Goal: Information Seeking & Learning: Learn about a topic

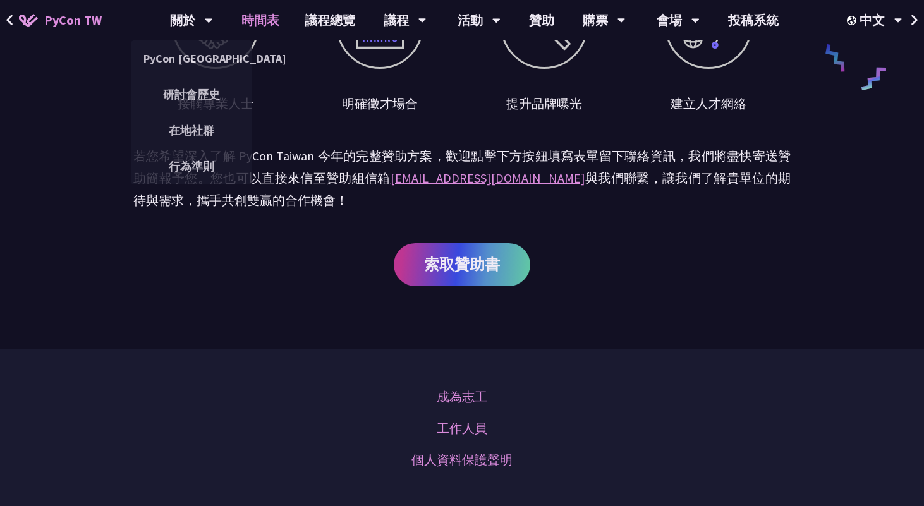
click at [279, 15] on link "時間表" at bounding box center [260, 20] width 63 height 40
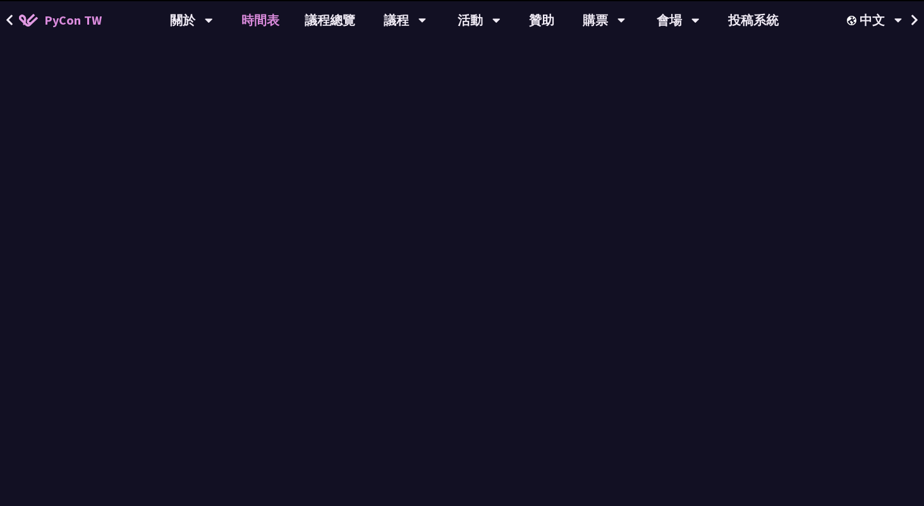
scroll to position [1557, 0]
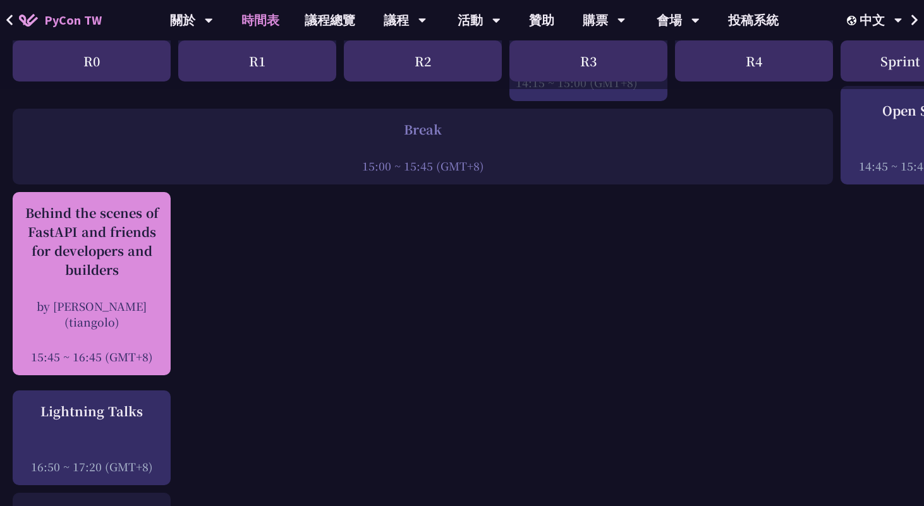
click at [90, 238] on div "Behind the scenes of FastAPI and friends for developers and builders" at bounding box center [91, 241] width 145 height 76
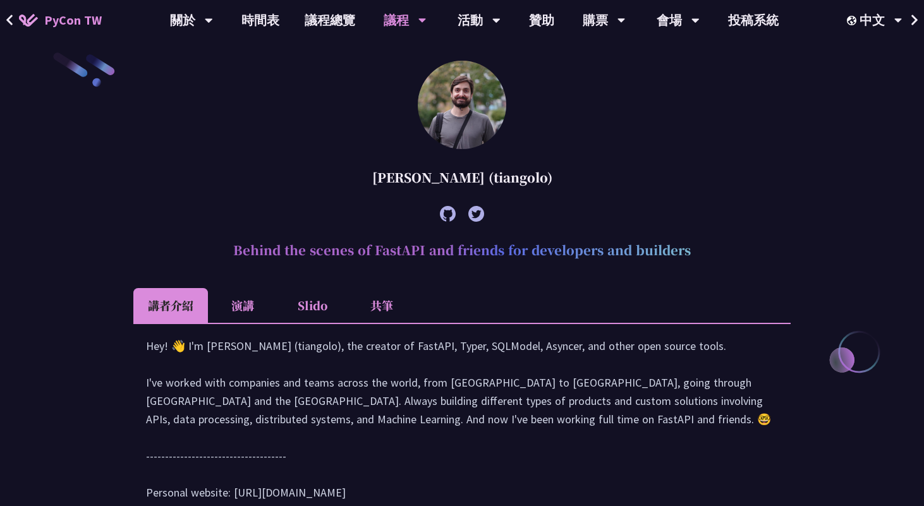
scroll to position [385, 0]
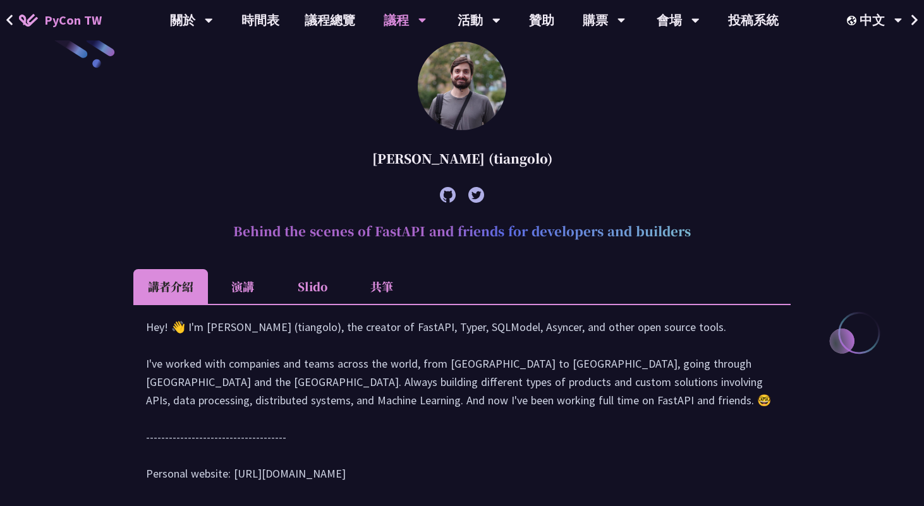
click at [9, 18] on icon at bounding box center [9, 20] width 6 height 11
click at [10, 21] on icon at bounding box center [10, 20] width 8 height 13
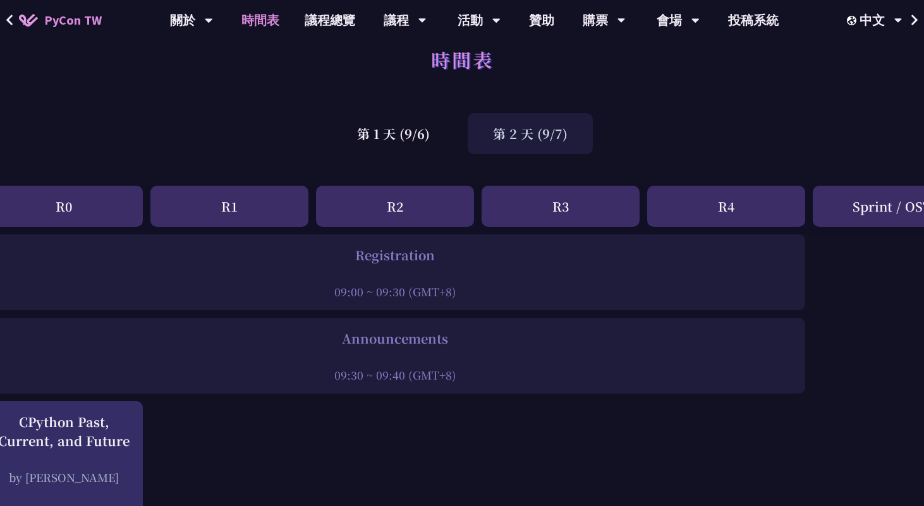
scroll to position [0, 28]
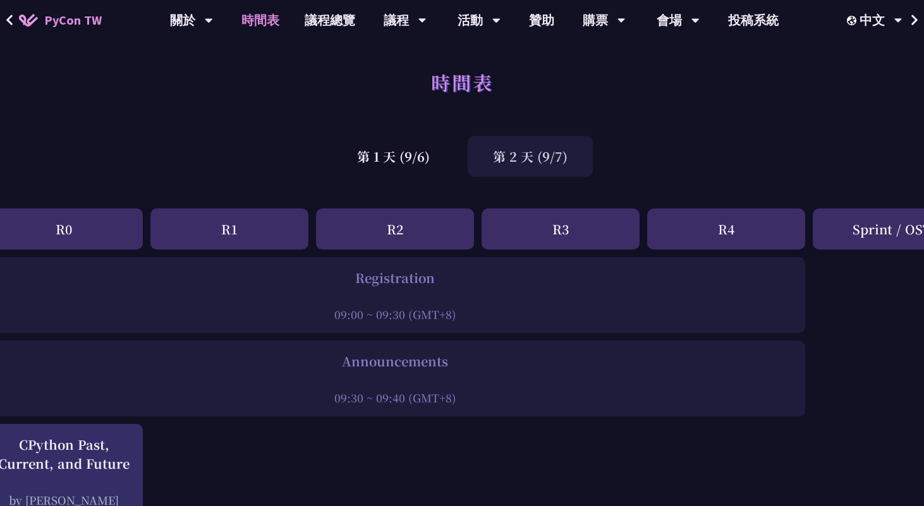
click at [390, 177] on div "第 1 天 (9/6) 第 2 天 (9/7)" at bounding box center [462, 157] width 924 height 54
click at [371, 146] on div "第 1 天 (9/6)" at bounding box center [393, 156] width 123 height 41
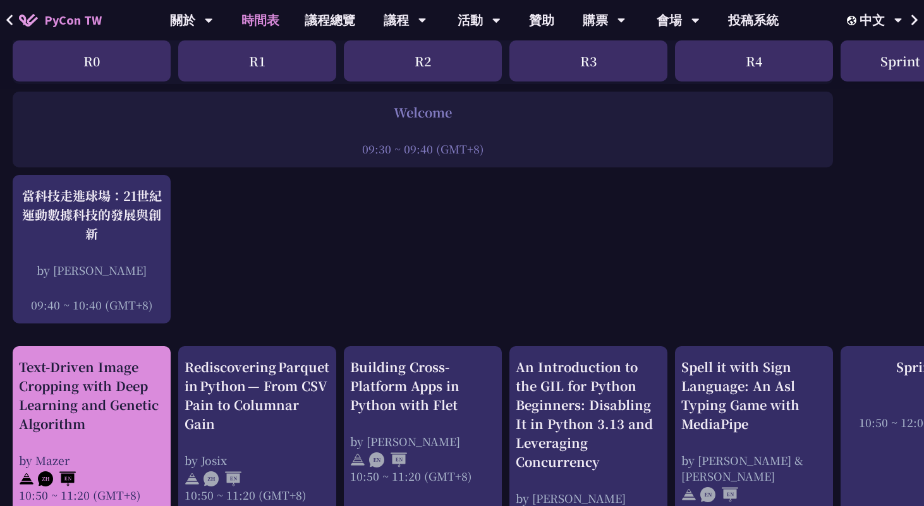
scroll to position [228, 0]
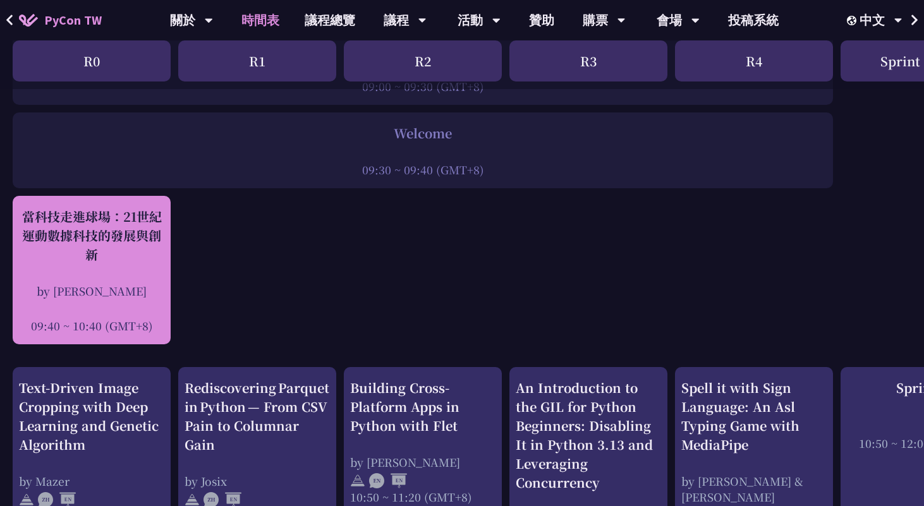
click at [100, 225] on div "當科技走進球場：21世紀運動數據科技的發展與創新" at bounding box center [91, 235] width 145 height 57
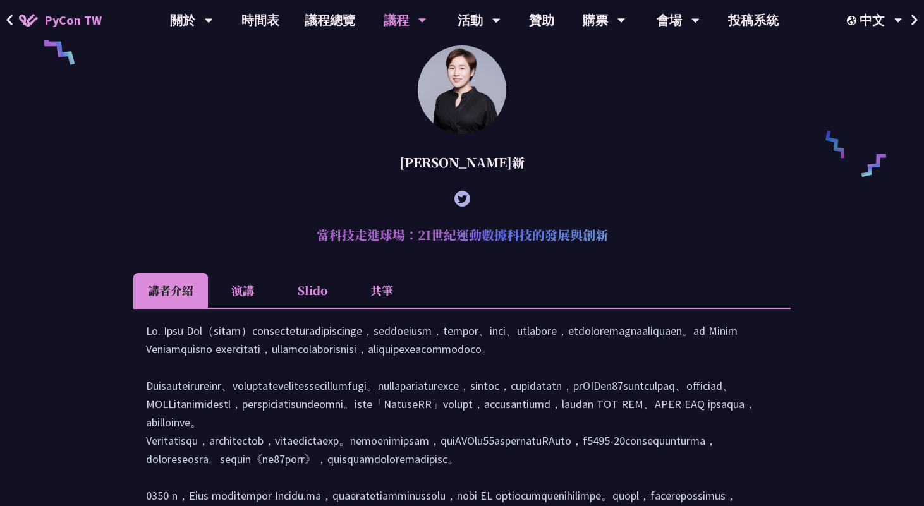
scroll to position [939, 0]
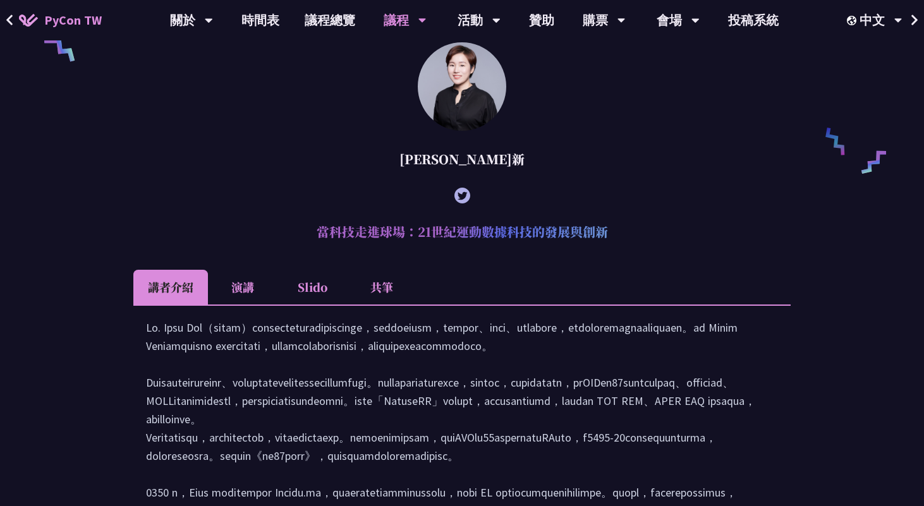
drag, startPoint x: 317, startPoint y: 252, endPoint x: 615, endPoint y: 246, distance: 298.9
click at [615, 246] on h2 "當科技走進球場：21世紀運動數據科技的發展與創新" at bounding box center [461, 232] width 657 height 38
copy h2 "當科技走進球場：21世紀運動數據科技的發展與創新"
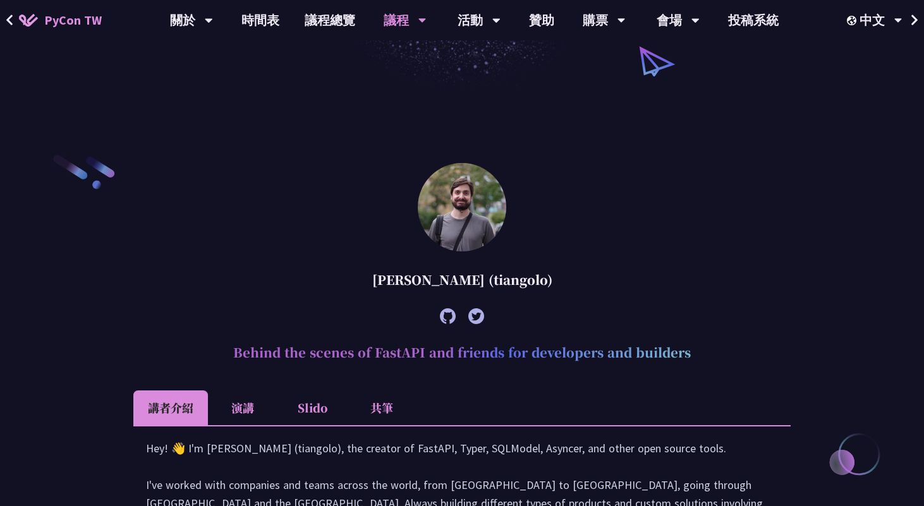
scroll to position [231, 0]
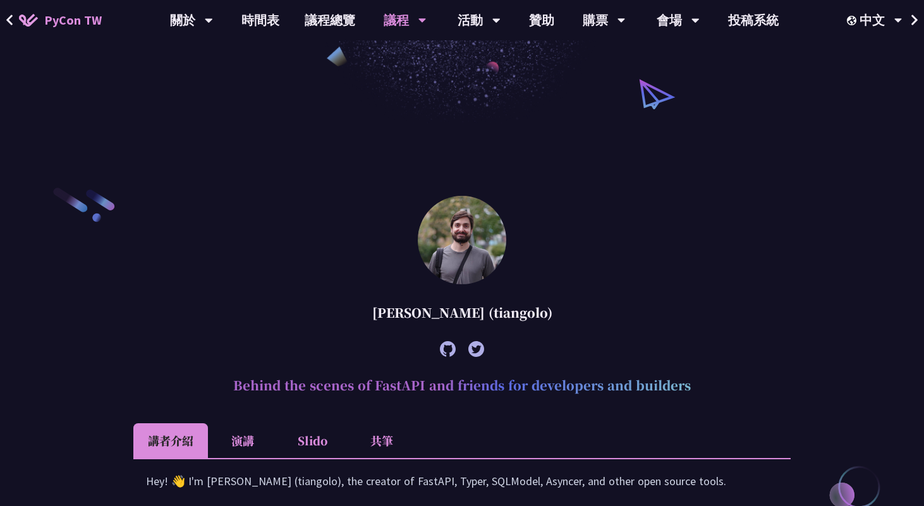
click at [14, 16] on button at bounding box center [9, 20] width 19 height 40
click at [8, 18] on icon at bounding box center [9, 20] width 6 height 11
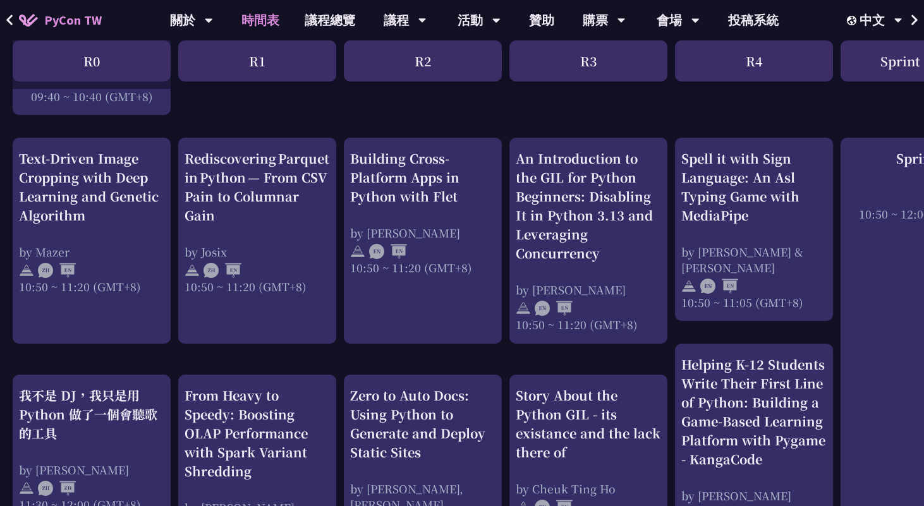
scroll to position [451, 0]
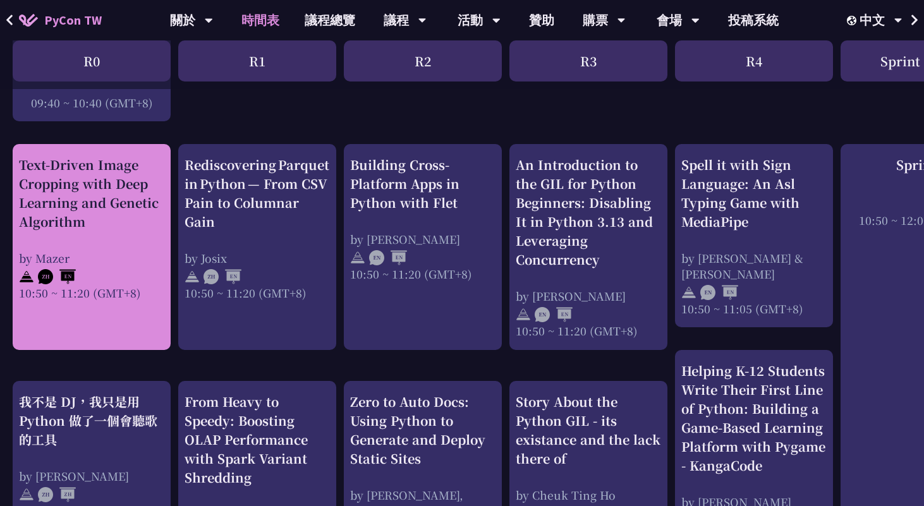
click at [104, 190] on div "Text-Driven Image Cropping with Deep Learning and Genetic Algorithm" at bounding box center [91, 193] width 145 height 76
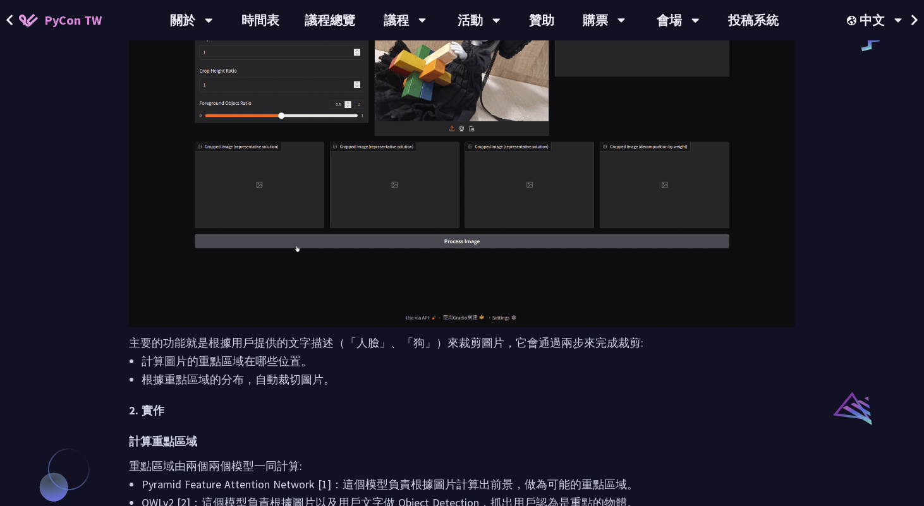
scroll to position [612, 0]
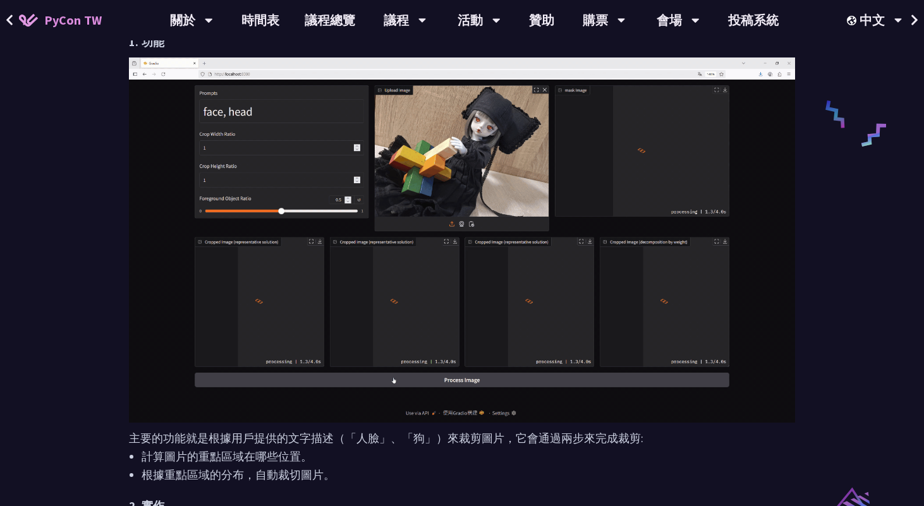
scroll to position [451, 0]
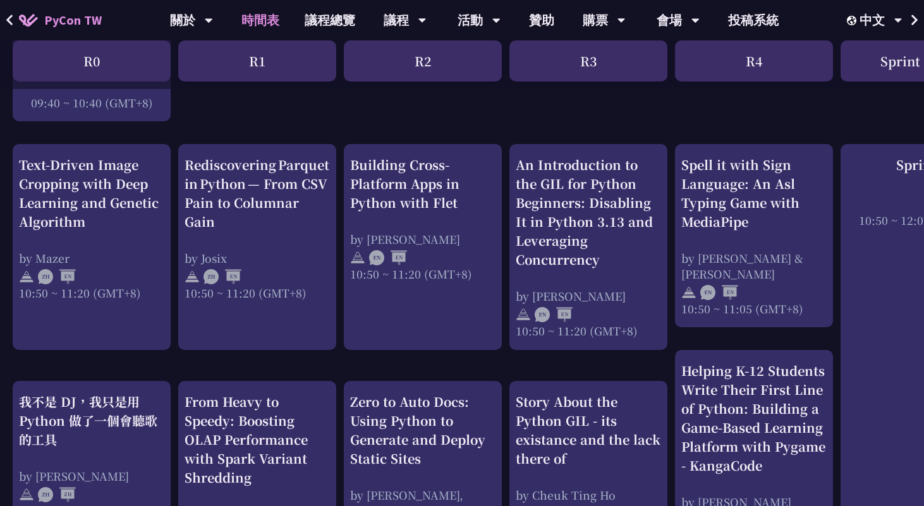
click at [257, 229] on div "Rediscovering Parquet in Python — From CSV Pain to Columnar Gain" at bounding box center [257, 193] width 145 height 76
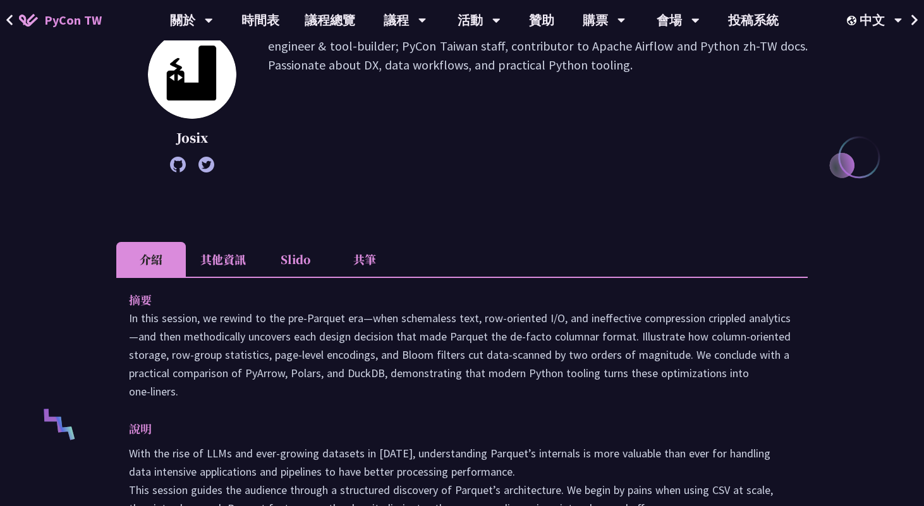
scroll to position [188, 0]
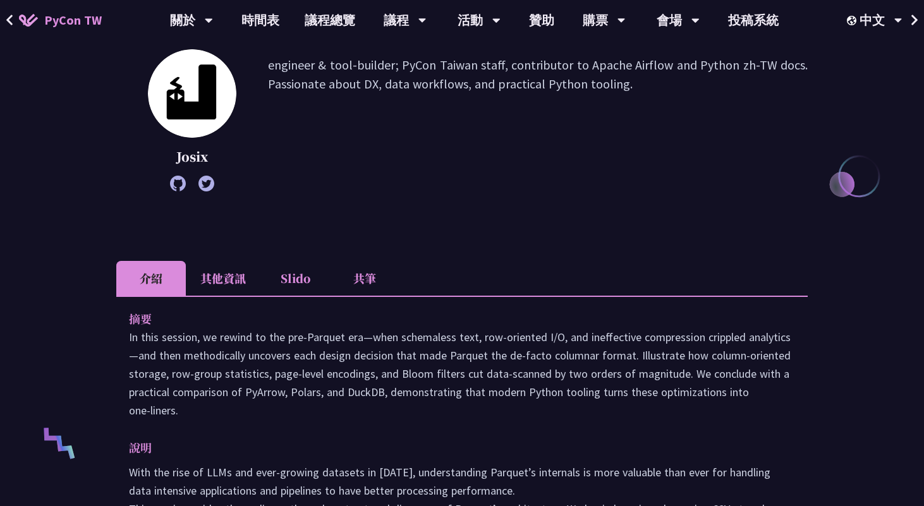
click at [226, 277] on li "其他資訊" at bounding box center [223, 278] width 75 height 35
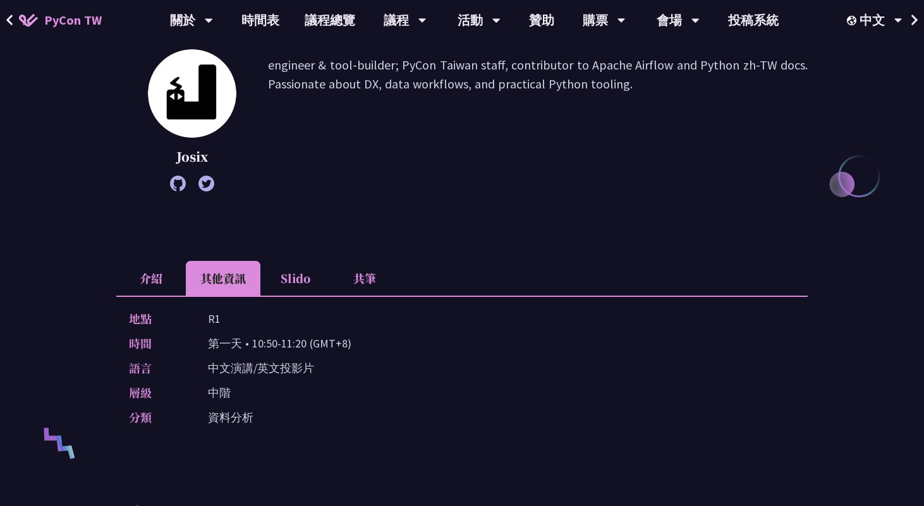
click at [163, 277] on li "介紹" at bounding box center [151, 278] width 70 height 35
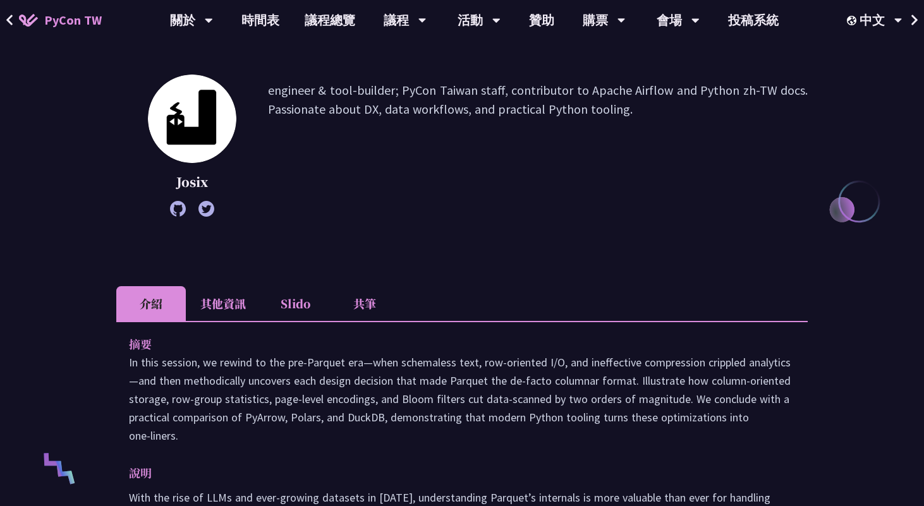
scroll to position [377, 0]
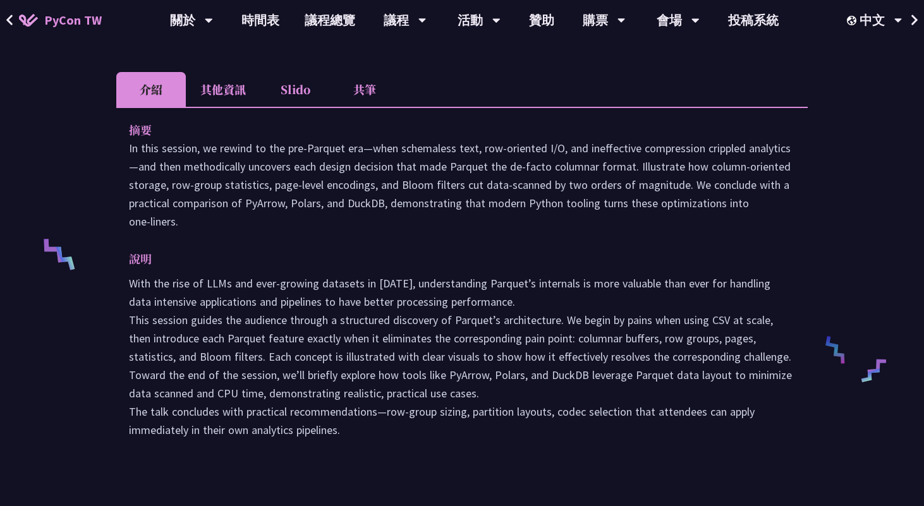
click at [468, 318] on p "With the rise of LLMs and ever-growing datasets in 2025, understanding Parquet’…" at bounding box center [462, 356] width 666 height 165
copy p "Parquet’s"
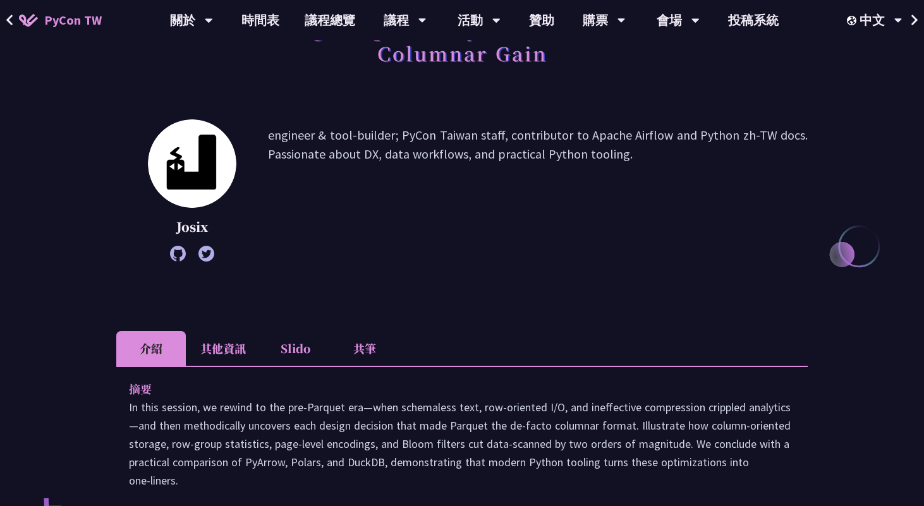
scroll to position [0, 0]
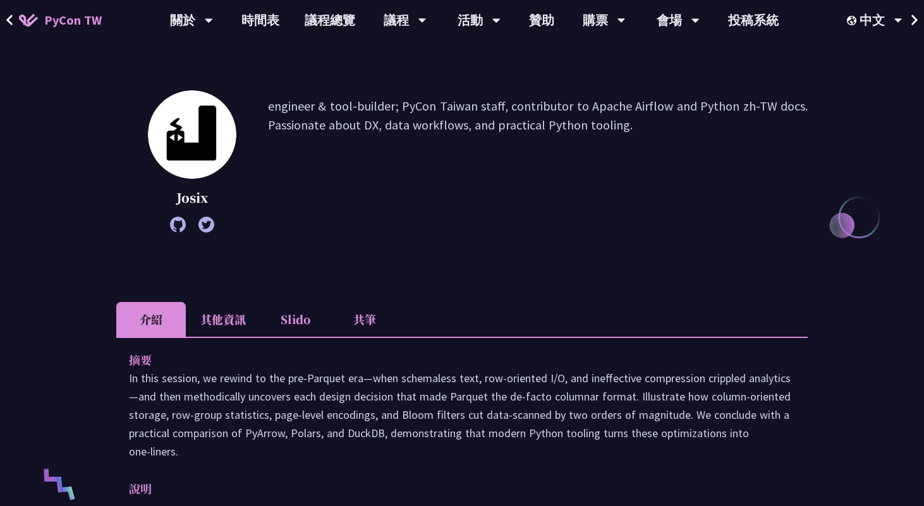
click at [383, 227] on div "Josix engineer & tool-builder; PyCon Taiwan staff, contributor to Apache Airflo…" at bounding box center [461, 161] width 691 height 142
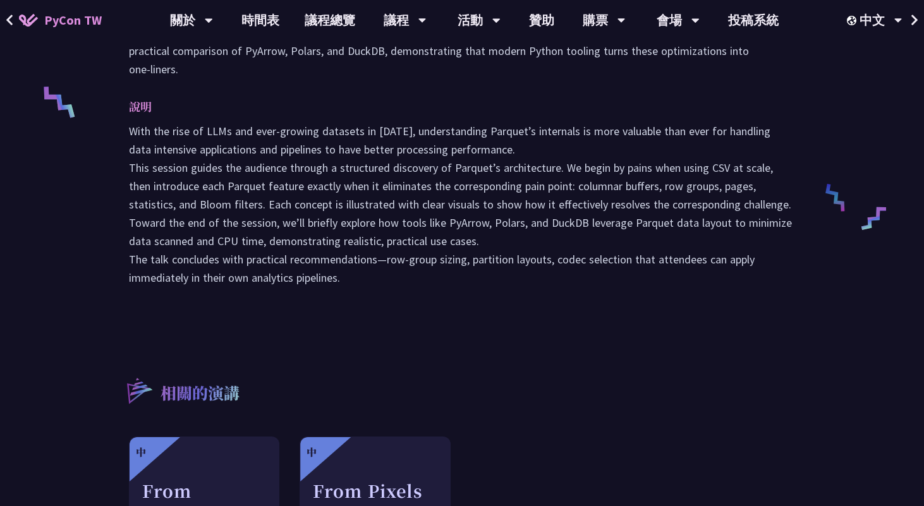
scroll to position [513, 0]
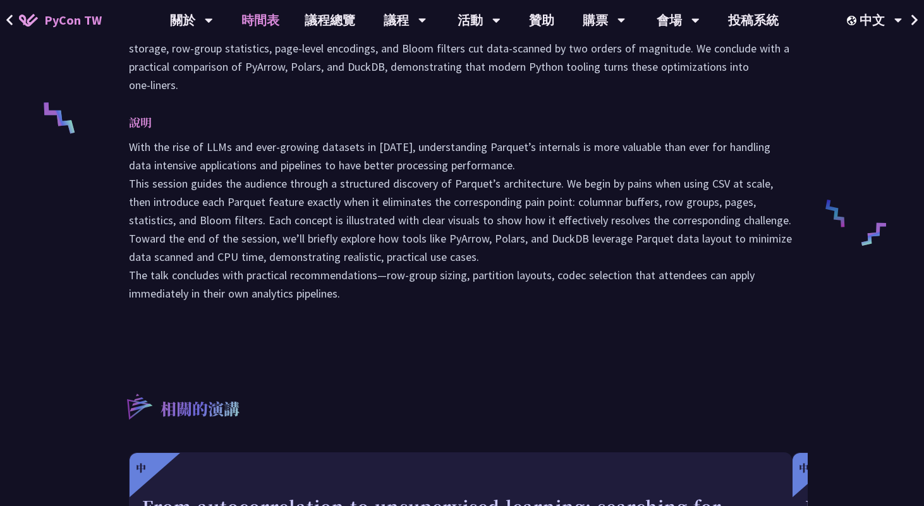
scroll to position [451, 0]
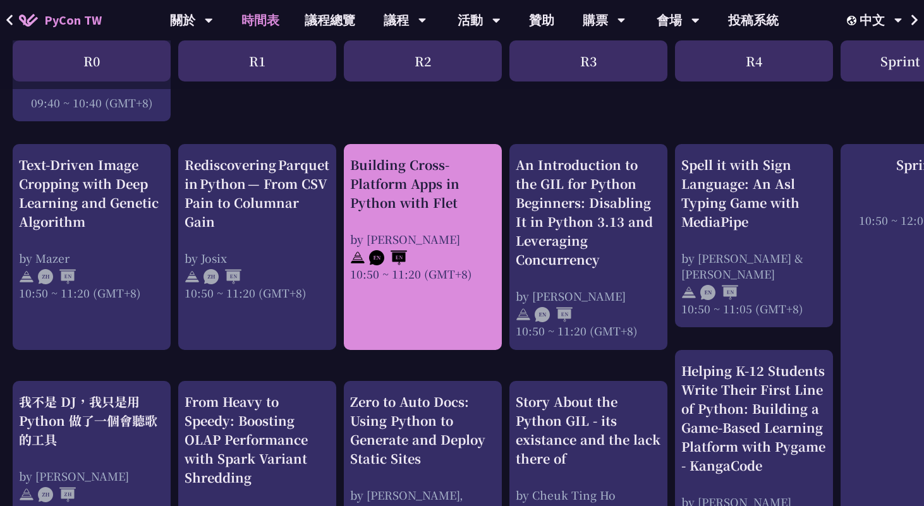
click at [373, 217] on div "Building Cross-Platform Apps in Python with Flet by Cyrus Mante 10:50 ~ 11:20 (…" at bounding box center [422, 218] width 145 height 126
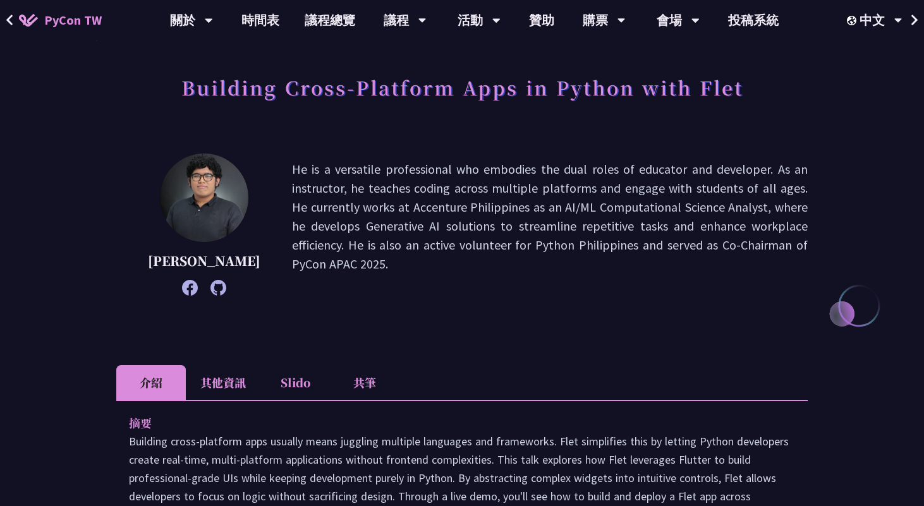
click at [239, 385] on li "其他資訊" at bounding box center [223, 382] width 75 height 35
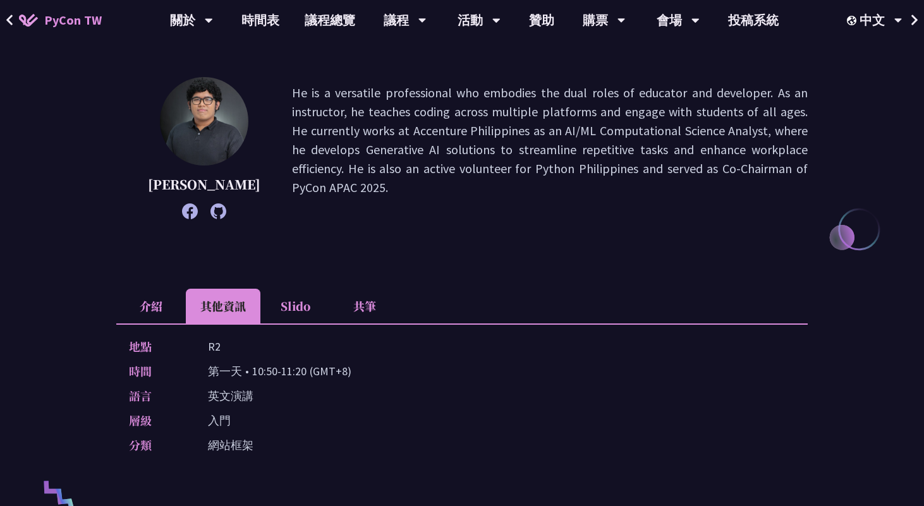
scroll to position [138, 0]
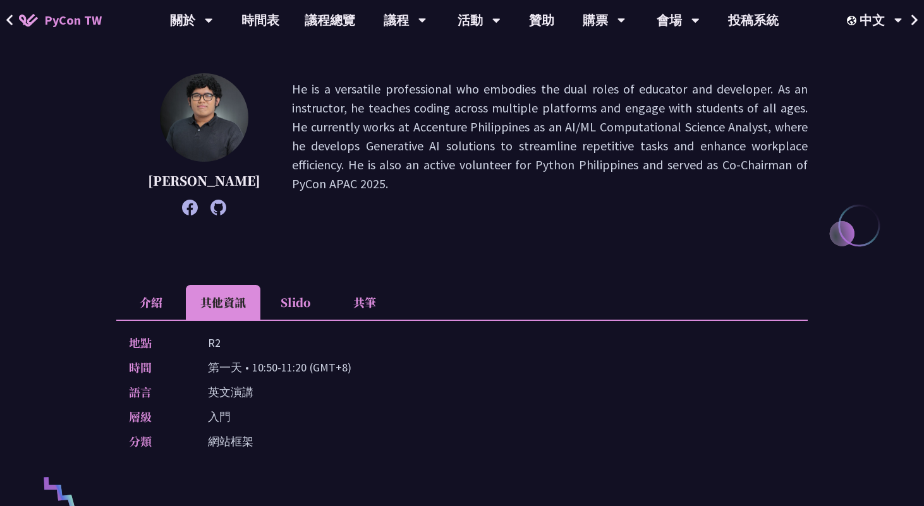
click at [133, 296] on li "介紹" at bounding box center [151, 302] width 70 height 35
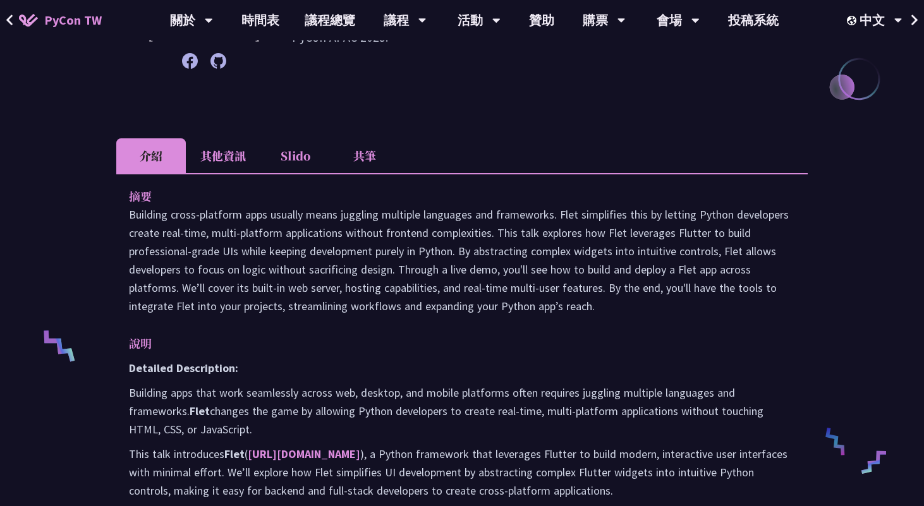
scroll to position [626, 0]
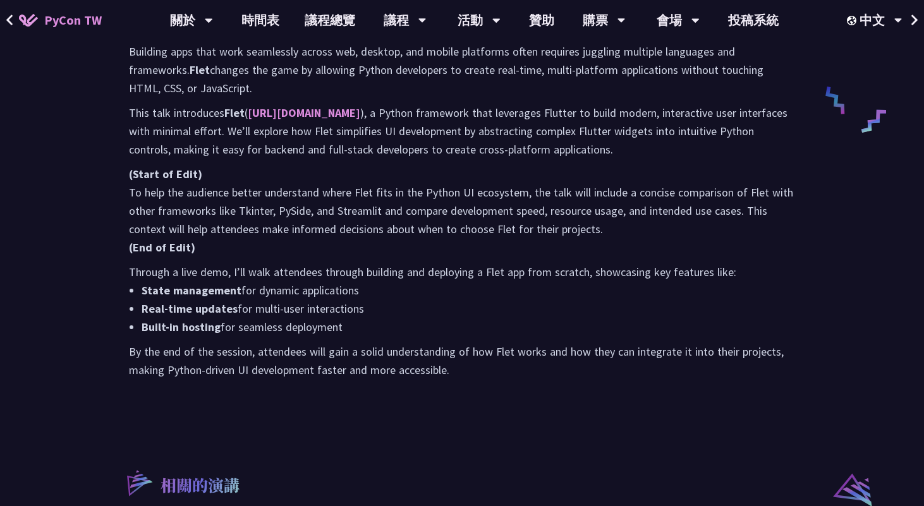
click at [9, 20] on icon at bounding box center [10, 20] width 8 height 13
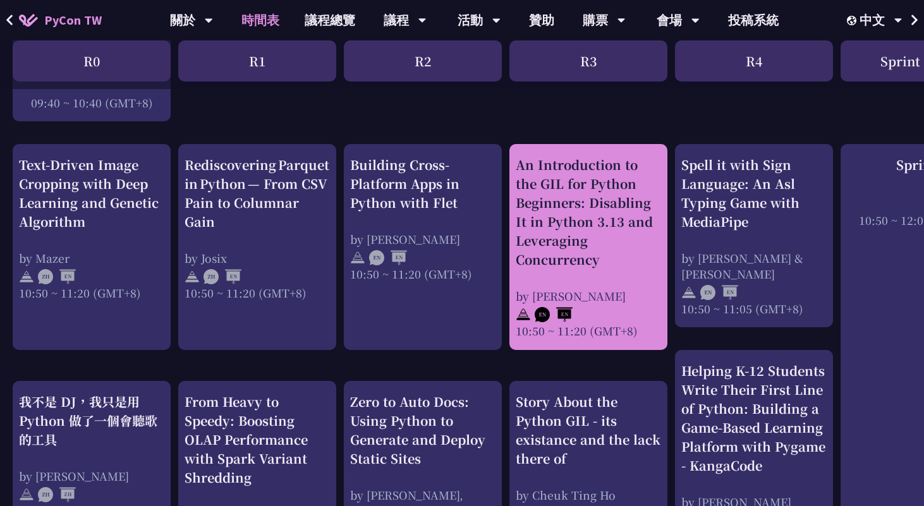
click at [568, 270] on div "An Introduction to the GIL for Python Beginners: Disabling It in Python 3.13 an…" at bounding box center [588, 246] width 145 height 183
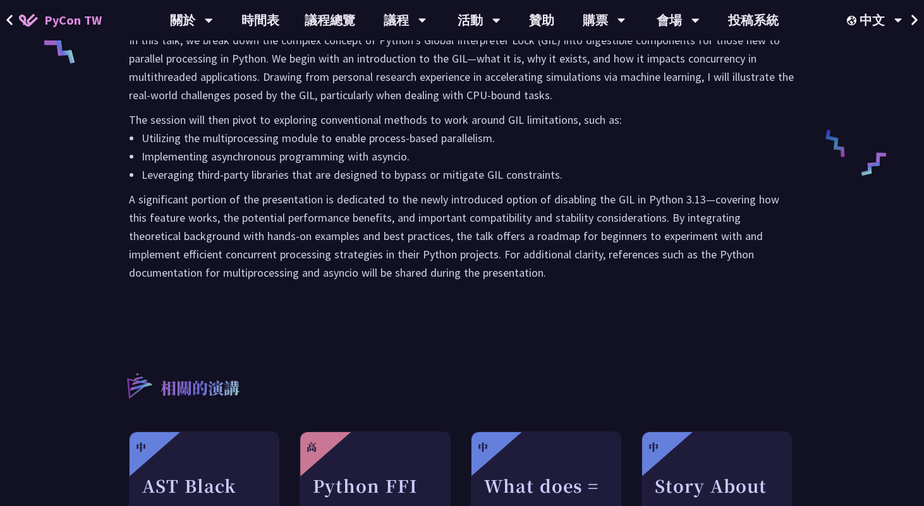
scroll to position [581, 0]
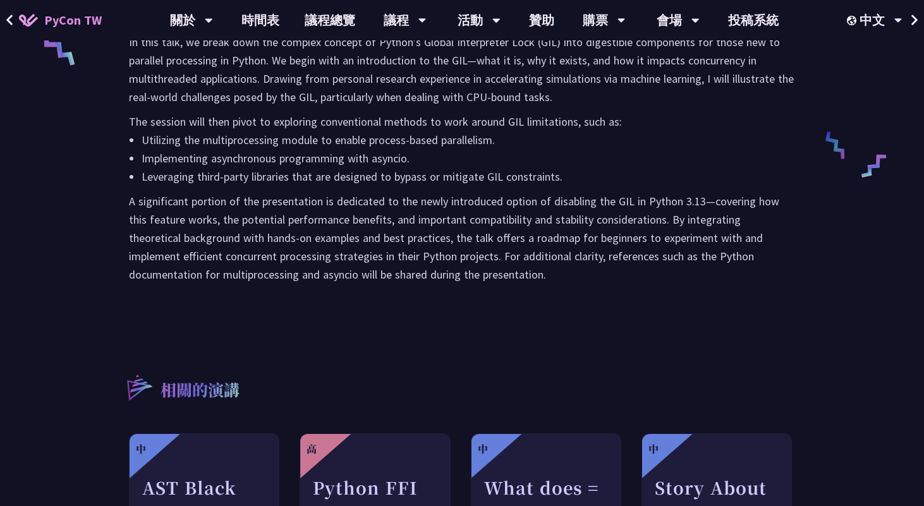
click at [466, 282] on p "A significant portion of the presentation is dedicated to the newly introduced …" at bounding box center [462, 238] width 666 height 92
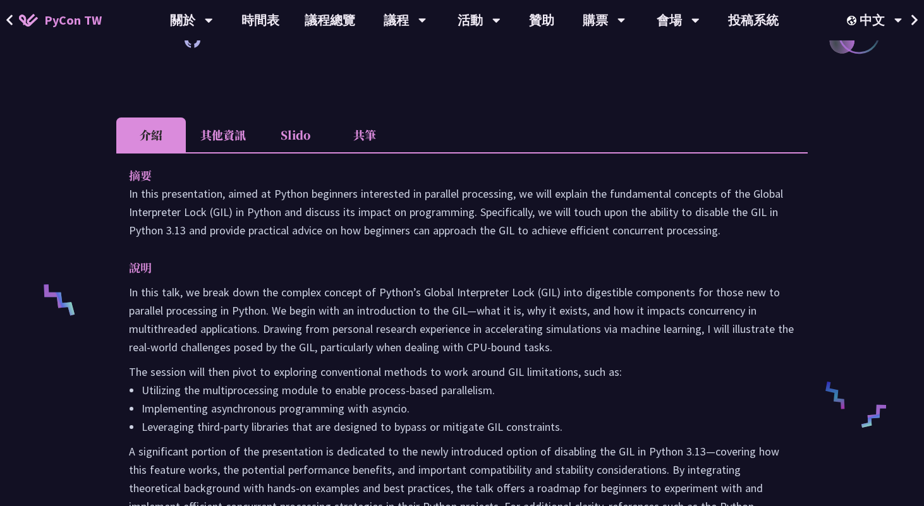
scroll to position [323, 0]
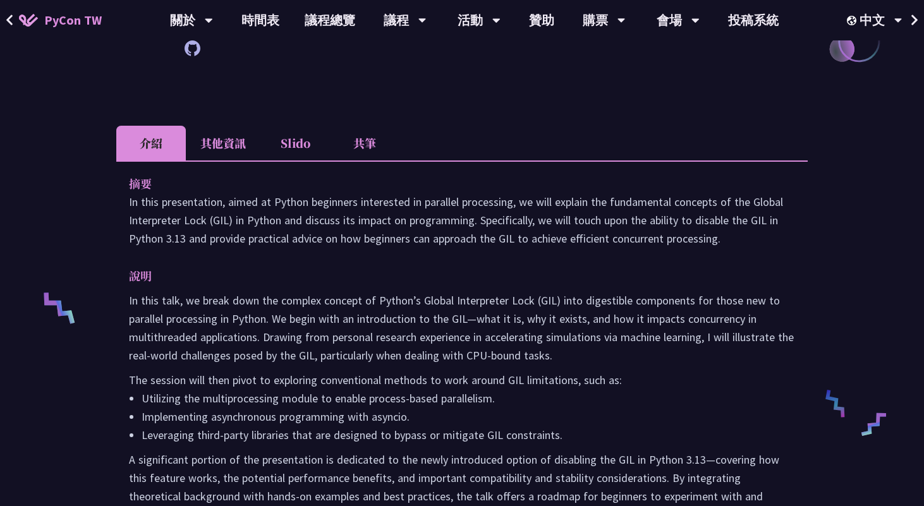
drag, startPoint x: 124, startPoint y: 200, endPoint x: 753, endPoint y: 238, distance: 629.8
click at [753, 238] on div "摘要 In this presentation, aimed at Python beginners interested in parallel proce…" at bounding box center [461, 366] width 691 height 413
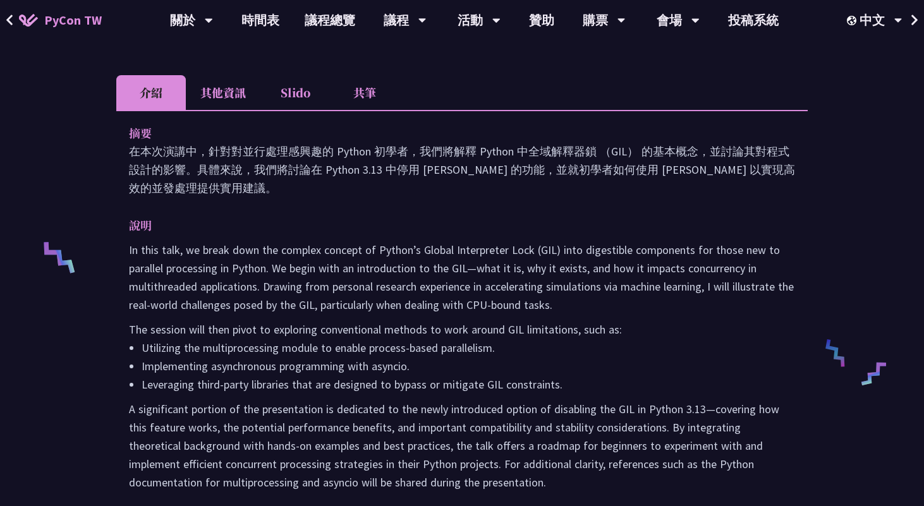
scroll to position [439, 0]
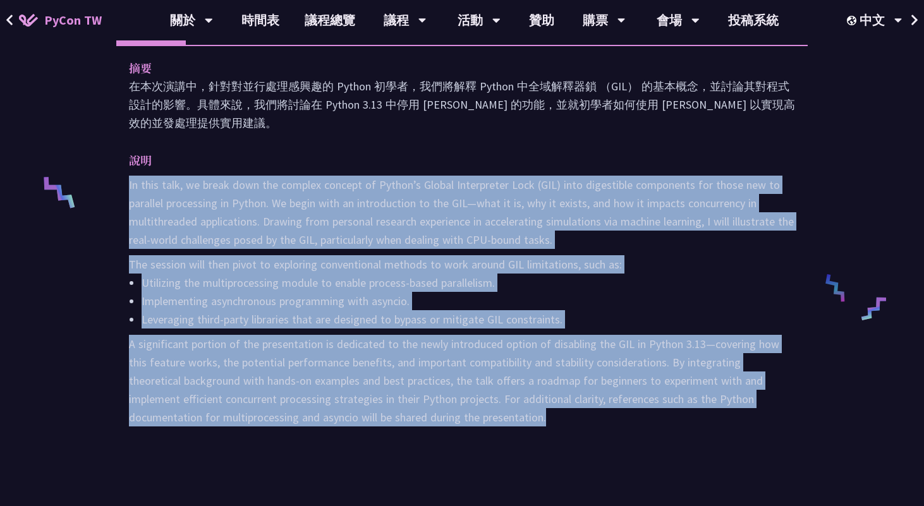
drag, startPoint x: 461, startPoint y: 420, endPoint x: 124, endPoint y: 190, distance: 407.3
click at [124, 190] on div "摘要 在本次演講中，針對對並行處理感興趣的 Python 初學者，我們將解釋 Python 中全域解釋器鎖 （GIL） 的基本概念，並討論其對程式設計的影響。…" at bounding box center [461, 251] width 691 height 413
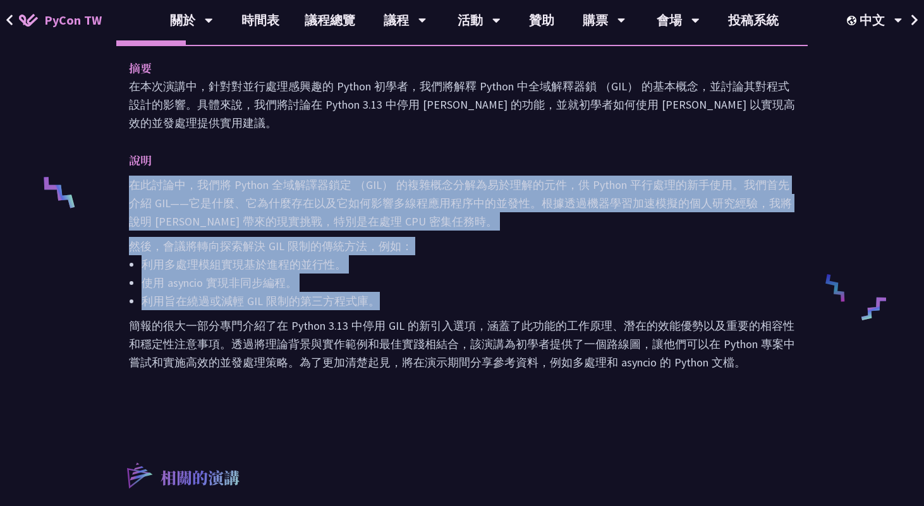
click at [443, 275] on li "使用 asyncio 實現非同步編程。" at bounding box center [468, 283] width 653 height 18
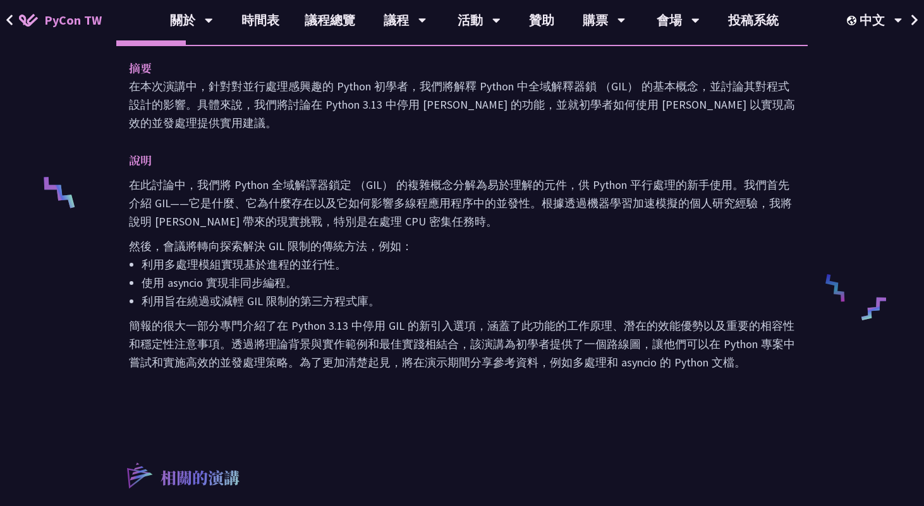
click at [8, 18] on icon at bounding box center [10, 20] width 8 height 13
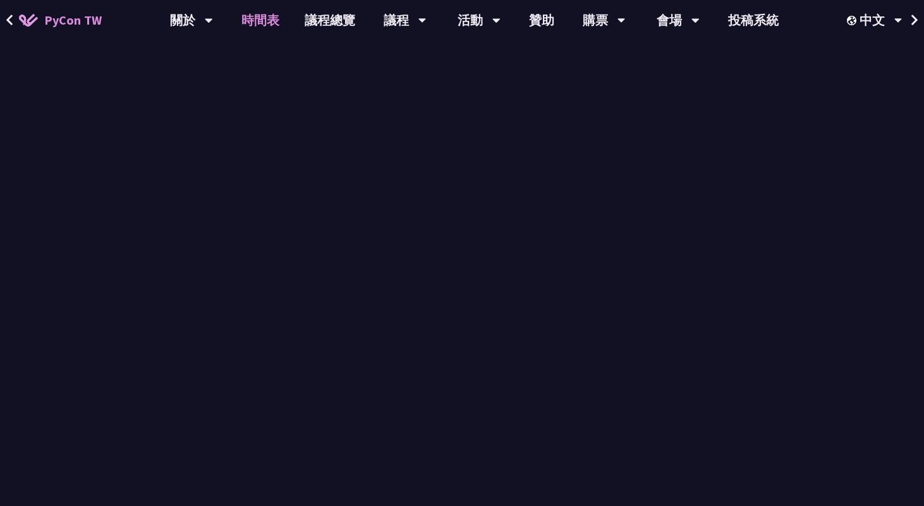
scroll to position [451, 0]
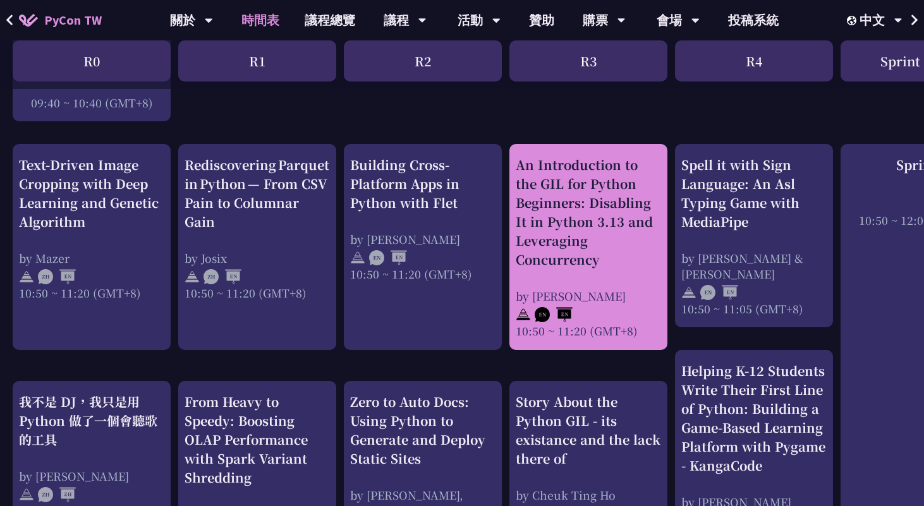
click at [529, 270] on div "An Introduction to the GIL for Python Beginners: Disabling It in Python 3.13 an…" at bounding box center [588, 246] width 145 height 183
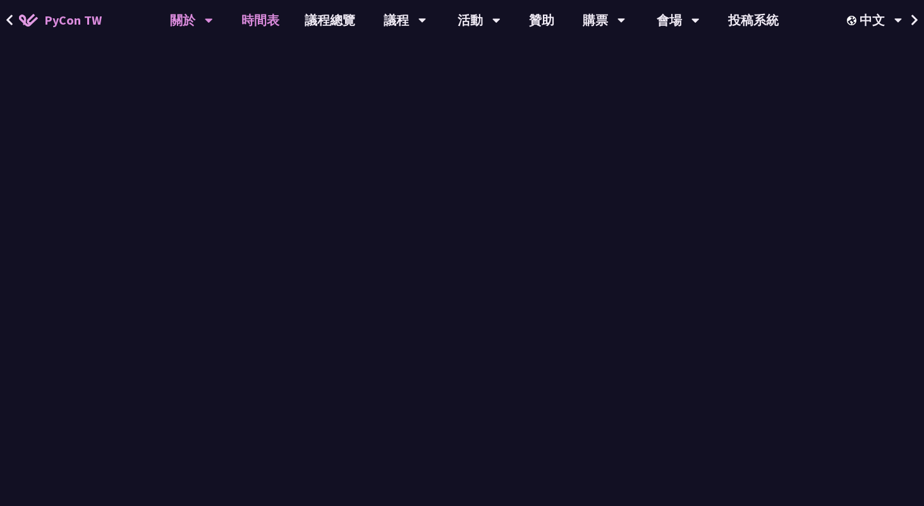
scroll to position [451, 0]
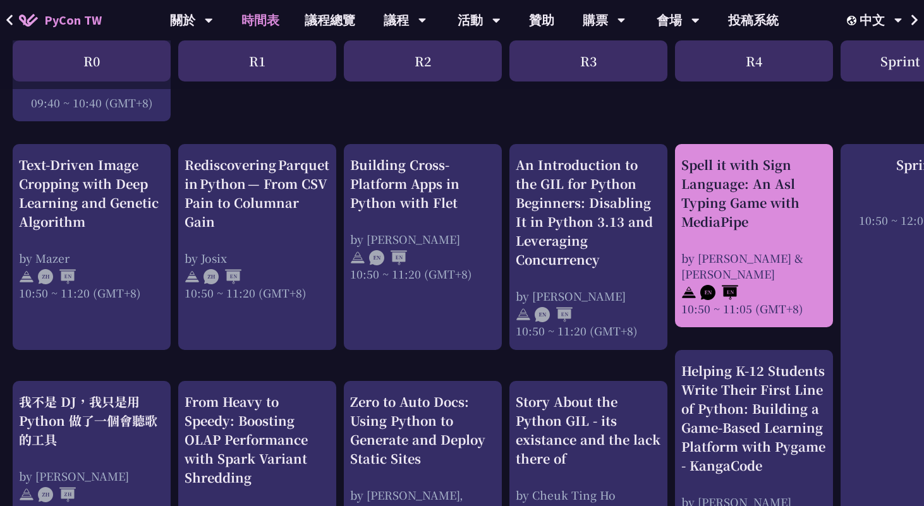
click at [729, 233] on div "Spell it with Sign Language: An Asl Typing Game with MediaPipe by Megan & Ethan…" at bounding box center [753, 235] width 145 height 161
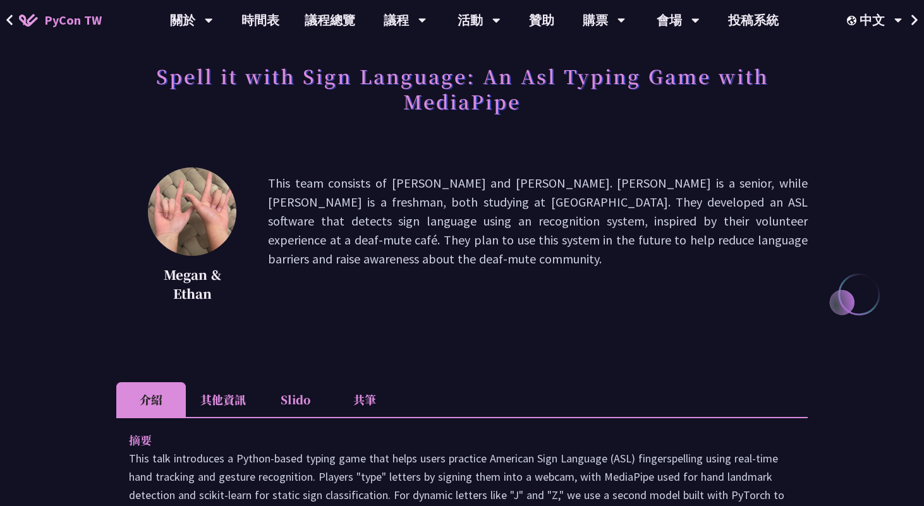
scroll to position [228, 0]
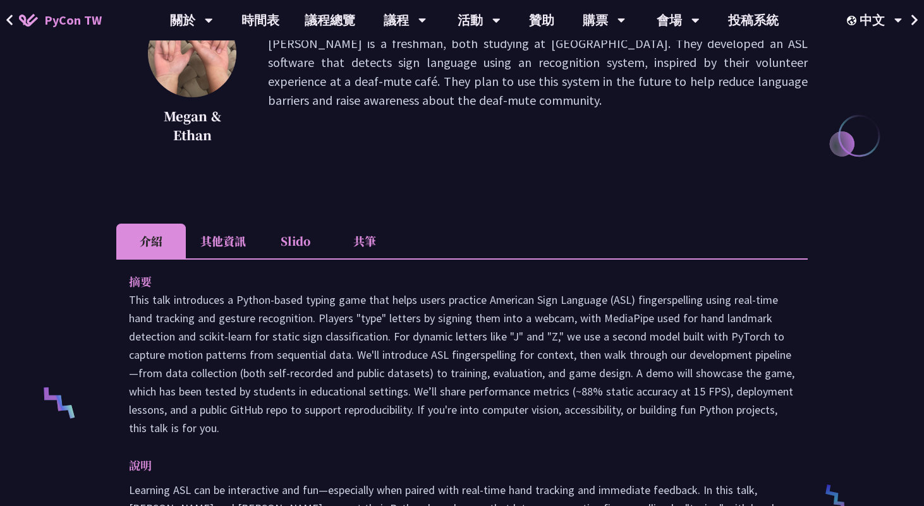
click at [220, 241] on li "其他資訊" at bounding box center [223, 241] width 75 height 35
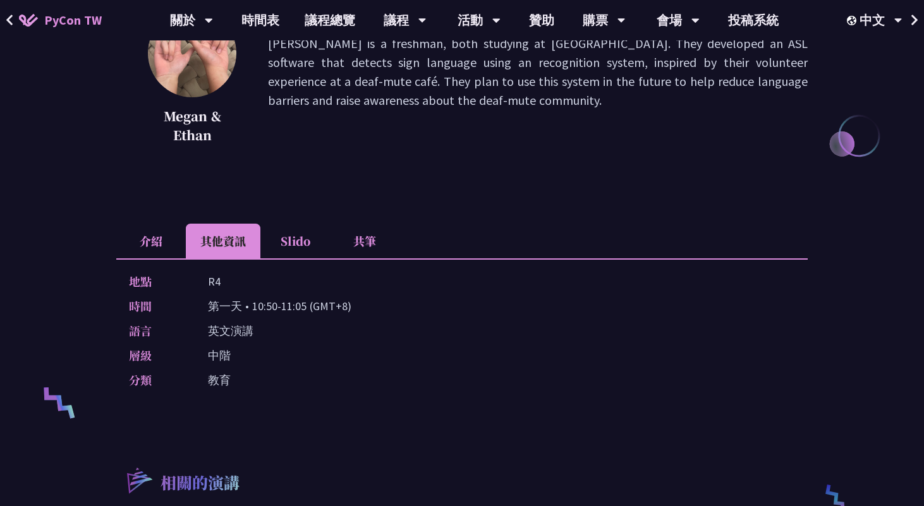
scroll to position [356, 0]
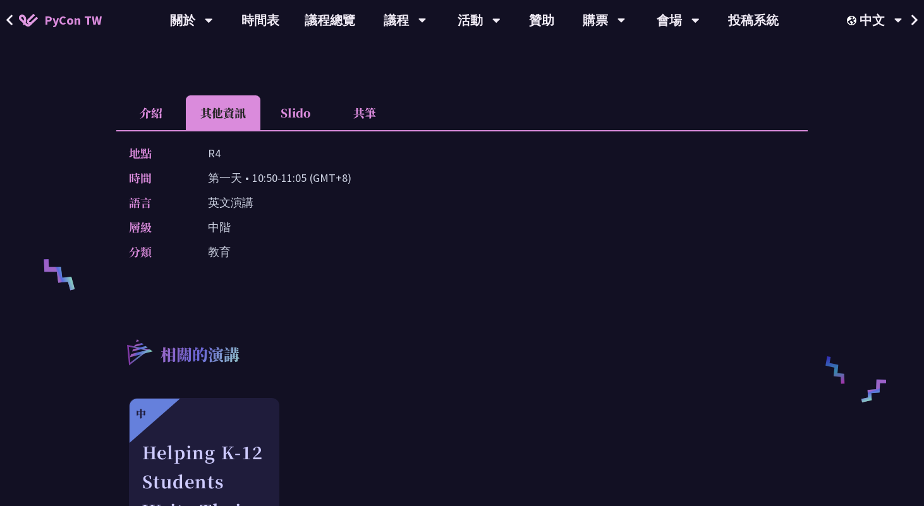
click at [148, 111] on li "介紹" at bounding box center [151, 112] width 70 height 35
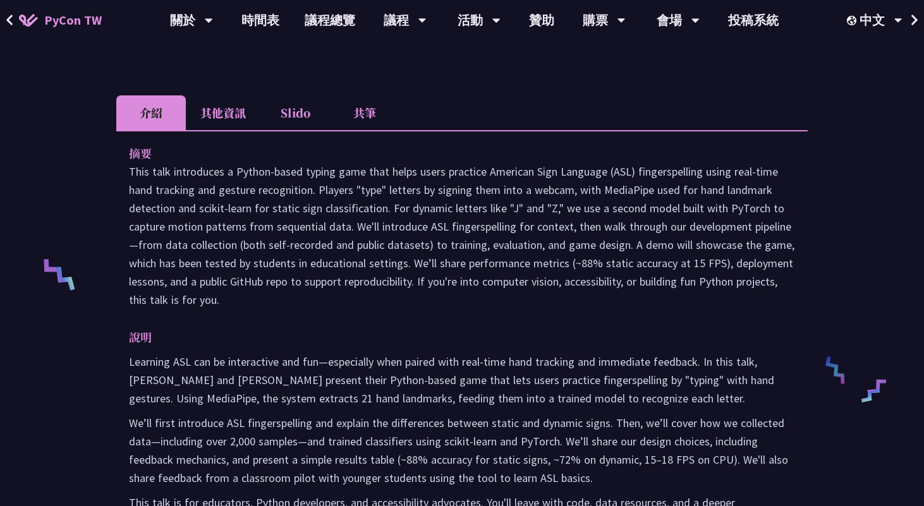
scroll to position [451, 0]
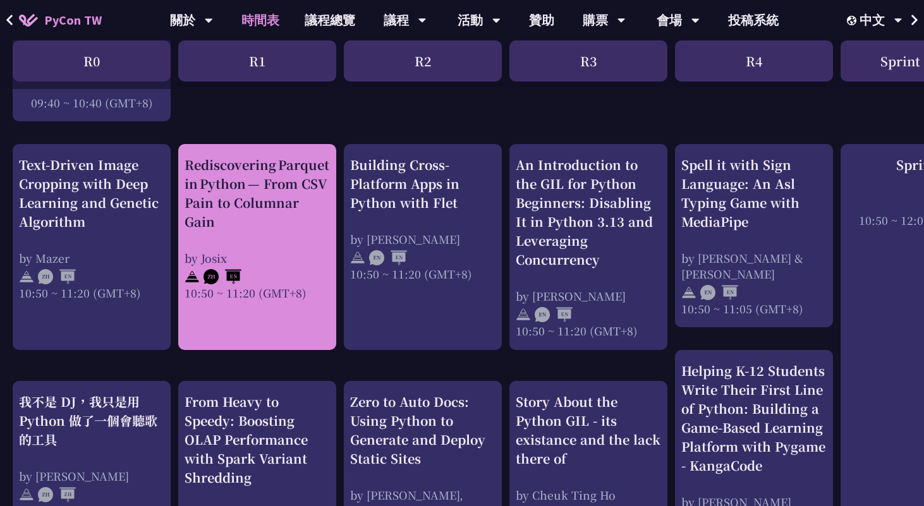
click at [276, 209] on div "Rediscovering Parquet in Python — From CSV Pain to Columnar Gain" at bounding box center [257, 193] width 145 height 76
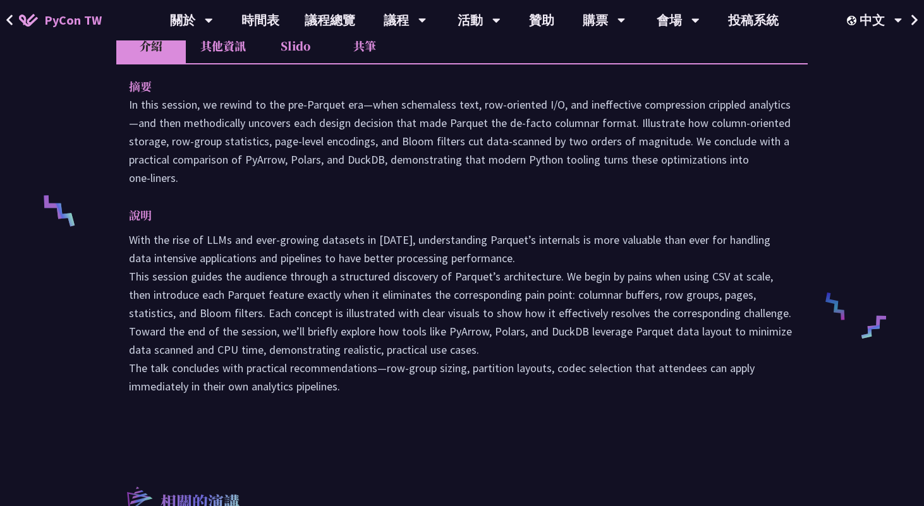
scroll to position [421, 0]
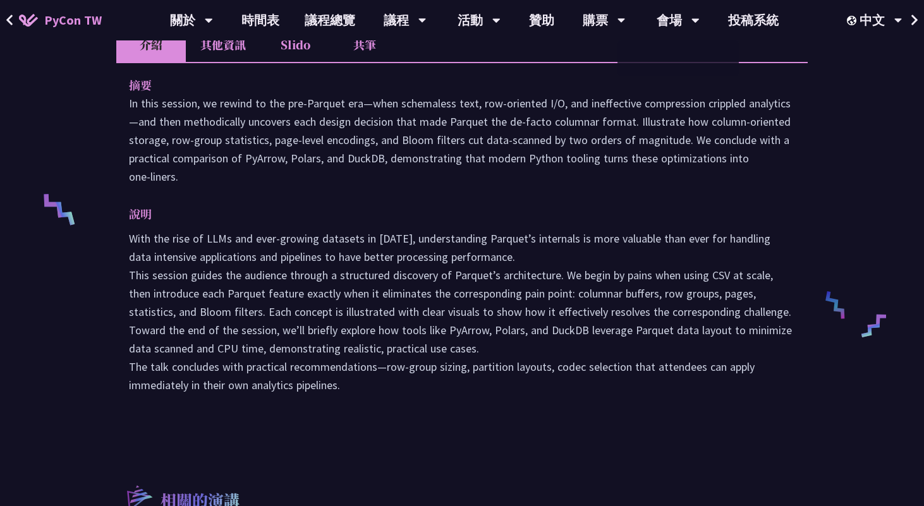
click at [738, 100] on p "In this session, we rewind to the pre‑Parquet era—when schemaless text, row‑ori…" at bounding box center [462, 140] width 666 height 92
drag, startPoint x: 387, startPoint y: 396, endPoint x: 118, endPoint y: 87, distance: 409.4
click at [118, 87] on div "摘要 In this session, we rewind to the pre‑Parquet era—when schemaless text, row‑…" at bounding box center [461, 244] width 691 height 364
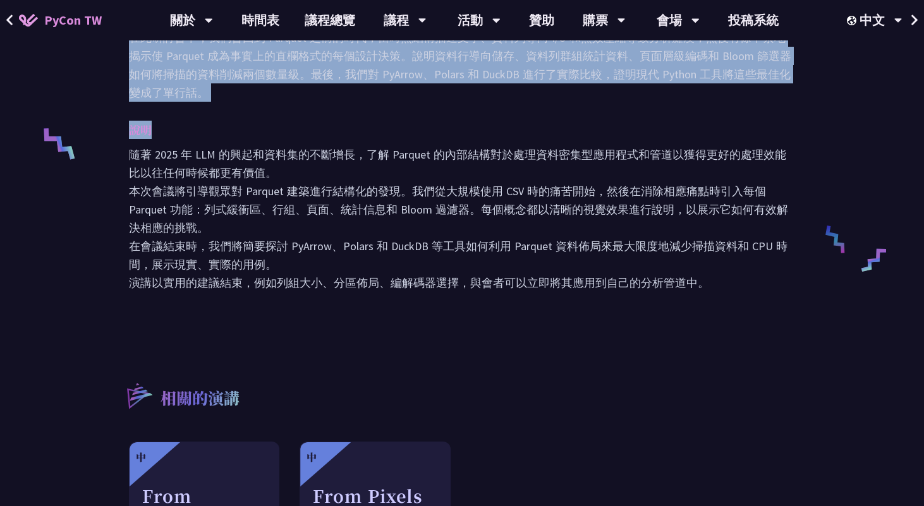
scroll to position [417, 0]
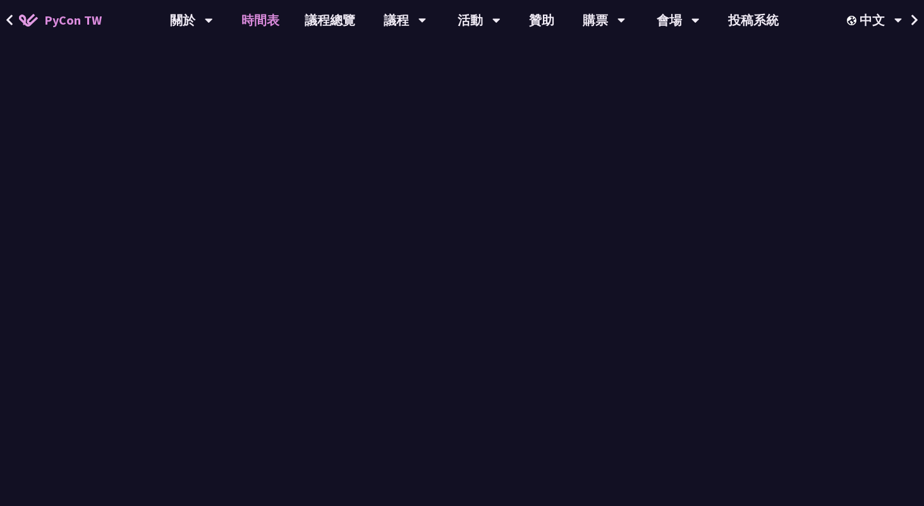
scroll to position [451, 0]
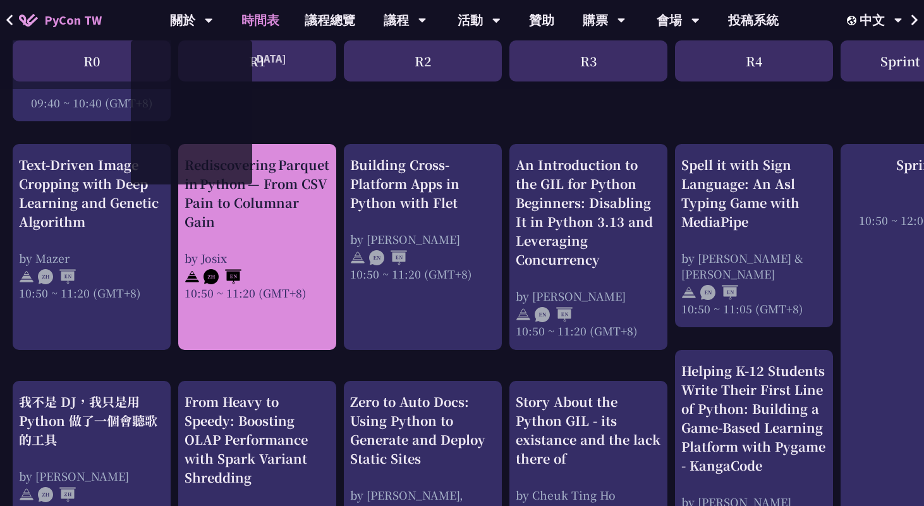
click at [263, 221] on div "Rediscovering Parquet in Python — From CSV Pain to Columnar Gain" at bounding box center [257, 193] width 145 height 76
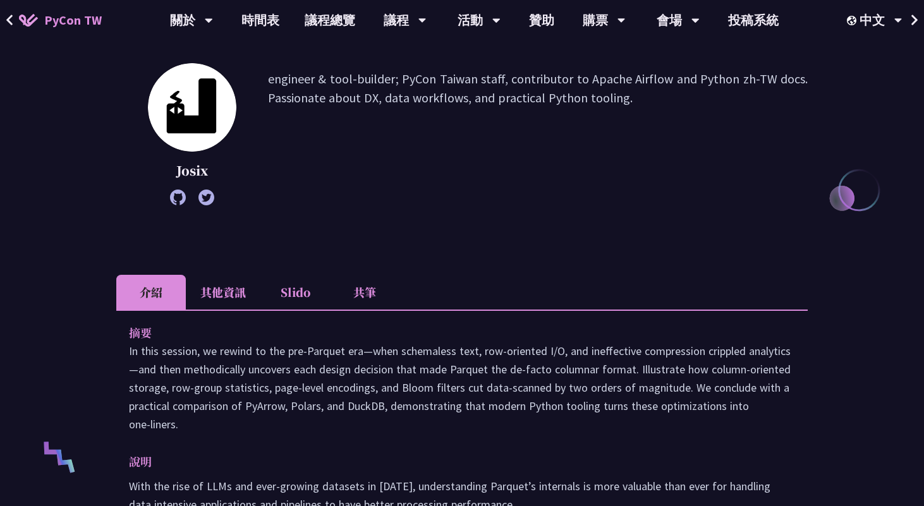
scroll to position [176, 0]
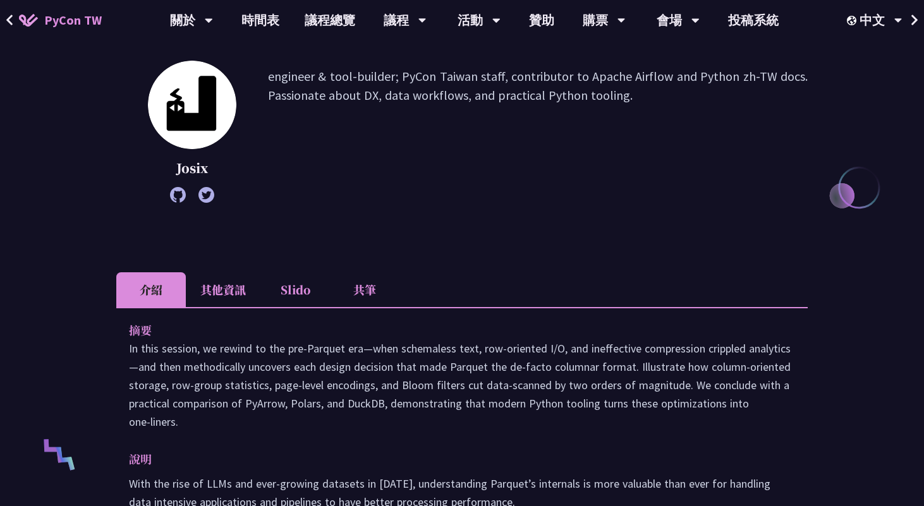
click at [356, 291] on li "共筆" at bounding box center [365, 289] width 70 height 35
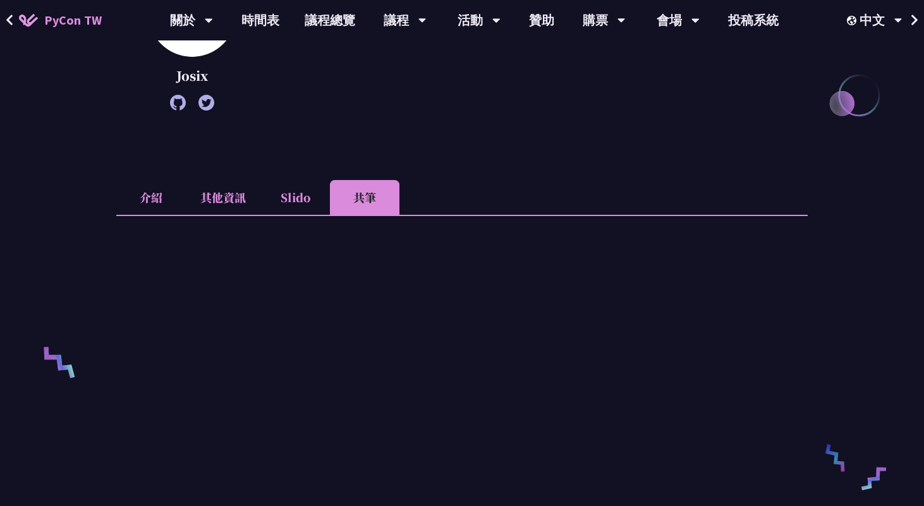
scroll to position [270, 0]
click at [146, 198] on li "介紹" at bounding box center [151, 196] width 70 height 35
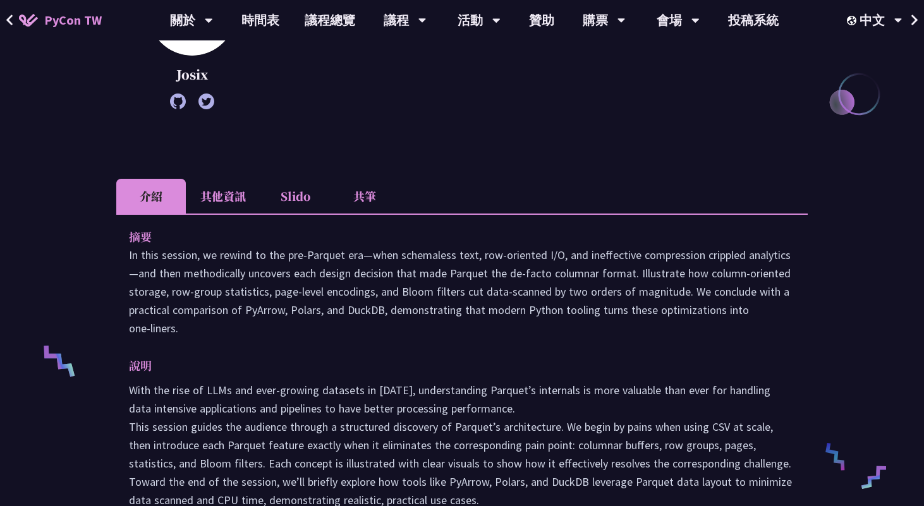
click at [385, 192] on li "共筆" at bounding box center [365, 196] width 70 height 35
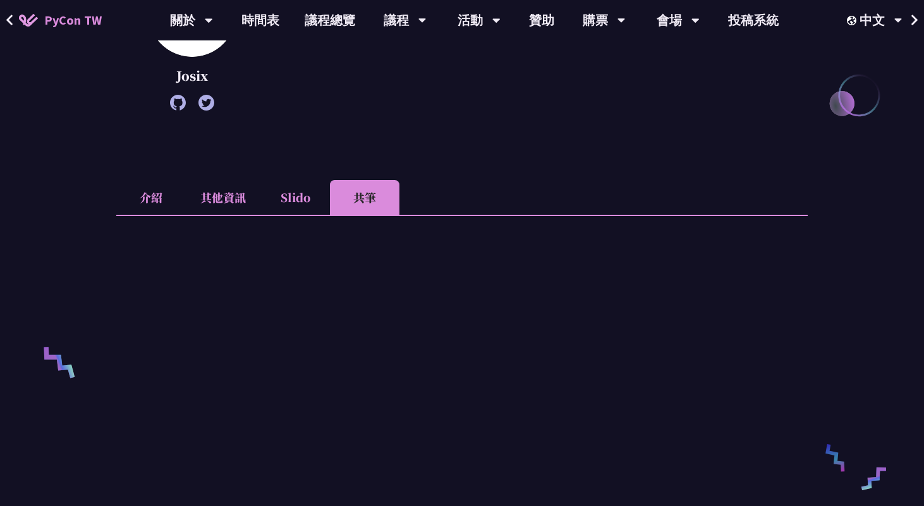
scroll to position [219, 0]
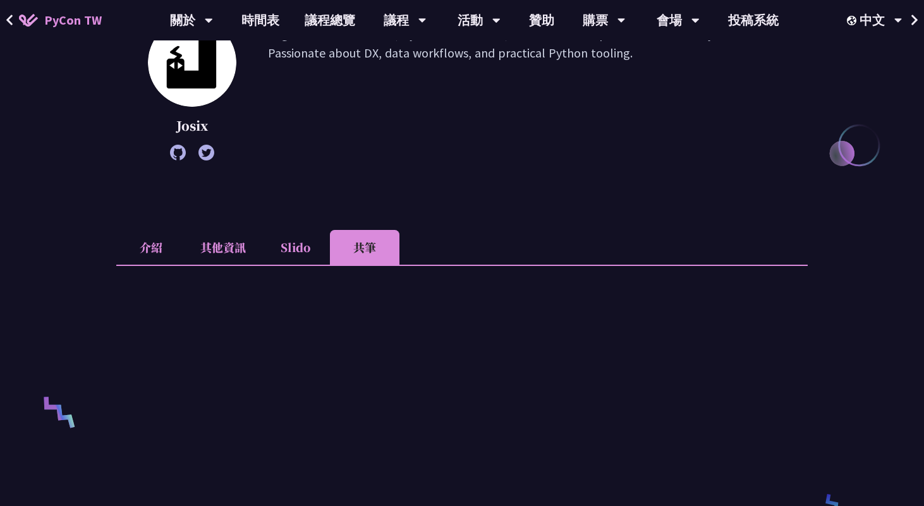
click at [155, 256] on li "介紹" at bounding box center [151, 247] width 70 height 35
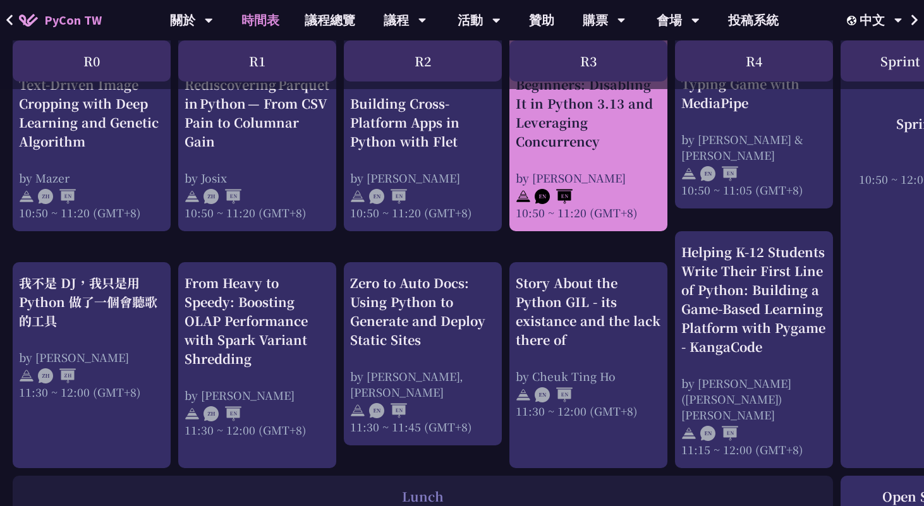
scroll to position [571, 0]
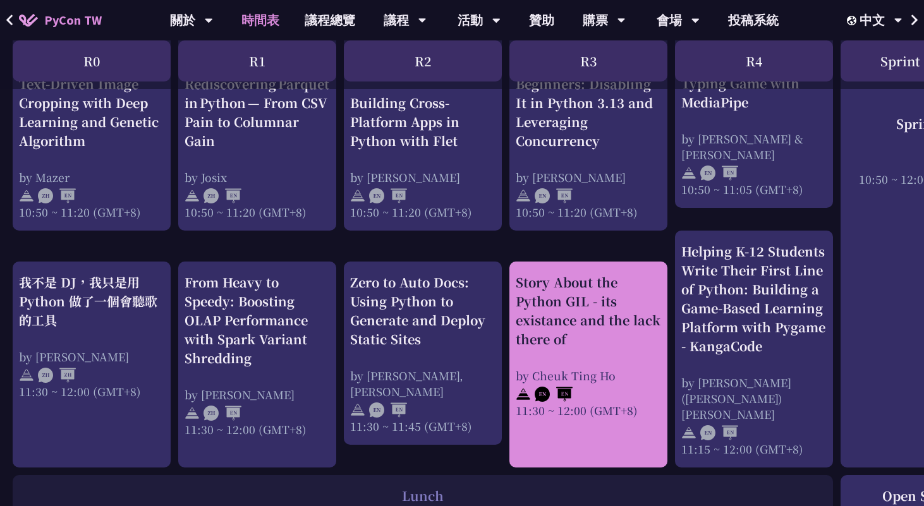
click at [602, 305] on div "Story About the Python GIL - its existance and the lack there of" at bounding box center [588, 311] width 145 height 76
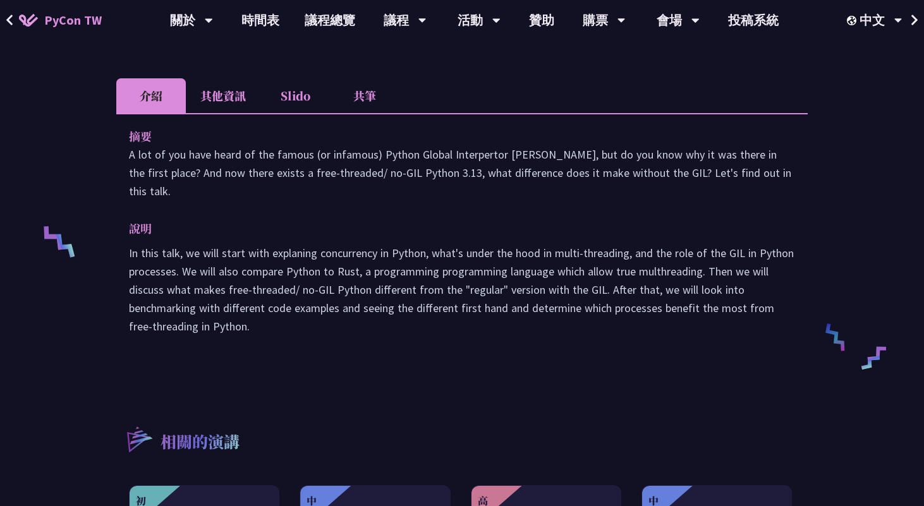
scroll to position [390, 0]
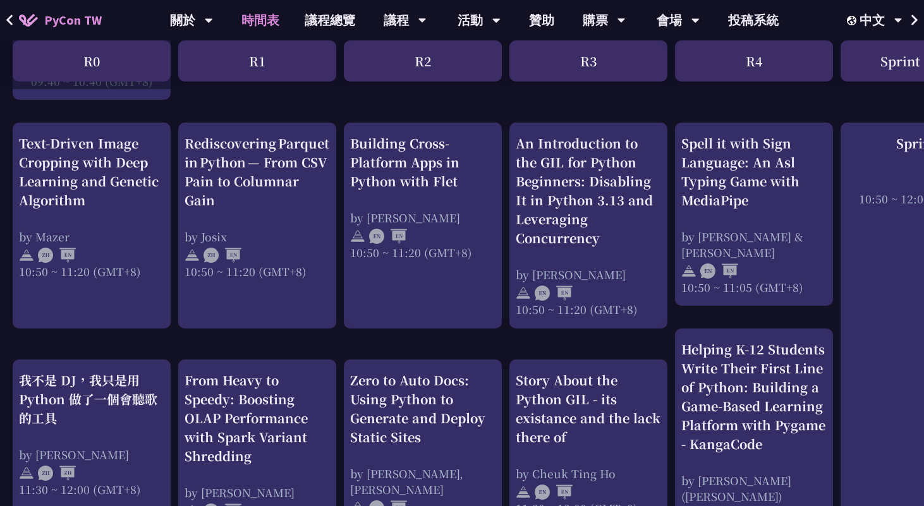
scroll to position [469, 0]
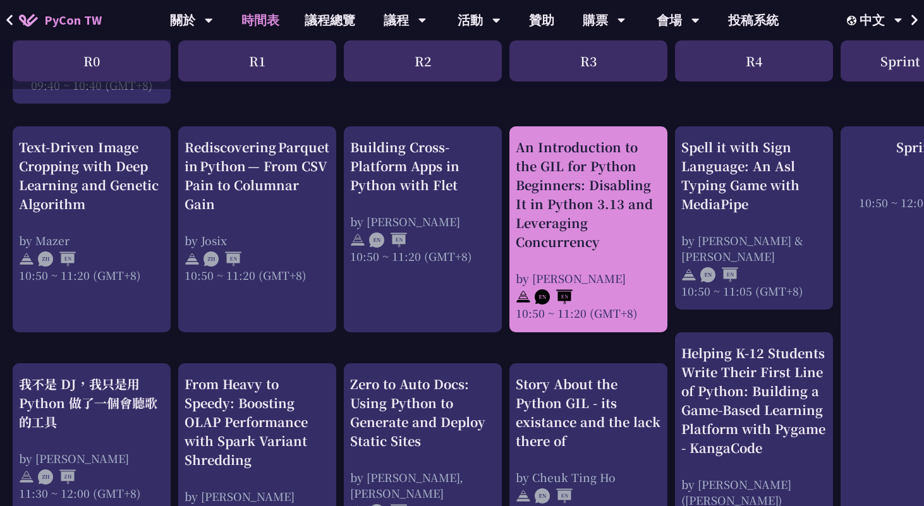
click at [555, 246] on div "An Introduction to the GIL for Python Beginners: Disabling It in Python 3.13 an…" at bounding box center [588, 195] width 145 height 114
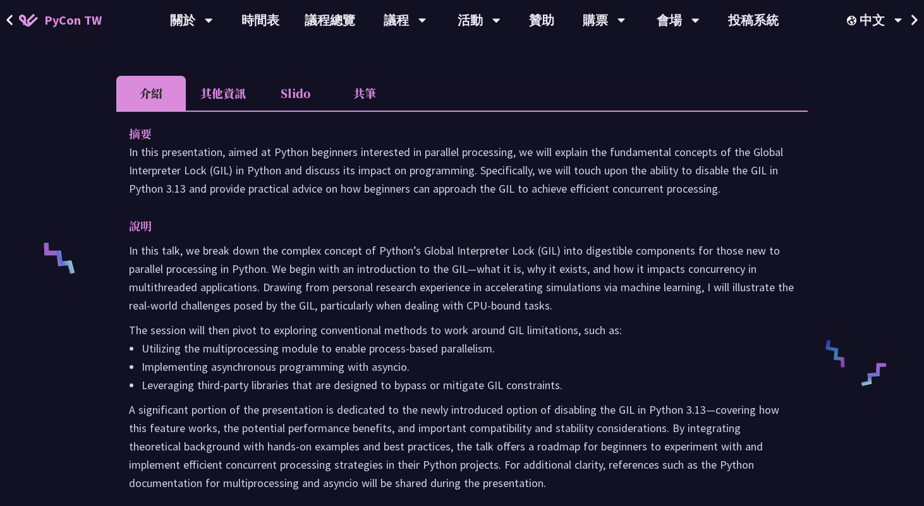
scroll to position [377, 0]
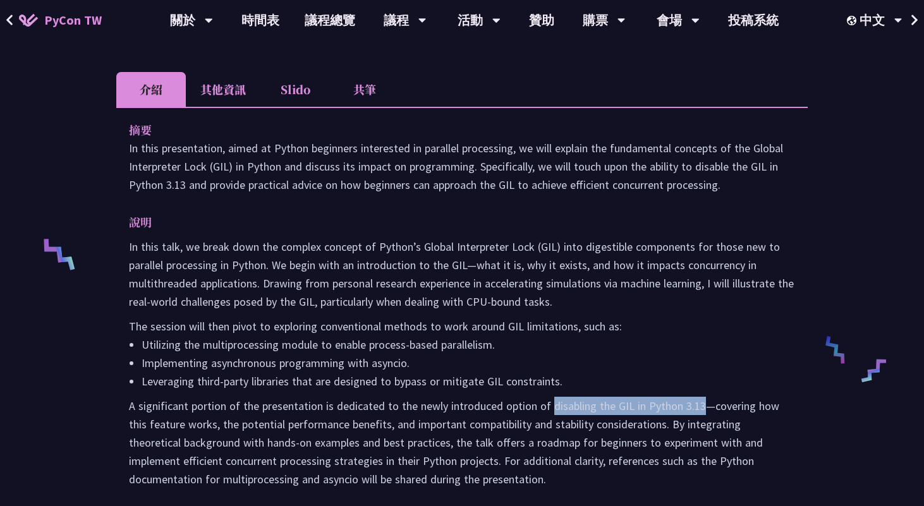
drag, startPoint x: 547, startPoint y: 403, endPoint x: 699, endPoint y: 401, distance: 152.3
click at [699, 401] on p "A significant portion of the presentation is dedicated to the newly introduced …" at bounding box center [462, 443] width 666 height 92
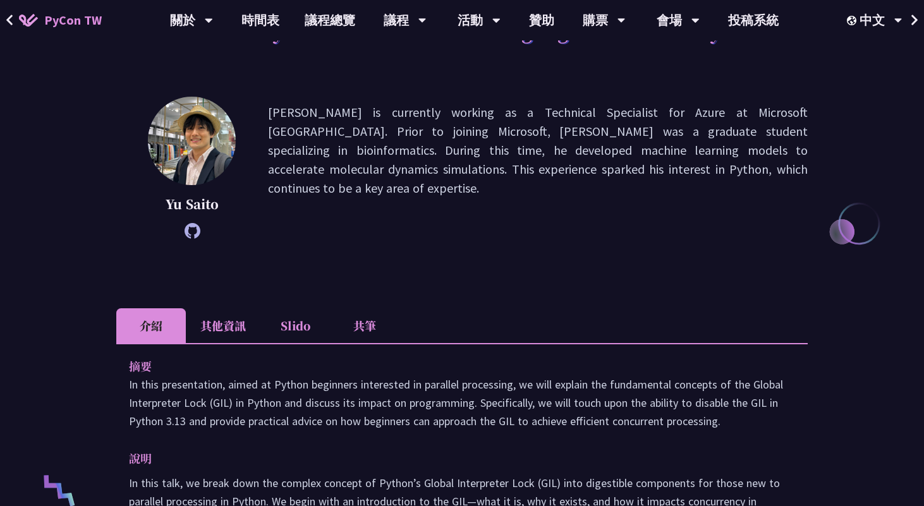
scroll to position [0, 0]
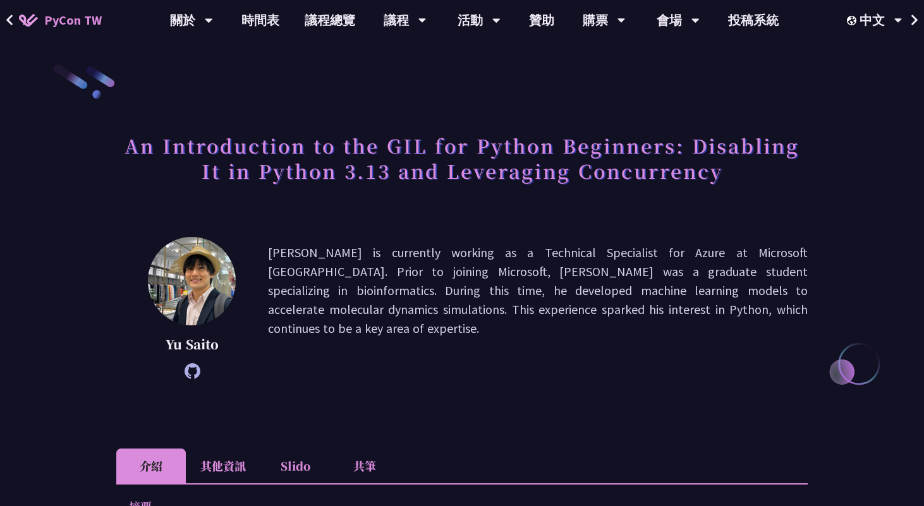
scroll to position [469, 0]
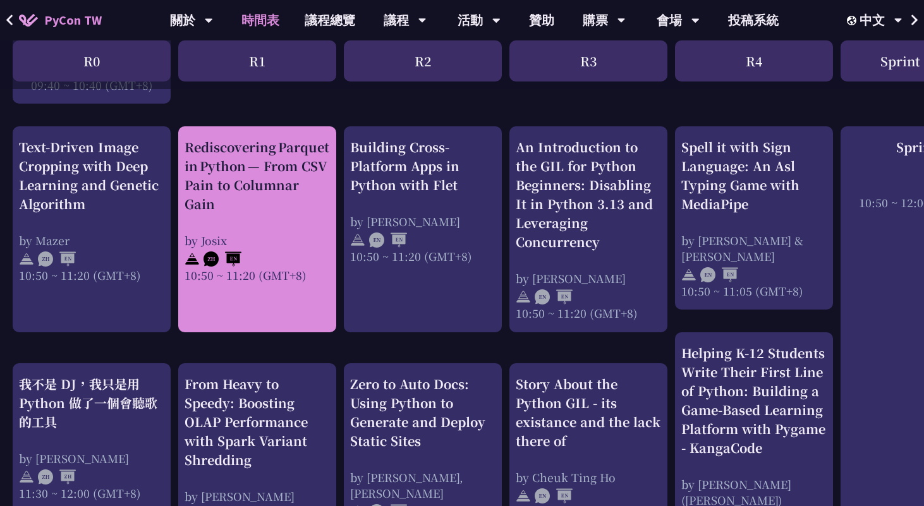
click at [255, 198] on div "Rediscovering Parquet in Python — From CSV Pain to Columnar Gain" at bounding box center [257, 176] width 145 height 76
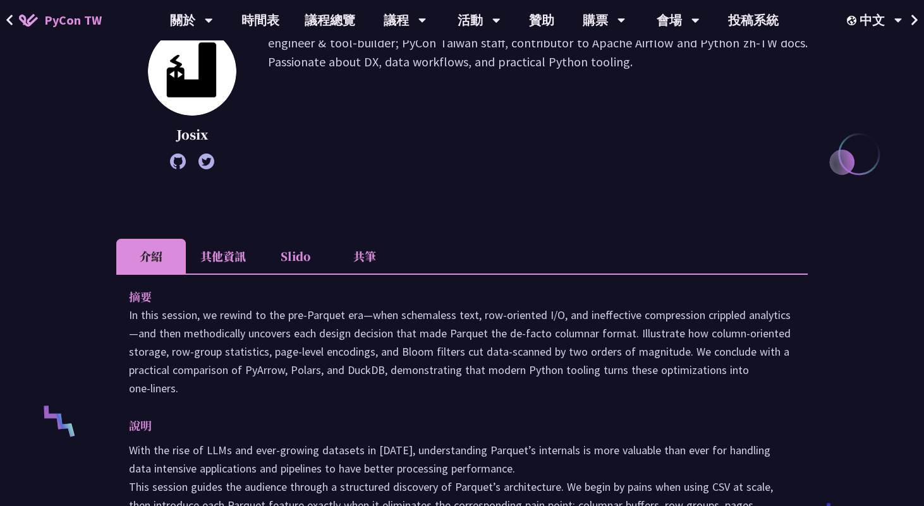
scroll to position [360, 0]
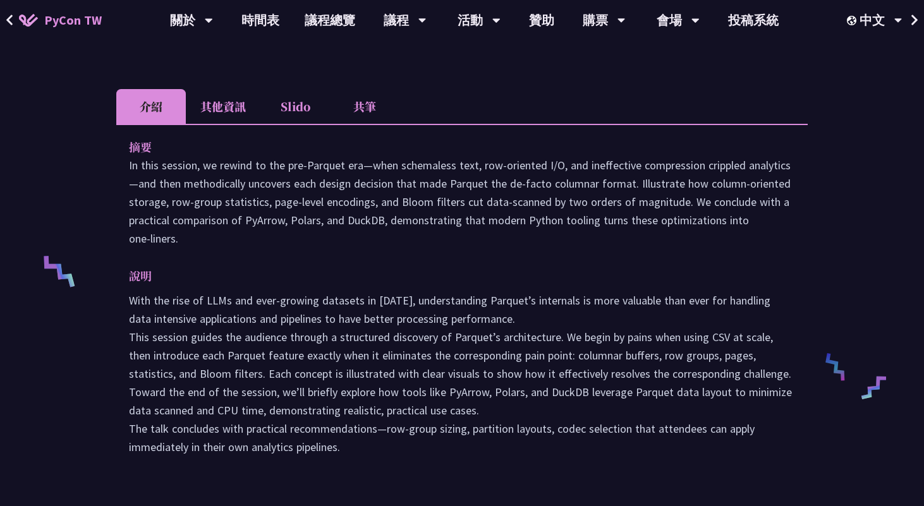
click at [316, 166] on p "In this session, we rewind to the pre‑Parquet era—when schemaless text, row‑ori…" at bounding box center [462, 202] width 666 height 92
copy p "Parquet"
click at [465, 185] on p "In this session, we rewind to the pre‑Parquet era—when schemaless text, row‑ori…" at bounding box center [462, 202] width 666 height 92
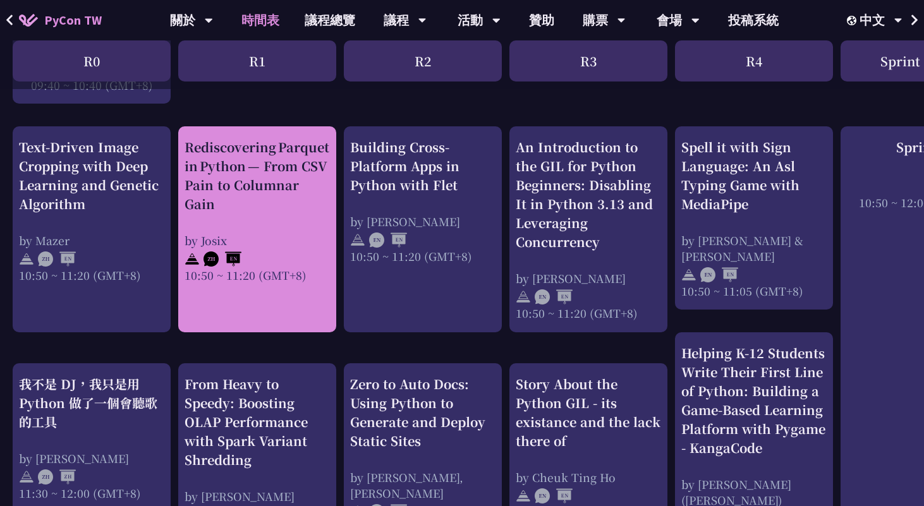
click at [293, 203] on div "Rediscovering Parquet in Python — From CSV Pain to Columnar Gain" at bounding box center [257, 176] width 145 height 76
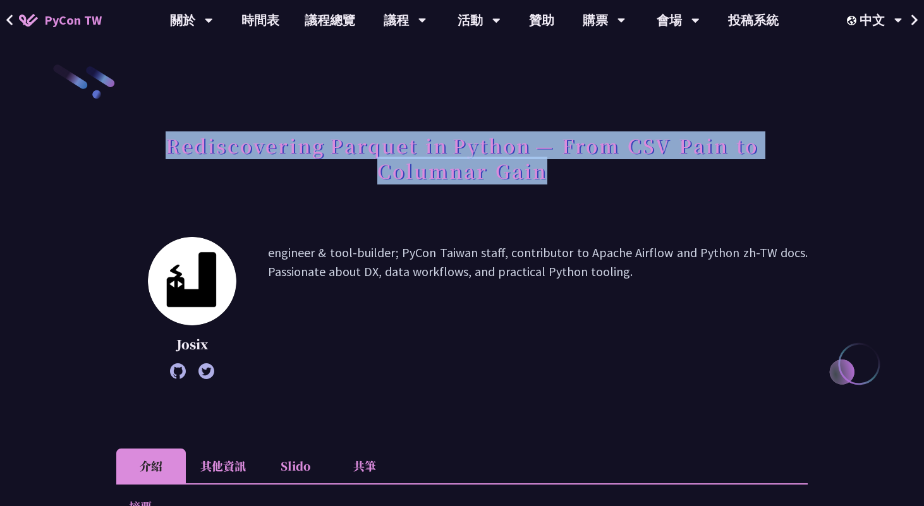
drag, startPoint x: 172, startPoint y: 151, endPoint x: 597, endPoint y: 167, distance: 425.5
click at [597, 167] on h1 "Rediscovering Parquet in Python — From CSV Pain to Columnar Gain" at bounding box center [461, 157] width 691 height 63
copy h1 "Rediscovering Parquet in Python — From CSV Pain to Columnar Gain"
click at [9, 23] on icon at bounding box center [10, 20] width 8 height 13
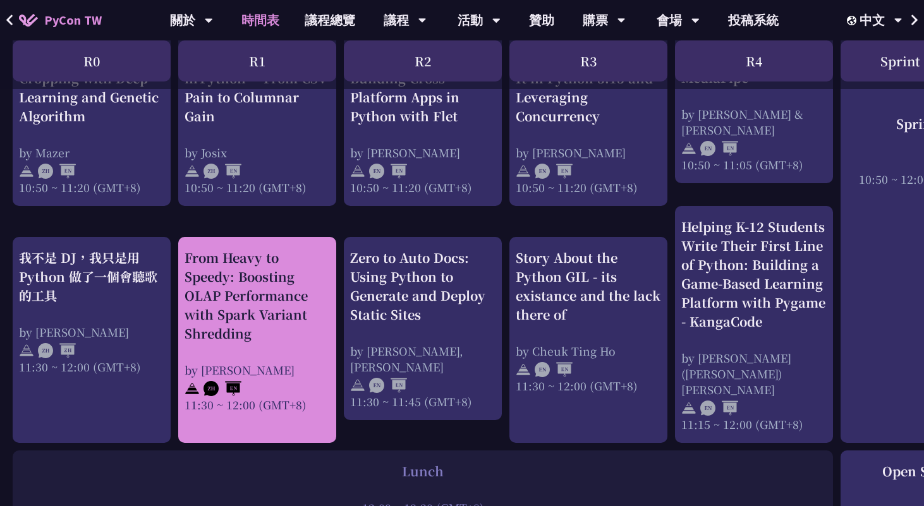
scroll to position [581, 0]
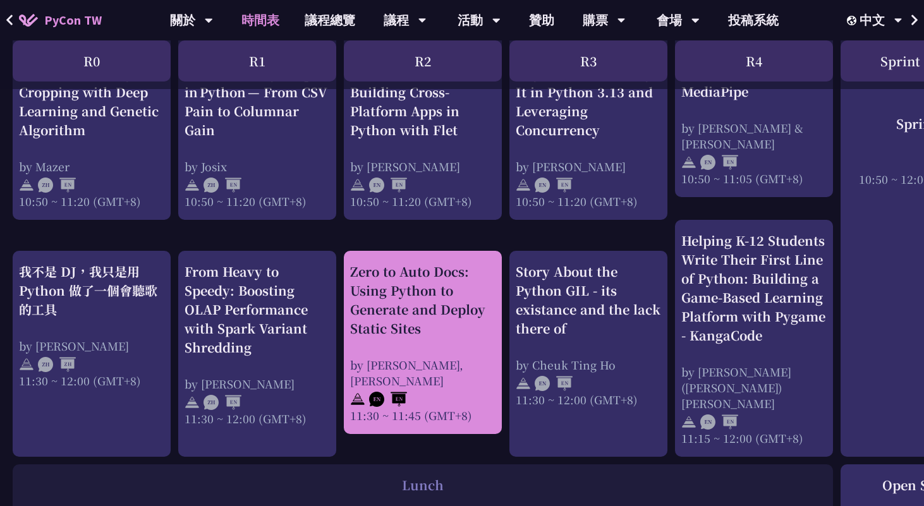
click at [422, 308] on div "Zero to Auto Docs: Using Python to Generate and Deploy Static Sites" at bounding box center [422, 300] width 145 height 76
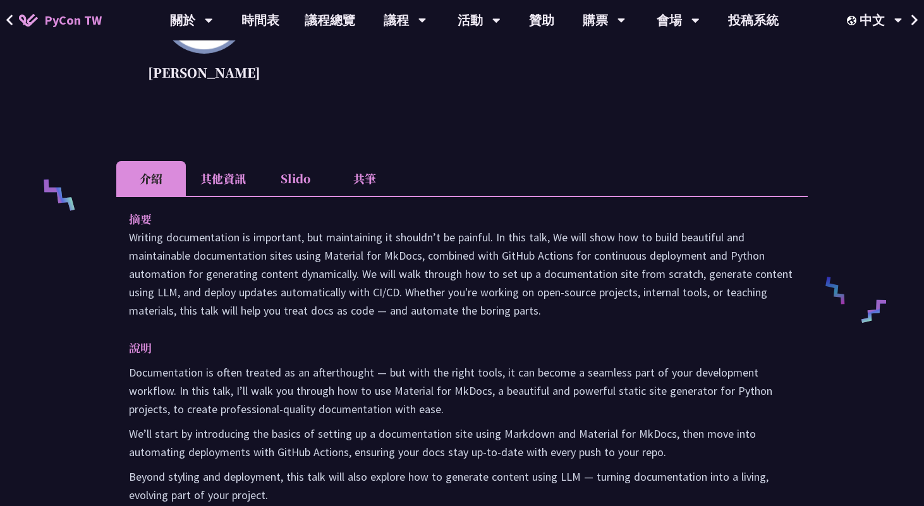
scroll to position [495, 0]
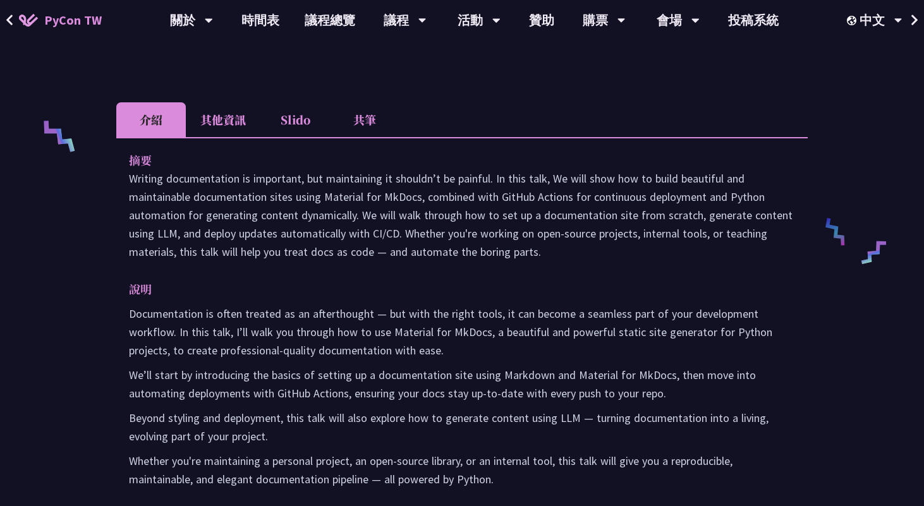
click at [211, 116] on li "其他資訊" at bounding box center [223, 119] width 75 height 35
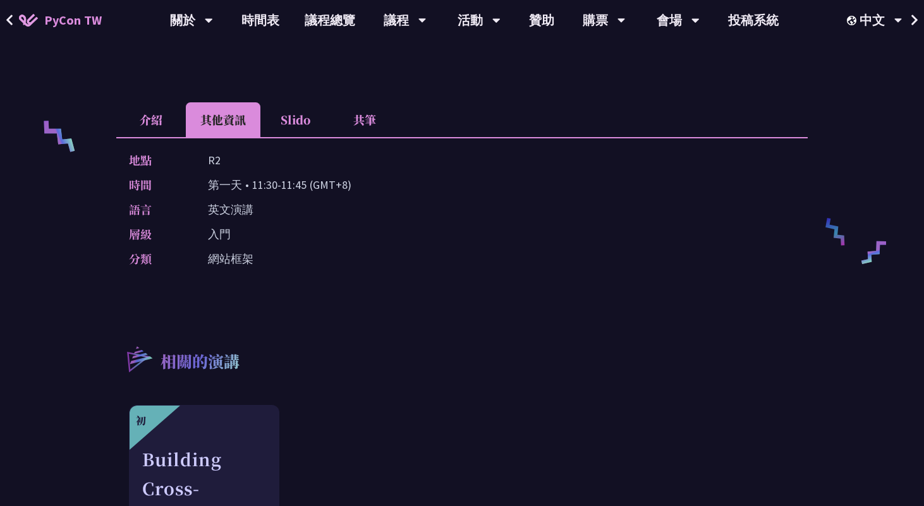
click at [149, 128] on li "介紹" at bounding box center [151, 119] width 70 height 35
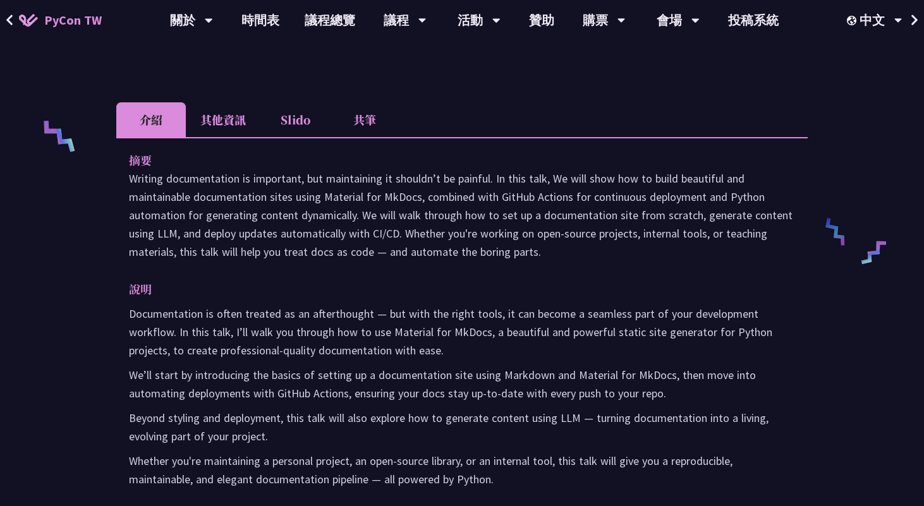
scroll to position [497, 0]
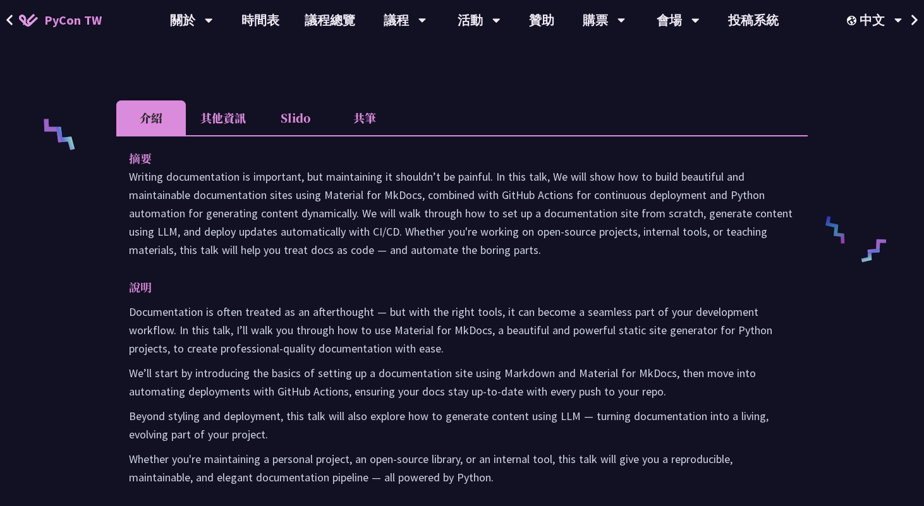
drag, startPoint x: 130, startPoint y: 163, endPoint x: 567, endPoint y: 499, distance: 551.5
click at [567, 499] on div "摘要 Writing documentation is important, but maintaining it shouldn’t be painful.…" at bounding box center [461, 326] width 691 height 383
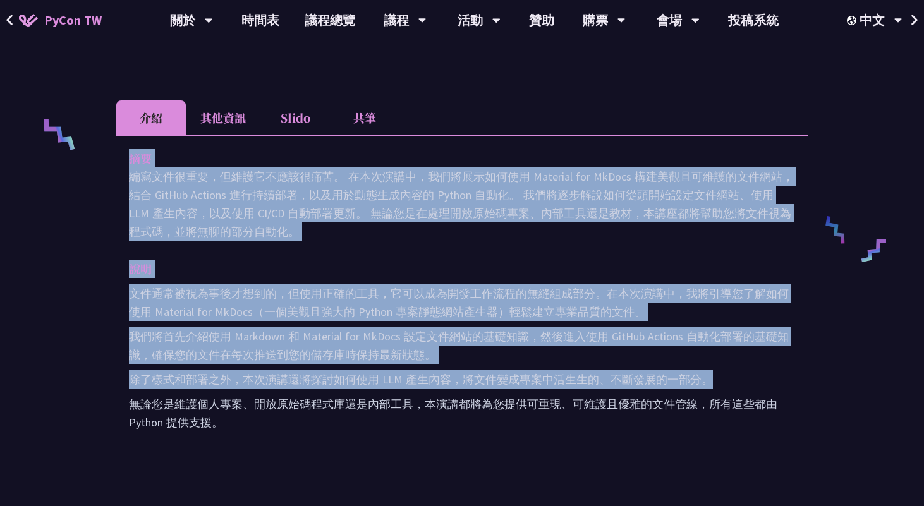
click at [518, 354] on p "我們將首先介紹使用 Markdown 和 Material for MkDocs 設定文件網站的基礎知識，然後進入使用 GitHub Actions 自動化部…" at bounding box center [462, 345] width 666 height 37
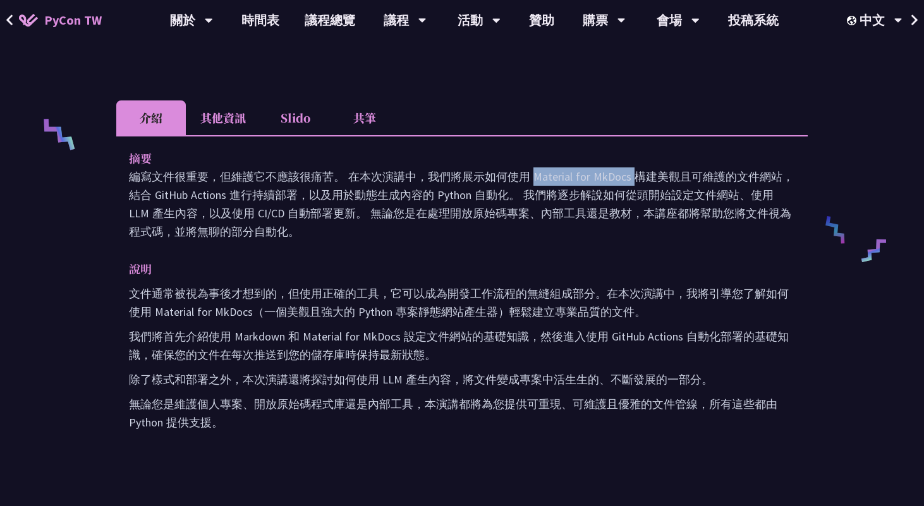
drag, startPoint x: 533, startPoint y: 176, endPoint x: 634, endPoint y: 176, distance: 101.1
click at [634, 176] on p "編寫文件很重要，但維護它不應該很痛苦。 在本次演講中，我們將展示如何使用 Material for MkDocs 構建美觀且可維護的文件網站，結合 GitHu…" at bounding box center [462, 203] width 666 height 73
click at [614, 186] on p "編寫文件很重要，但維護它不應該很痛苦。 在本次演講中，我們將展示如何使用 Material for MkDocs 構建美觀且可維護的文件網站，結合 GitHu…" at bounding box center [462, 203] width 666 height 73
drag, startPoint x: 532, startPoint y: 176, endPoint x: 629, endPoint y: 176, distance: 96.7
click at [629, 176] on p "編寫文件很重要，但維護它不應該很痛苦。 在本次演講中，我們將展示如何使用 Material for MkDocs 構建美觀且可維護的文件網站，結合 GitHu…" at bounding box center [462, 203] width 666 height 73
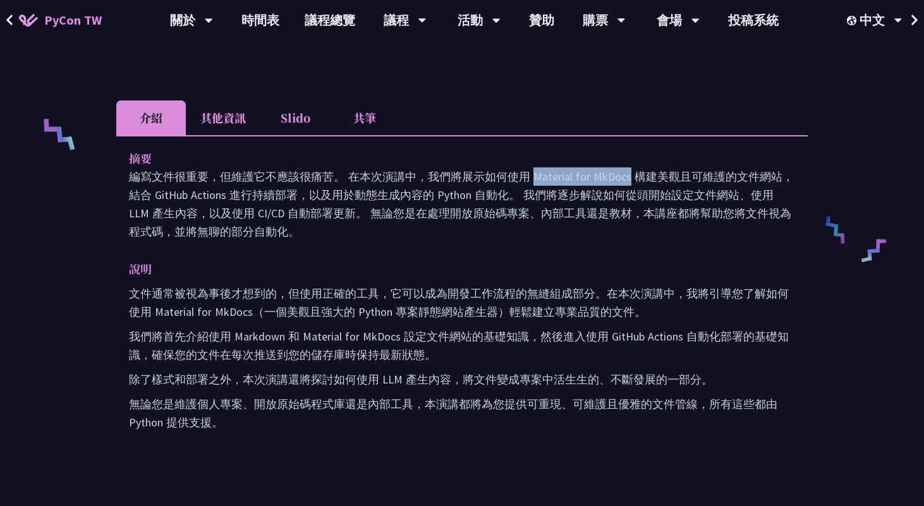
scroll to position [581, 0]
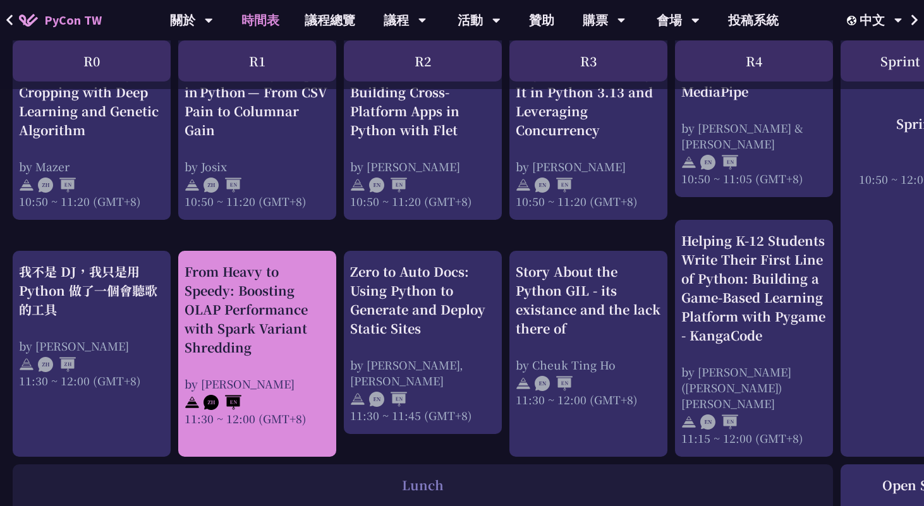
click at [319, 301] on div "From Heavy to Speedy: Boosting OLAP Performance with Spark Variant Shredding" at bounding box center [257, 309] width 145 height 95
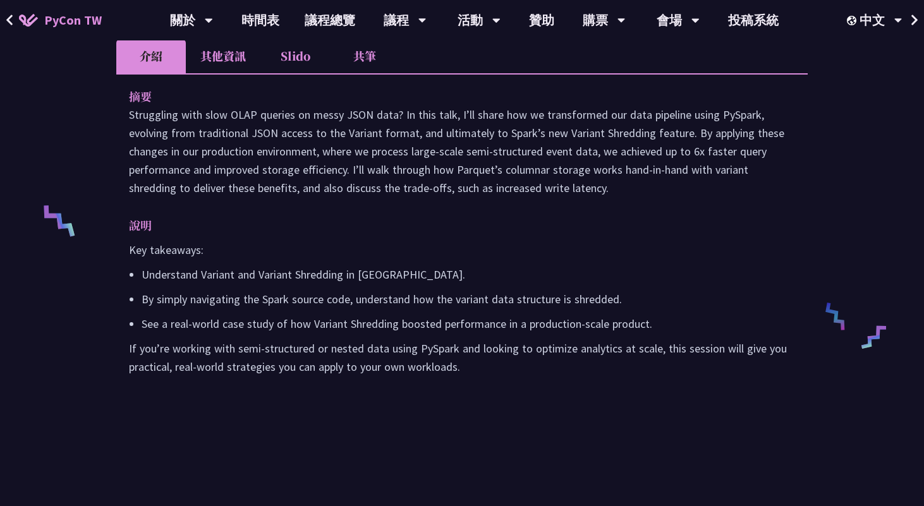
scroll to position [361, 0]
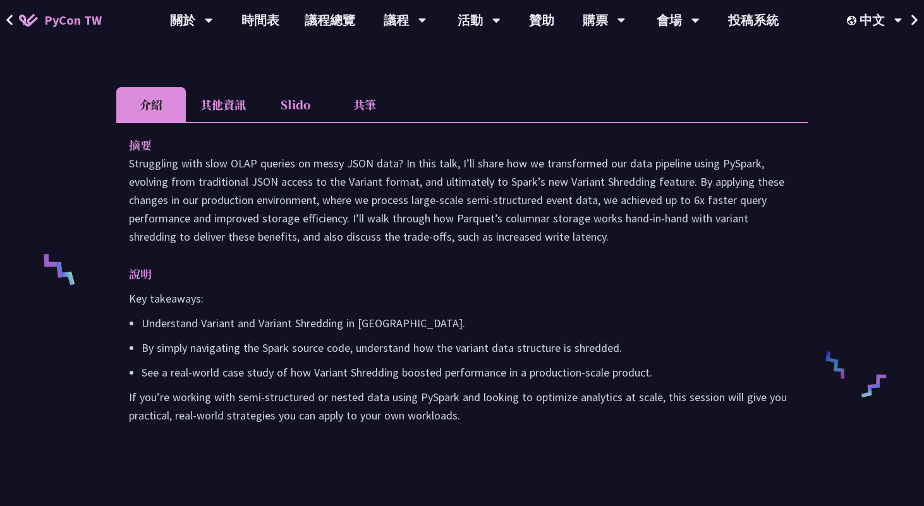
click at [230, 119] on li "其他資訊" at bounding box center [223, 104] width 75 height 35
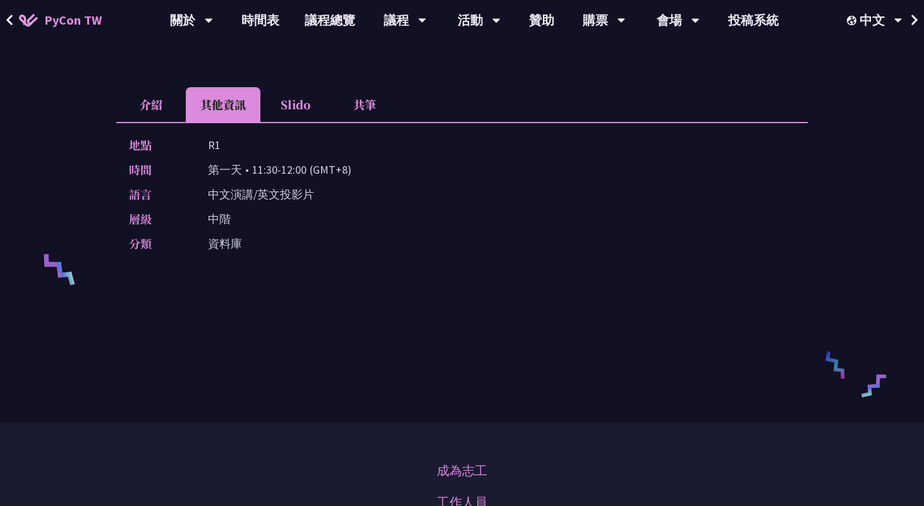
click at [159, 122] on li "介紹" at bounding box center [151, 104] width 70 height 35
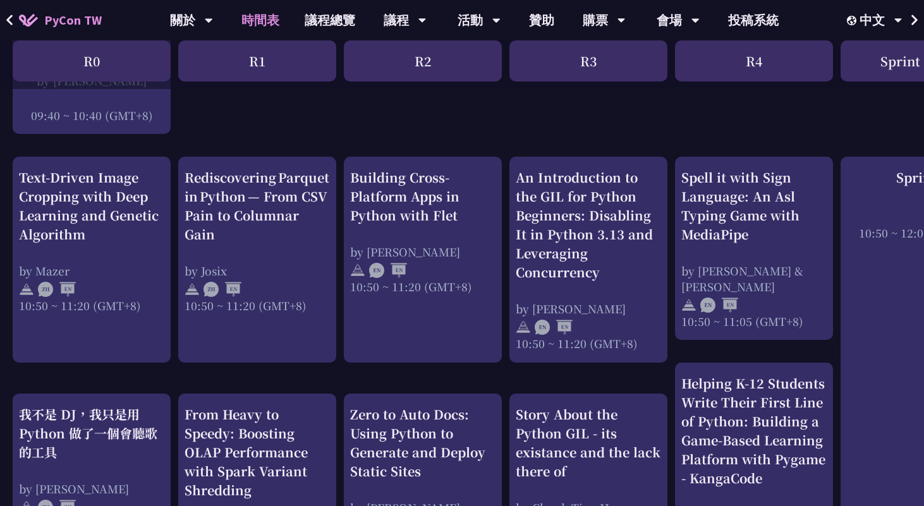
scroll to position [373, 0]
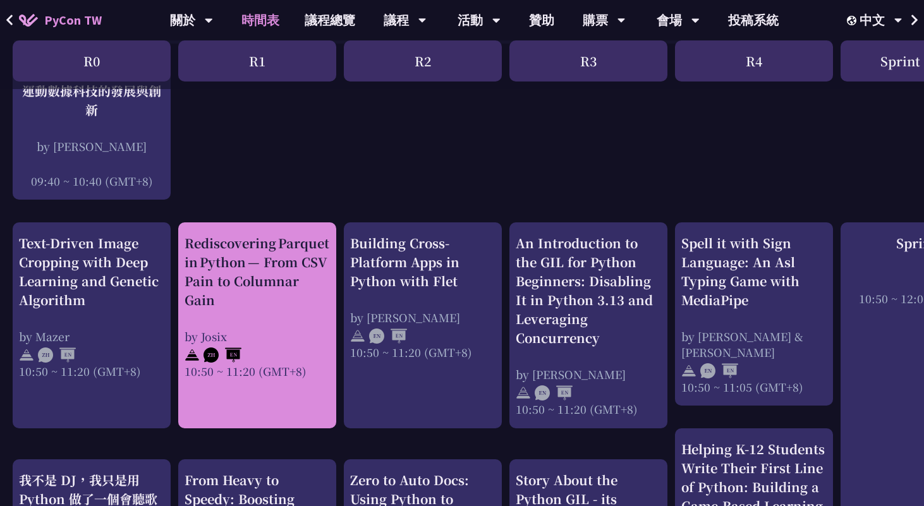
click at [294, 269] on div "Rediscovering Parquet in Python — From CSV Pain to Columnar Gain" at bounding box center [257, 272] width 145 height 76
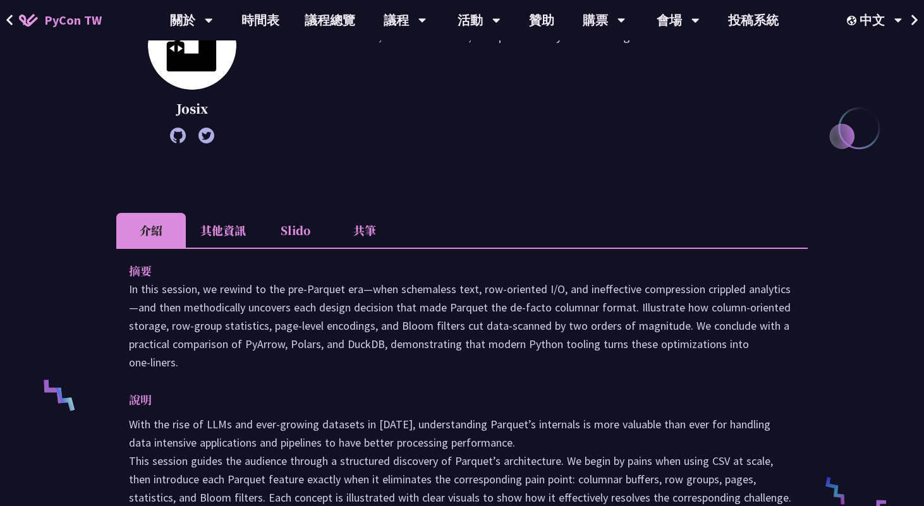
scroll to position [358, 0]
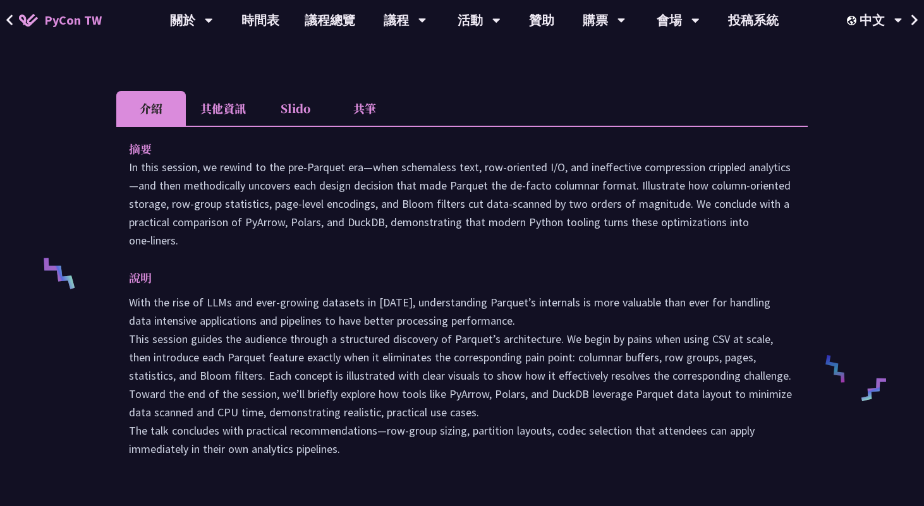
click at [221, 102] on li "其他資訊" at bounding box center [223, 108] width 75 height 35
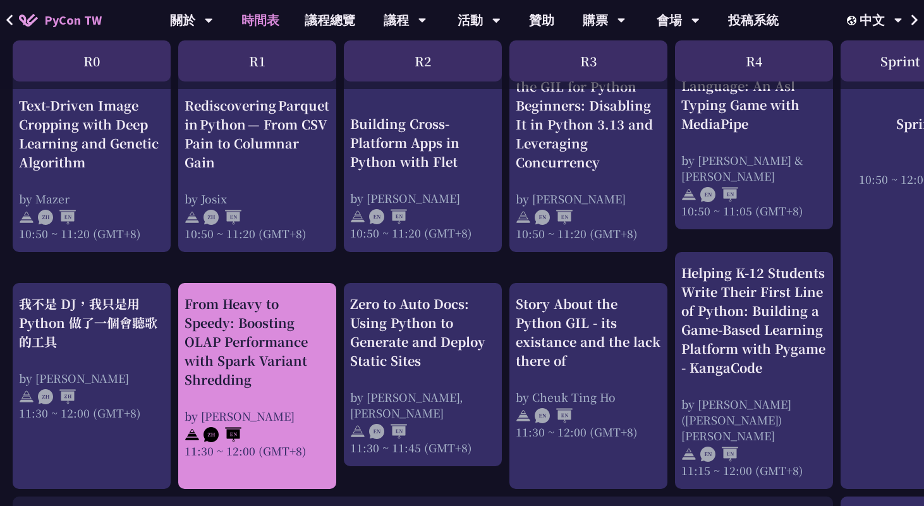
scroll to position [597, 0]
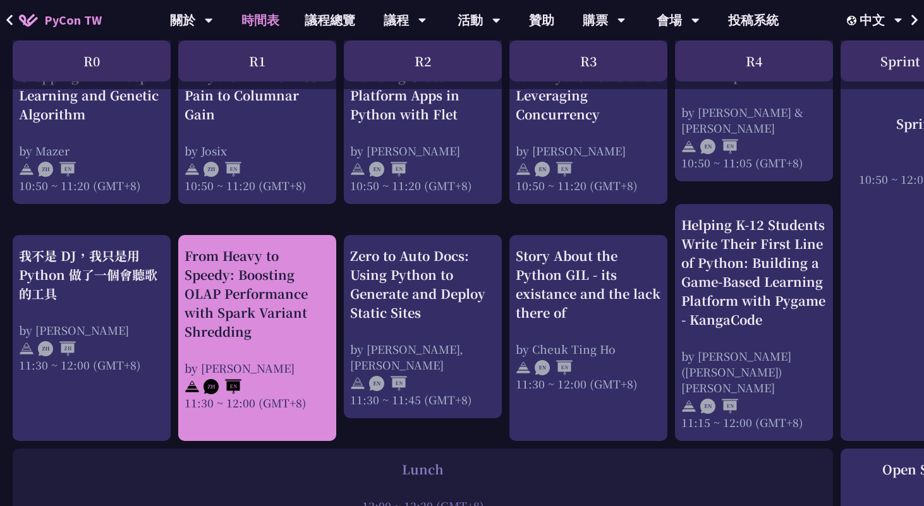
click at [285, 306] on div "From Heavy to Speedy: Boosting OLAP Performance with Spark Variant Shredding" at bounding box center [257, 293] width 145 height 95
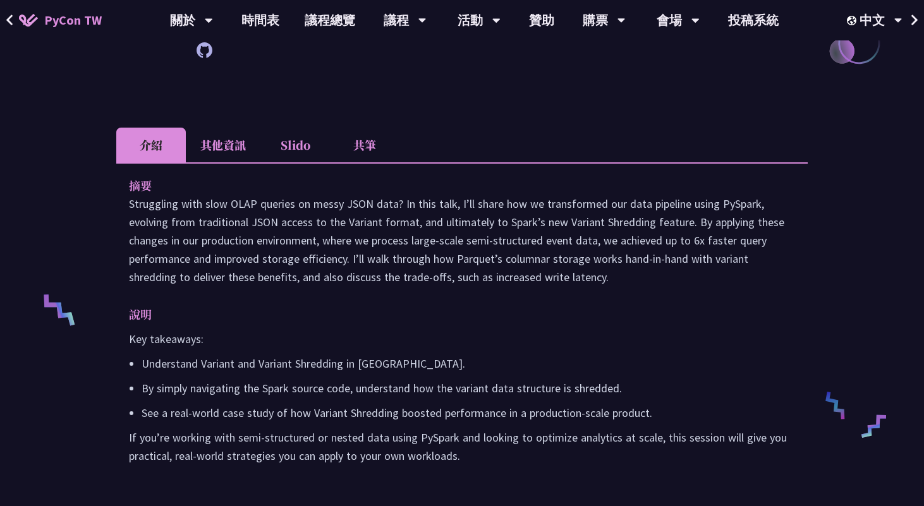
scroll to position [308, 0]
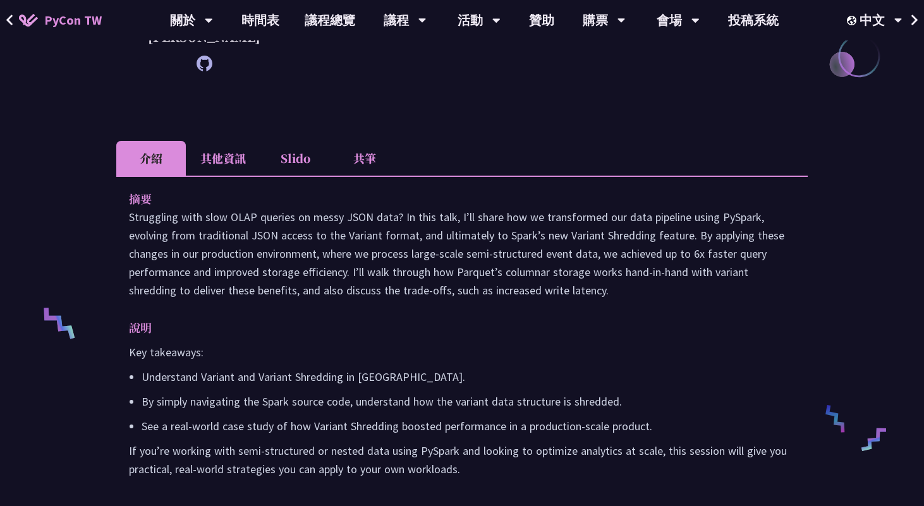
click at [231, 176] on li "其他資訊" at bounding box center [223, 158] width 75 height 35
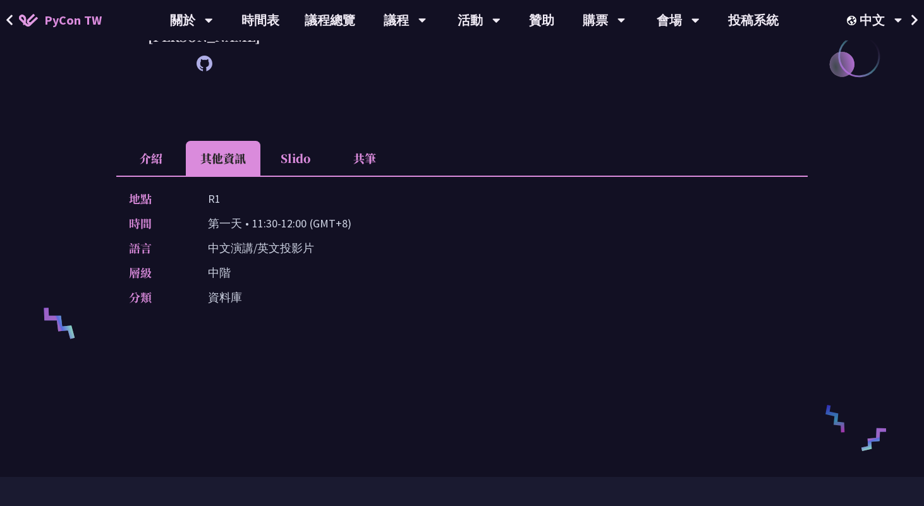
click at [155, 174] on li "介紹" at bounding box center [151, 158] width 70 height 35
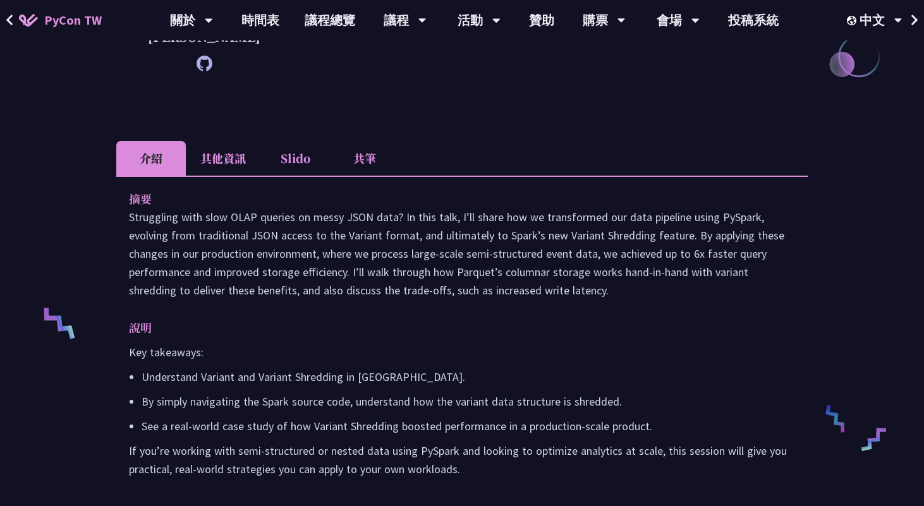
scroll to position [407, 0]
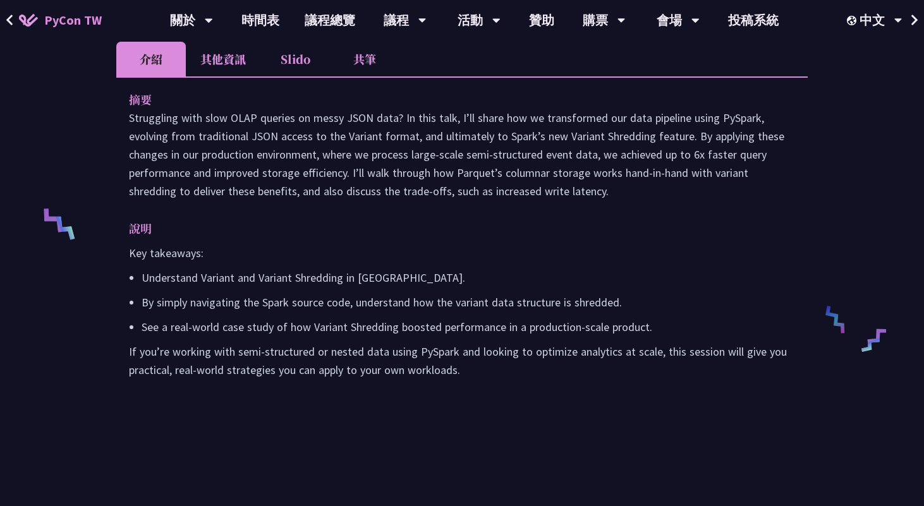
drag, startPoint x: 488, startPoint y: 403, endPoint x: 104, endPoint y: 128, distance: 472.4
click at [104, 128] on div "From Heavy to Speedy: Boosting OLAP Performance with Spark Variant Shredding We…" at bounding box center [462, 77] width 924 height 969
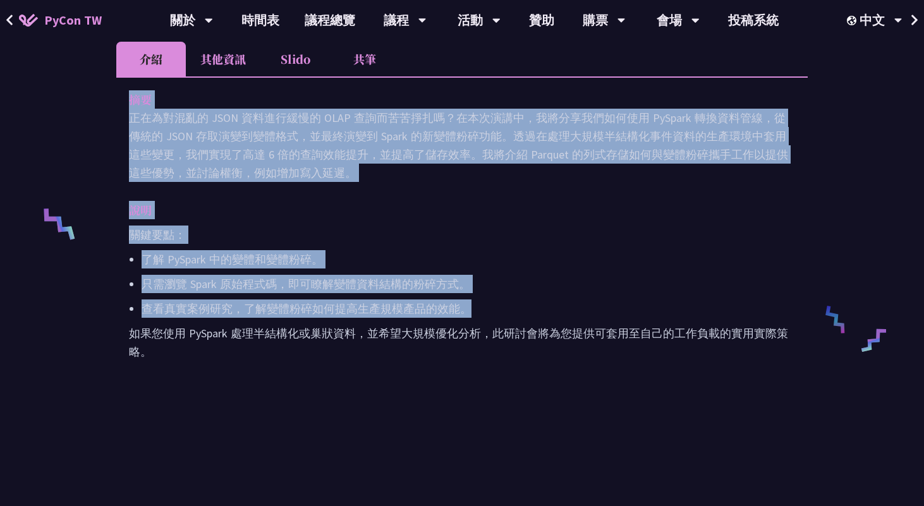
click at [390, 263] on div "關鍵要點： 了解 PySpark 中的變體和變體粉碎。 只需瀏覽 Spark 原始程式碼，即可瞭解變體資料結構的粉碎方式。 查看真實案例研究，了解變體粉碎如何…" at bounding box center [462, 293] width 666 height 135
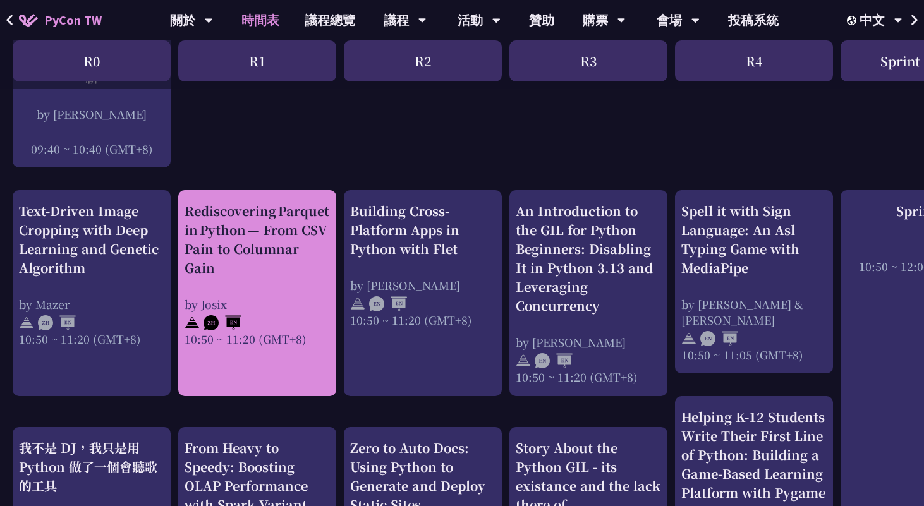
scroll to position [548, 0]
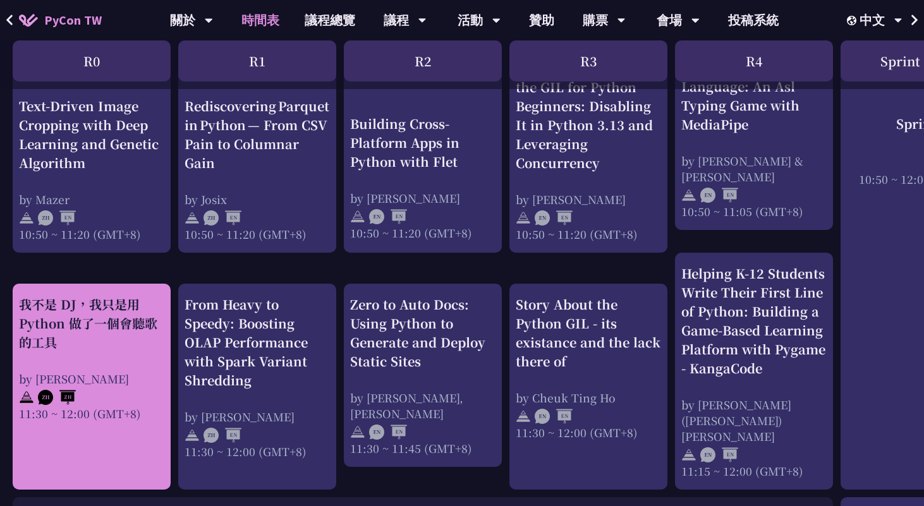
click at [111, 313] on div "我不是 DJ，我只是用 Python 做了一個會聽歌的工具" at bounding box center [91, 323] width 145 height 57
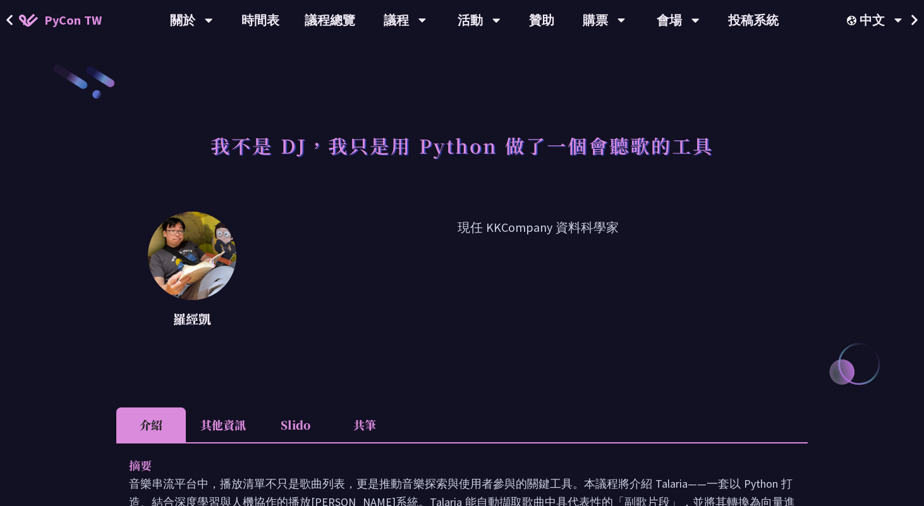
click at [227, 422] on li "其他資訊" at bounding box center [223, 425] width 75 height 35
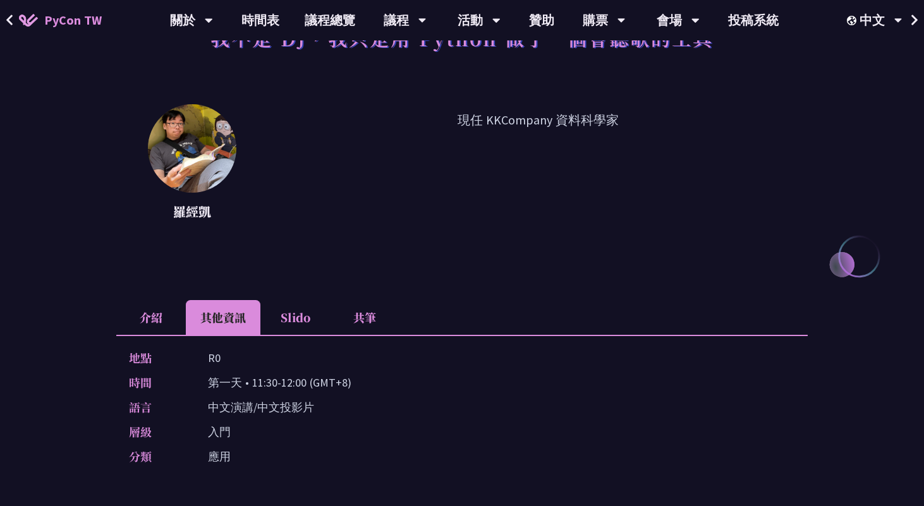
scroll to position [277, 0]
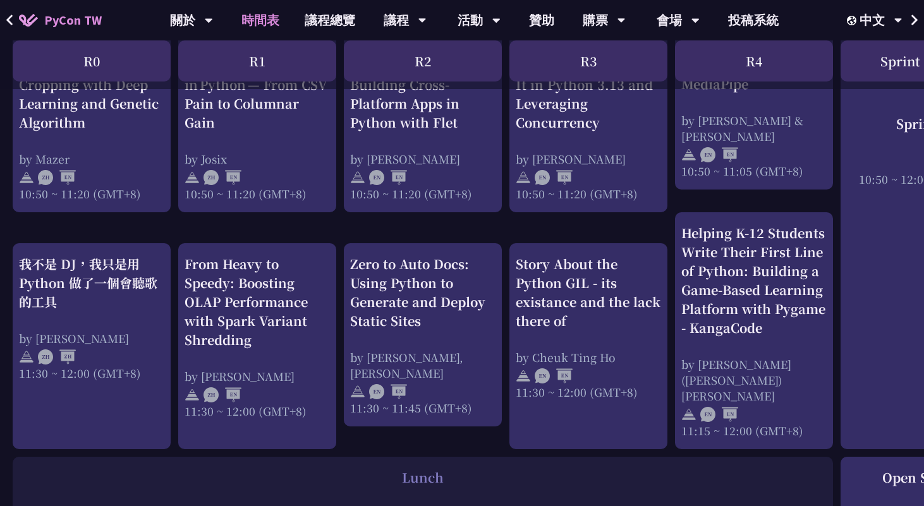
scroll to position [634, 0]
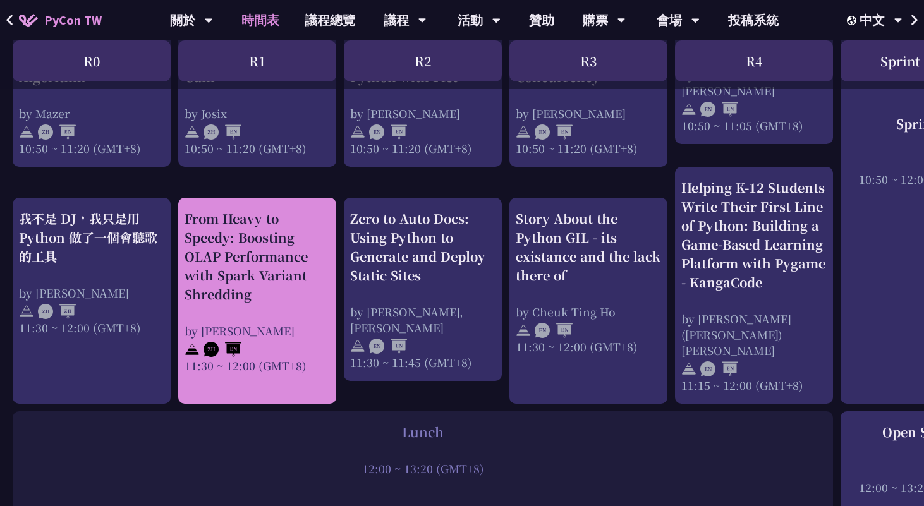
click at [235, 261] on div "From Heavy to Speedy: Boosting OLAP Performance with Spark Variant Shredding" at bounding box center [257, 256] width 145 height 95
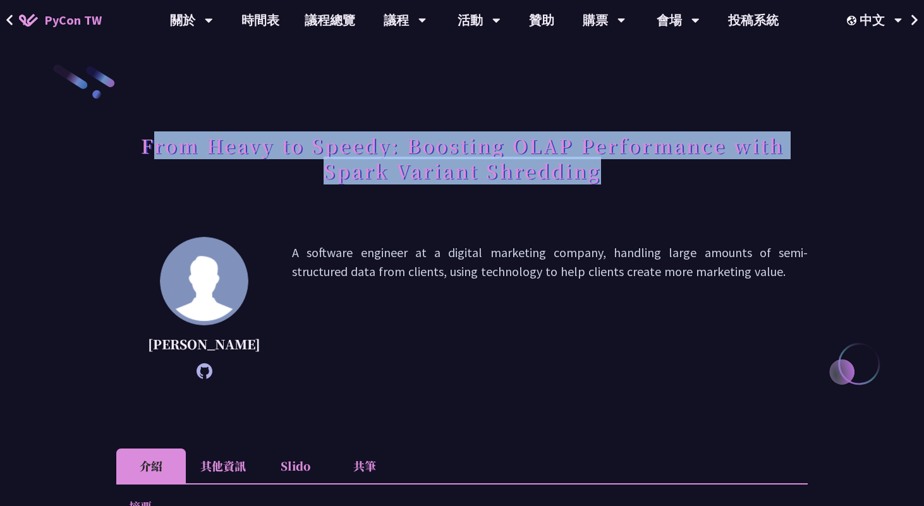
drag, startPoint x: 151, startPoint y: 147, endPoint x: 651, endPoint y: 172, distance: 500.5
click at [651, 172] on h1 "From Heavy to Speedy: Boosting OLAP Performance with Spark Variant Shredding" at bounding box center [461, 157] width 691 height 63
copy h1 "rom Heavy to Speedy: Boosting OLAP Performance with Spark Variant Shredding"
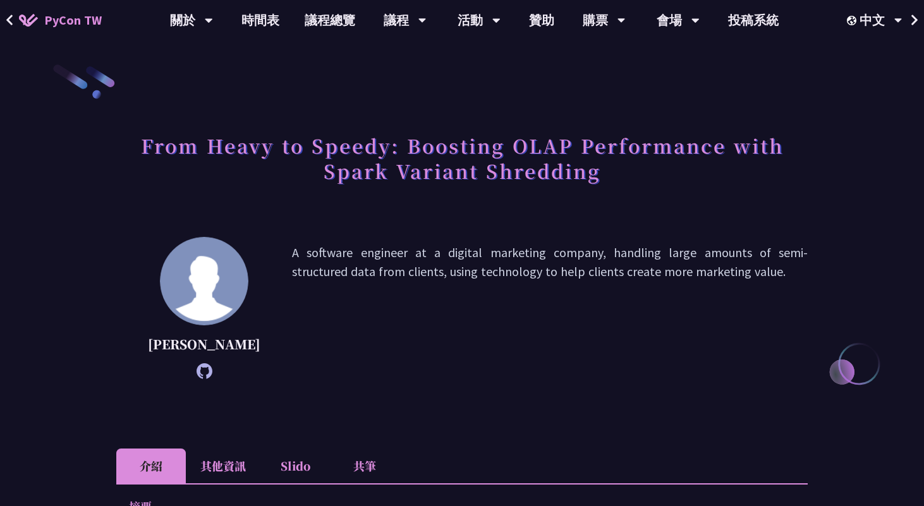
click at [190, 187] on h1 "From Heavy to Speedy: Boosting OLAP Performance with Spark Variant Shredding" at bounding box center [461, 157] width 691 height 63
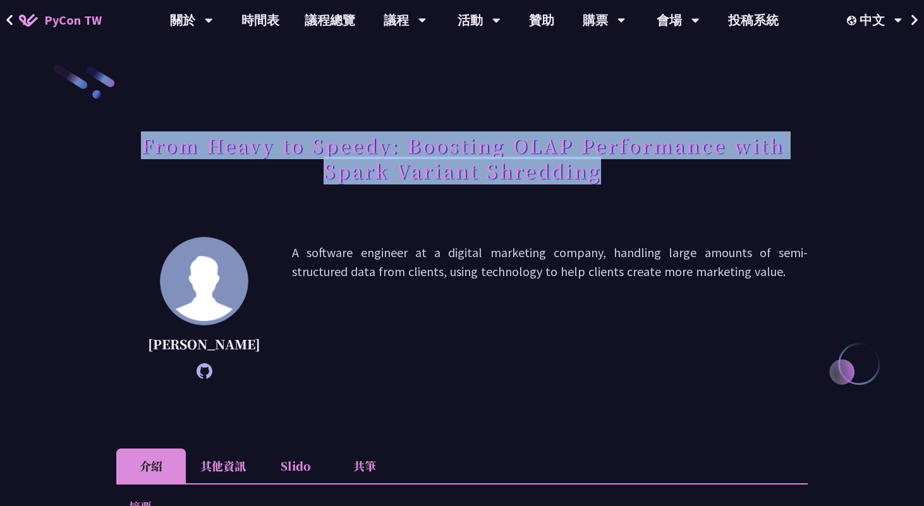
drag, startPoint x: 142, startPoint y: 147, endPoint x: 661, endPoint y: 177, distance: 520.2
click at [661, 177] on h1 "From Heavy to Speedy: Boosting OLAP Performance with Spark Variant Shredding" at bounding box center [461, 157] width 691 height 63
copy h1 "From Heavy to Speedy: Boosting OLAP Performance with Spark Variant Shredding"
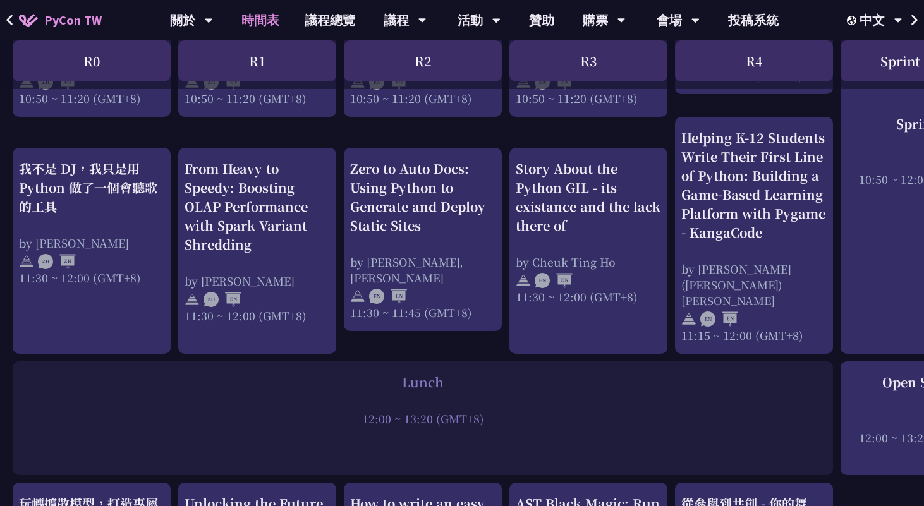
scroll to position [685, 0]
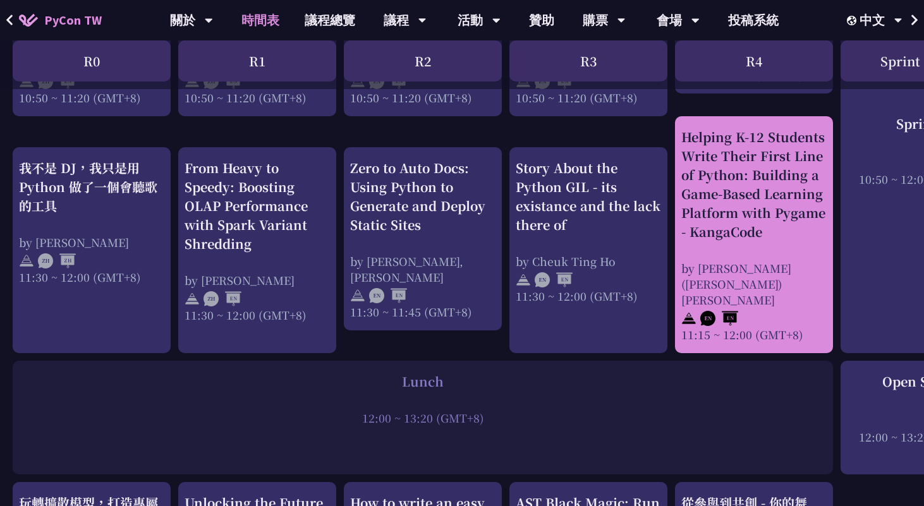
click at [756, 241] on div "Helping K-12 Students Write Their First Line of Python: Building a Game-Based L…" at bounding box center [753, 235] width 145 height 215
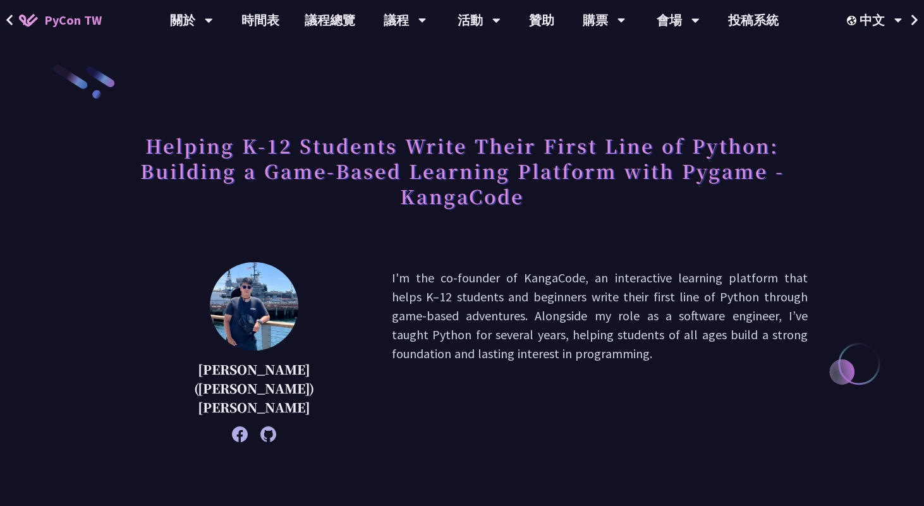
scroll to position [487, 0]
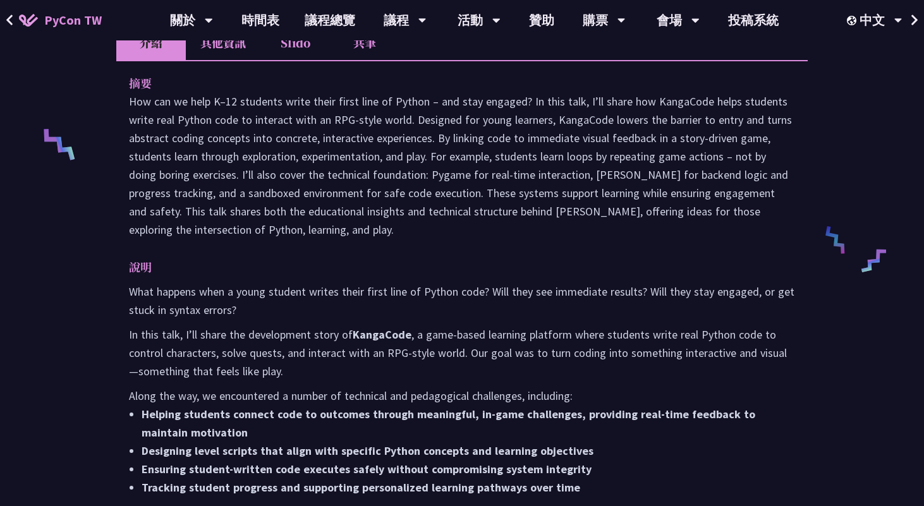
click at [391, 327] on strong "KangaCode" at bounding box center [382, 334] width 59 height 15
copy strong "KangaCode"
click at [347, 136] on p at bounding box center [462, 165] width 666 height 147
click at [736, 120] on p at bounding box center [462, 165] width 666 height 147
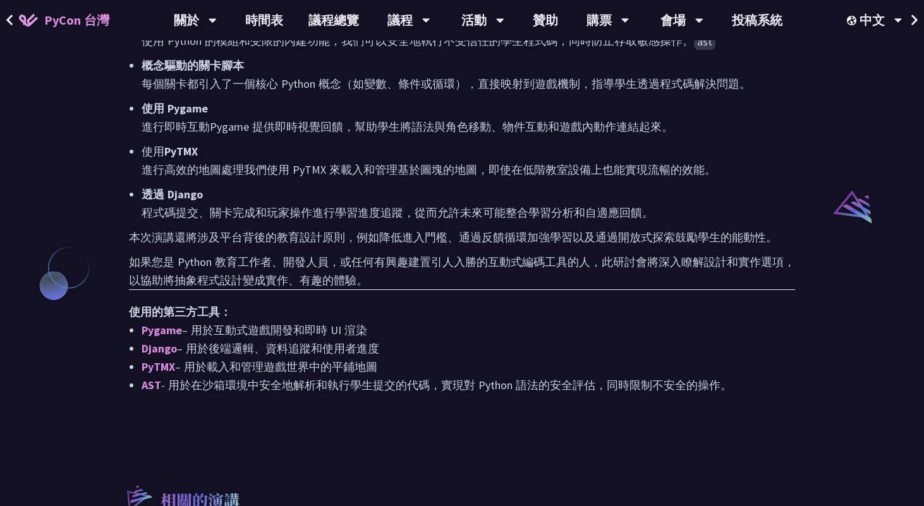
scroll to position [945, 0]
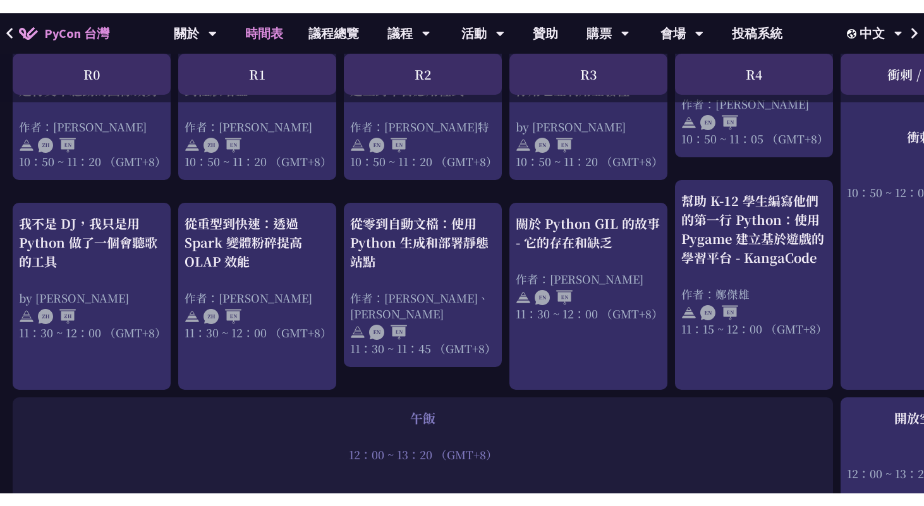
scroll to position [0, 418]
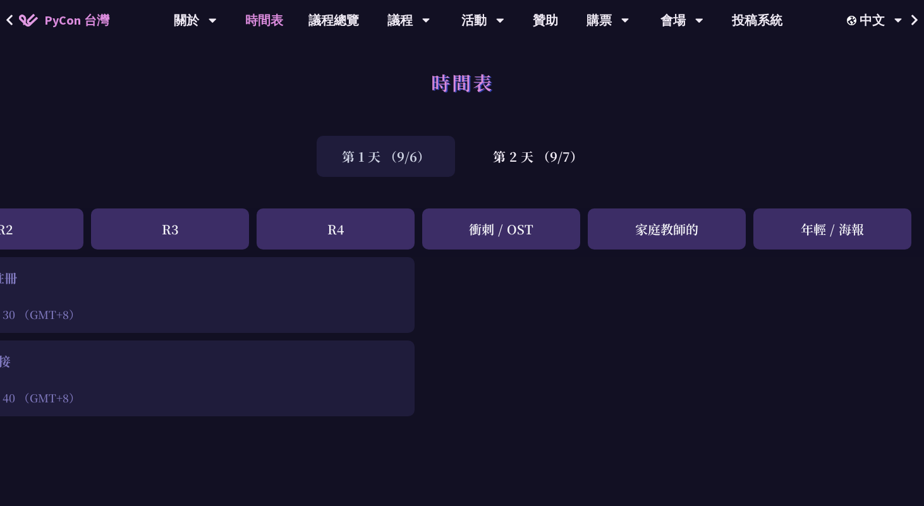
drag, startPoint x: 565, startPoint y: 51, endPoint x: 427, endPoint y: 92, distance: 143.7
click at [427, 92] on div "時間表" at bounding box center [462, 96] width 924 height 66
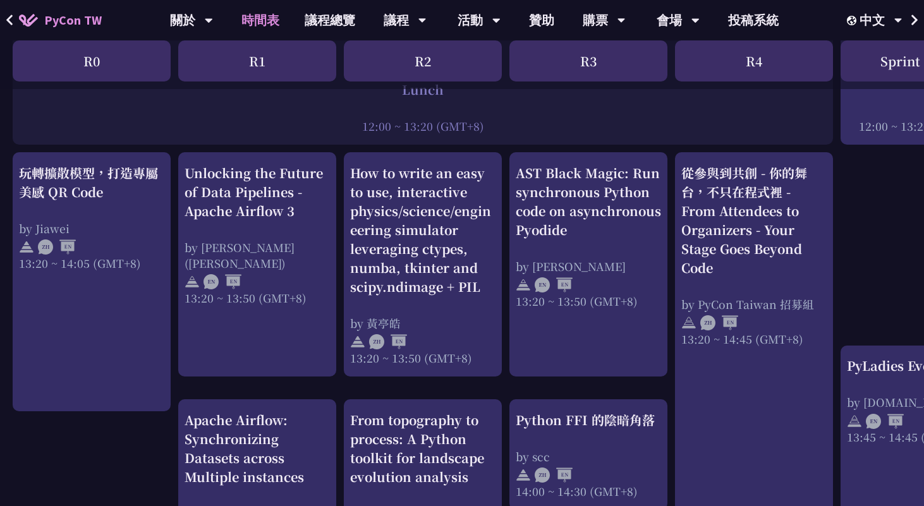
scroll to position [1005, 0]
click at [612, 124] on div "12:00 ~ 13:20 (GMT+8)" at bounding box center [423, 127] width 808 height 16
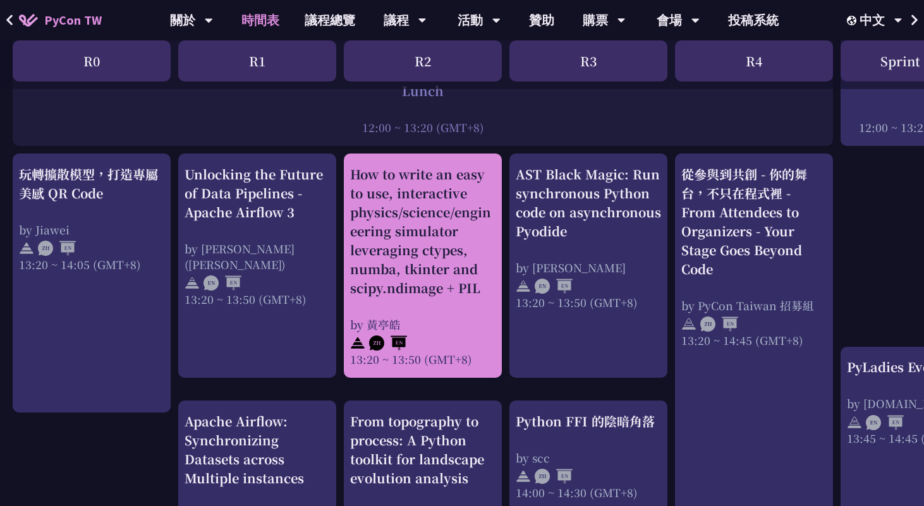
click at [420, 257] on div "How to write an easy to use, interactive physics/science/engineering simulator …" at bounding box center [422, 231] width 145 height 133
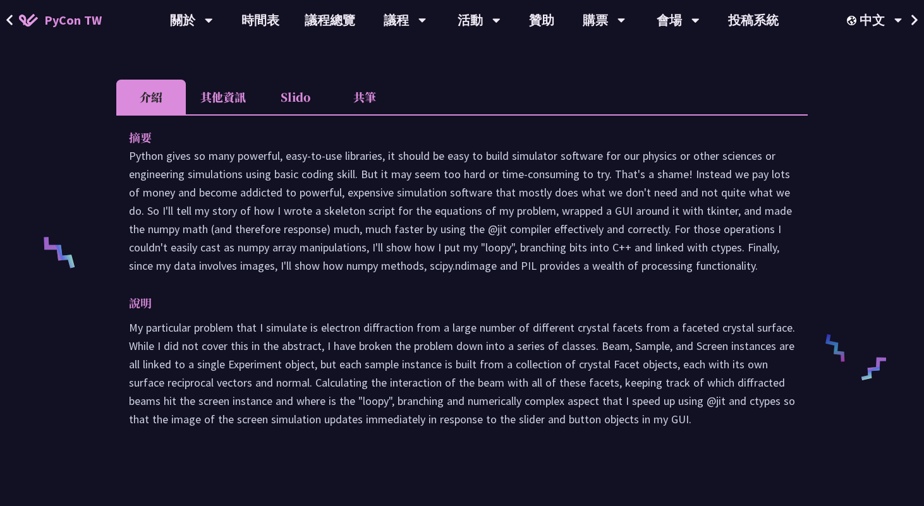
scroll to position [551, 0]
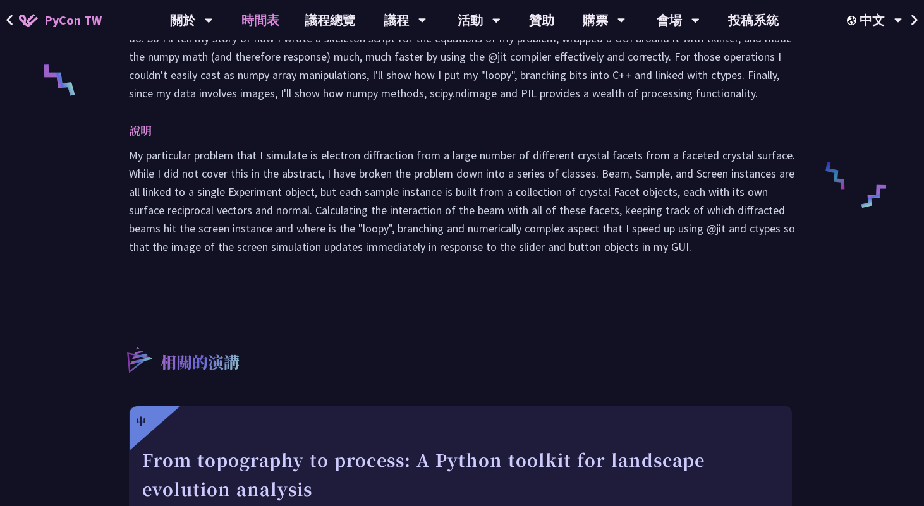
scroll to position [1005, 0]
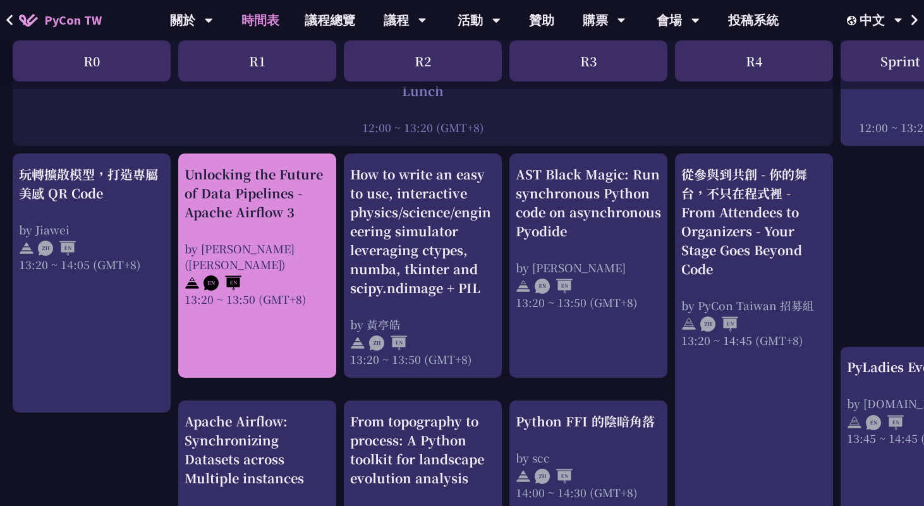
click at [272, 205] on div "Unlocking the Future of Data Pipelines - Apache Airflow 3" at bounding box center [257, 193] width 145 height 57
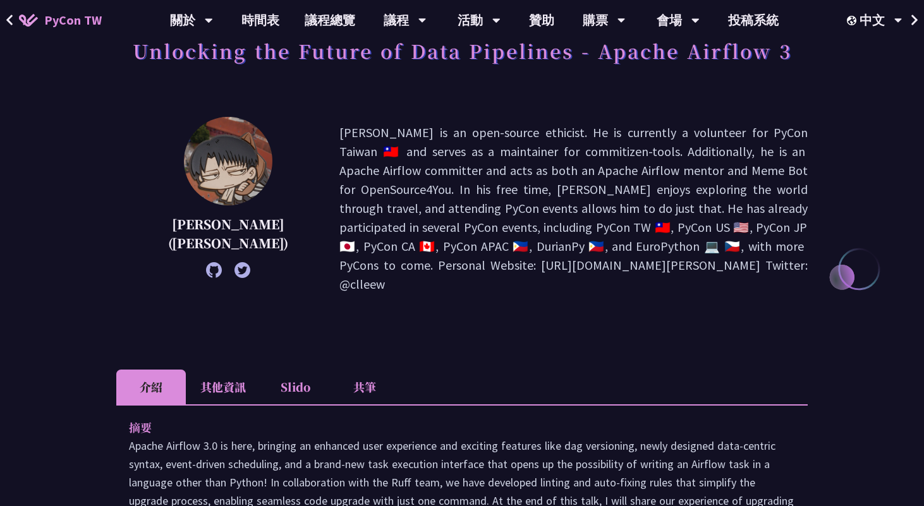
scroll to position [140, 0]
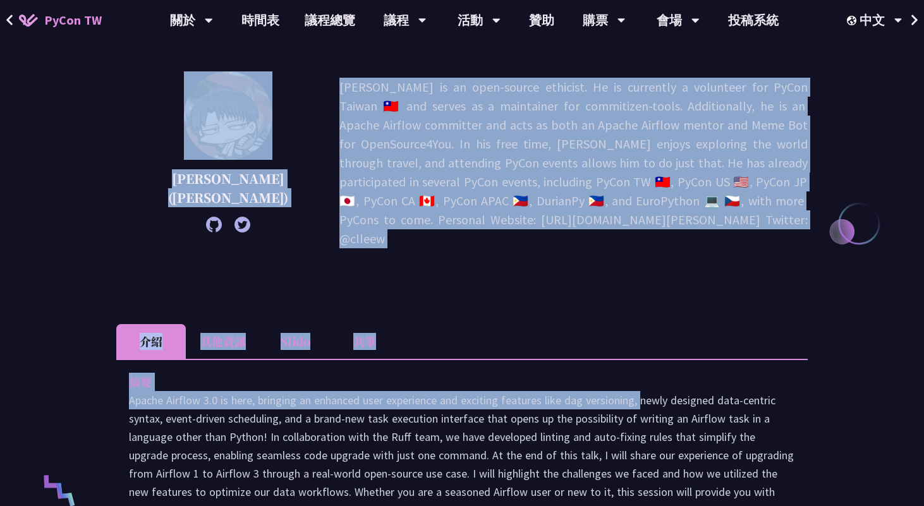
drag, startPoint x: 128, startPoint y: 98, endPoint x: 547, endPoint y: 372, distance: 500.7
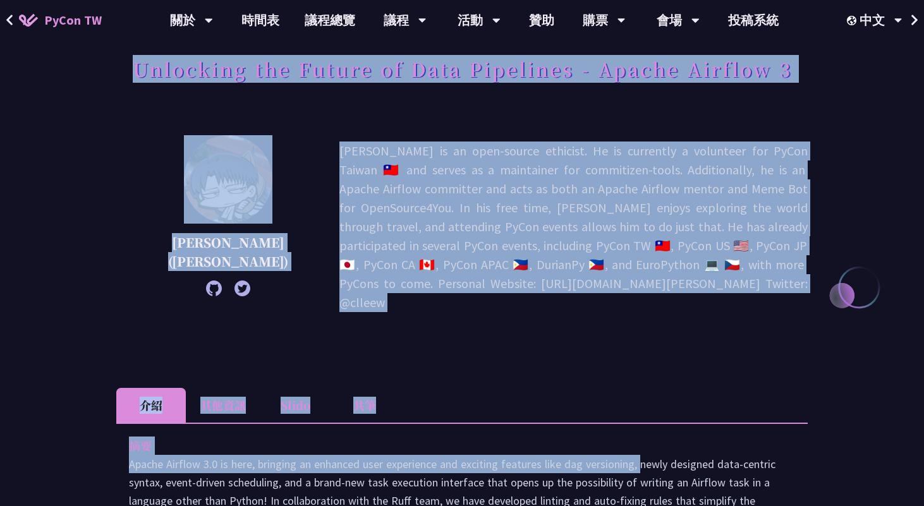
scroll to position [62, 0]
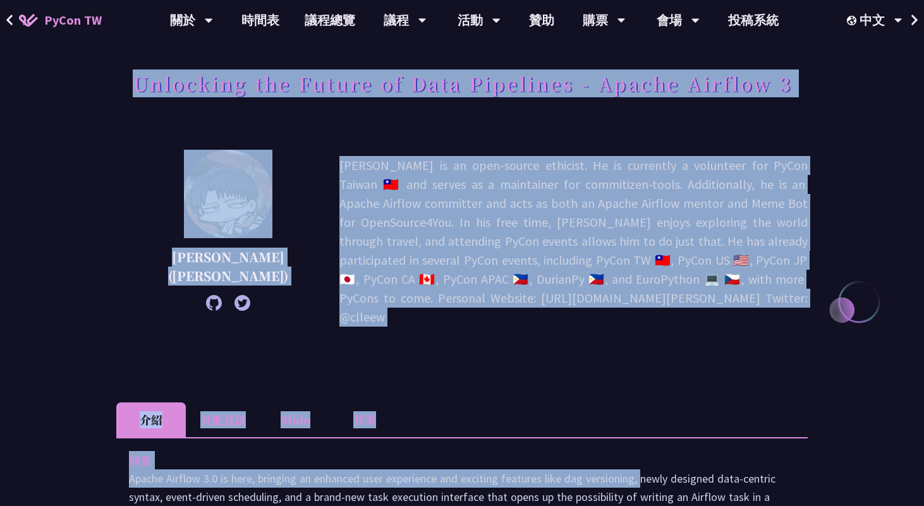
click at [443, 253] on p "Wei Lee is an open-source ethicist. He is currently a volunteer for PyCon Taiwa…" at bounding box center [573, 241] width 468 height 171
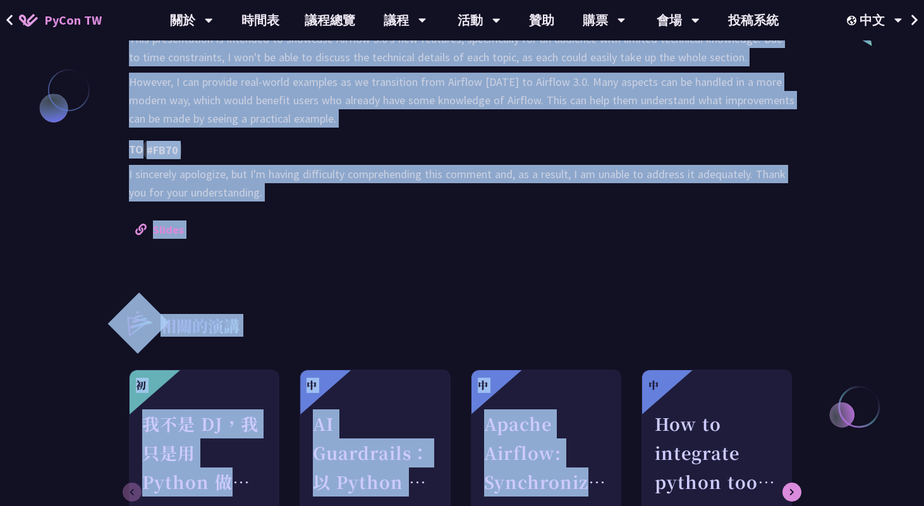
scroll to position [1091, 0]
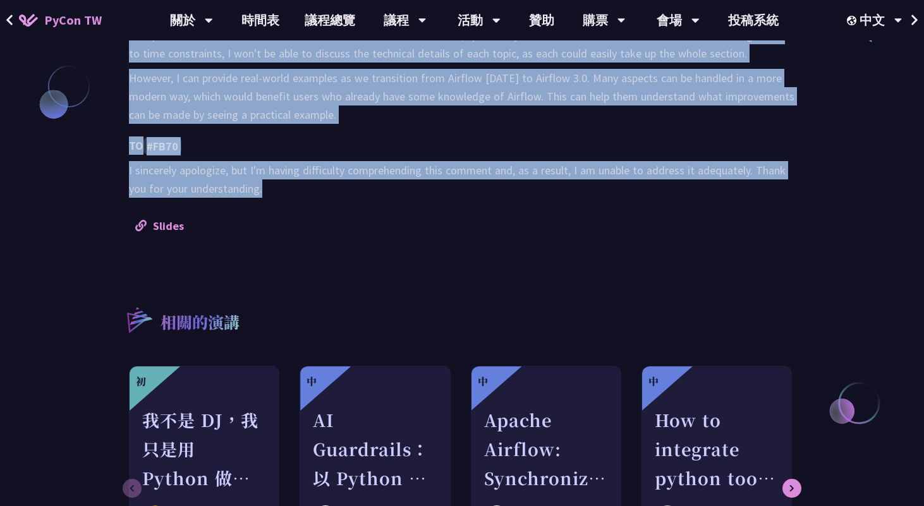
drag, startPoint x: 124, startPoint y: 95, endPoint x: 450, endPoint y: 173, distance: 335.3
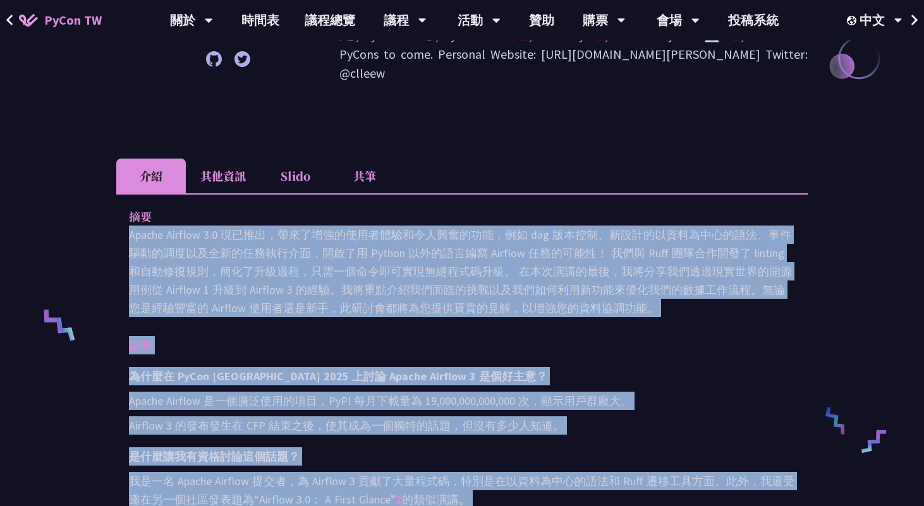
scroll to position [246, 0]
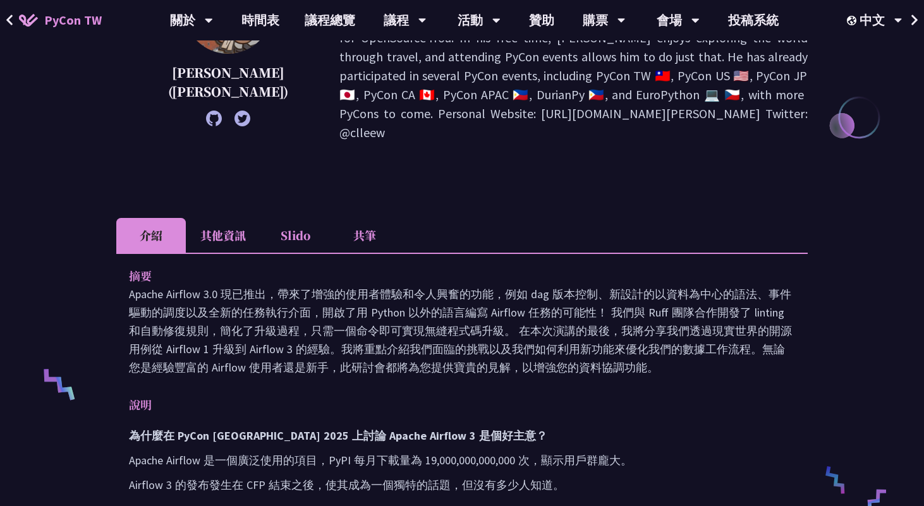
click at [555, 315] on font "Apache Airflow 3.0 現已推出，帶來了增強的使用者體驗和令人興奮的功能，例如 dag 版本控制、新設計的以資料為中心的語法、事件驅動的調度以及…" at bounding box center [460, 331] width 663 height 88
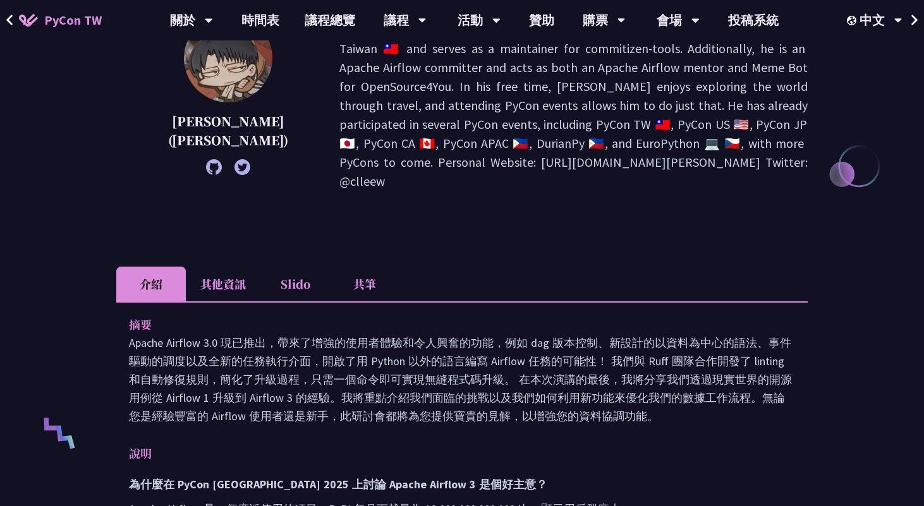
scroll to position [107, 0]
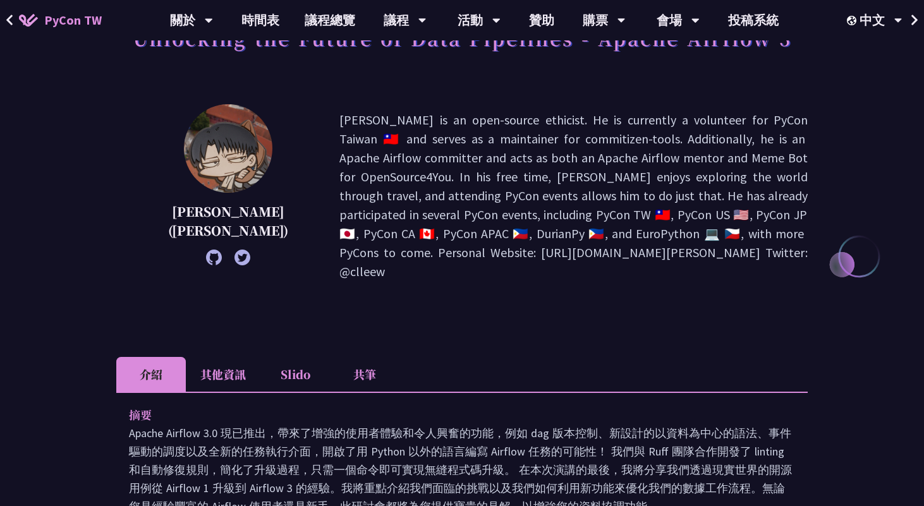
click at [219, 357] on li "其他資訊" at bounding box center [223, 374] width 75 height 35
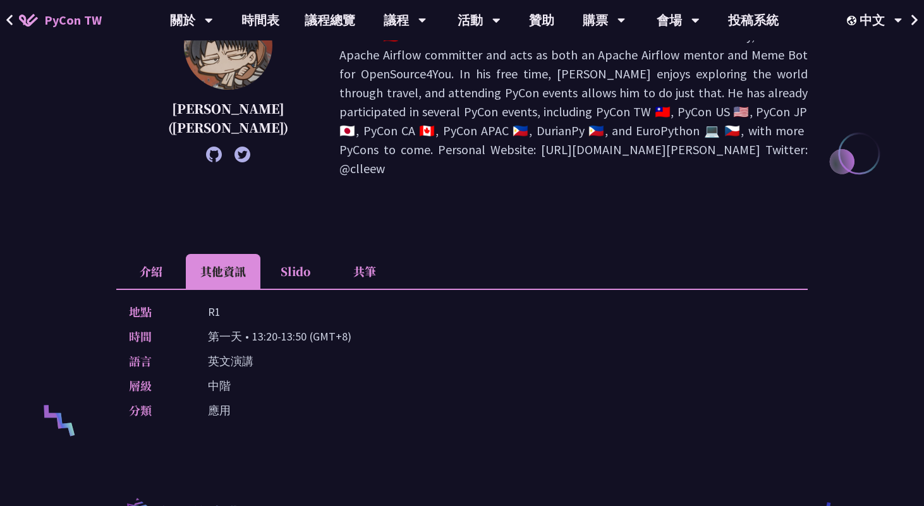
scroll to position [353, 0]
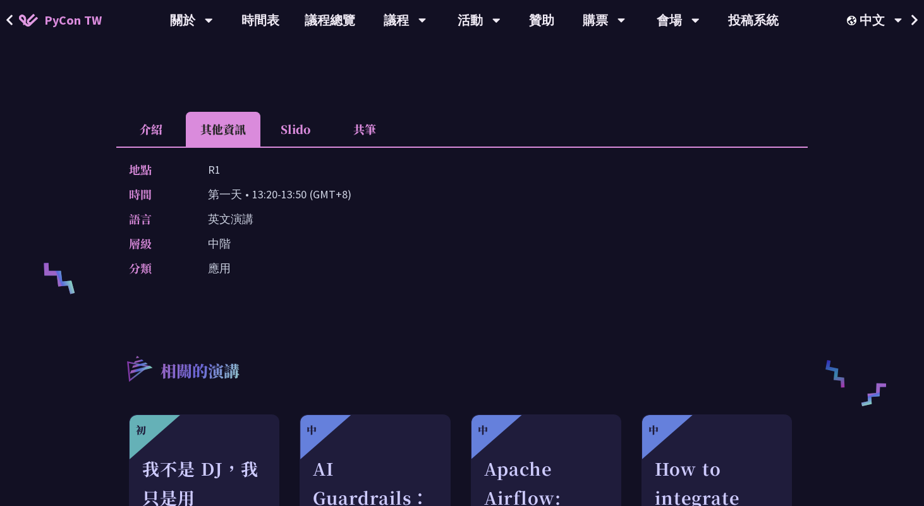
click at [148, 115] on li "介紹" at bounding box center [151, 129] width 70 height 35
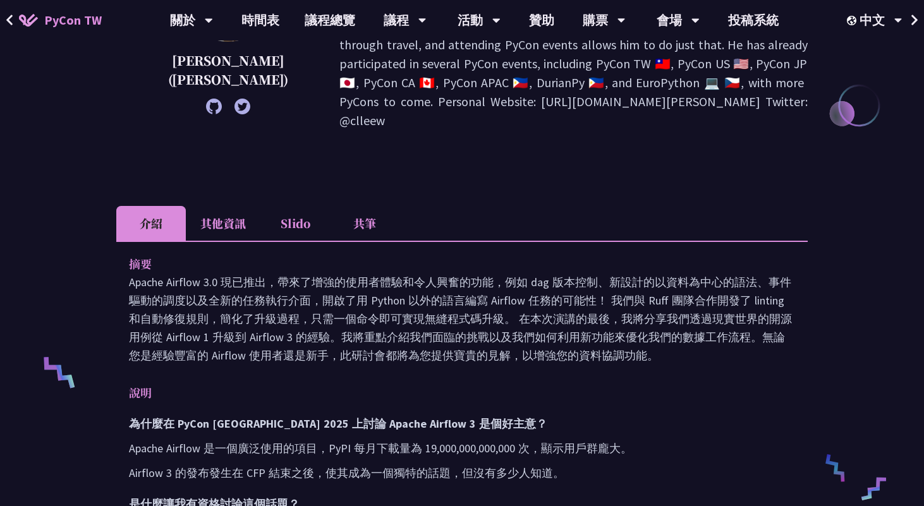
scroll to position [264, 0]
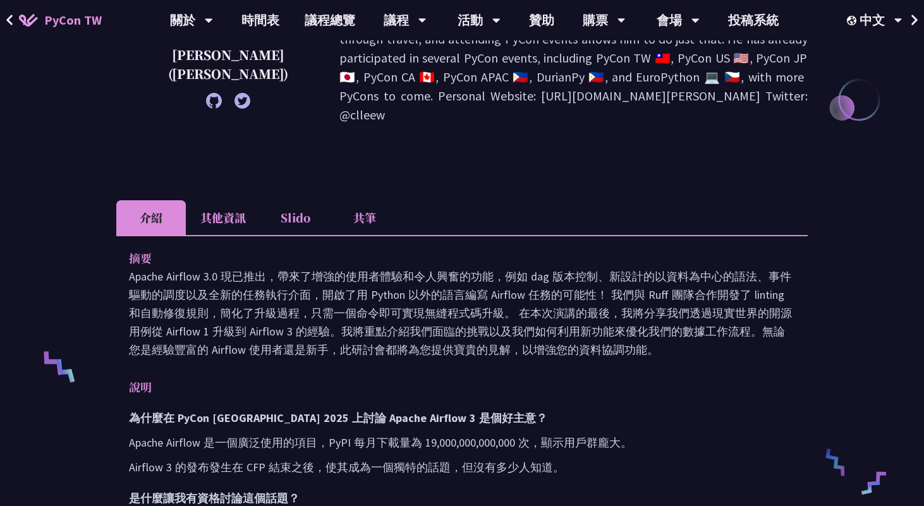
click at [224, 200] on li "其他資訊" at bounding box center [223, 217] width 75 height 35
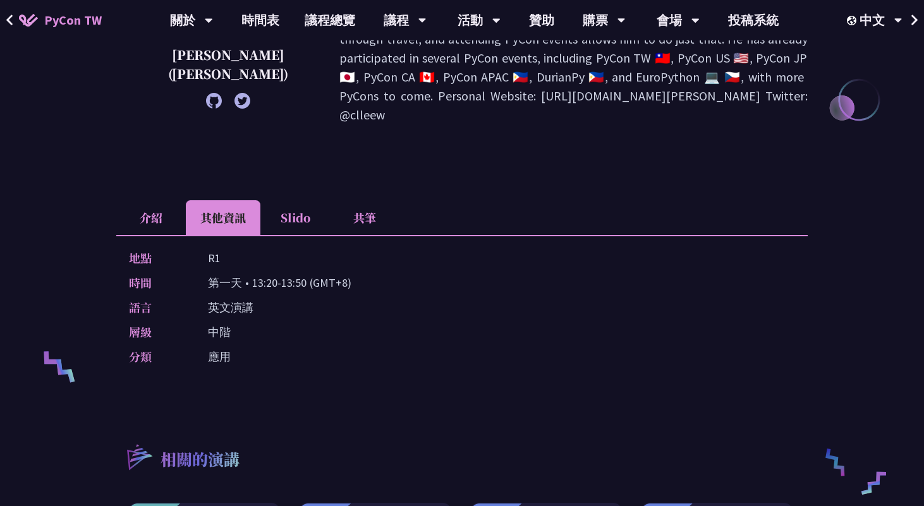
click at [161, 200] on li "介紹" at bounding box center [151, 217] width 70 height 35
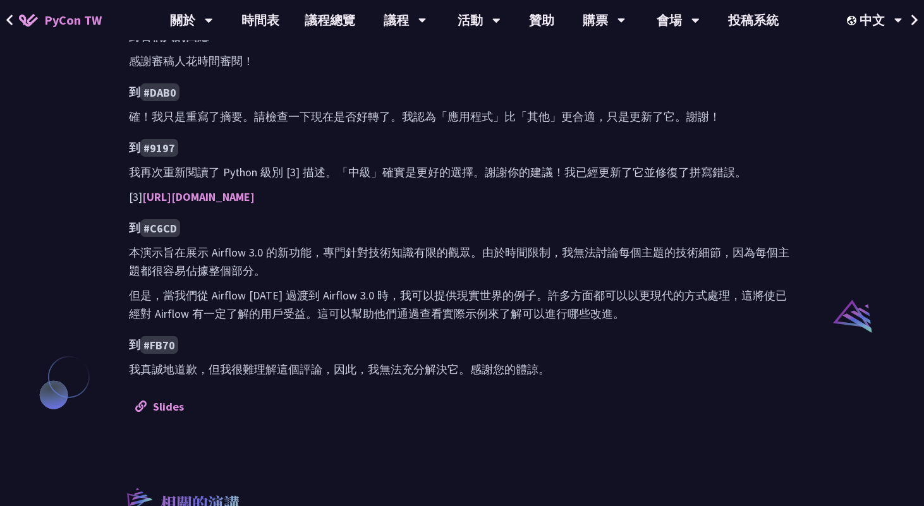
scroll to position [825, 0]
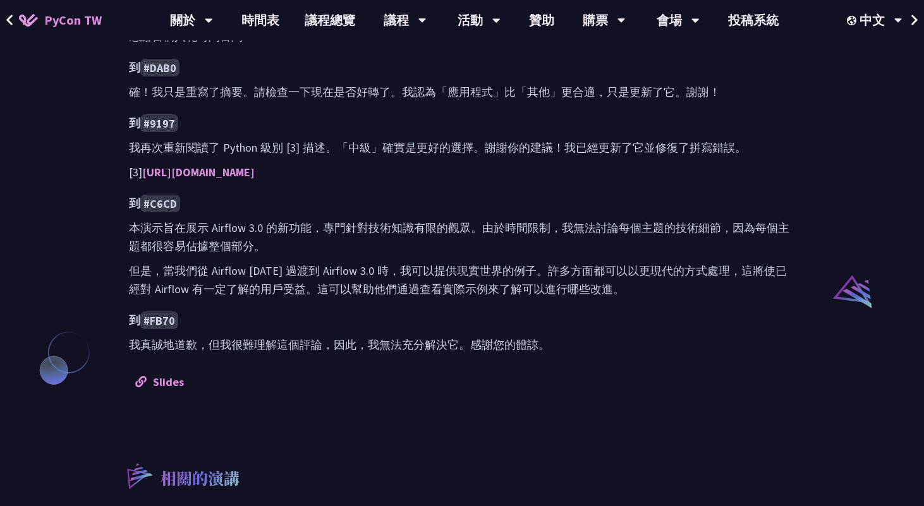
scroll to position [1005, 0]
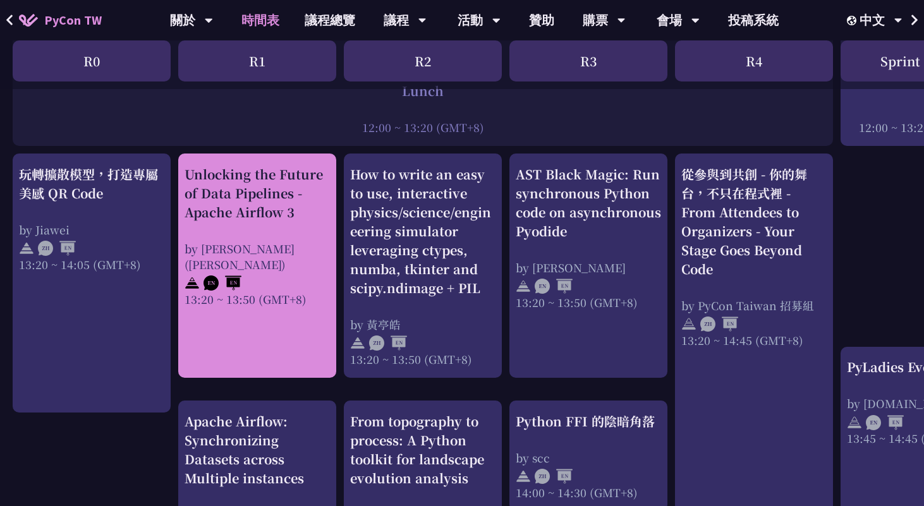
click at [267, 204] on div "Unlocking the Future of Data Pipelines - Apache Airflow 3" at bounding box center [257, 193] width 145 height 57
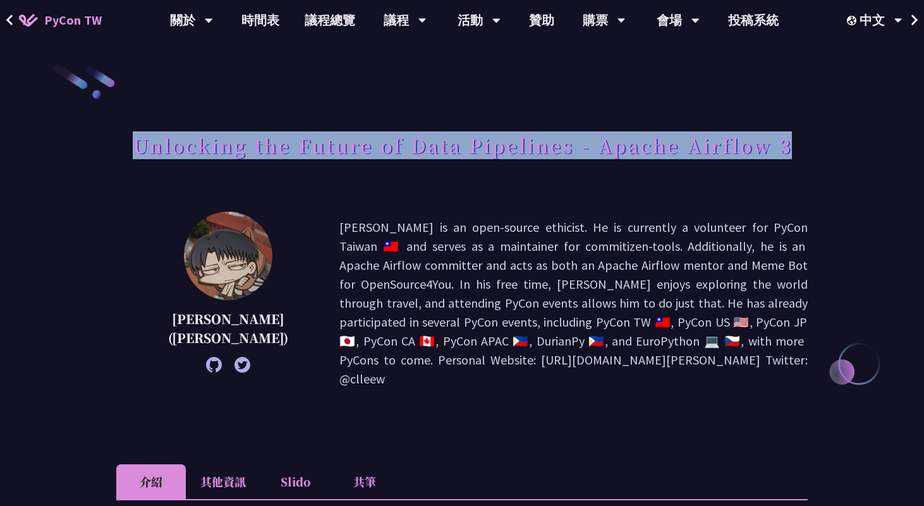
drag, startPoint x: 136, startPoint y: 151, endPoint x: 873, endPoint y: 152, distance: 736.1
copy h1 "Unlocking the Future of Data Pipelines - Apache Airflow 3"
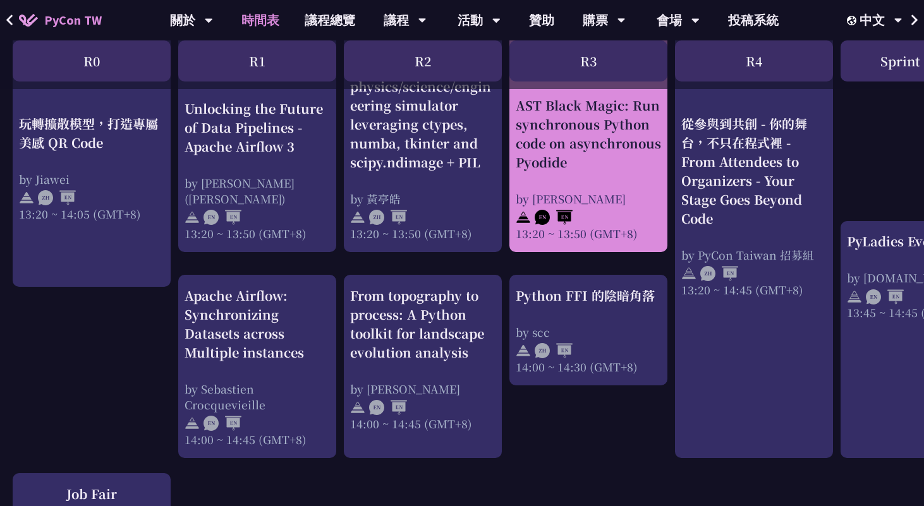
scroll to position [1159, 0]
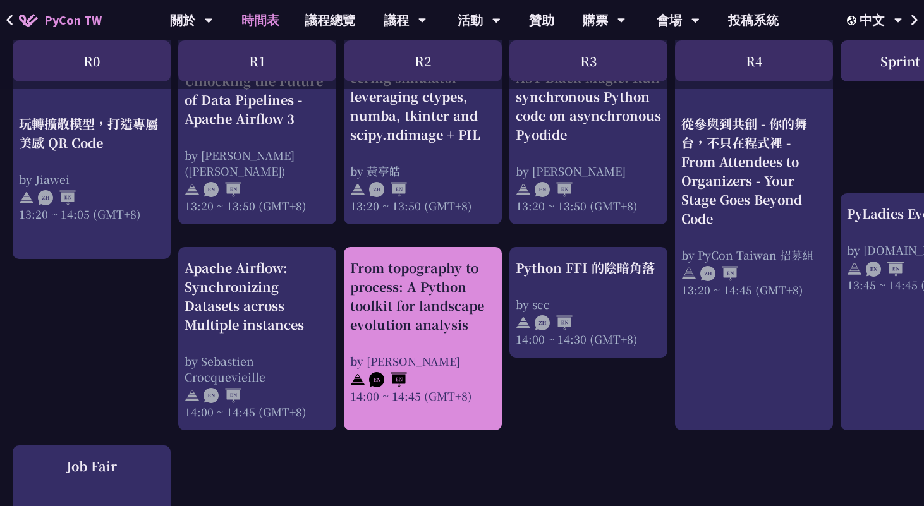
click at [475, 322] on div "From topography to process: A Python toolkit for landscape evolution analysis" at bounding box center [422, 296] width 145 height 76
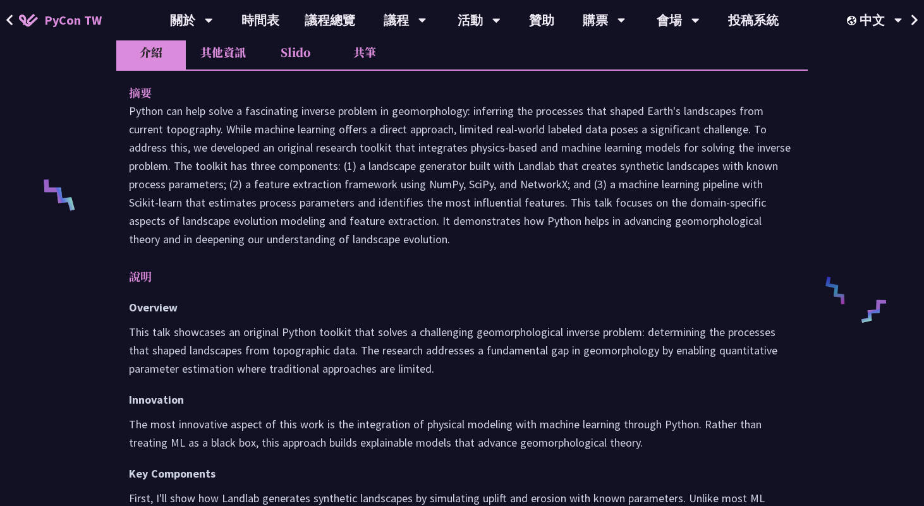
scroll to position [249, 0]
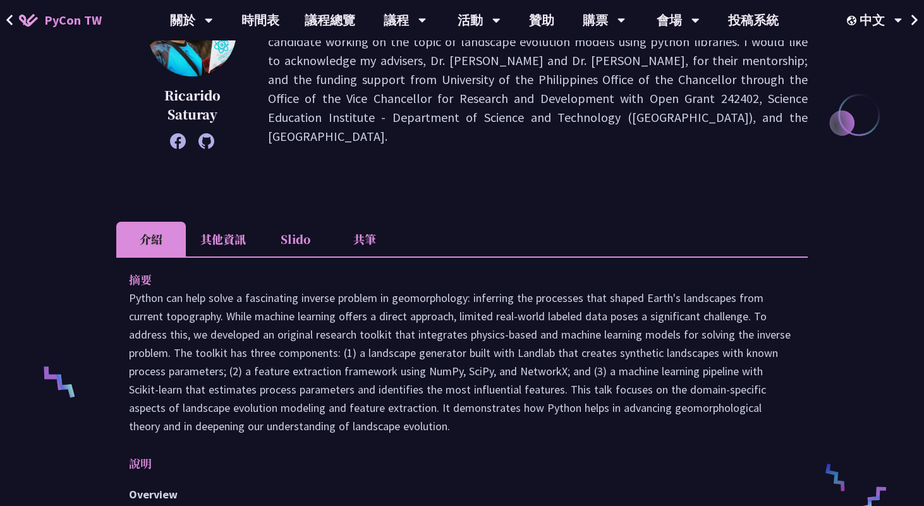
click at [227, 237] on li "其他資訊" at bounding box center [223, 239] width 75 height 35
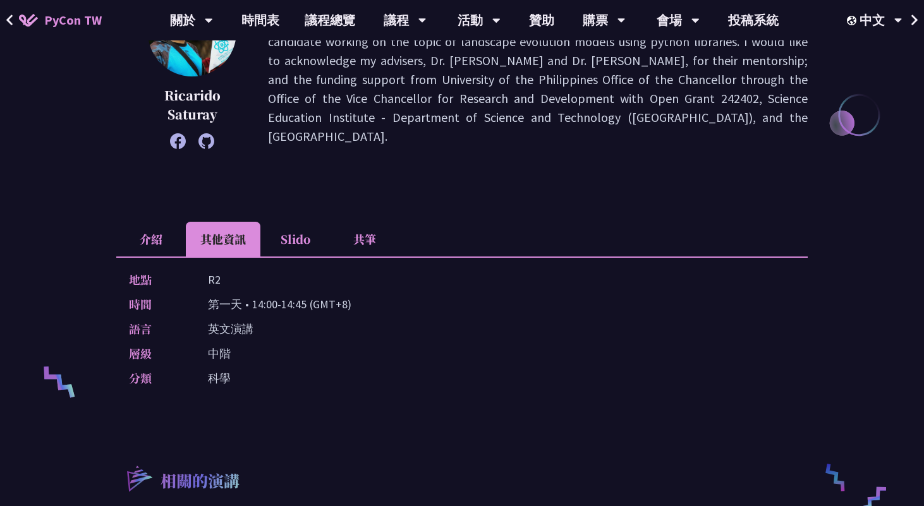
click at [131, 230] on li "介紹" at bounding box center [151, 239] width 70 height 35
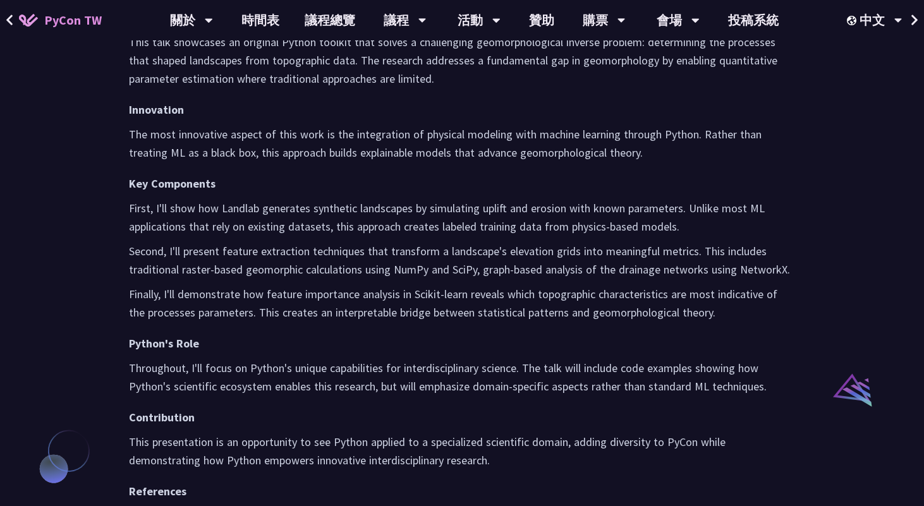
scroll to position [816, 0]
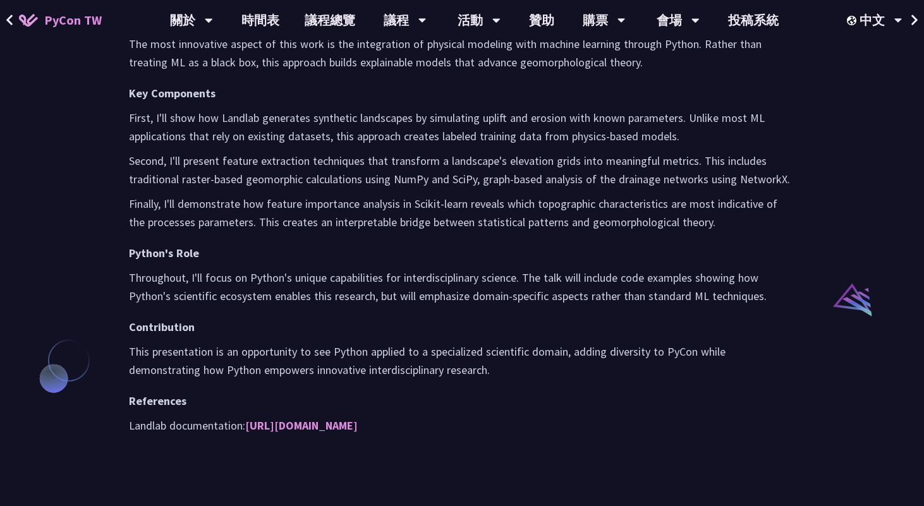
scroll to position [1159, 0]
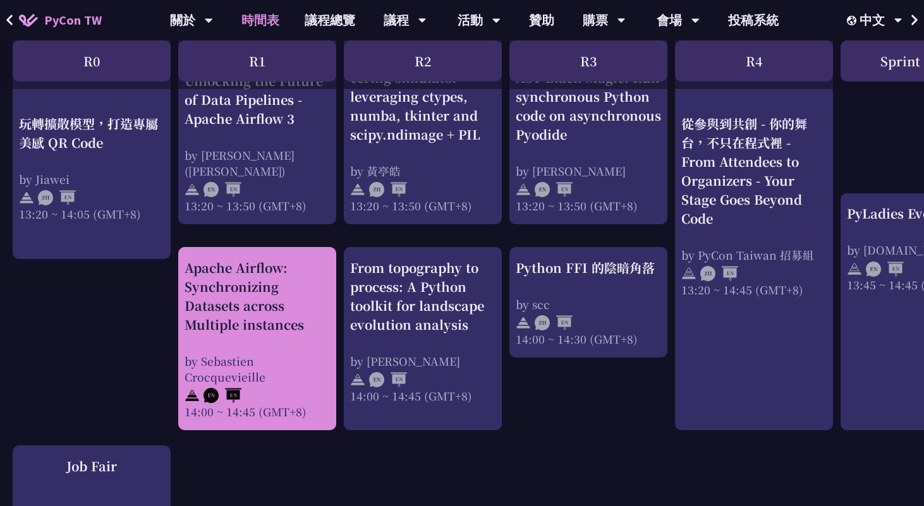
click at [300, 322] on div "Apache Airflow: Synchronizing Datasets across Multiple instances" at bounding box center [257, 296] width 145 height 76
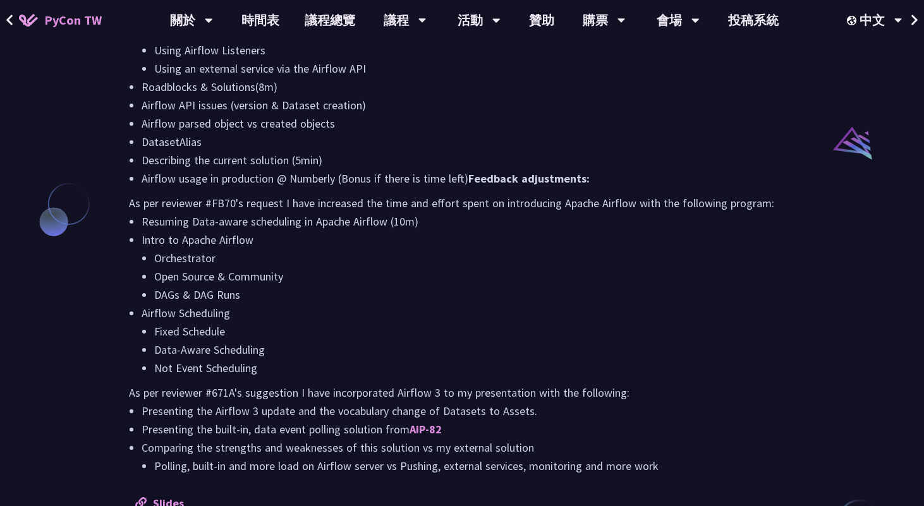
scroll to position [1008, 0]
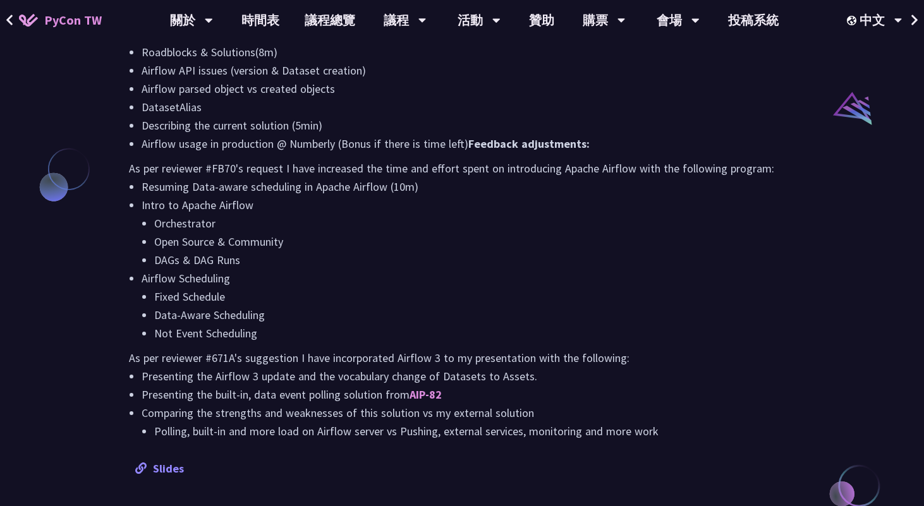
click at [160, 469] on font "Slides" at bounding box center [168, 468] width 31 height 15
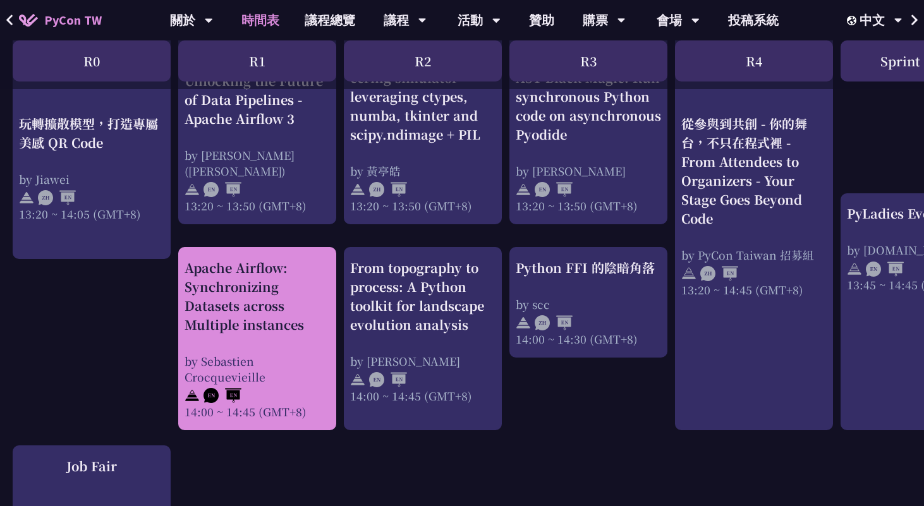
click at [303, 324] on div "Apache Airflow: Synchronizing Datasets across Multiple instances" at bounding box center [257, 296] width 145 height 76
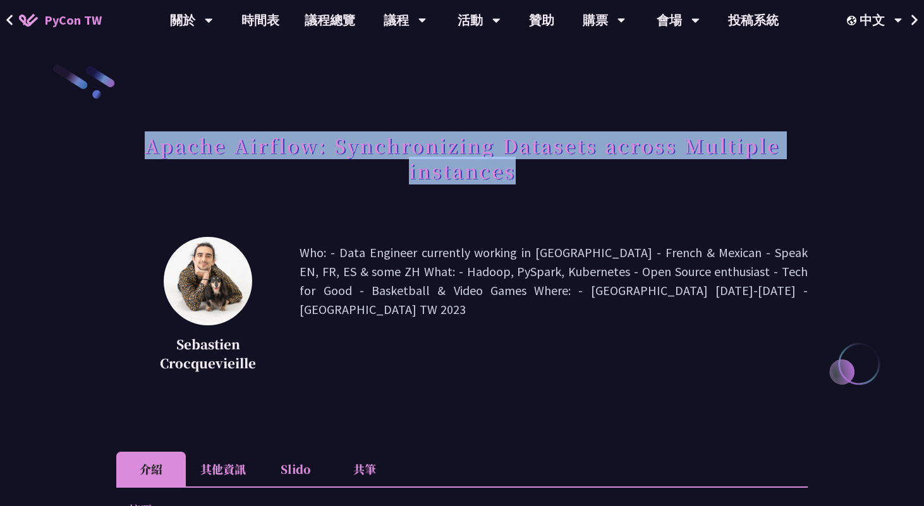
drag, startPoint x: 146, startPoint y: 154, endPoint x: 545, endPoint y: 174, distance: 399.9
click at [545, 174] on h1 "Apache Airflow: Synchronizing Datasets across Multiple instances" at bounding box center [461, 157] width 691 height 63
copy h1 "Apache Airflow: Synchronizing Datasets across Multiple instances"
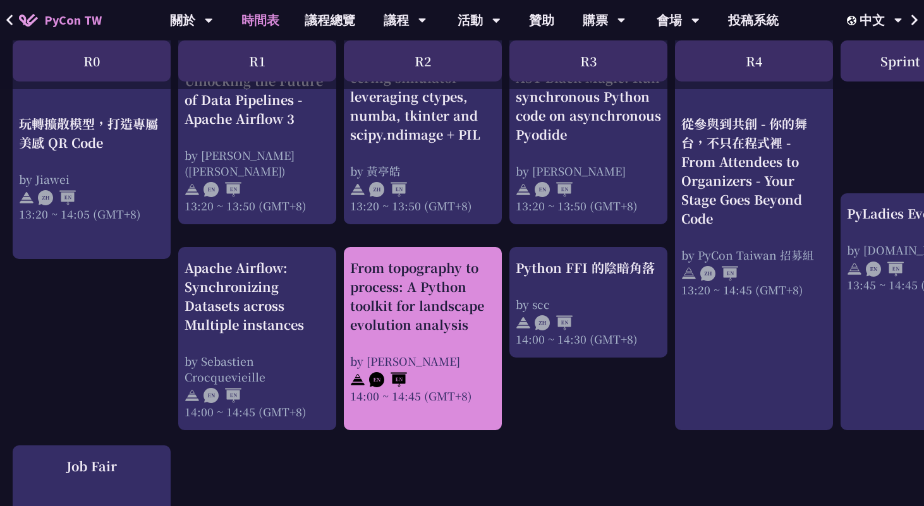
click at [407, 333] on div "From topography to process: A Python toolkit for landscape evolution analysis" at bounding box center [422, 296] width 145 height 76
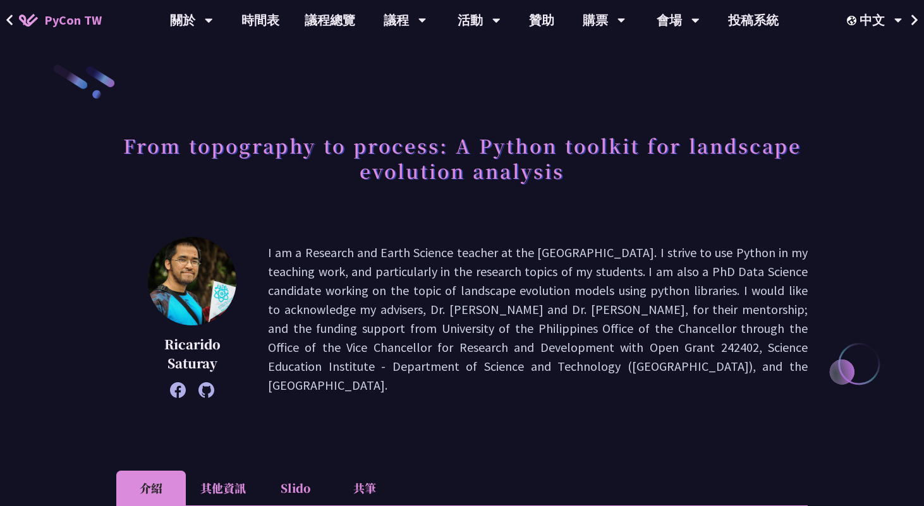
scroll to position [1159, 0]
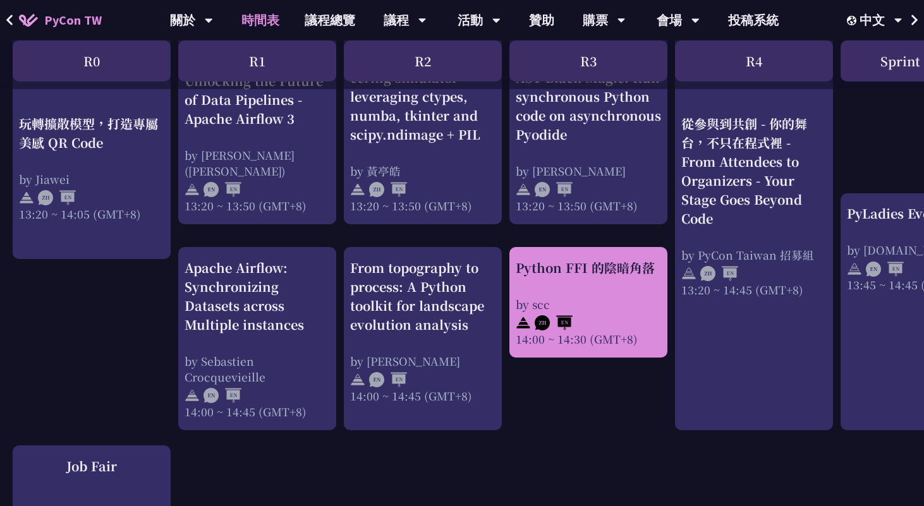
click at [545, 299] on div "by scc" at bounding box center [588, 304] width 145 height 16
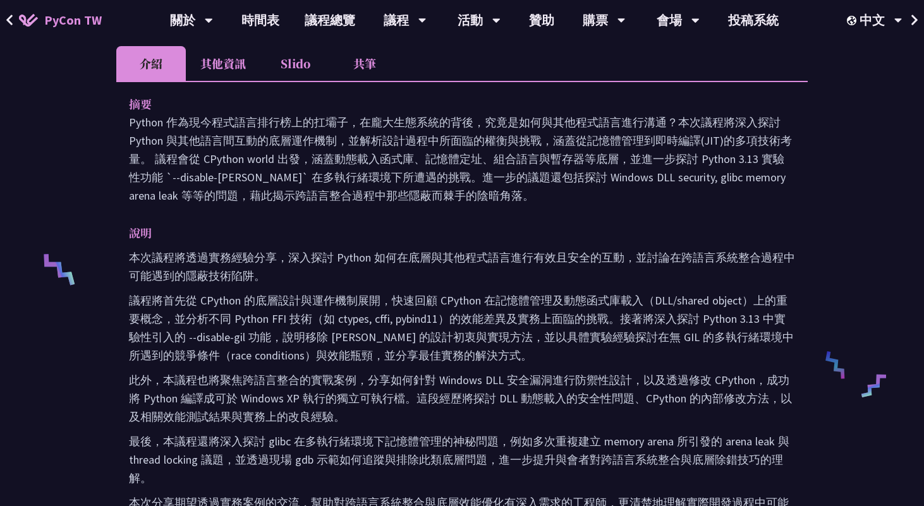
scroll to position [361, 0]
click at [214, 60] on li "其他資訊" at bounding box center [223, 64] width 75 height 35
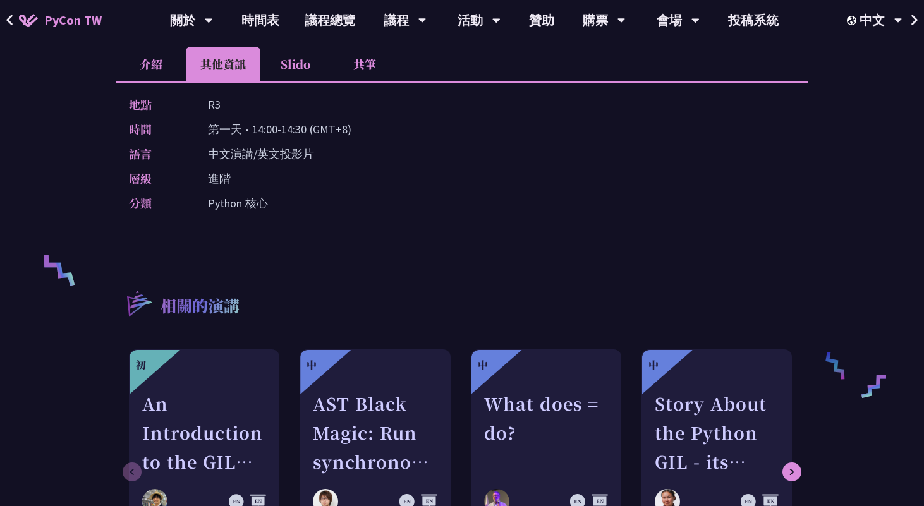
click at [161, 63] on li "介紹" at bounding box center [151, 64] width 70 height 35
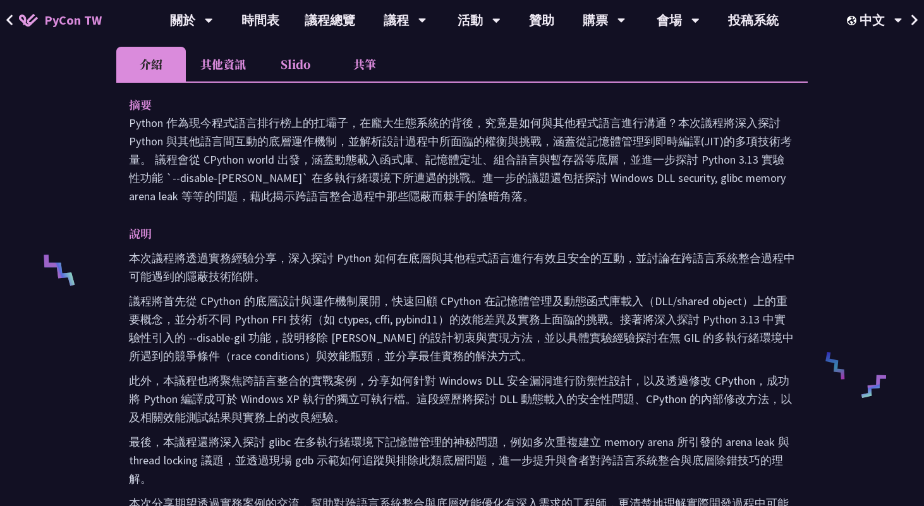
click at [248, 68] on li "其他資訊" at bounding box center [223, 64] width 75 height 35
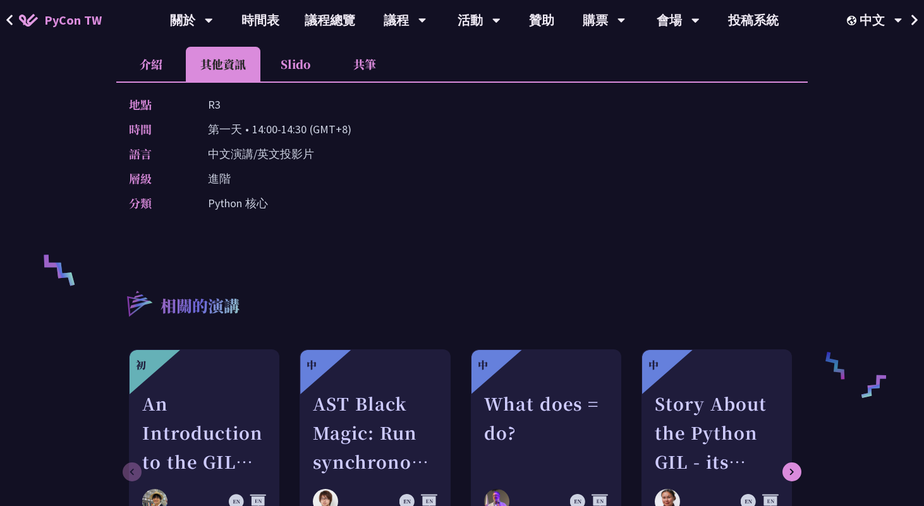
click at [154, 71] on li "介紹" at bounding box center [151, 64] width 70 height 35
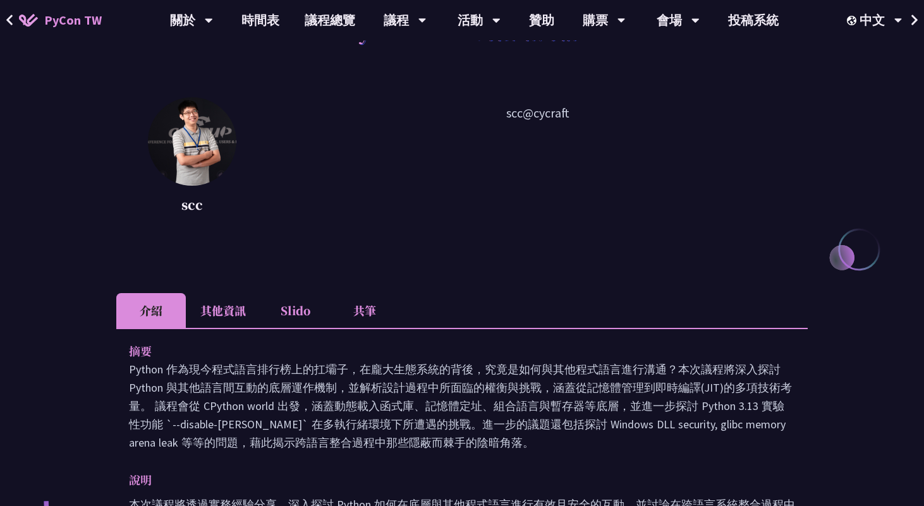
scroll to position [191, 0]
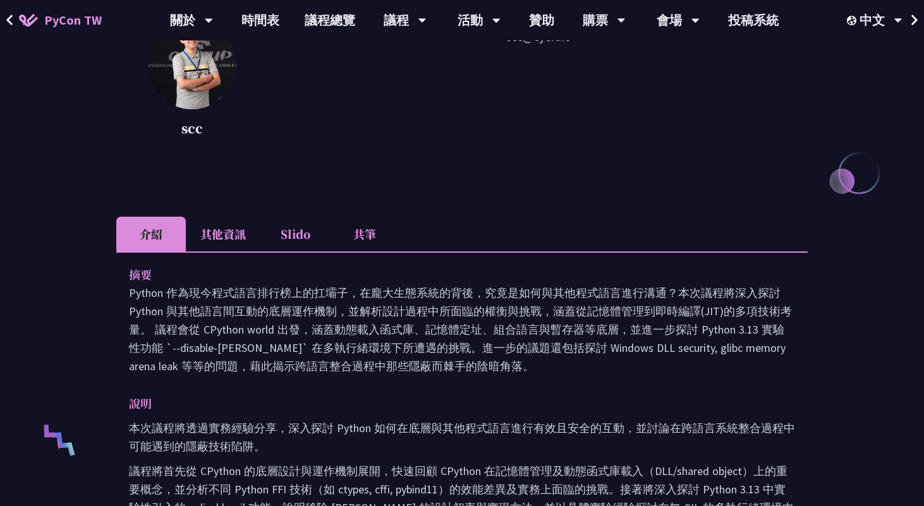
click at [227, 218] on li "其他資訊" at bounding box center [223, 234] width 75 height 35
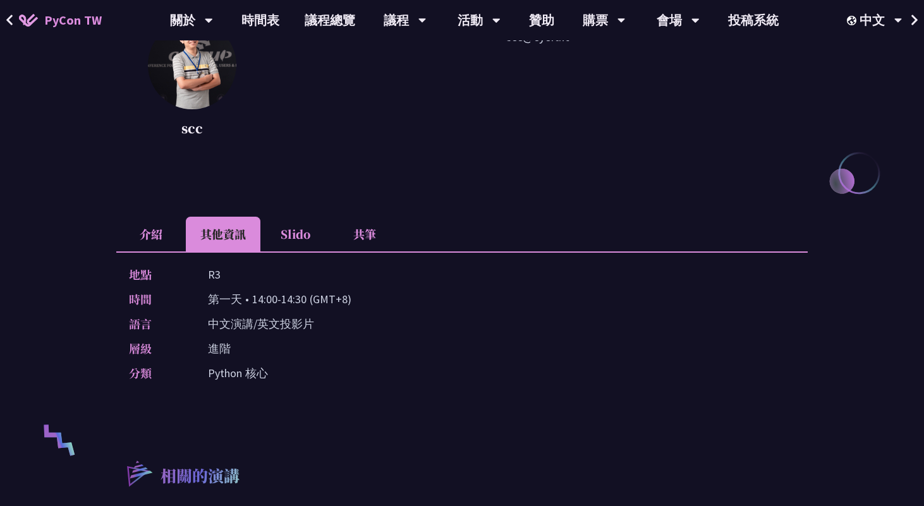
click at [159, 233] on li "介紹" at bounding box center [151, 234] width 70 height 35
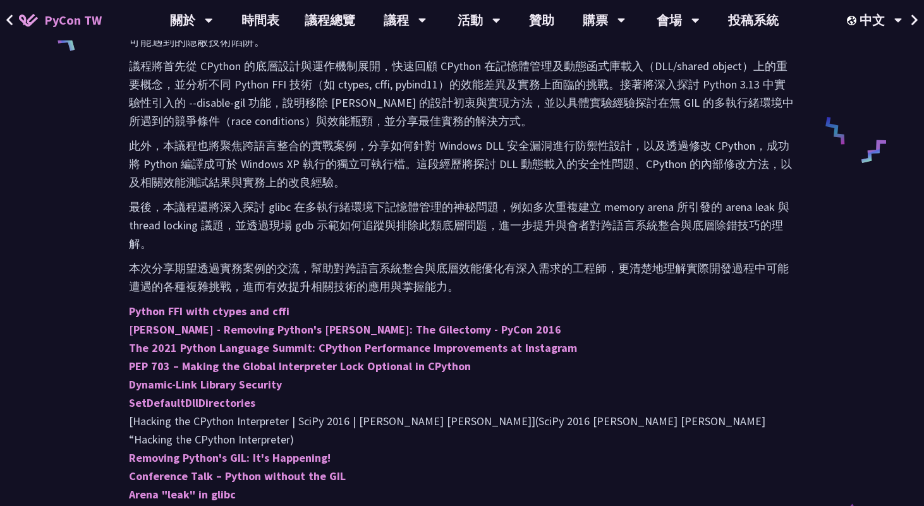
scroll to position [598, 0]
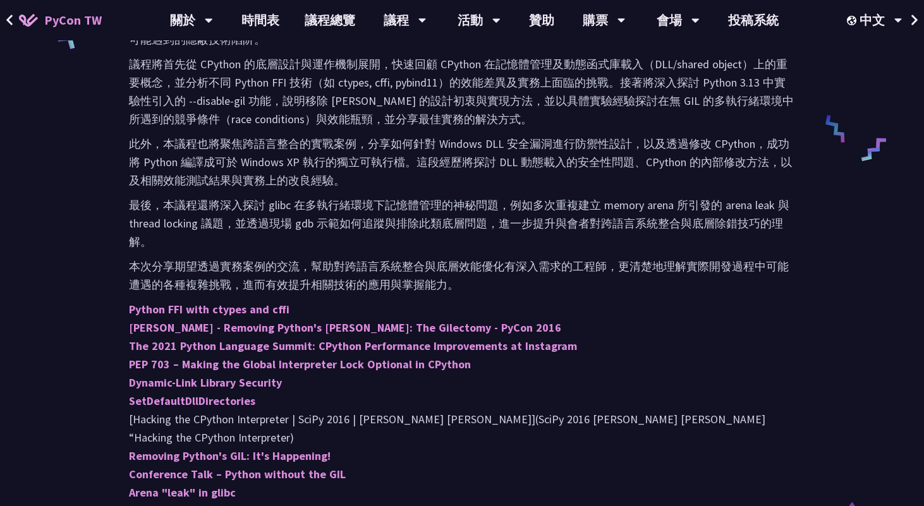
scroll to position [1159, 0]
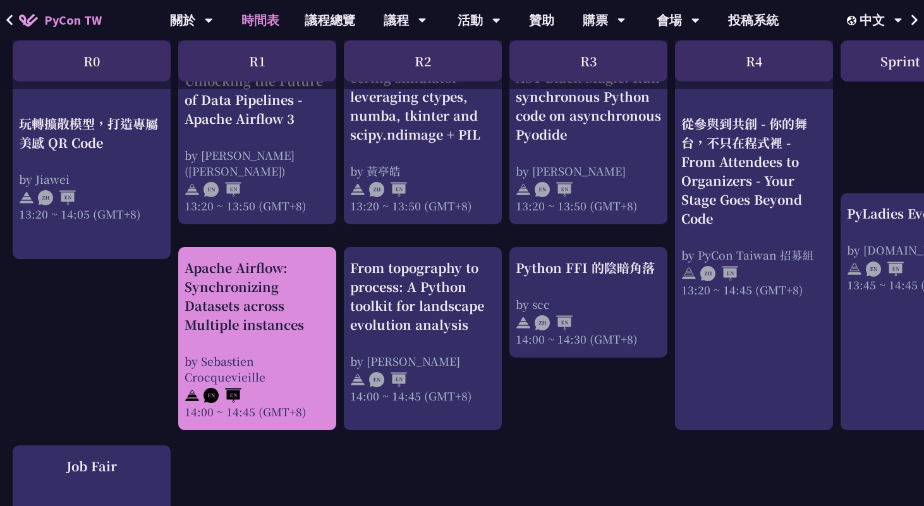
click at [272, 281] on div "Apache Airflow: Synchronizing Datasets across Multiple instances" at bounding box center [257, 296] width 145 height 76
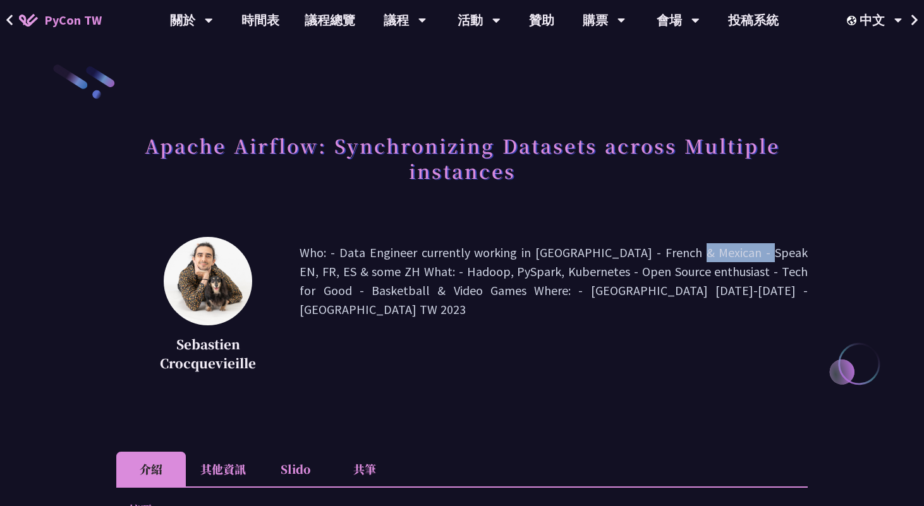
drag, startPoint x: 593, startPoint y: 250, endPoint x: 679, endPoint y: 250, distance: 86.6
click at [679, 250] on p "Who: - Data Engineer currently working in Taiwan - French & Mexican - Speak EN,…" at bounding box center [554, 309] width 508 height 133
click at [686, 254] on p "Who: - Data Engineer currently working in Taiwan - French & Mexican - Speak EN,…" at bounding box center [554, 309] width 508 height 133
drag, startPoint x: 686, startPoint y: 253, endPoint x: 588, endPoint y: 253, distance: 97.9
click at [588, 253] on p "Who: - Data Engineer currently working in Taiwan - French & Mexican - Speak EN,…" at bounding box center [554, 309] width 508 height 133
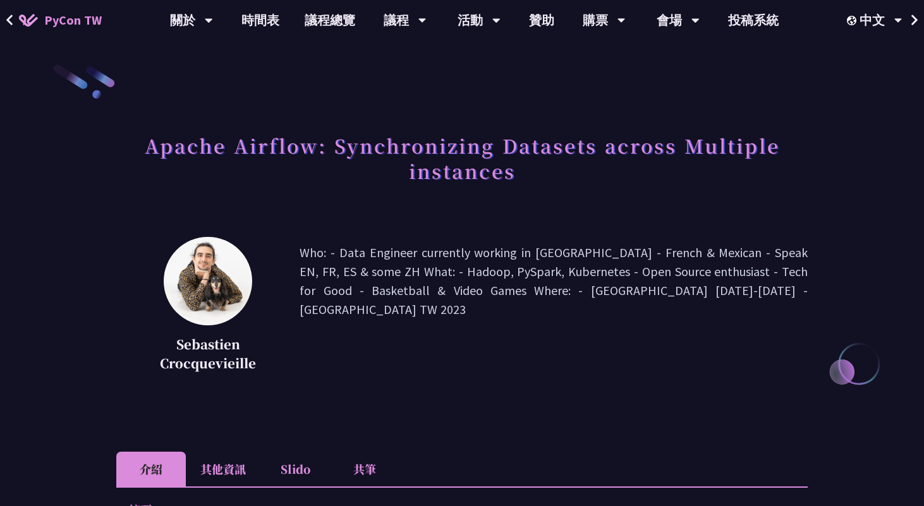
click at [619, 348] on p "Who: - Data Engineer currently working in Taiwan - French & Mexican - Speak EN,…" at bounding box center [554, 309] width 508 height 133
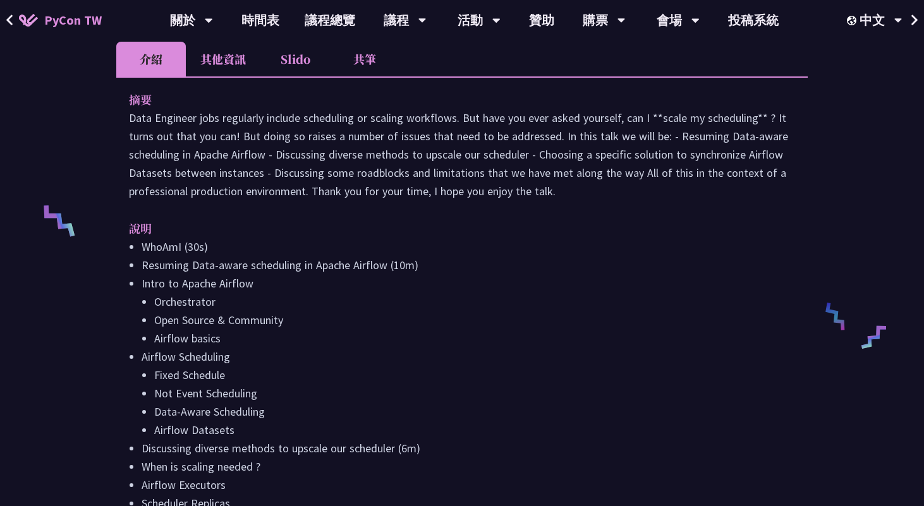
scroll to position [393, 0]
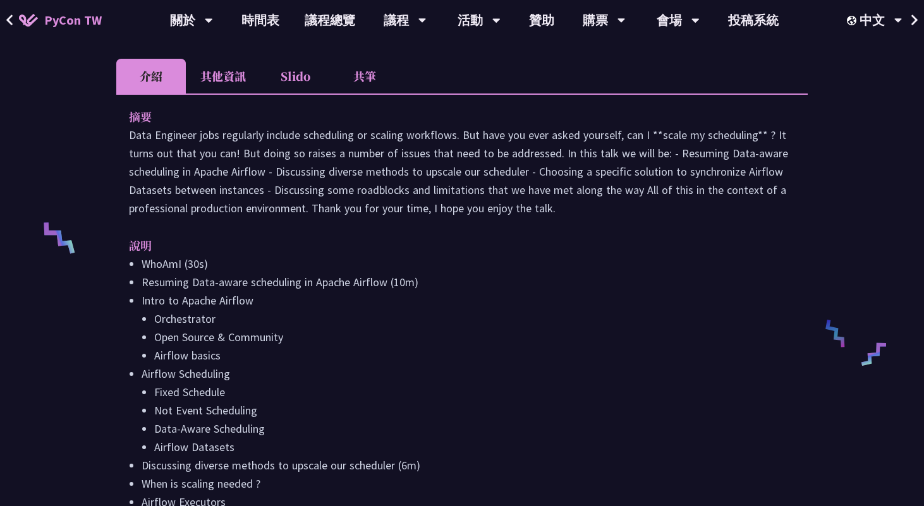
drag, startPoint x: 562, startPoint y: 212, endPoint x: 133, endPoint y: 129, distance: 437.1
click at [133, 129] on p "Data Engineer jobs regularly include scheduling or scaling workflows. But have …" at bounding box center [462, 172] width 666 height 92
drag, startPoint x: 127, startPoint y: 133, endPoint x: 559, endPoint y: 208, distance: 438.0
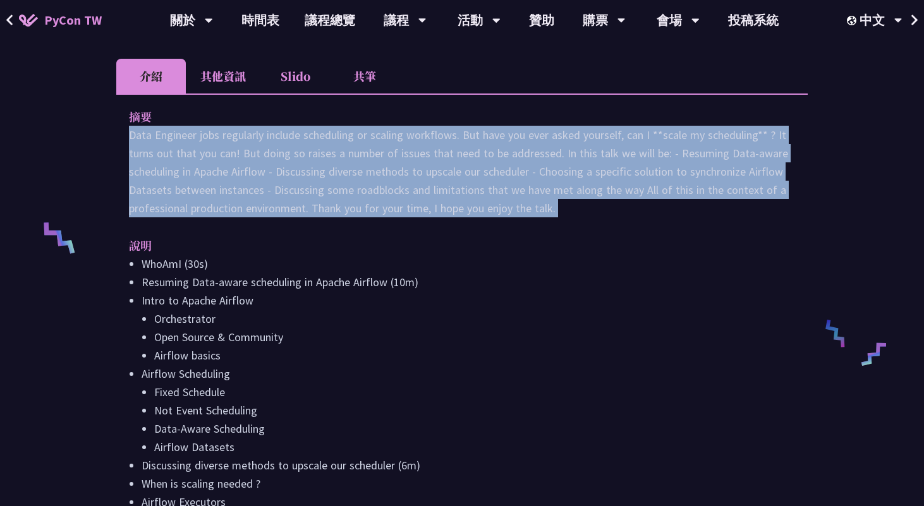
drag, startPoint x: 579, startPoint y: 219, endPoint x: 121, endPoint y: 139, distance: 465.6
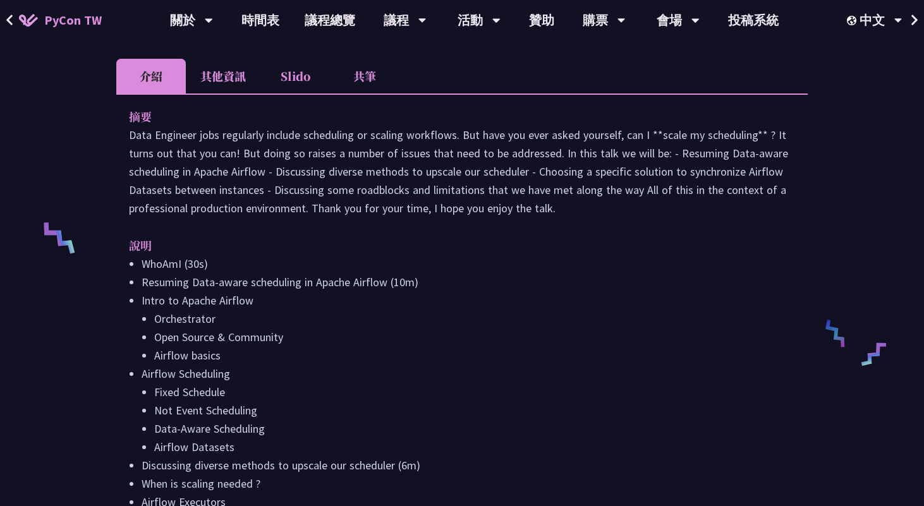
click at [677, 158] on font "Data Engineer jobs regularly include scheduling or scaling workflows. But have …" at bounding box center [458, 172] width 659 height 88
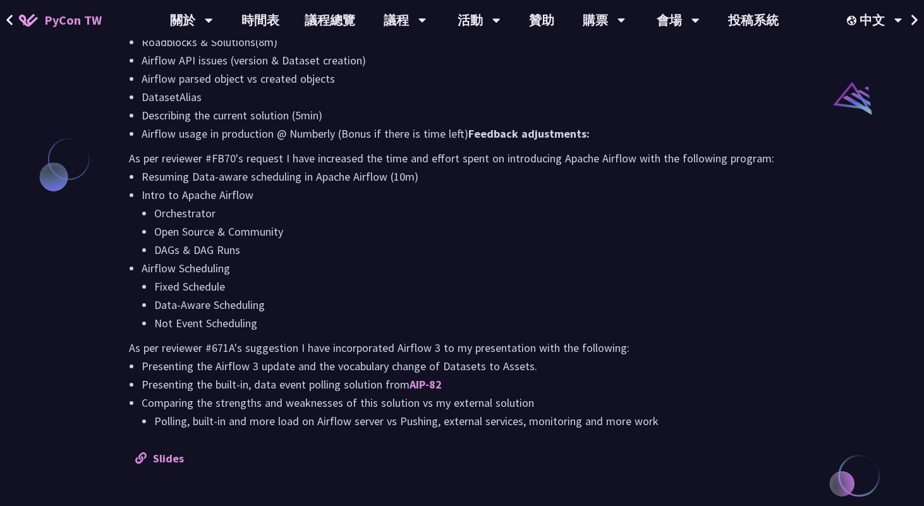
scroll to position [1019, 0]
click at [169, 461] on font "Slides" at bounding box center [168, 457] width 31 height 15
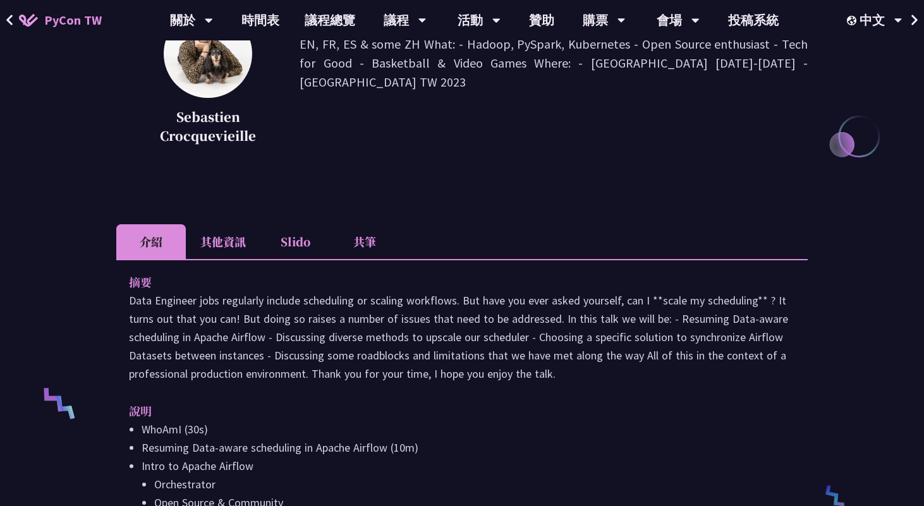
scroll to position [219, 0]
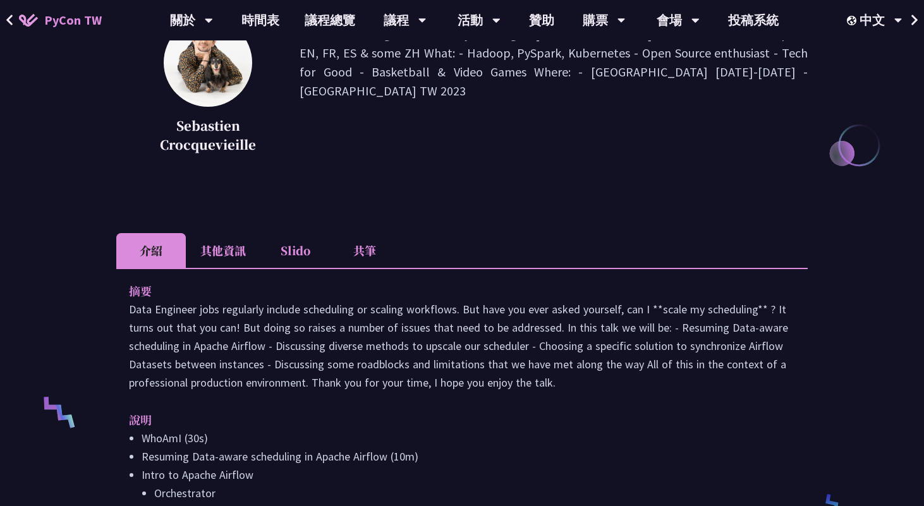
click at [238, 245] on li "其他資訊" at bounding box center [223, 250] width 75 height 35
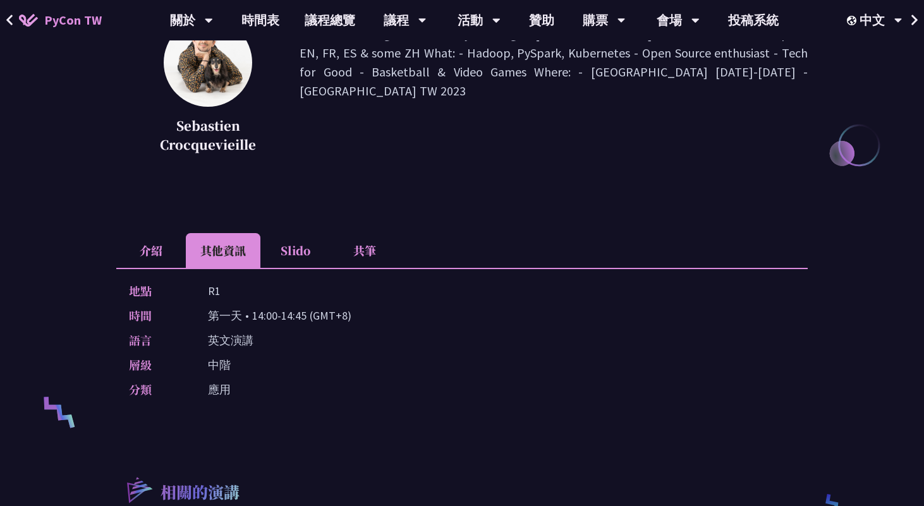
click at [306, 248] on li "Slido" at bounding box center [295, 250] width 70 height 35
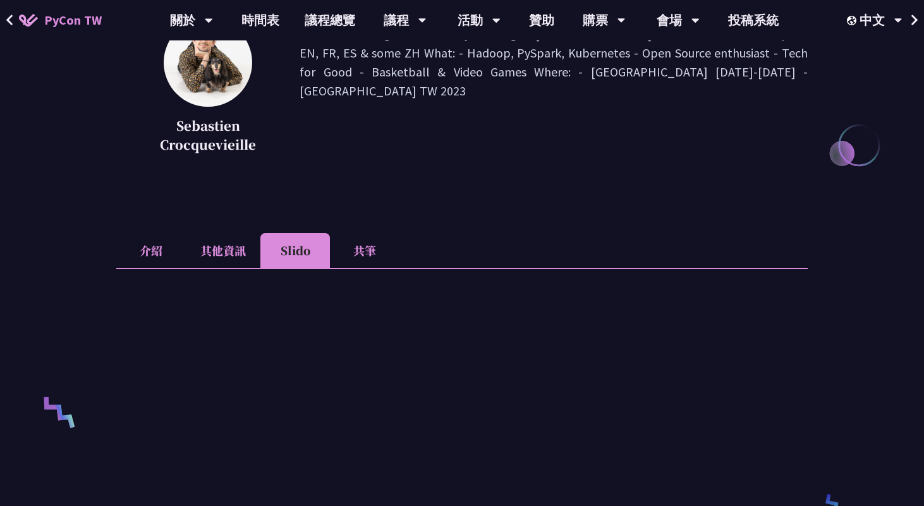
click at [235, 249] on li "其他資訊" at bounding box center [223, 250] width 75 height 35
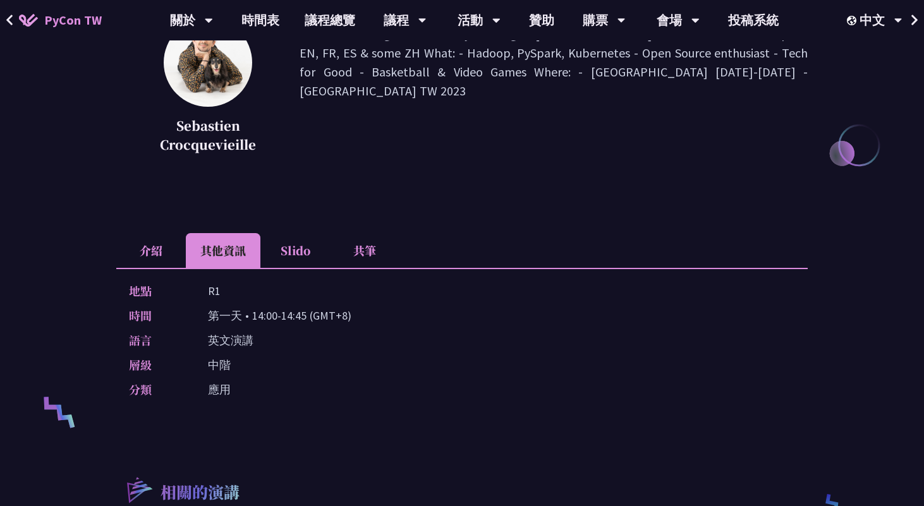
click at [285, 250] on li "Slido" at bounding box center [295, 250] width 70 height 35
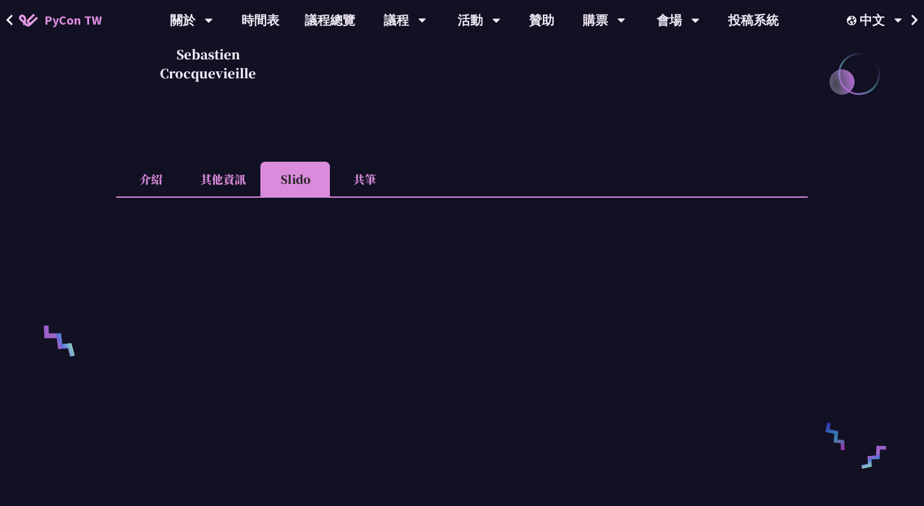
scroll to position [271, 0]
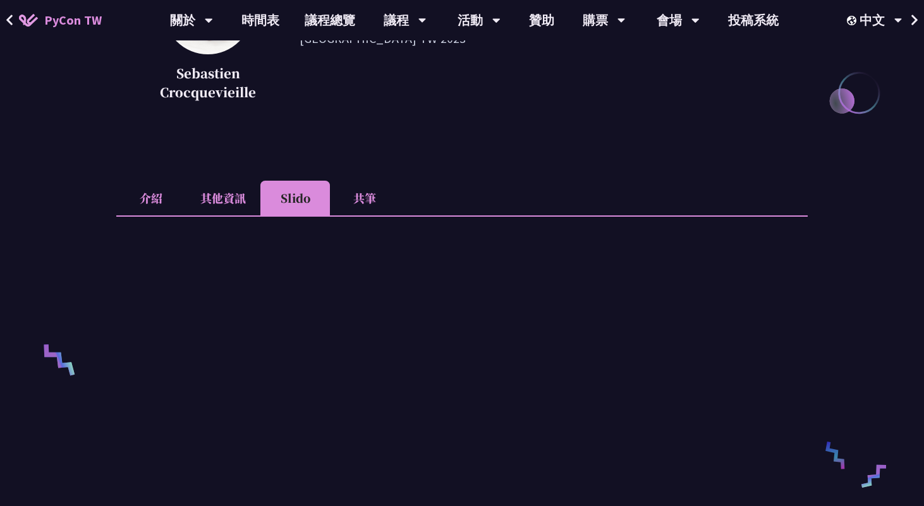
click at [209, 198] on li "其他資訊" at bounding box center [223, 198] width 75 height 35
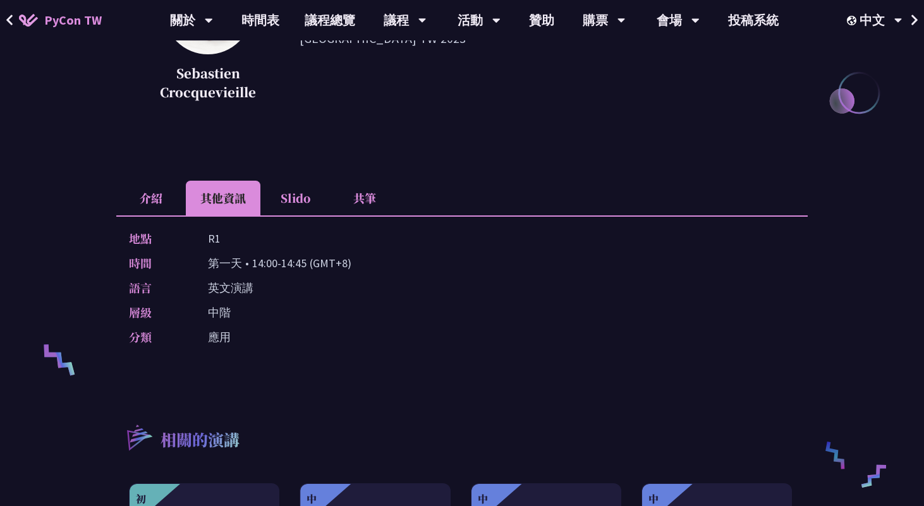
click at [357, 189] on li "共筆" at bounding box center [365, 198] width 70 height 35
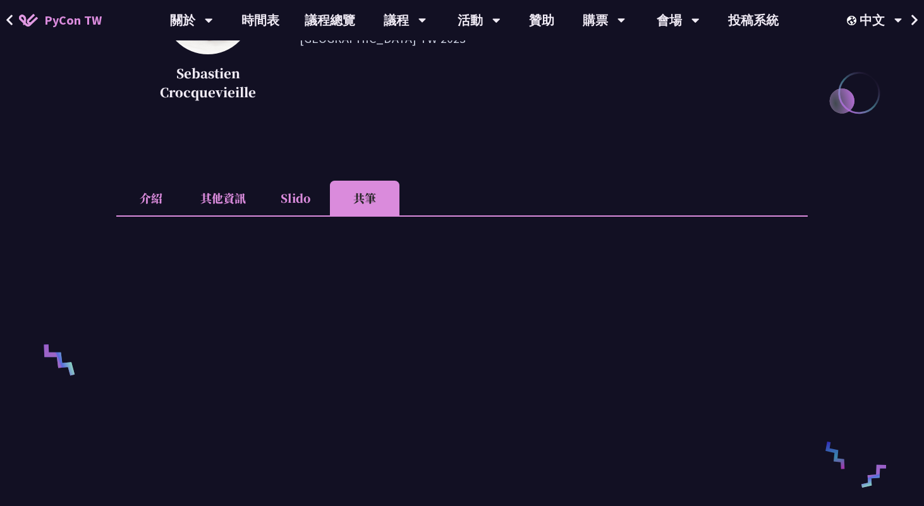
click at [183, 193] on li "介紹" at bounding box center [151, 198] width 70 height 35
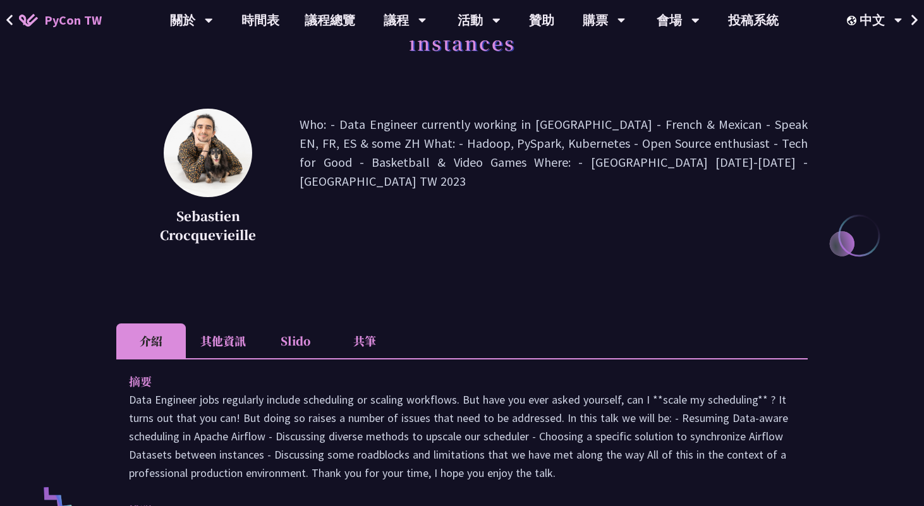
scroll to position [0, 0]
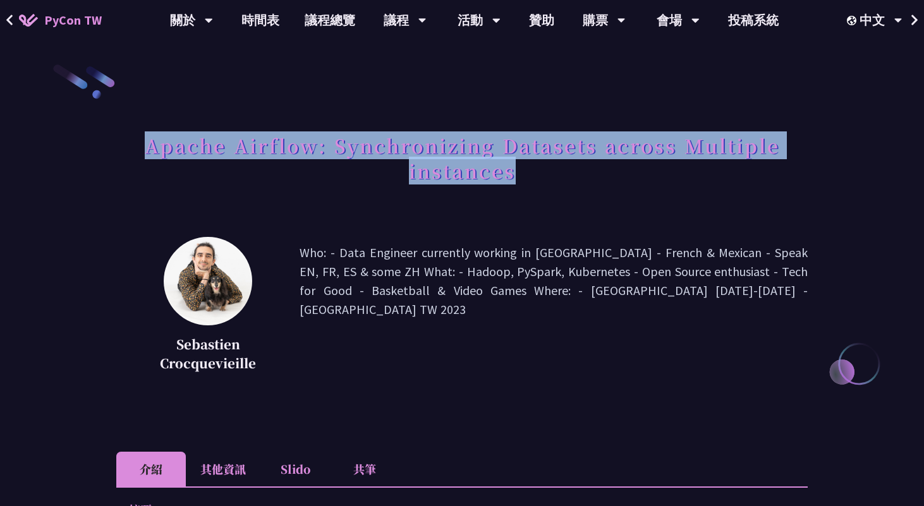
drag, startPoint x: 151, startPoint y: 152, endPoint x: 566, endPoint y: 187, distance: 416.6
click at [566, 187] on h1 "Apache Airflow: Synchronizing Datasets across Multiple instances" at bounding box center [461, 157] width 691 height 63
copy h1 "Apache Airflow: Synchronizing Datasets across Multiple instances"
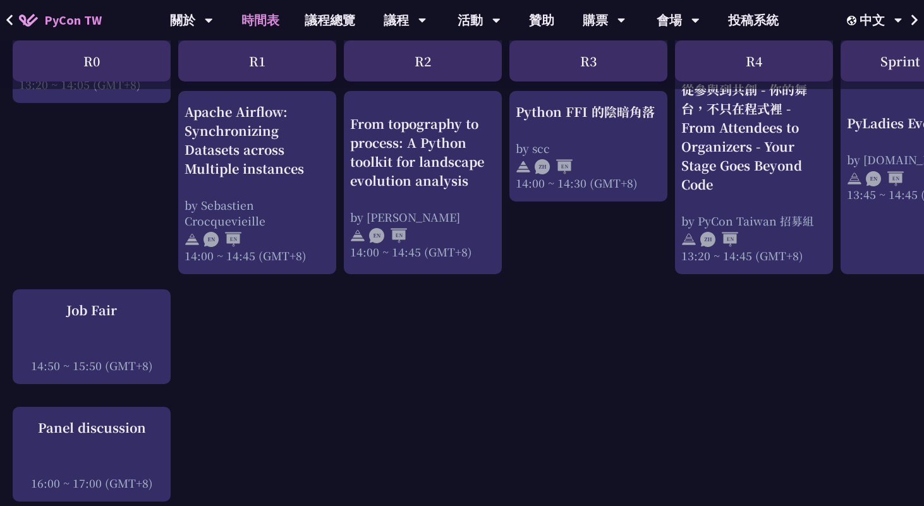
scroll to position [1261, 0]
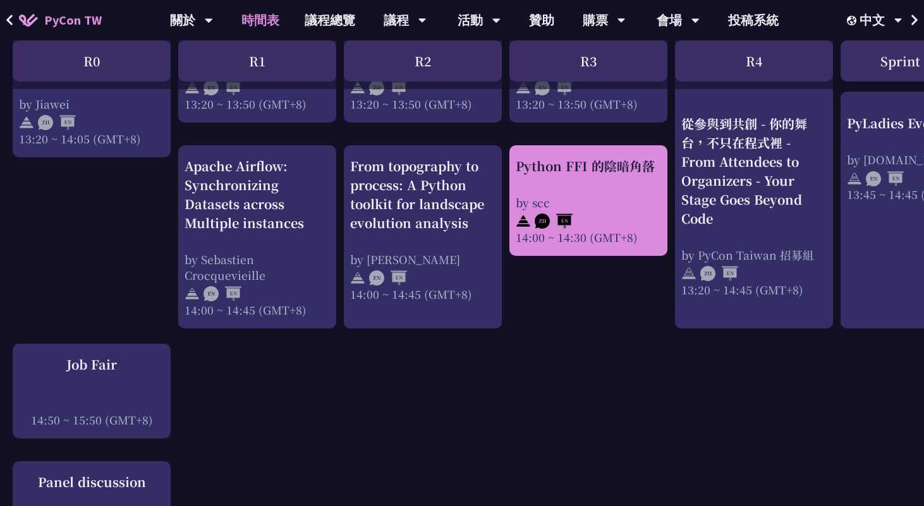
click at [523, 160] on div "Python FFI 的陰暗角落" at bounding box center [588, 166] width 145 height 19
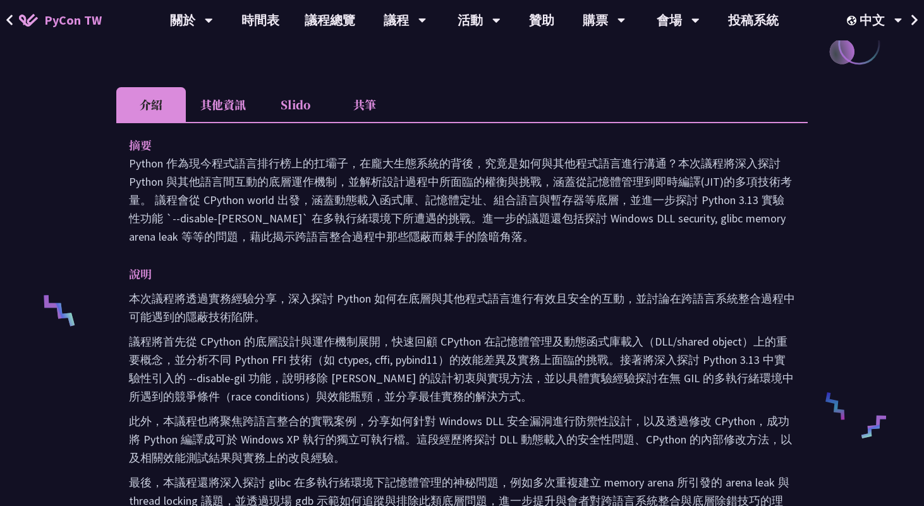
scroll to position [370, 0]
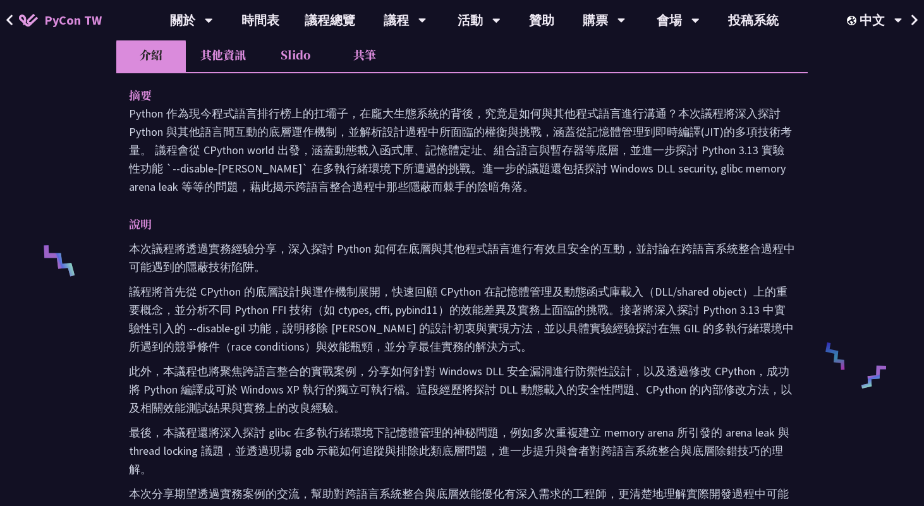
click at [357, 250] on p "本次議程將透過實務經驗分享，深入探討 Python 如何在底層與其他程式語言進行有效且安全的互動，並討論在跨語言系統整合過程中可能遇到的隱蔽技術陷阱。" at bounding box center [462, 257] width 666 height 37
copy p "Python"
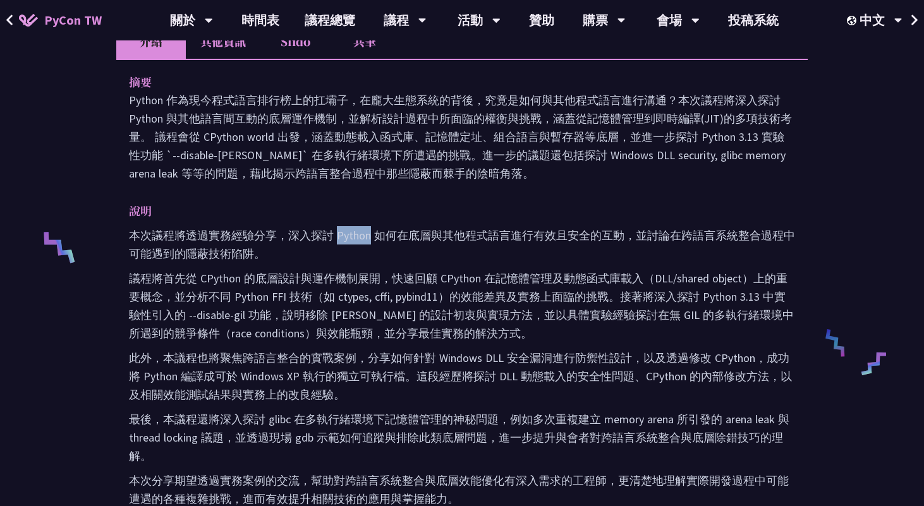
scroll to position [432, 0]
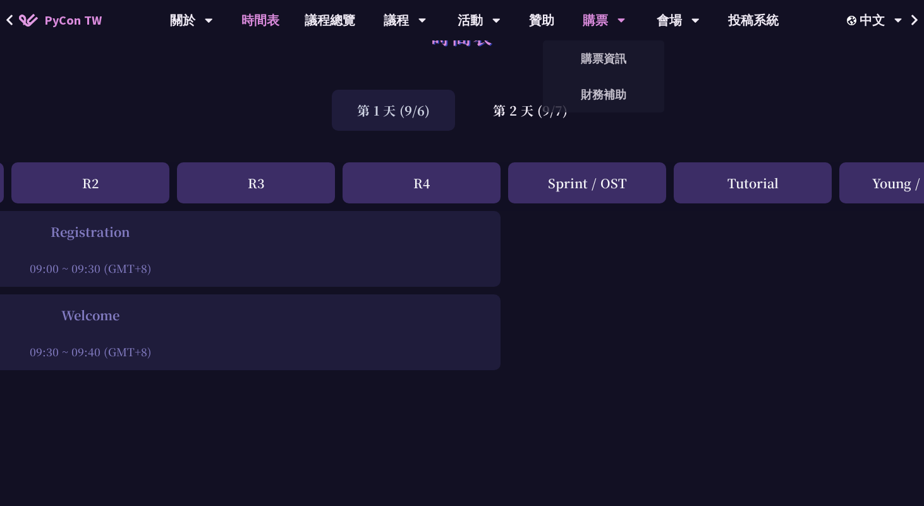
scroll to position [0, 332]
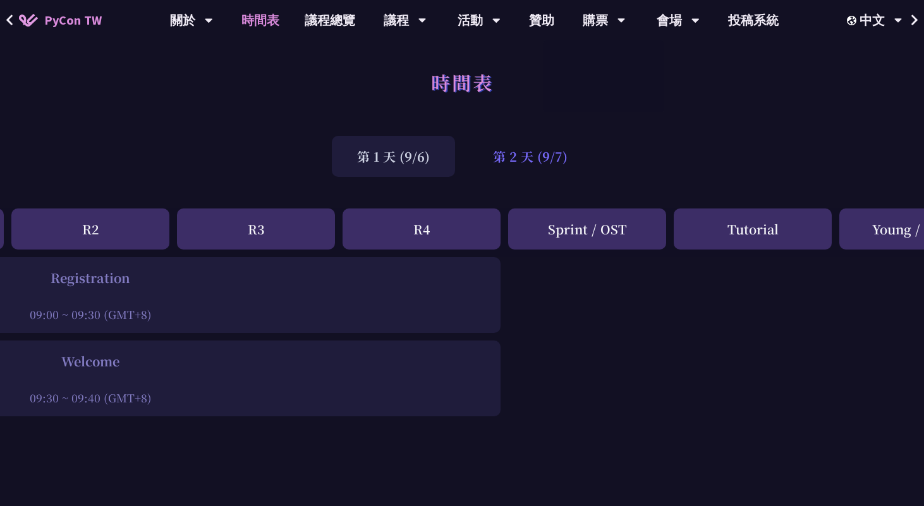
click at [524, 157] on div "第 2 天 (9/7)" at bounding box center [530, 156] width 125 height 41
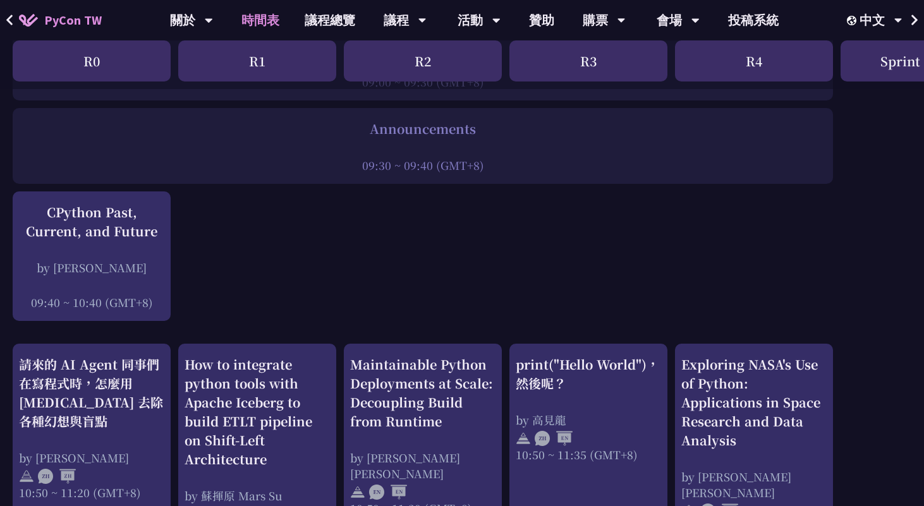
scroll to position [238, 0]
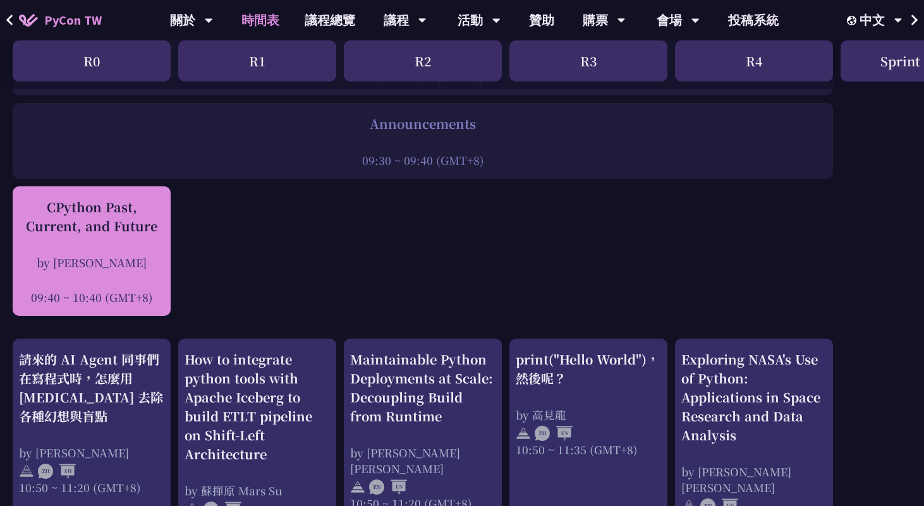
click at [97, 226] on div "CPython Past, Current, and Future" at bounding box center [91, 217] width 145 height 38
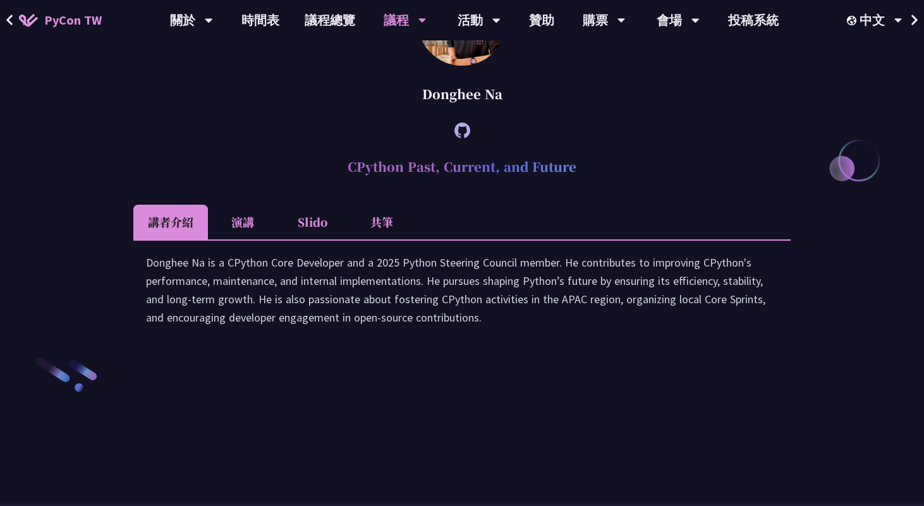
scroll to position [1714, 0]
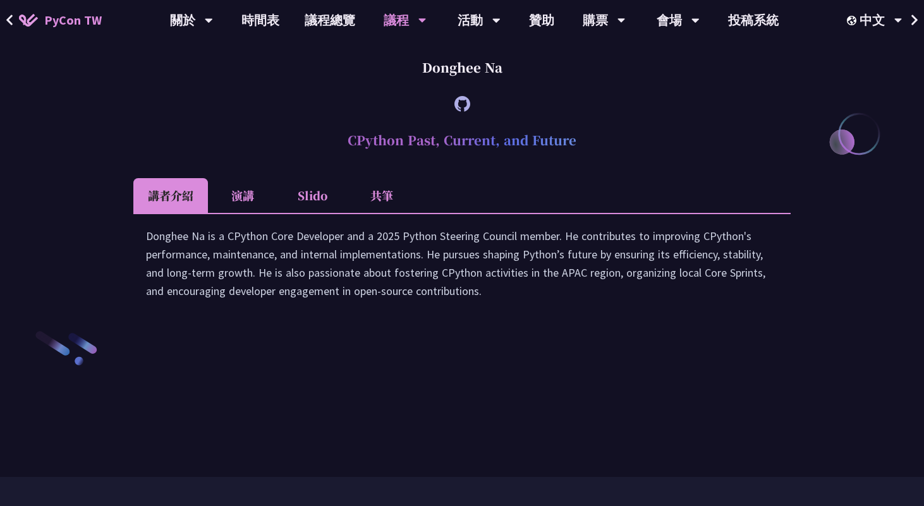
drag, startPoint x: 351, startPoint y: 251, endPoint x: 617, endPoint y: 251, distance: 265.4
click at [617, 159] on h2 "CPython Past, Current, and Future" at bounding box center [461, 140] width 657 height 38
copy h2 "CPython Past, Current, and Future"
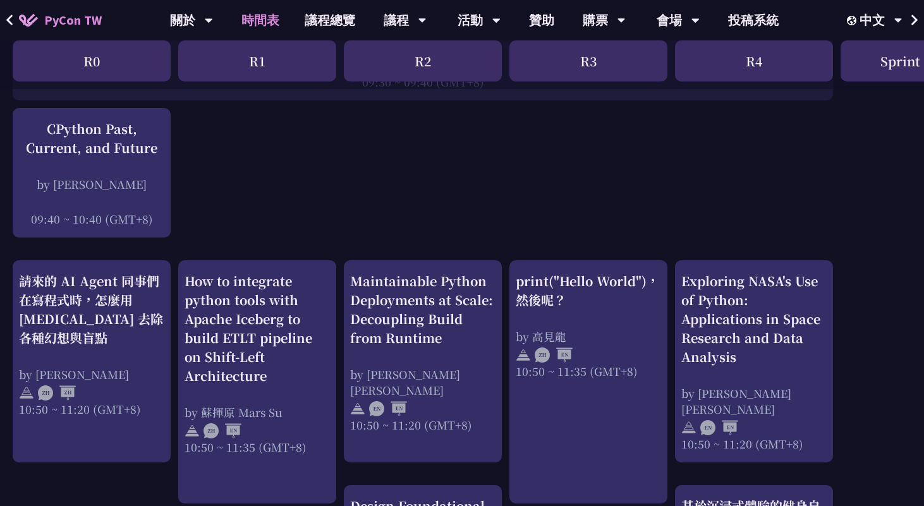
scroll to position [320, 0]
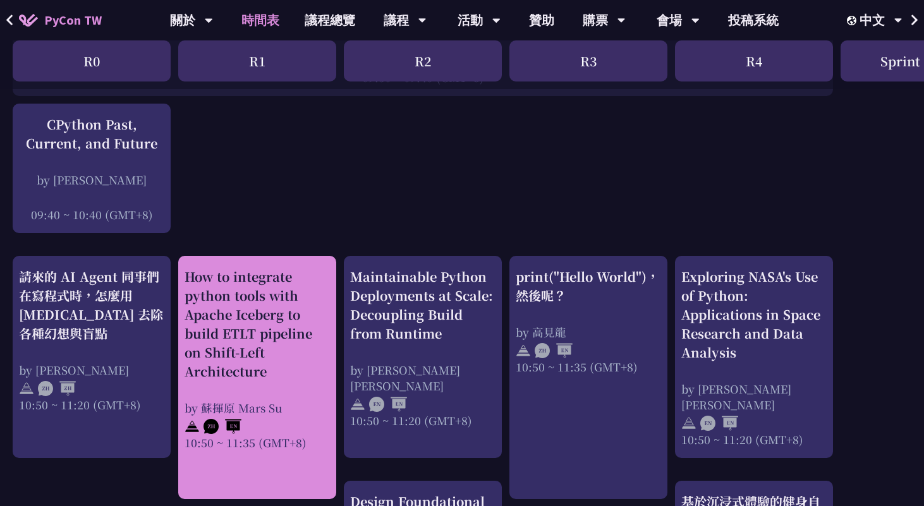
click at [300, 305] on div "How to integrate python tools with Apache Iceberg to build ETLT pipeline on Shi…" at bounding box center [257, 324] width 145 height 114
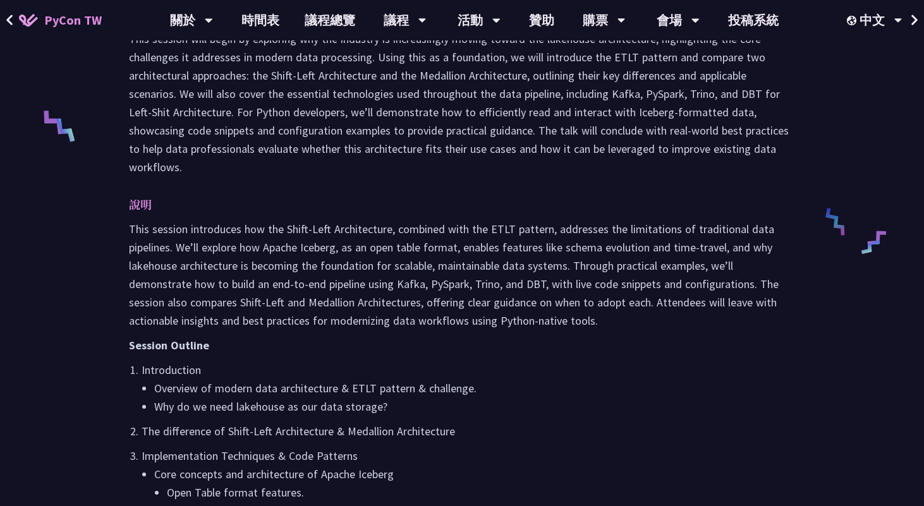
scroll to position [377, 0]
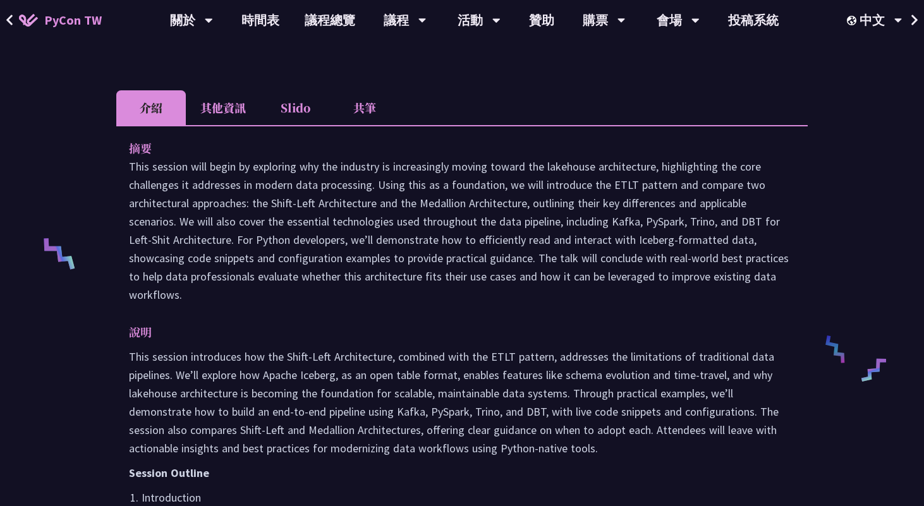
click at [246, 119] on li "其他資訊" at bounding box center [223, 107] width 75 height 35
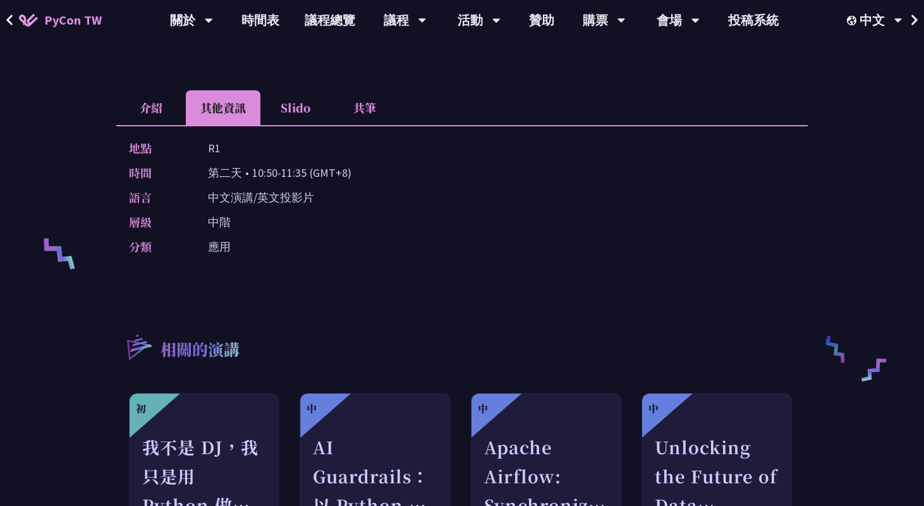
click at [171, 111] on li "介紹" at bounding box center [151, 107] width 70 height 35
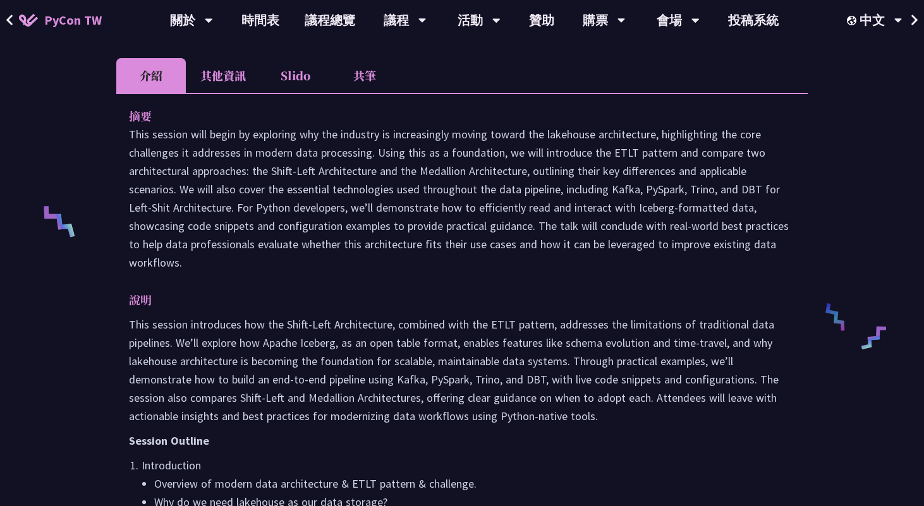
scroll to position [0, 0]
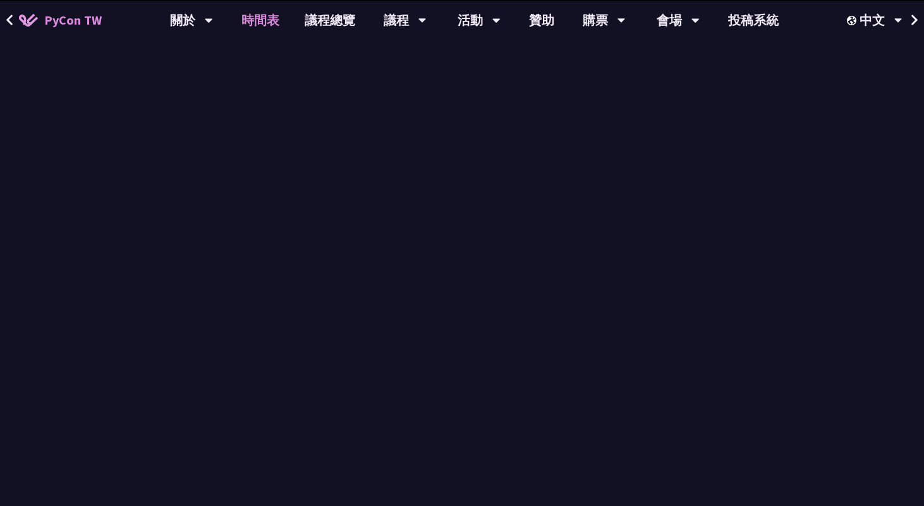
scroll to position [320, 0]
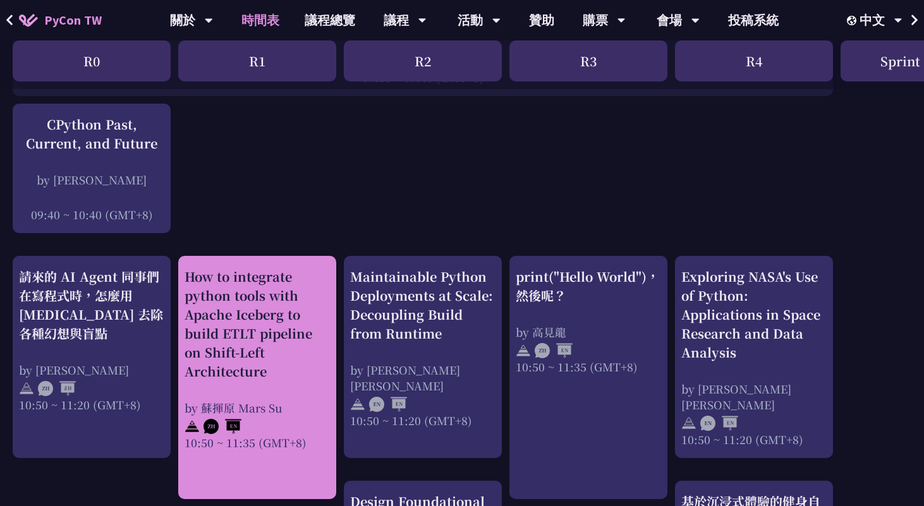
click at [269, 289] on div "How to integrate python tools with Apache Iceberg to build ETLT pipeline on Shi…" at bounding box center [257, 324] width 145 height 114
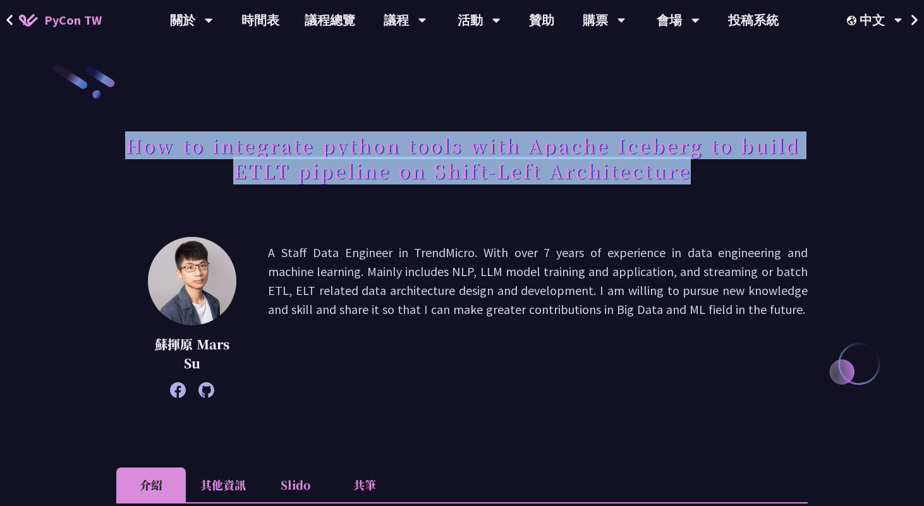
drag, startPoint x: 128, startPoint y: 148, endPoint x: 717, endPoint y: 170, distance: 589.3
click at [717, 170] on h1 "How to integrate python tools with Apache Iceberg to build ETLT pipeline on Shi…" at bounding box center [461, 157] width 691 height 63
copy h1 "How to integrate python tools with Apache Iceberg to build ETLT pipeline on Shi…"
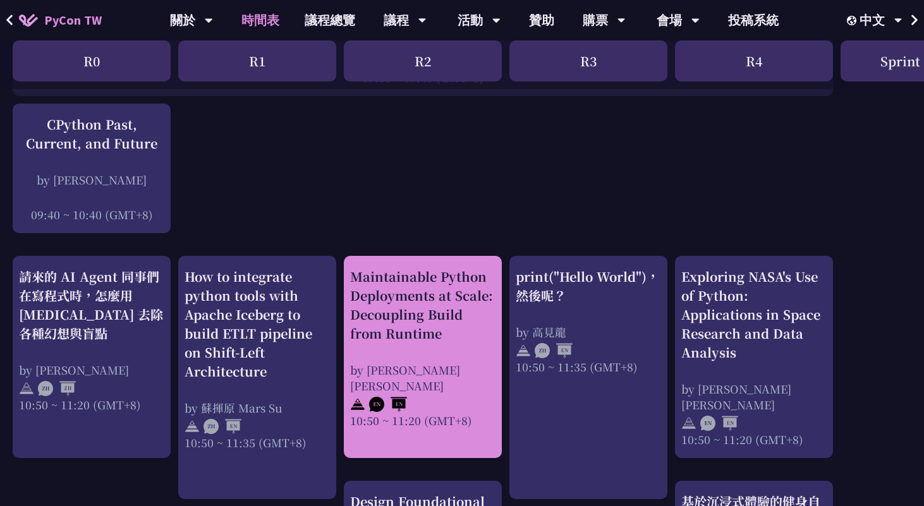
click at [415, 336] on div "Maintainable Python Deployments at Scale: Decoupling Build from Runtime" at bounding box center [422, 305] width 145 height 76
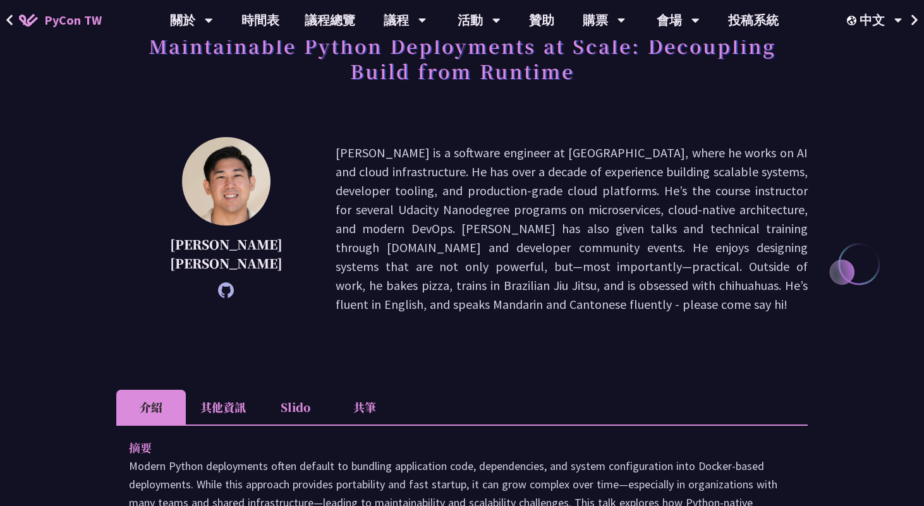
scroll to position [102, 0]
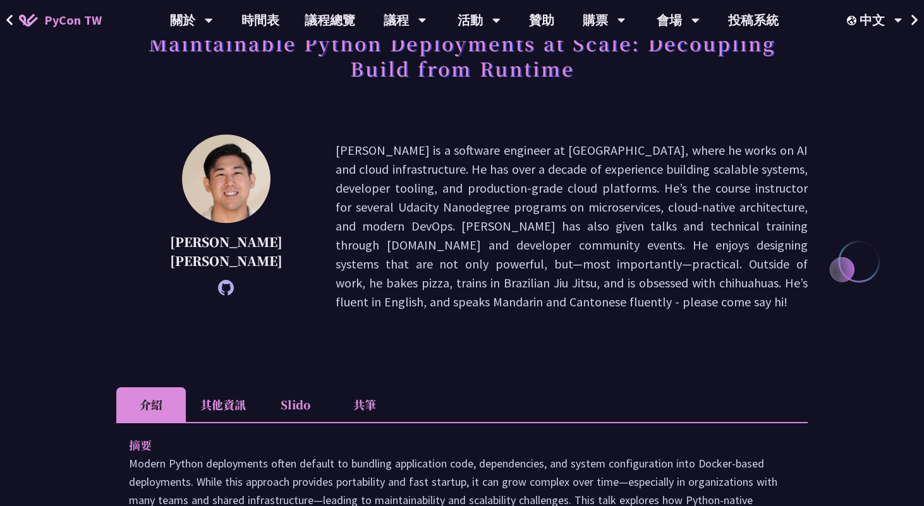
click at [217, 387] on li "其他資訊" at bounding box center [223, 404] width 75 height 35
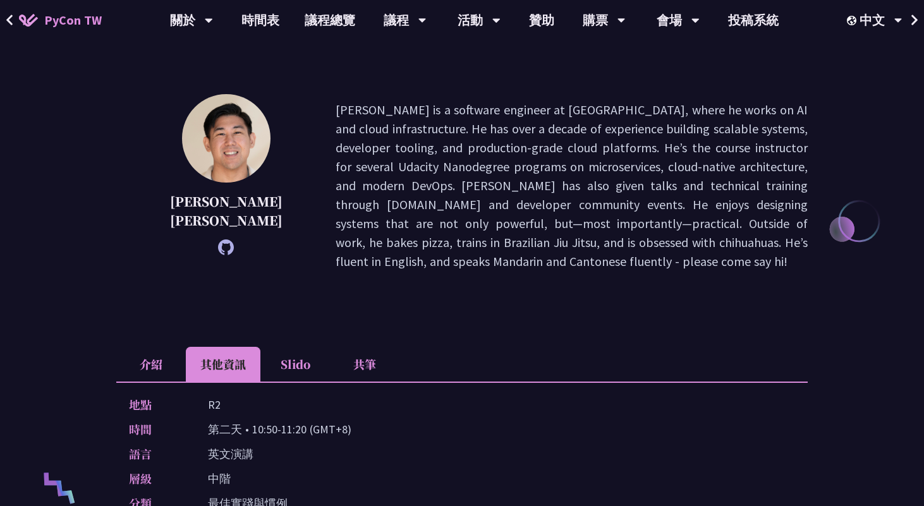
scroll to position [150, 0]
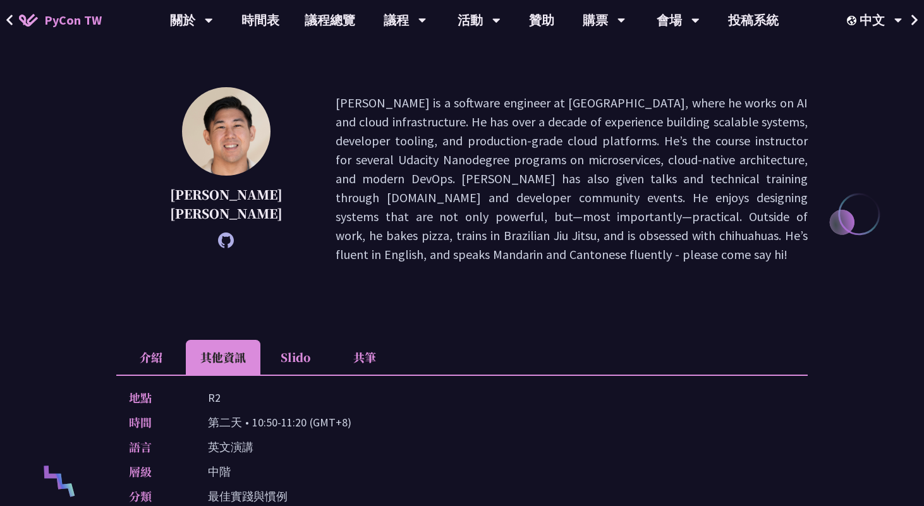
click at [153, 340] on li "介紹" at bounding box center [151, 357] width 70 height 35
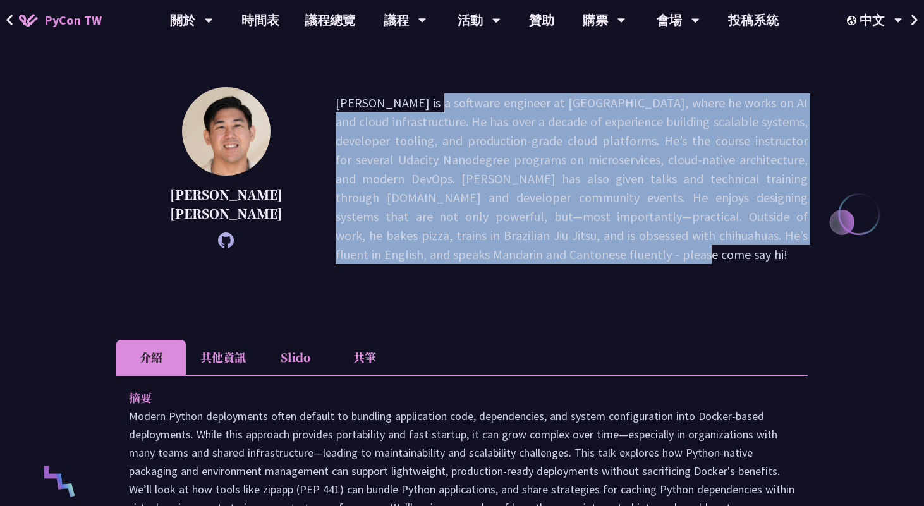
drag, startPoint x: 270, startPoint y: 101, endPoint x: 523, endPoint y: 266, distance: 301.3
click at [523, 266] on div "Justin Lee Justin is a software engineer at Notion, where he works on AI and cl…" at bounding box center [461, 197] width 691 height 221
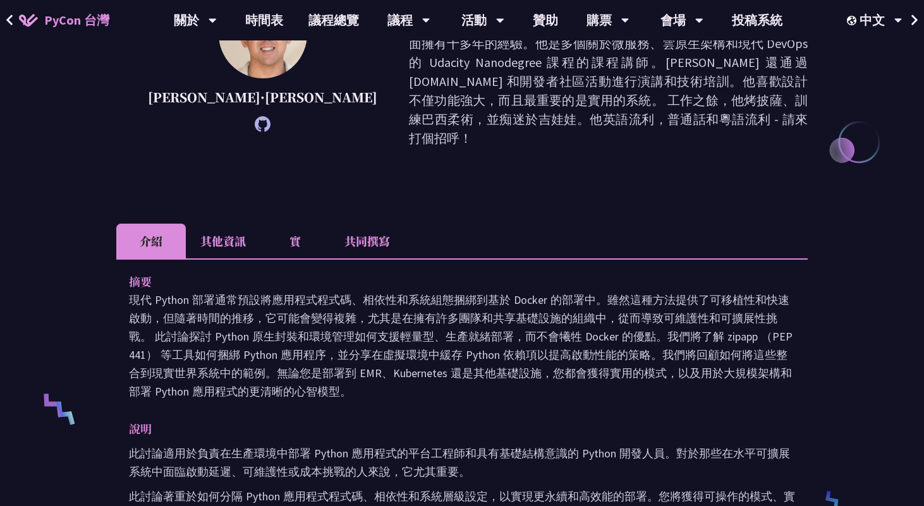
scroll to position [37, 0]
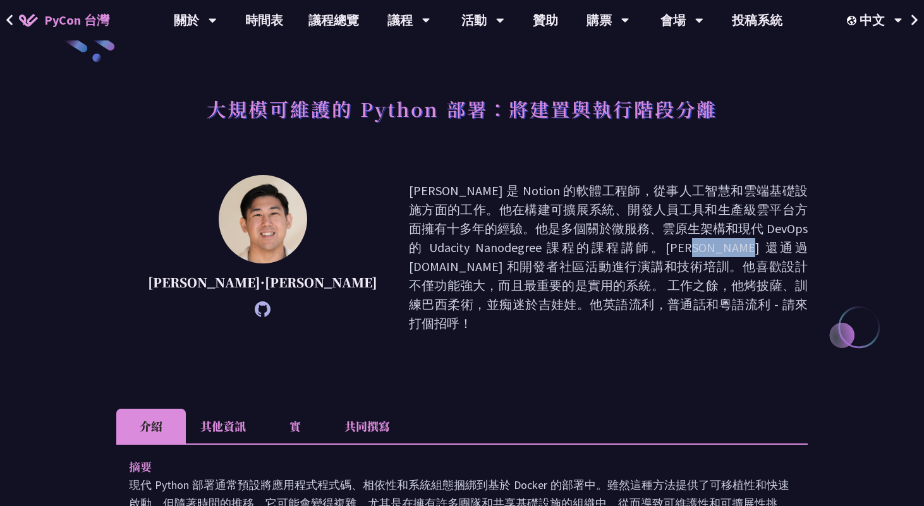
drag, startPoint x: 649, startPoint y: 228, endPoint x: 691, endPoint y: 229, distance: 41.7
click at [691, 229] on p "Justin 是 Notion 的軟體工程師，從事人工智慧和雲端基礎設施方面的工作。他在構建可擴展系統、開發人員工具和生產級雲平台方面擁有十多年的經驗。他是多…" at bounding box center [608, 257] width 399 height 152
copy p "Arc.dev"
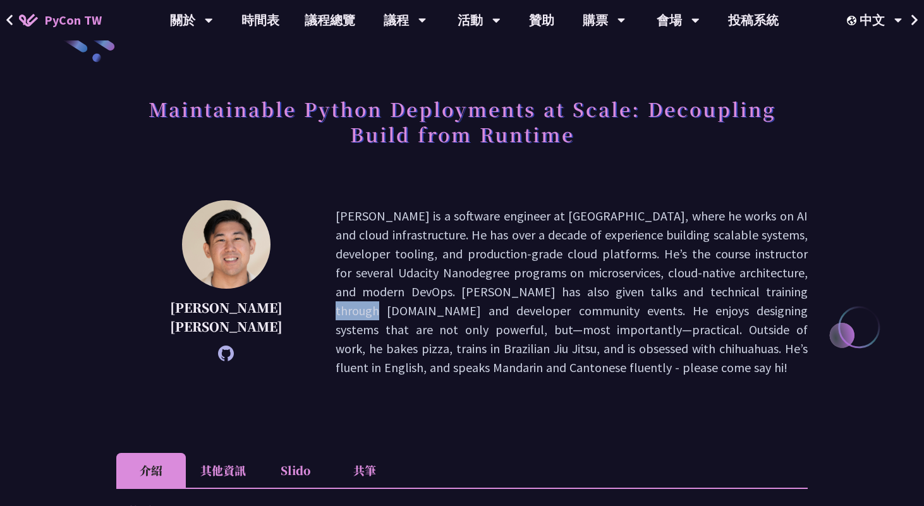
drag, startPoint x: 310, startPoint y: 292, endPoint x: 356, endPoint y: 294, distance: 46.8
click at [356, 294] on p "Justin is a software engineer at Notion, where he works on AI and cloud infrast…" at bounding box center [572, 292] width 472 height 171
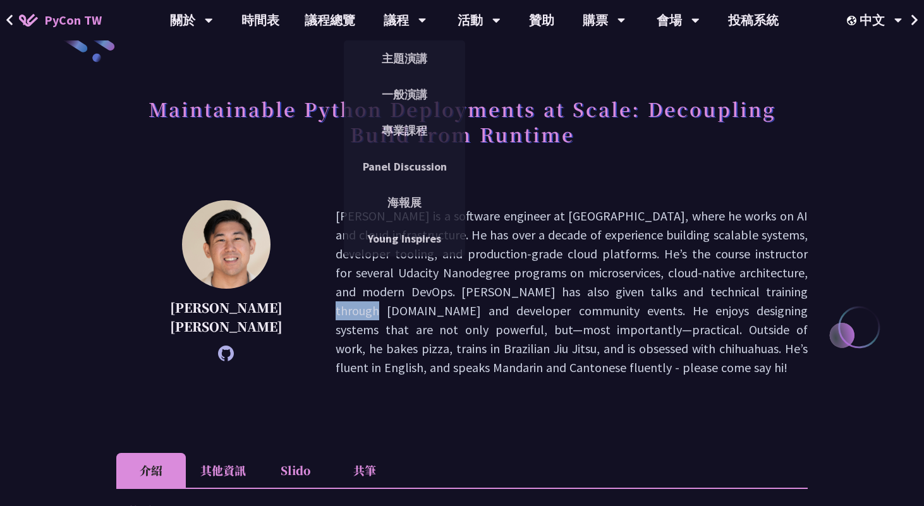
click at [524, 212] on p "Justin is a software engineer at Notion, where he works on AI and cloud infrast…" at bounding box center [572, 292] width 472 height 171
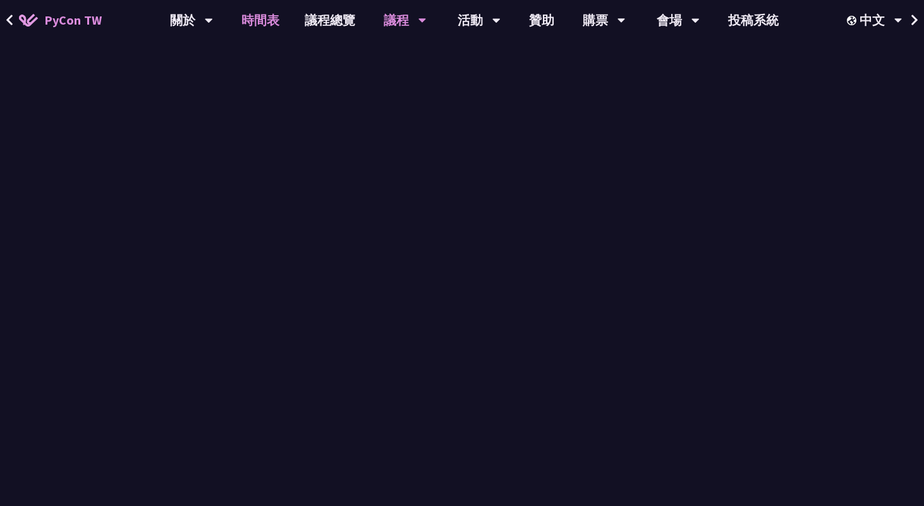
scroll to position [320, 0]
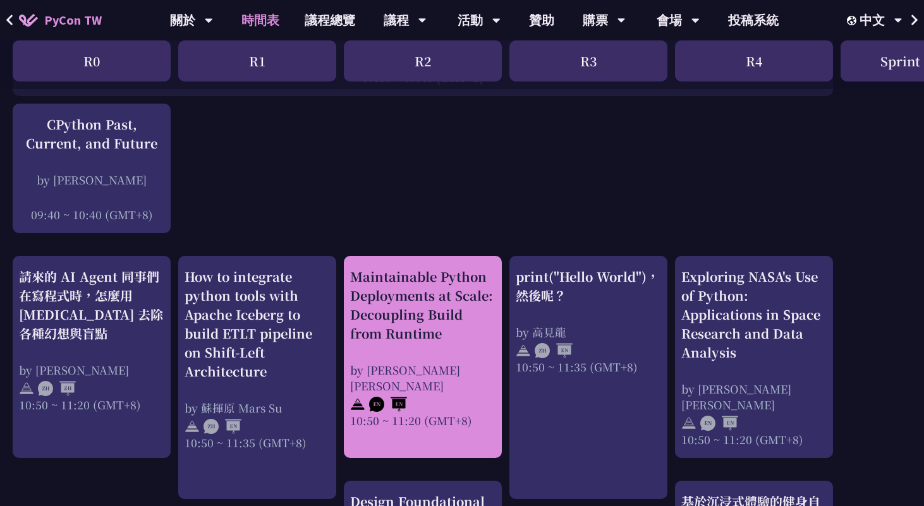
click at [426, 328] on div "Maintainable Python Deployments at Scale: Decoupling Build from Runtime" at bounding box center [422, 305] width 145 height 76
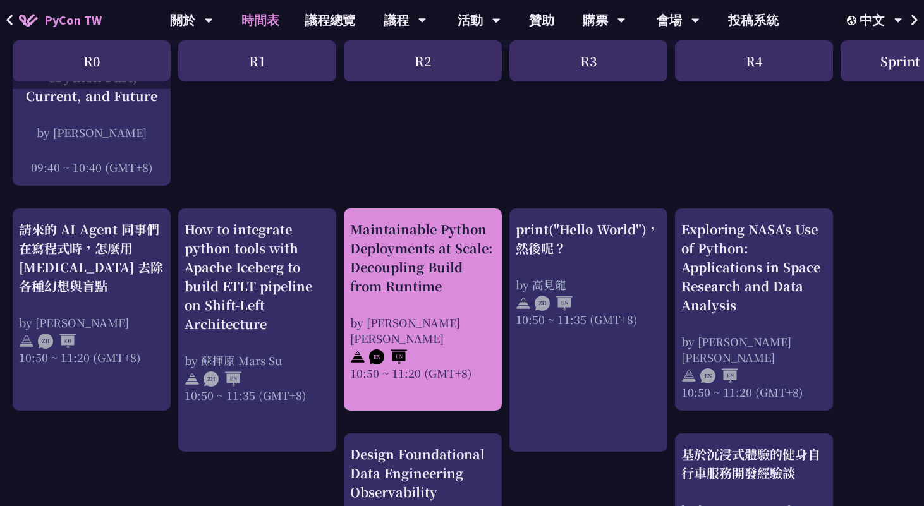
scroll to position [369, 0]
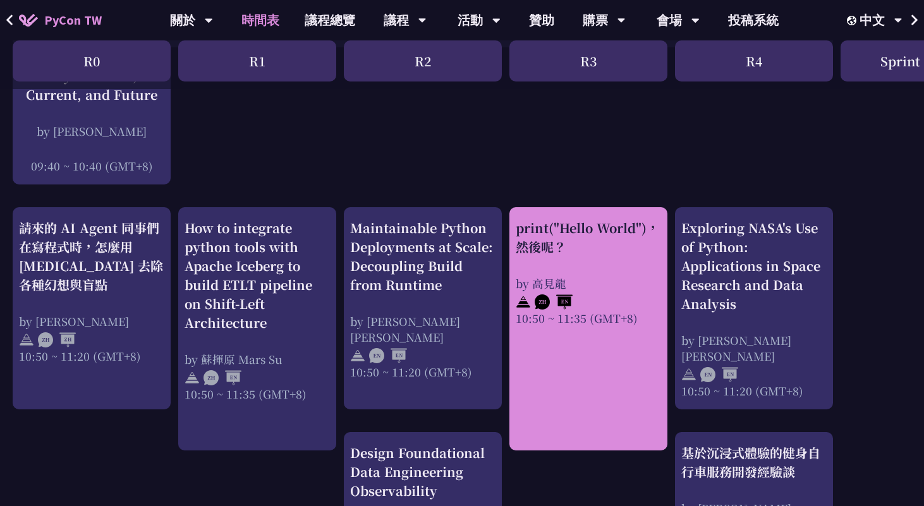
click at [567, 371] on link "print("Hello World")，然後呢？ by 高見龍 10:50 ~ 11:35 (GMT+8)" at bounding box center [588, 329] width 145 height 221
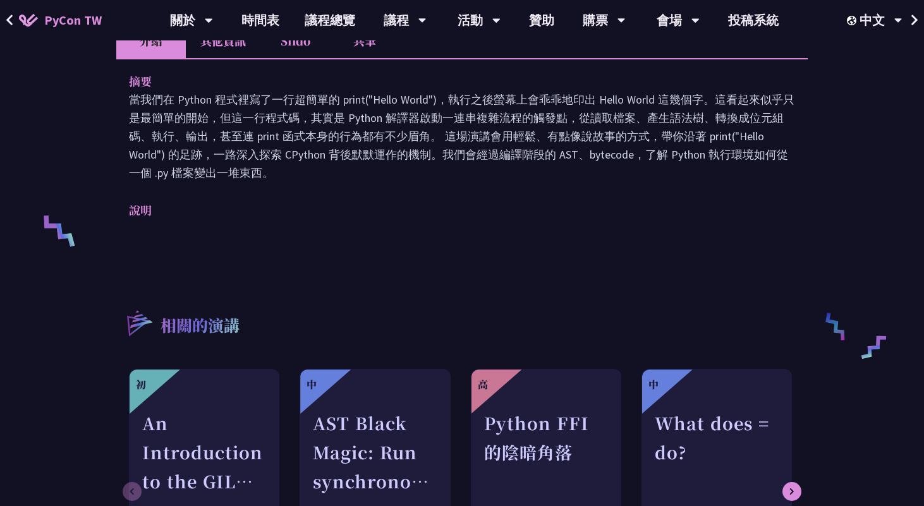
scroll to position [401, 0]
drag, startPoint x: 557, startPoint y: 154, endPoint x: 581, endPoint y: 153, distance: 24.0
click at [581, 153] on p "當我們在 Python 程式裡寫了一行超簡單的 print("Hello World")，執行之後螢幕上會乖乖地印出 Hello World 這幾個字。這看起…" at bounding box center [462, 136] width 666 height 92
copy p "AST"
click at [689, 127] on p "當我們在 Python 程式裡寫了一行超簡單的 print("Hello World")，執行之後螢幕上會乖乖地印出 Hello World 這幾個字。這看起…" at bounding box center [462, 136] width 666 height 92
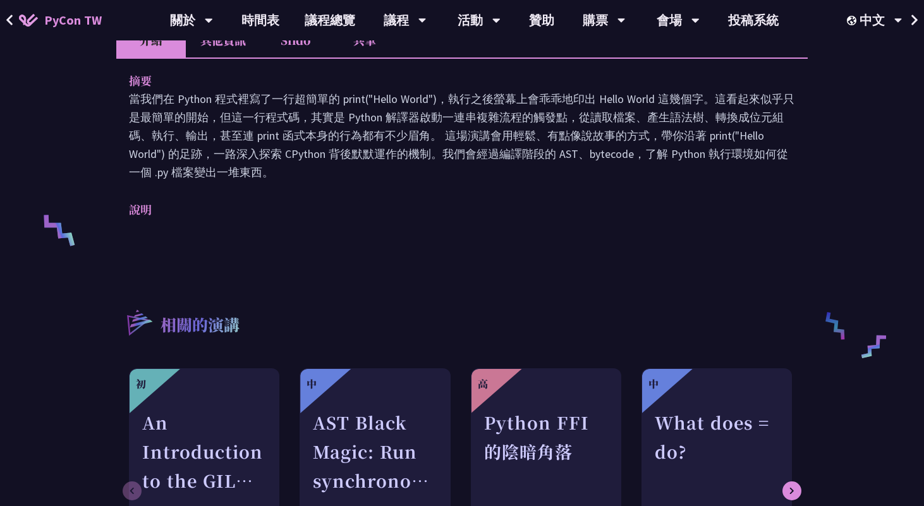
scroll to position [369, 0]
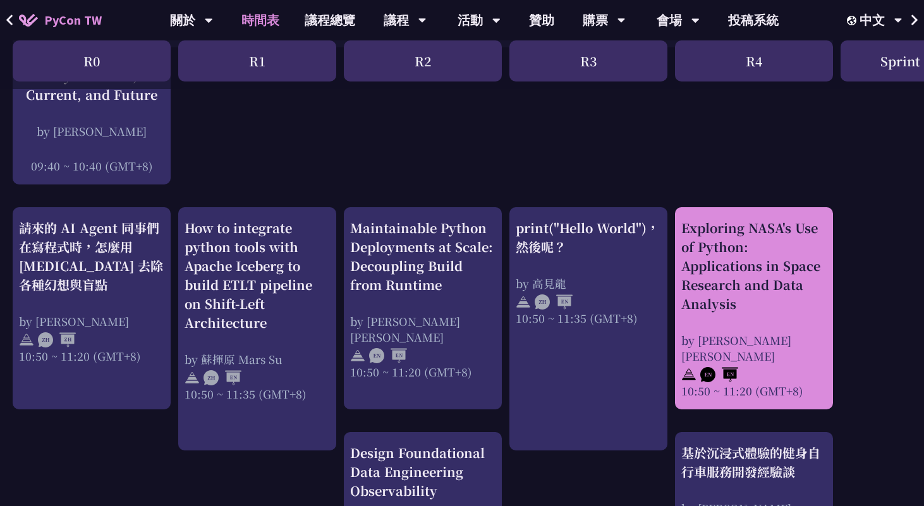
click at [733, 303] on div "Exploring NASA's Use of Python: Applications in Space Research and Data Analysis" at bounding box center [753, 266] width 145 height 95
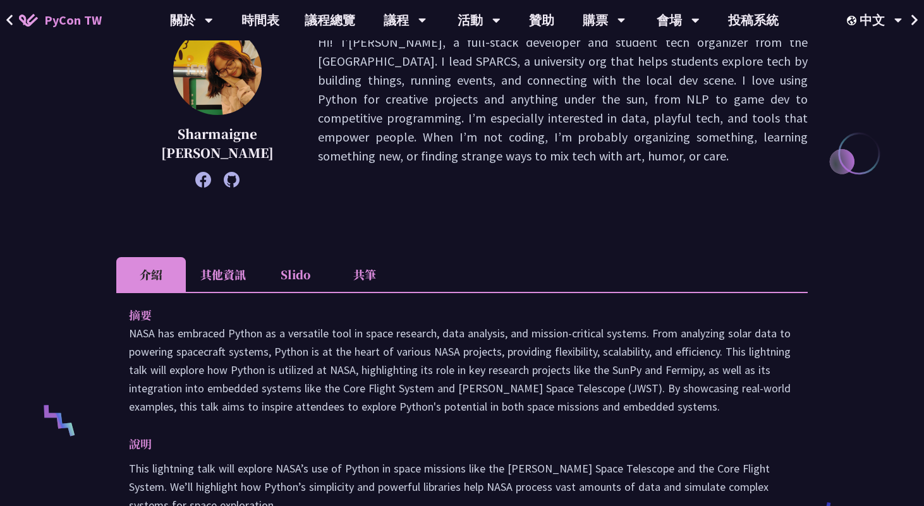
scroll to position [223, 0]
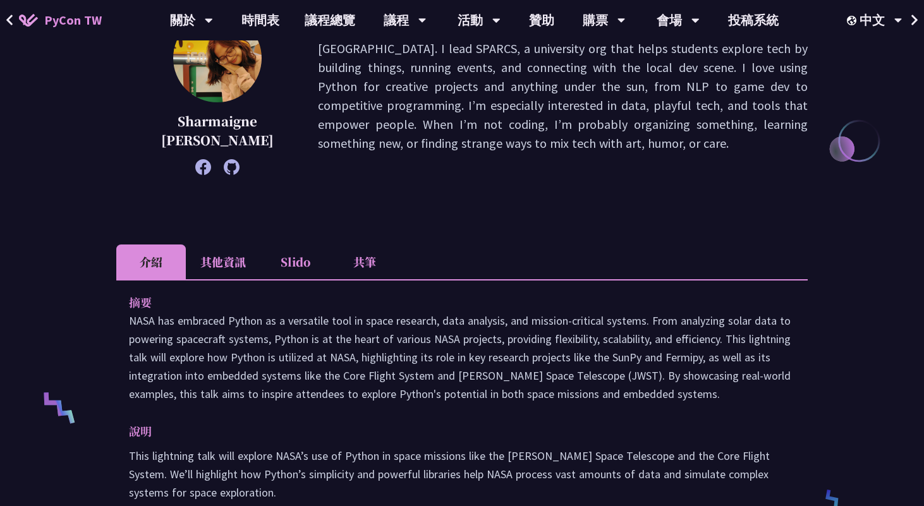
click at [232, 262] on li "其他資訊" at bounding box center [223, 262] width 75 height 35
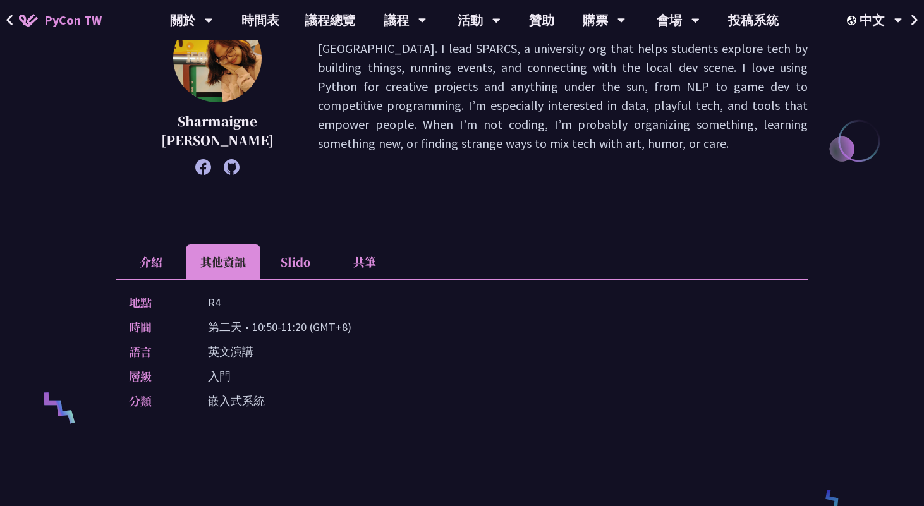
click at [167, 257] on li "介紹" at bounding box center [151, 262] width 70 height 35
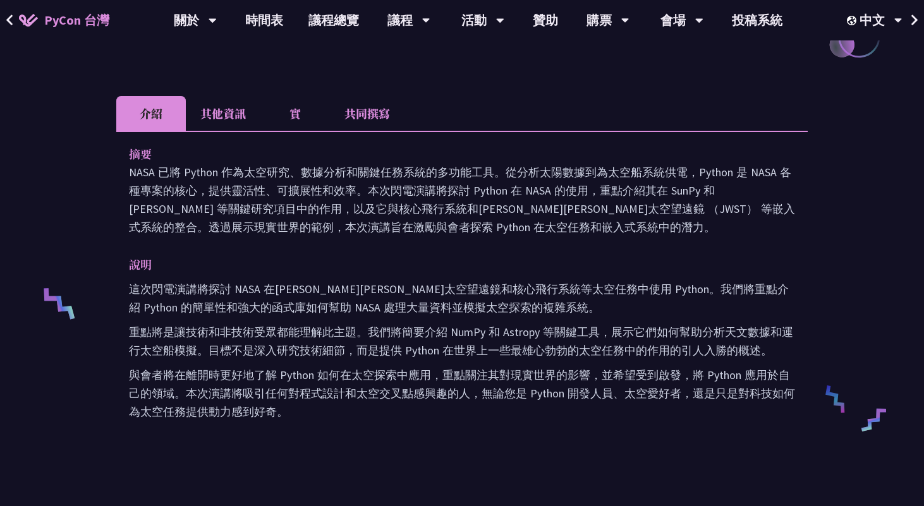
scroll to position [338, 0]
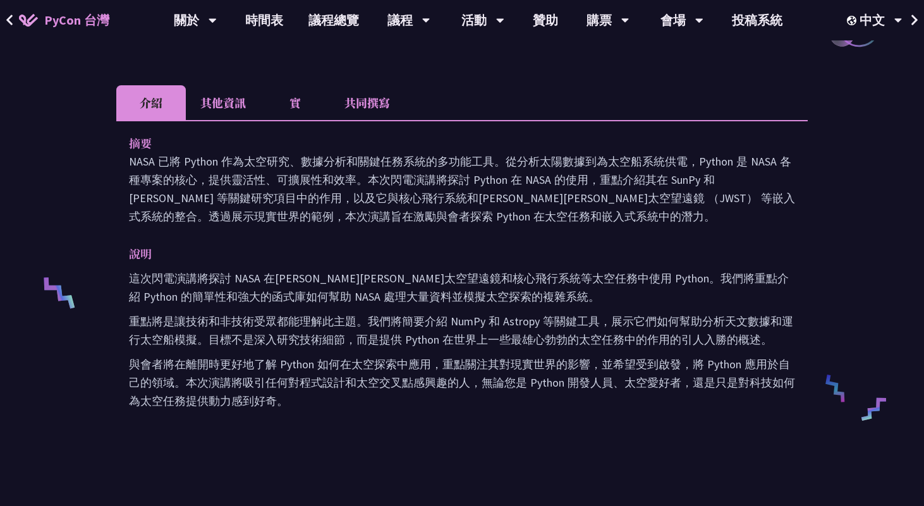
scroll to position [369, 0]
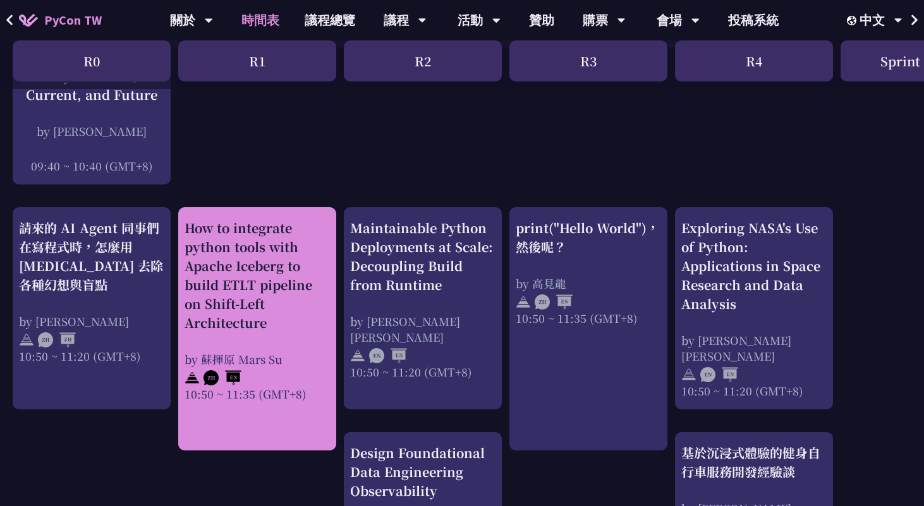
click at [281, 299] on div "How to integrate python tools with Apache Iceberg to build ETLT pipeline on Shi…" at bounding box center [257, 276] width 145 height 114
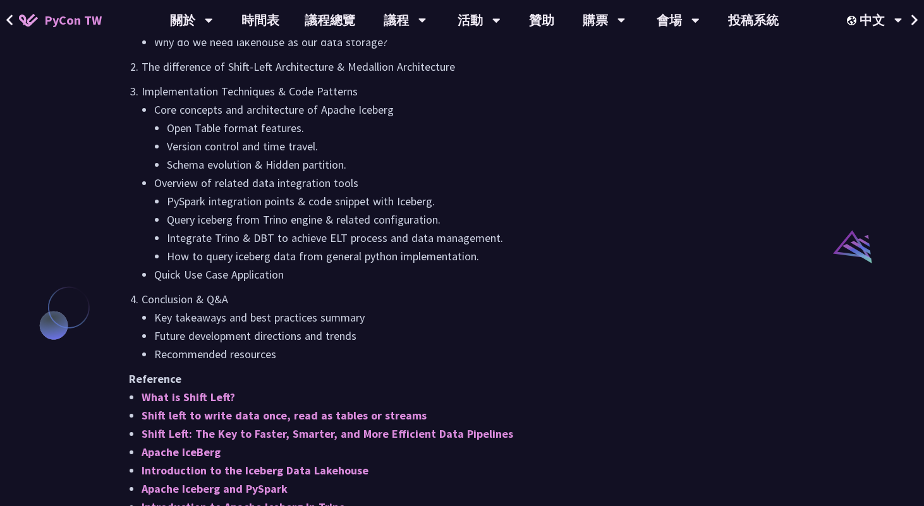
scroll to position [1066, 0]
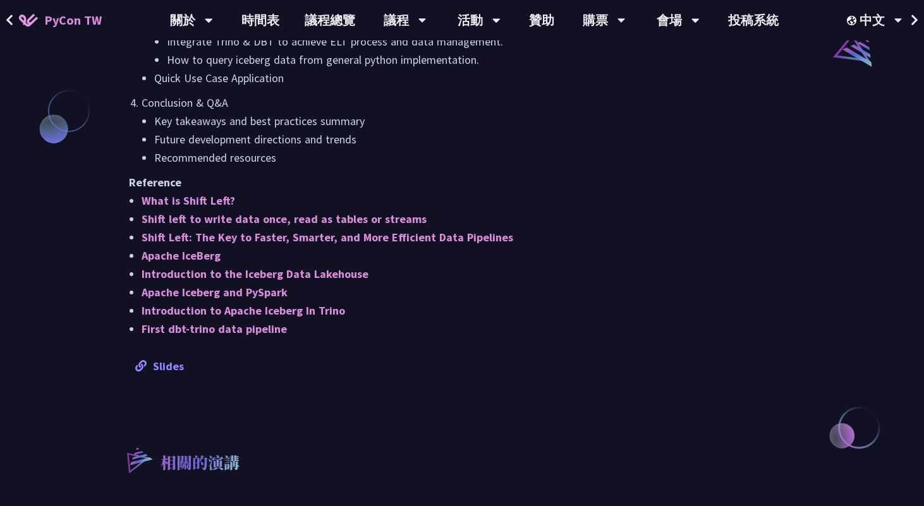
click at [157, 370] on link "Slides" at bounding box center [159, 366] width 49 height 15
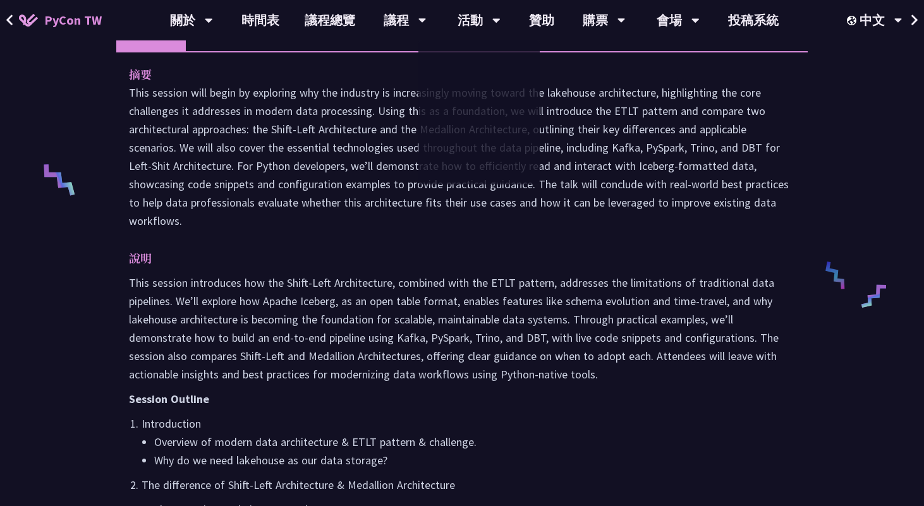
scroll to position [80, 0]
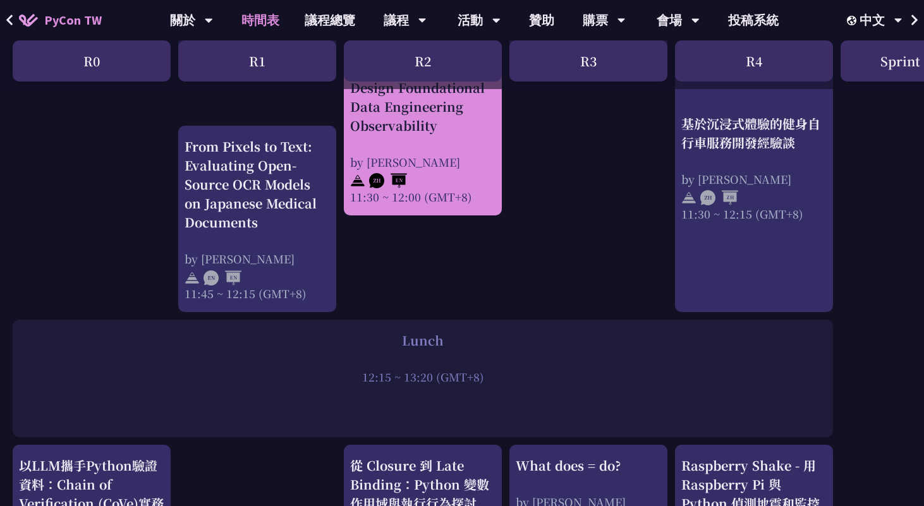
scroll to position [652, 0]
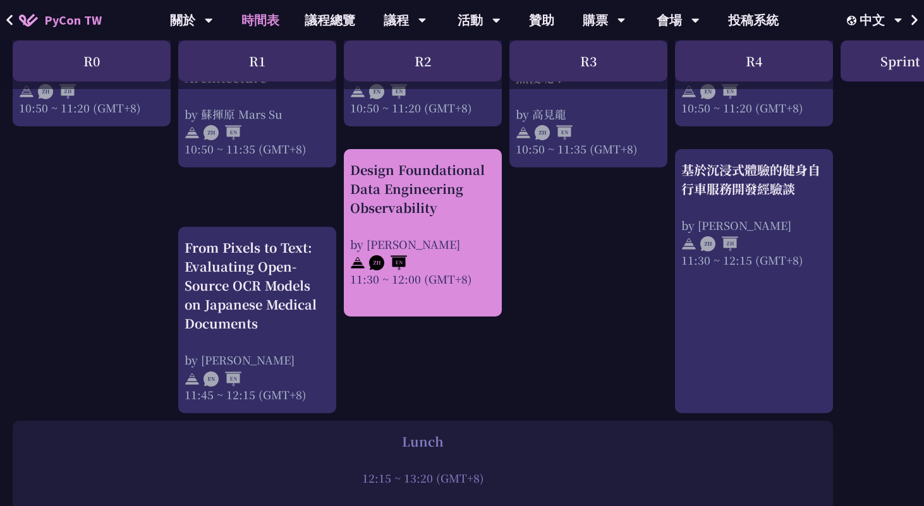
click at [405, 203] on div "Design Foundational Data Engineering Observability" at bounding box center [422, 188] width 145 height 57
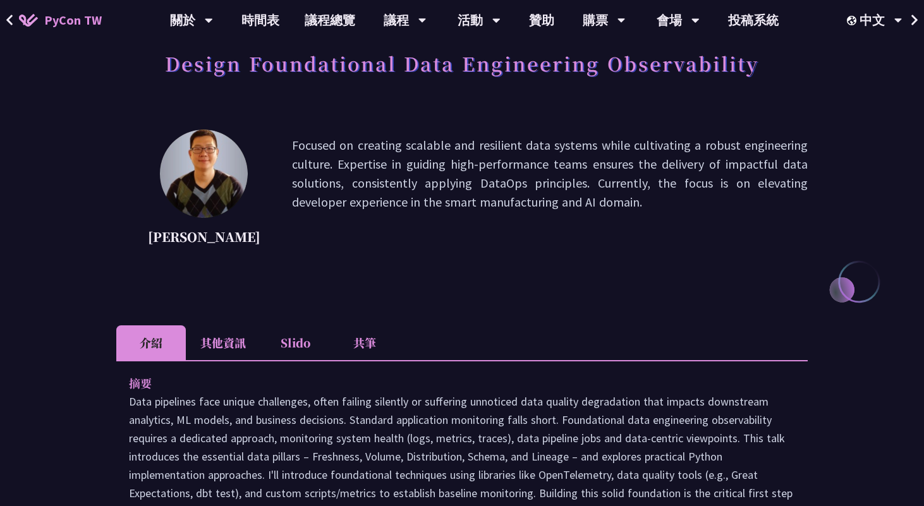
scroll to position [68, 0]
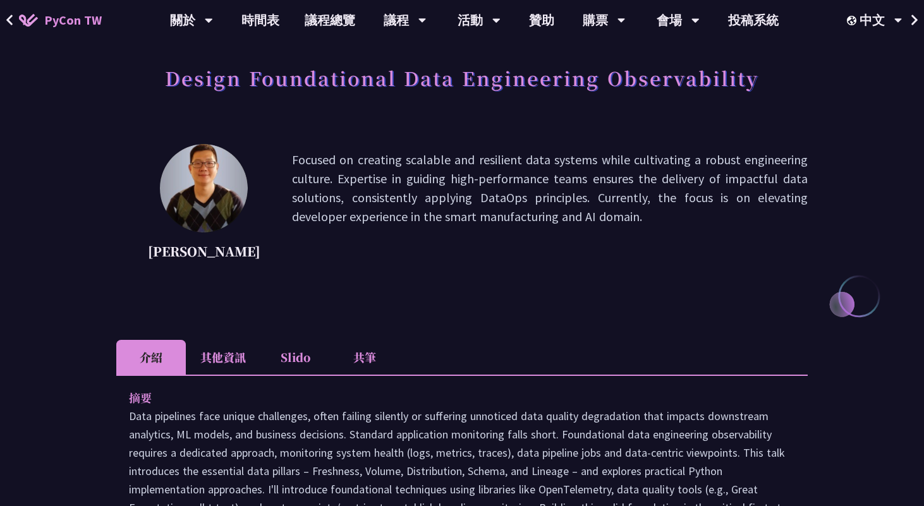
click at [231, 368] on li "其他資訊" at bounding box center [223, 357] width 75 height 35
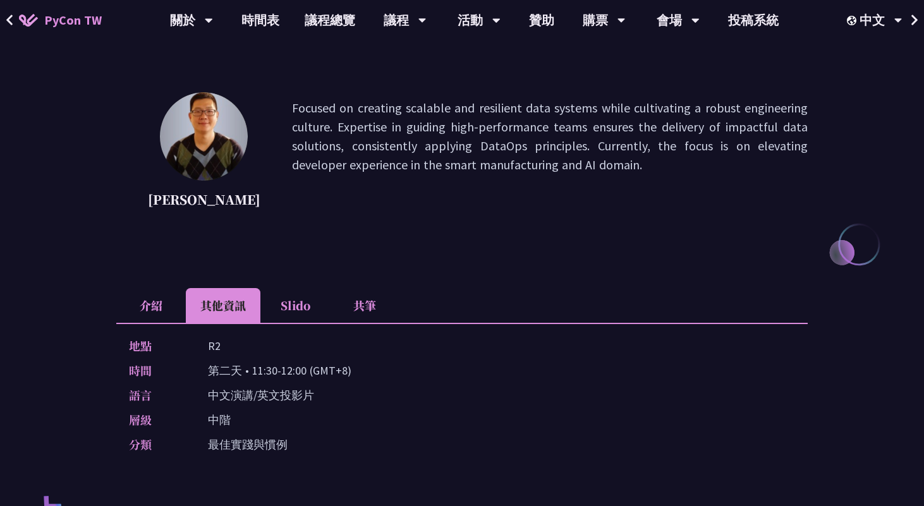
scroll to position [158, 0]
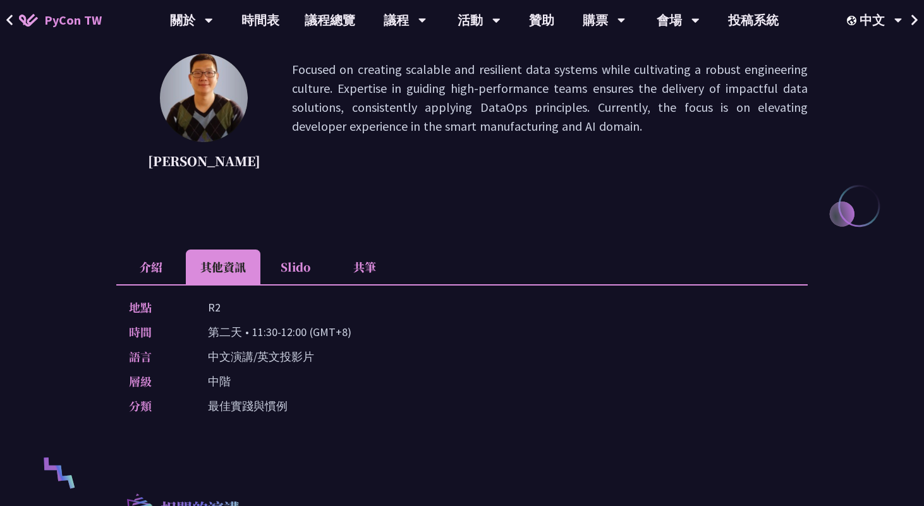
click at [146, 272] on li "介紹" at bounding box center [151, 267] width 70 height 35
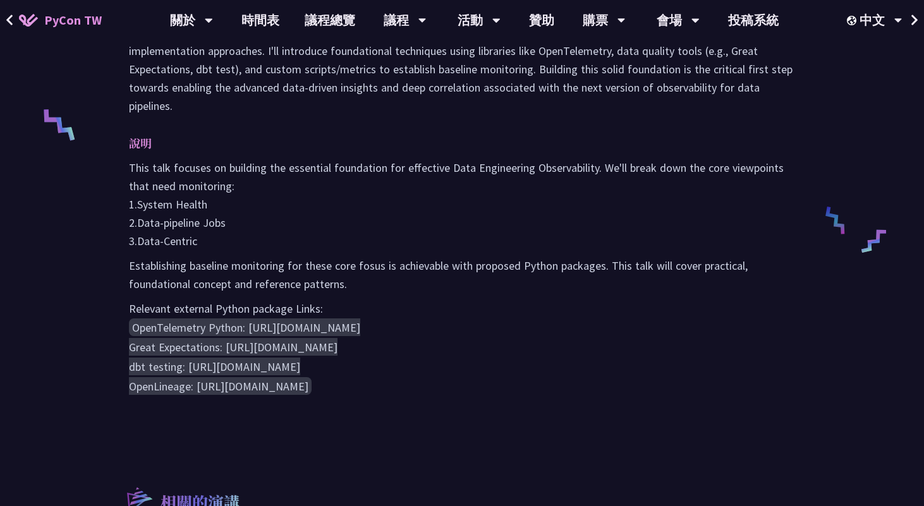
scroll to position [492, 0]
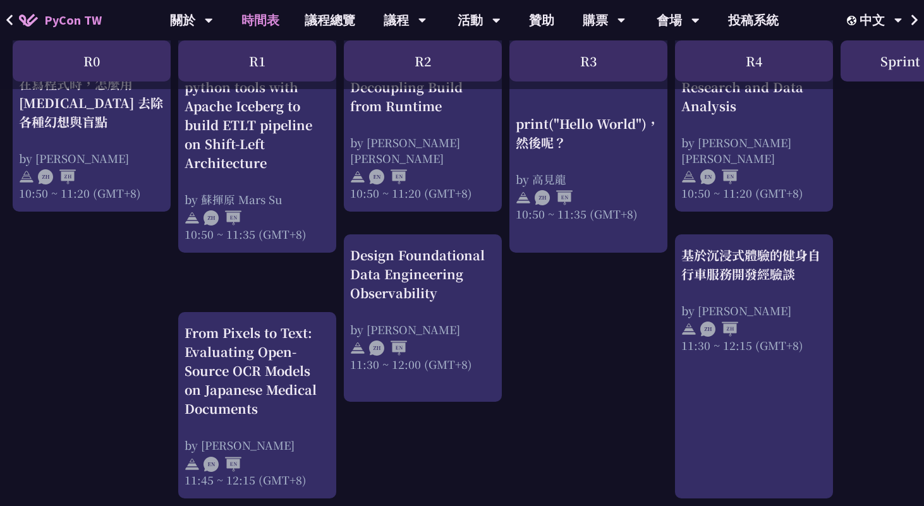
scroll to position [566, 0]
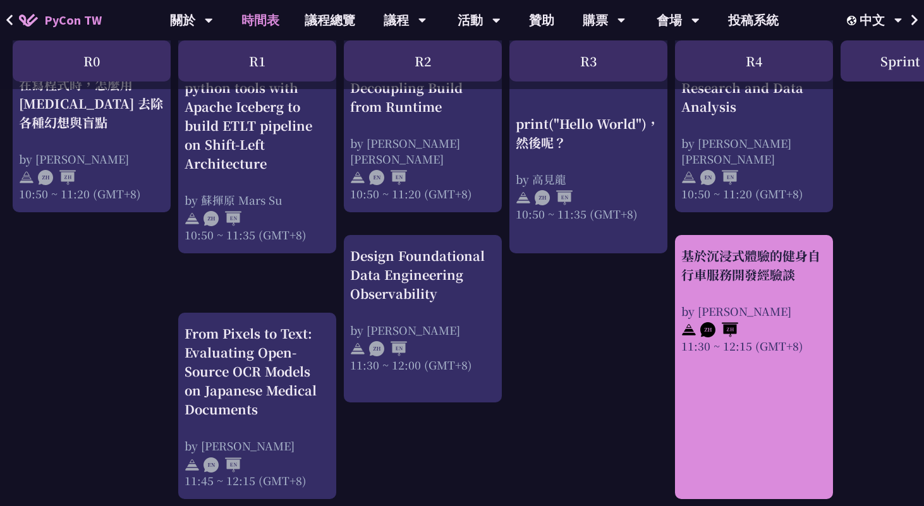
click at [745, 325] on div at bounding box center [753, 328] width 145 height 19
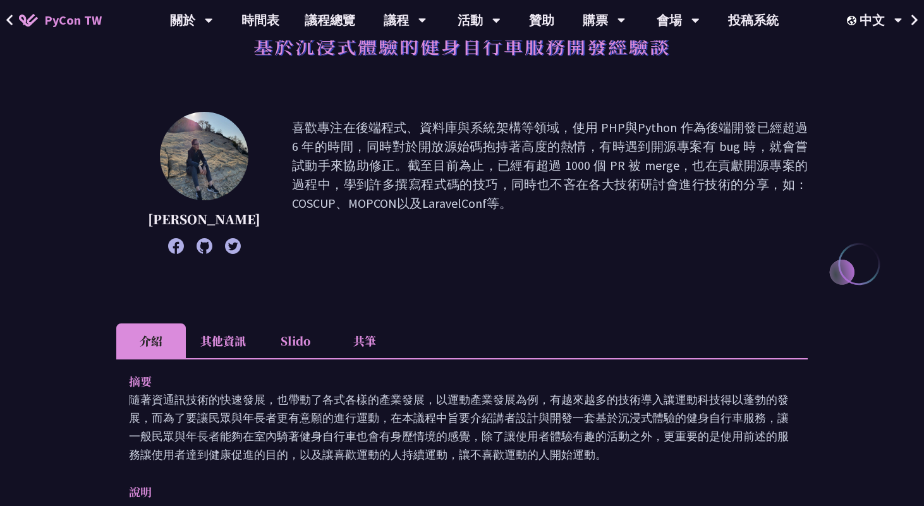
scroll to position [338, 0]
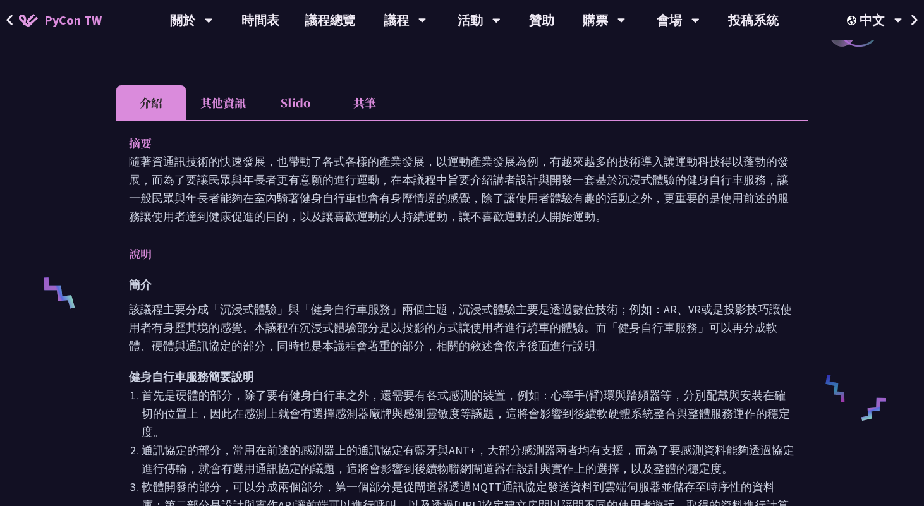
click at [239, 104] on li "其他資訊" at bounding box center [223, 102] width 75 height 35
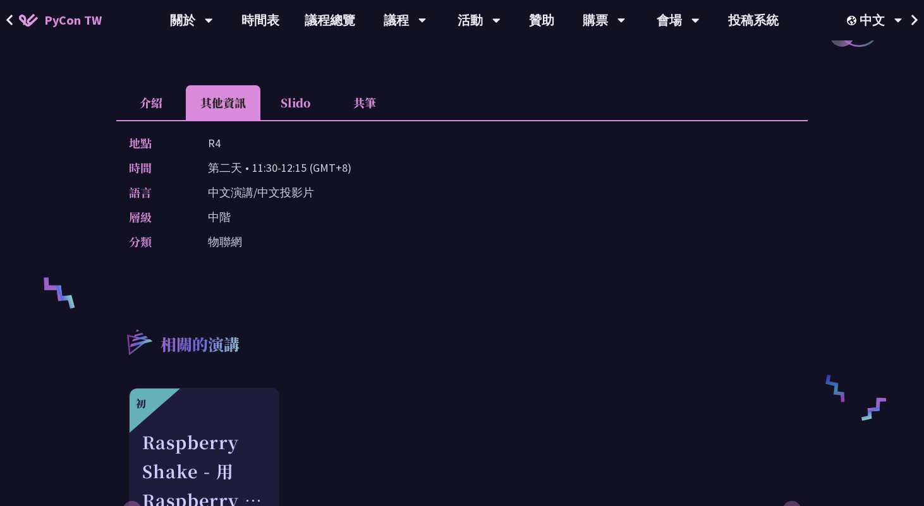
click at [159, 104] on li "介紹" at bounding box center [151, 102] width 70 height 35
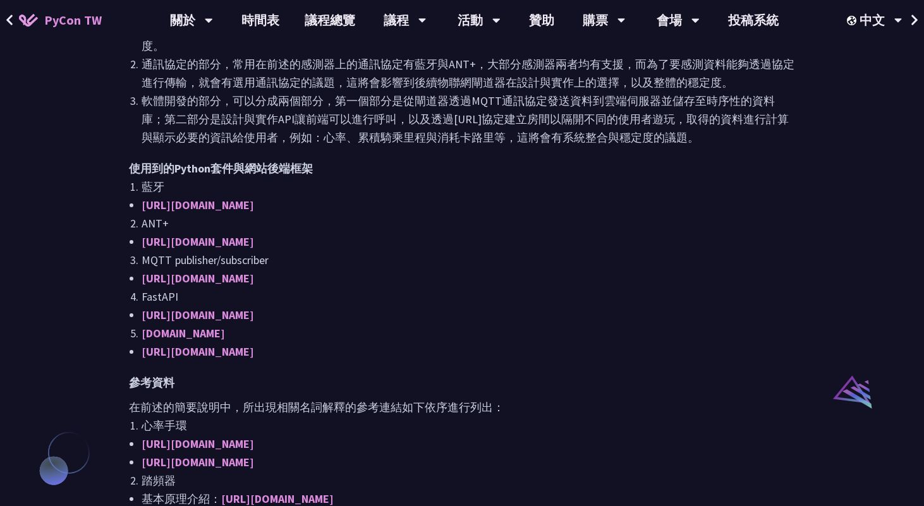
scroll to position [655, 0]
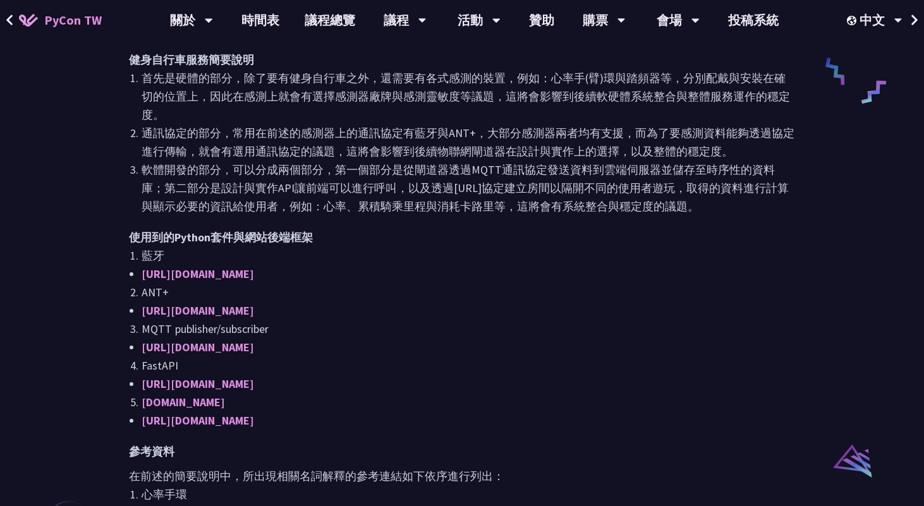
scroll to position [566, 0]
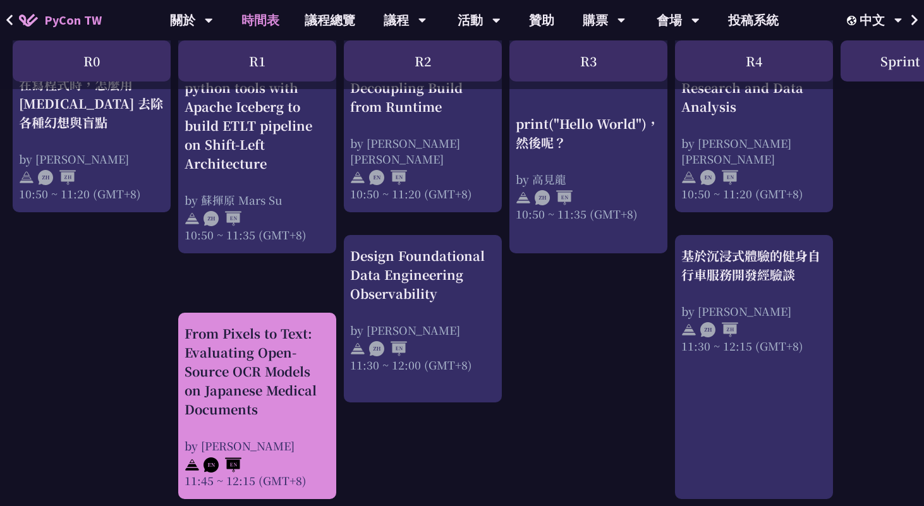
click at [307, 399] on div "From Pixels to Text: Evaluating Open-Source OCR Models on Japanese Medical Docu…" at bounding box center [257, 371] width 145 height 95
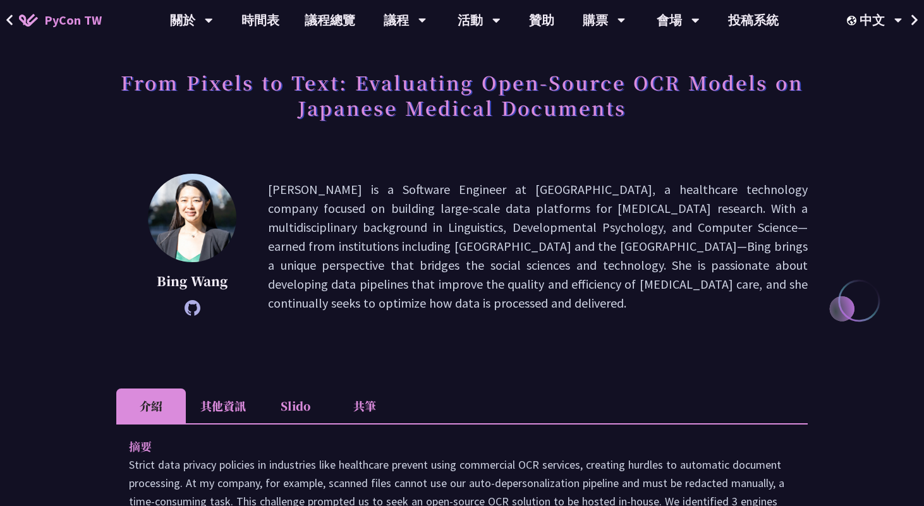
scroll to position [147, 0]
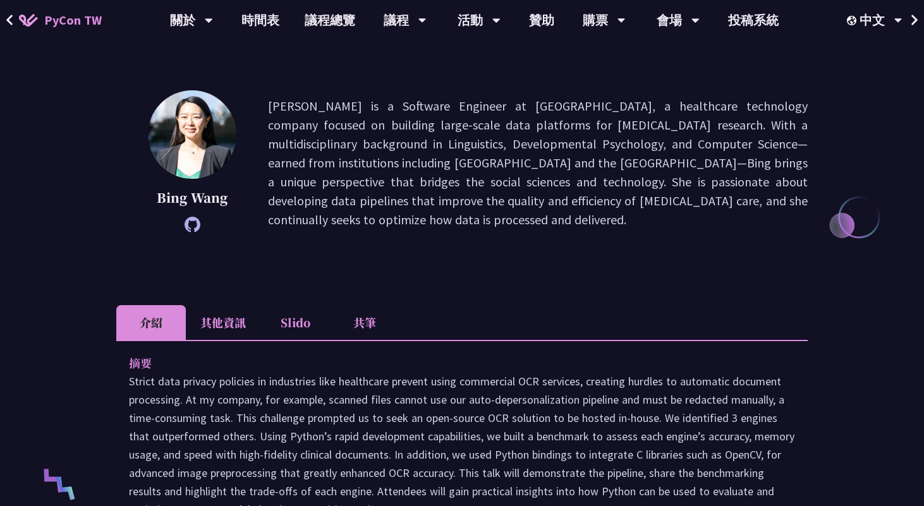
click at [221, 306] on li "其他資訊" at bounding box center [223, 322] width 75 height 35
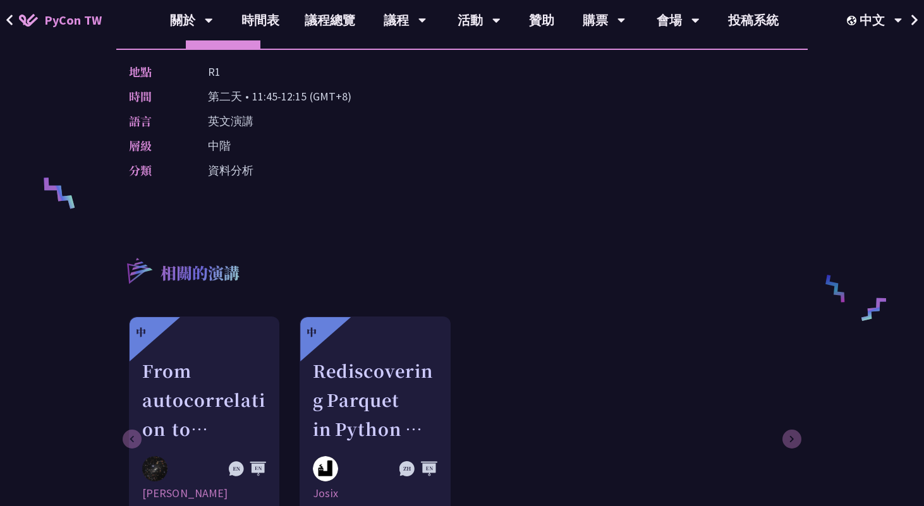
scroll to position [176, 0]
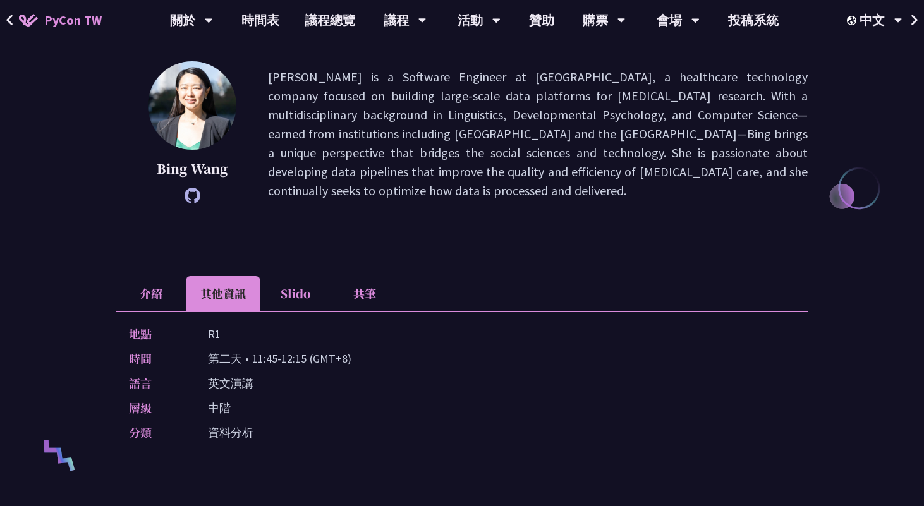
click at [155, 293] on li "介紹" at bounding box center [151, 293] width 70 height 35
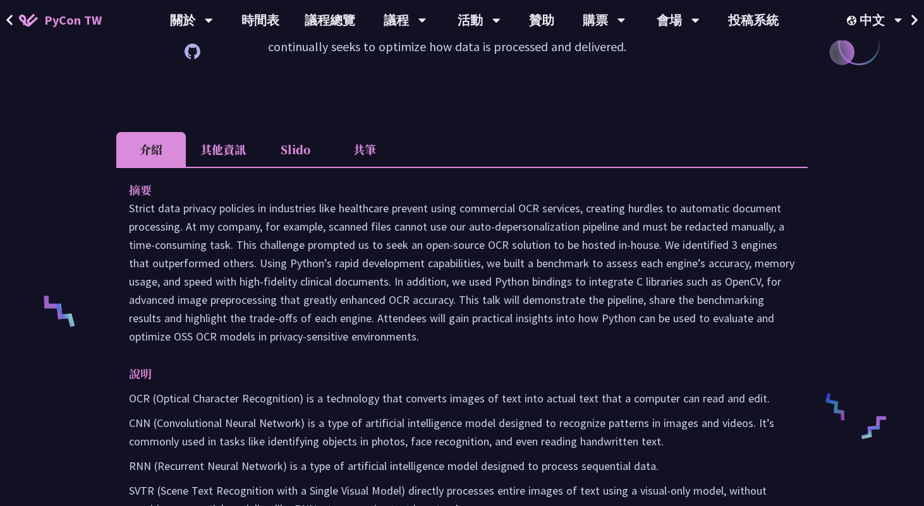
scroll to position [279, 0]
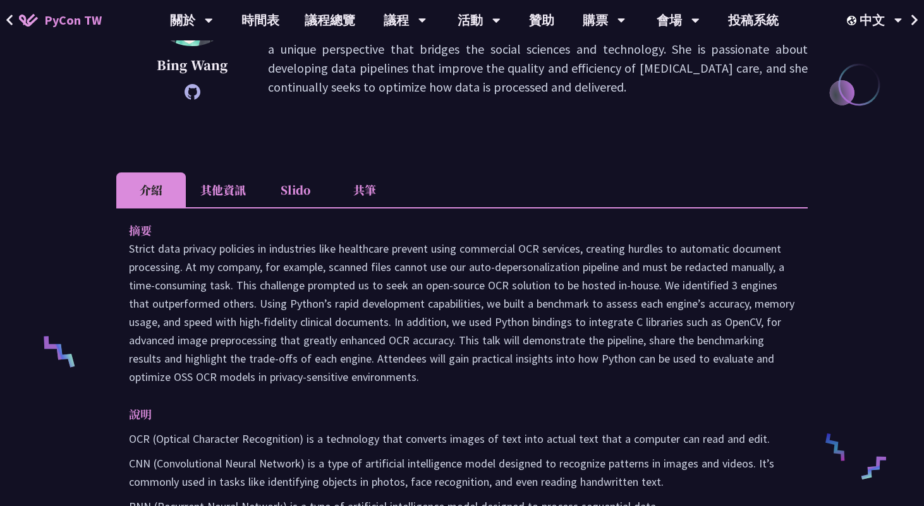
click at [218, 184] on li "其他資訊" at bounding box center [223, 190] width 75 height 35
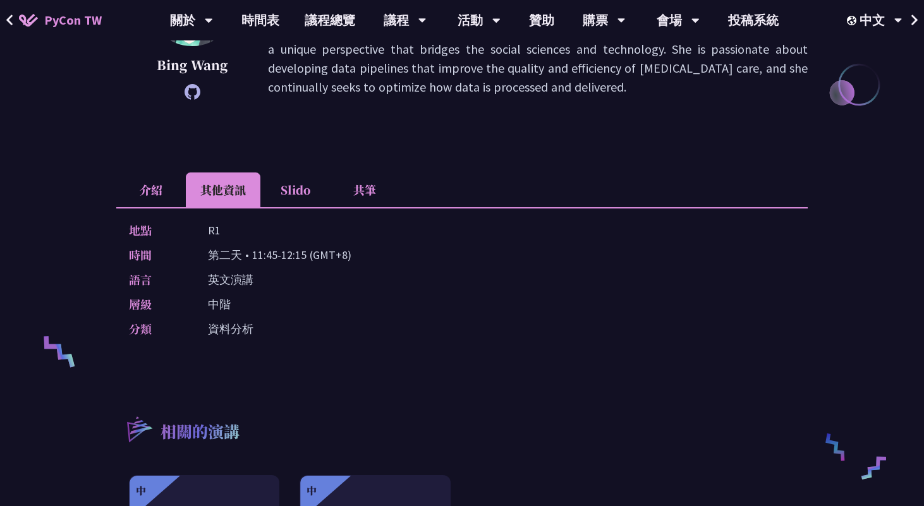
click at [143, 196] on li "介紹" at bounding box center [151, 190] width 70 height 35
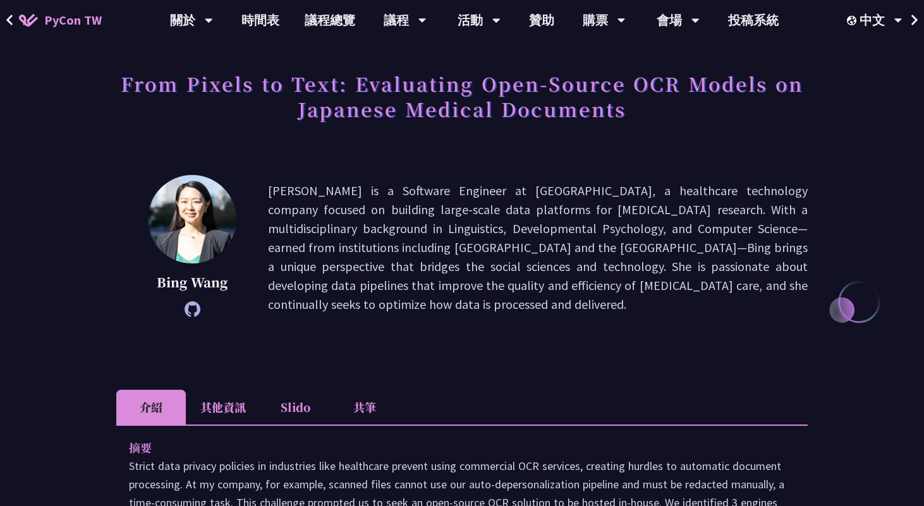
scroll to position [53, 0]
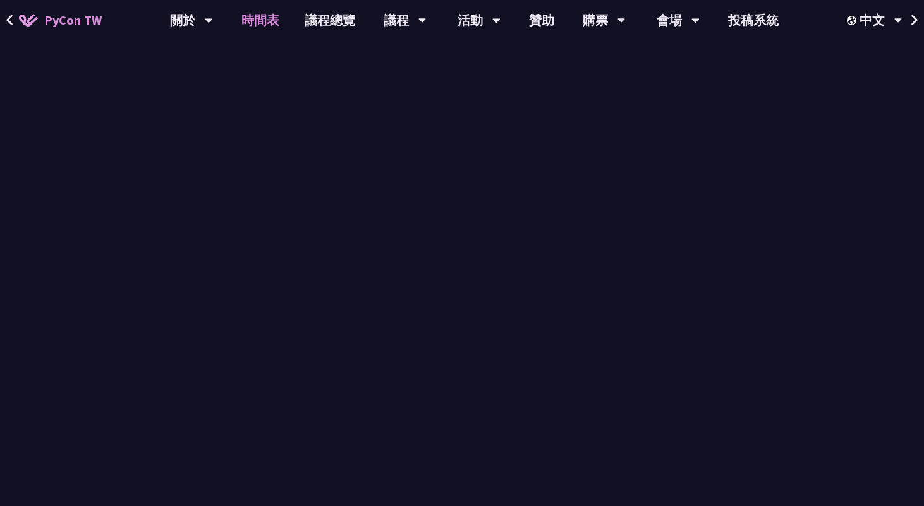
scroll to position [566, 0]
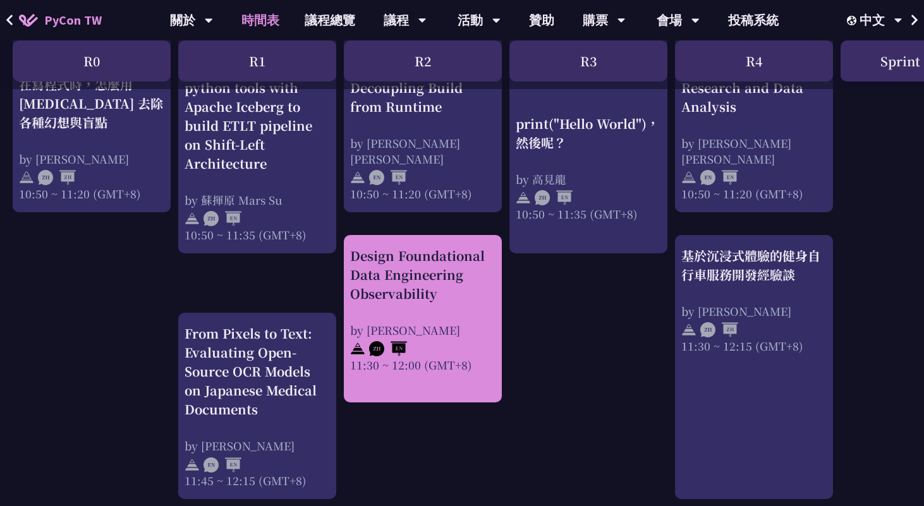
click at [390, 309] on div "Design Foundational Data Engineering Observability by Shuhsi Lin 11:30 ~ 12:00 …" at bounding box center [422, 309] width 145 height 126
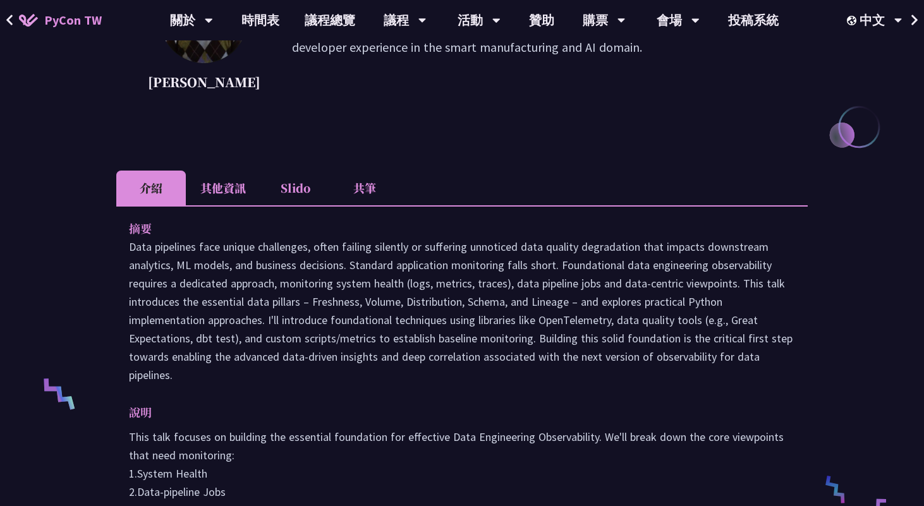
scroll to position [252, 0]
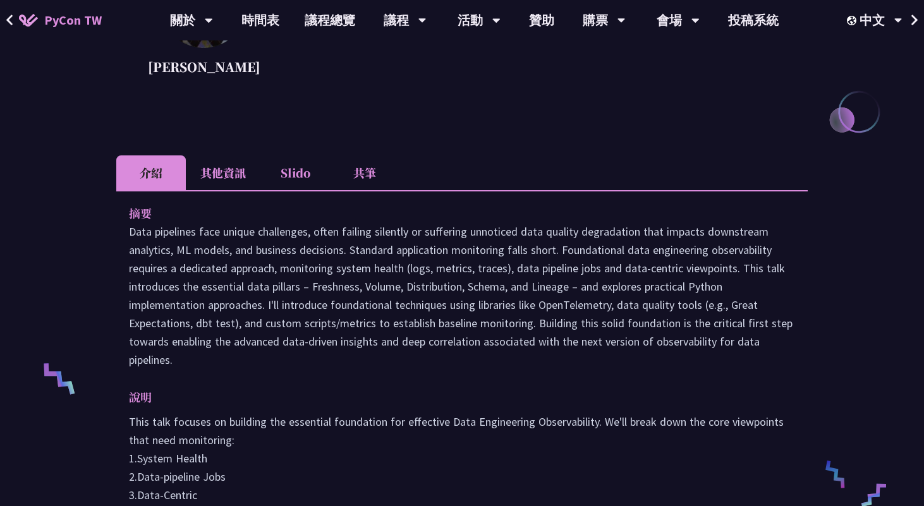
click at [234, 178] on li "其他資訊" at bounding box center [223, 172] width 75 height 35
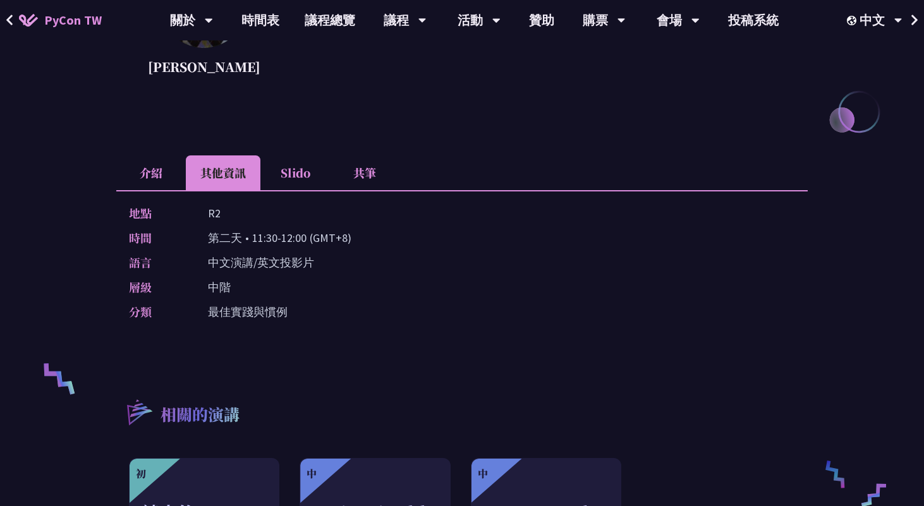
click at [173, 174] on li "介紹" at bounding box center [151, 172] width 70 height 35
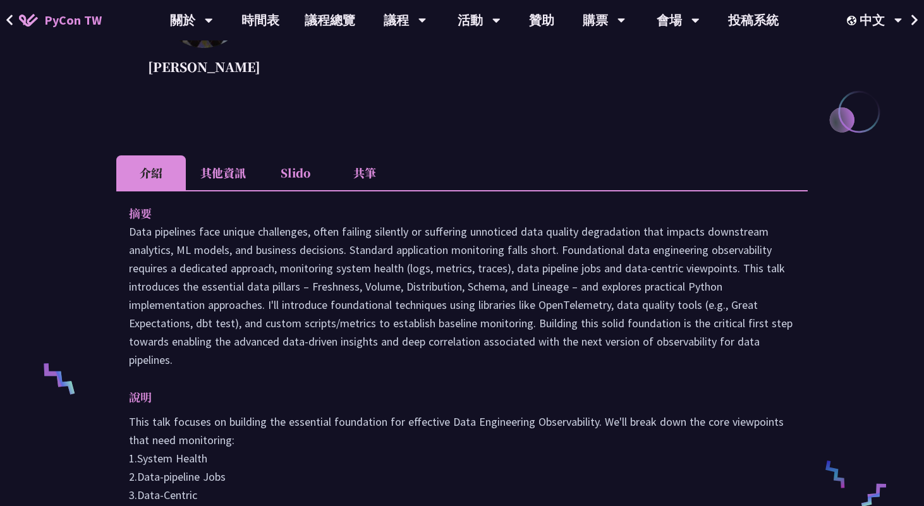
scroll to position [418, 0]
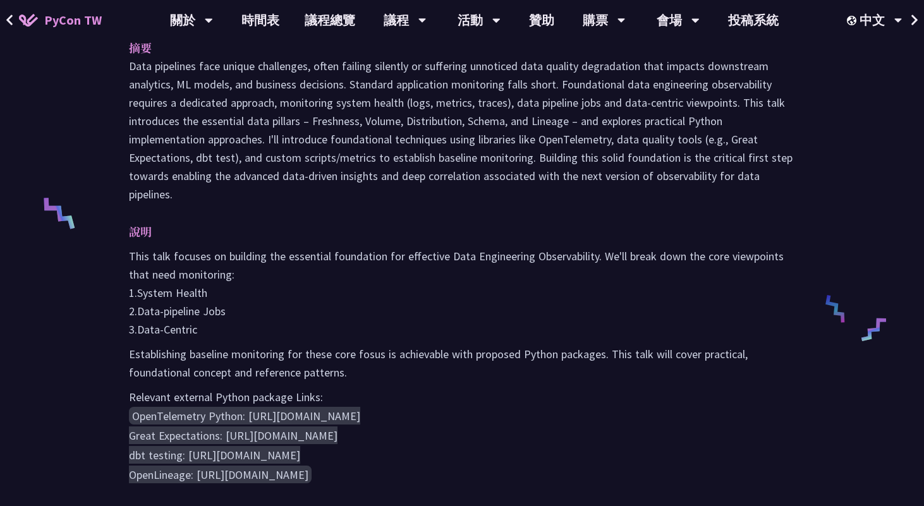
click at [286, 296] on p "This talk focuses on building the essential foundation for effective Data Engin…" at bounding box center [462, 293] width 666 height 92
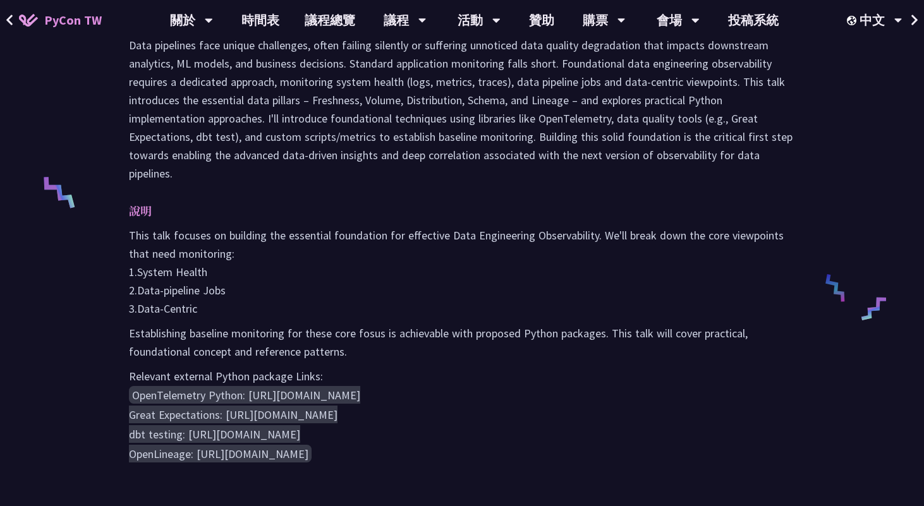
scroll to position [445, 0]
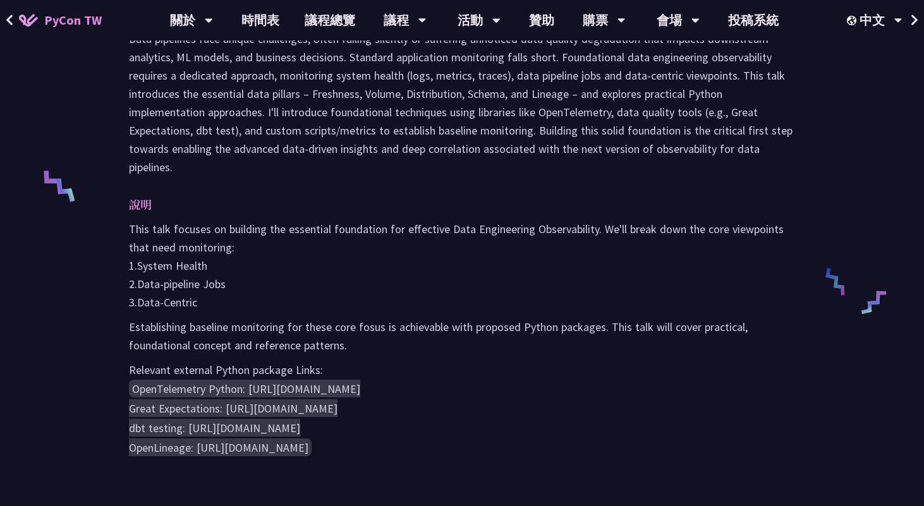
drag, startPoint x: 198, startPoint y: 443, endPoint x: 332, endPoint y: 443, distance: 134.0
click at [332, 443] on pre "OpenTelemetry Python: https://opentelemetry.io/docs/instrumentation/python/ Gre…" at bounding box center [462, 418] width 666 height 78
copy code "https://openlineage.io/"
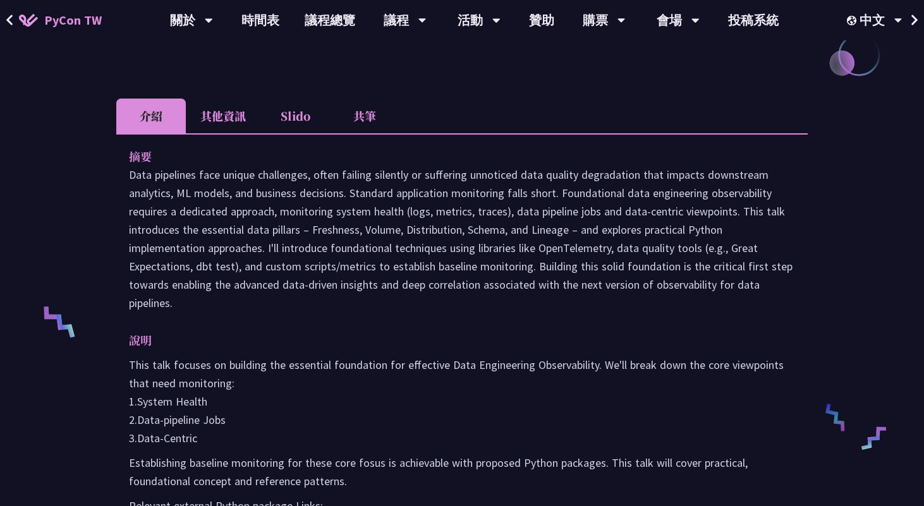
scroll to position [346, 0]
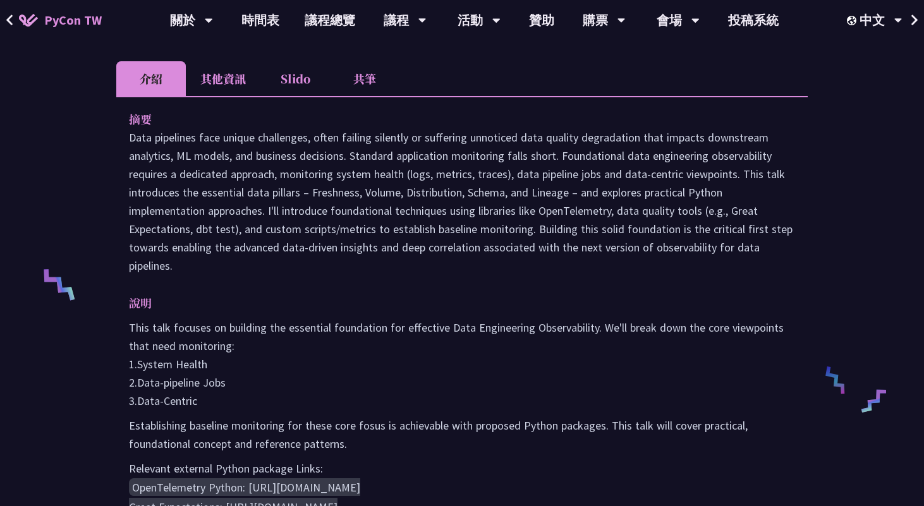
scroll to position [566, 0]
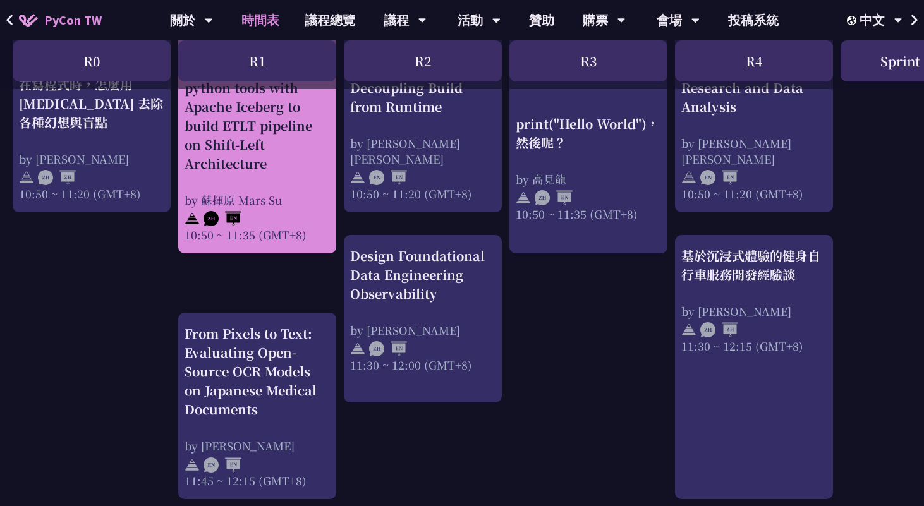
click at [284, 203] on div "by 蘇揮原 Mars Su" at bounding box center [257, 200] width 145 height 16
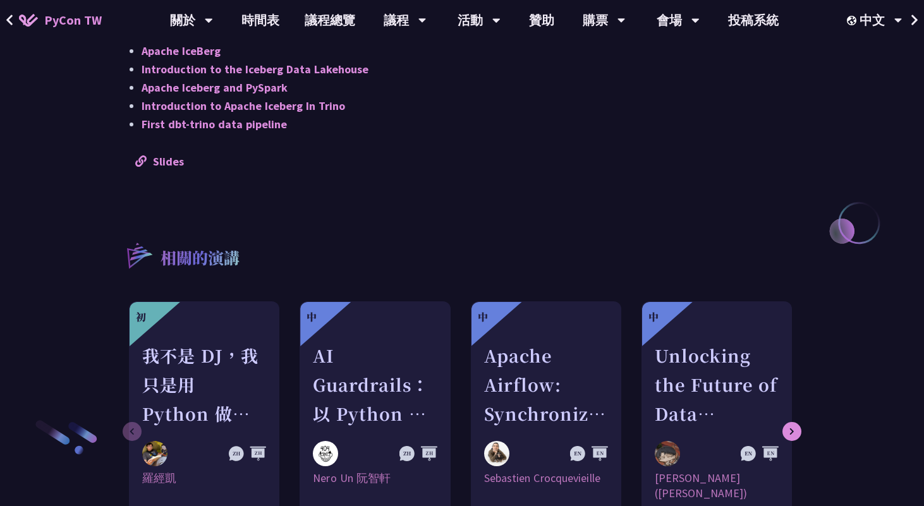
scroll to position [1256, 0]
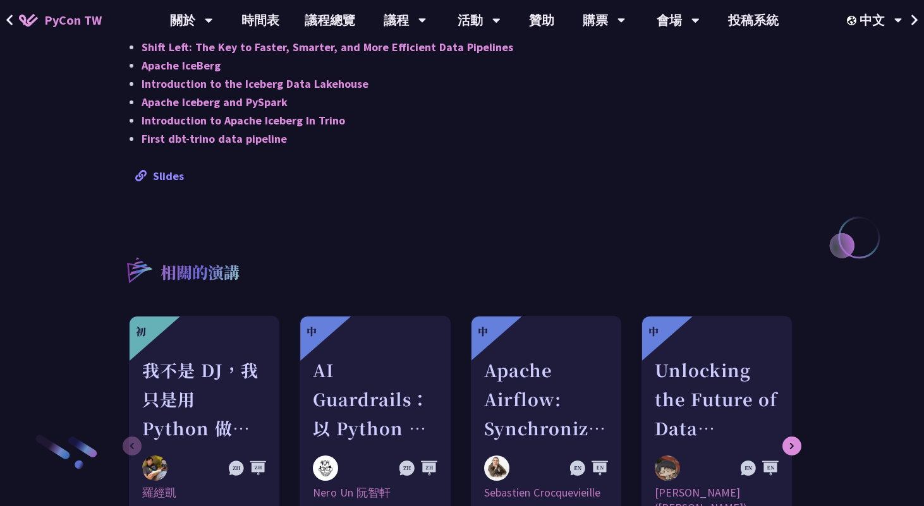
click at [170, 180] on link "Slides" at bounding box center [159, 176] width 49 height 15
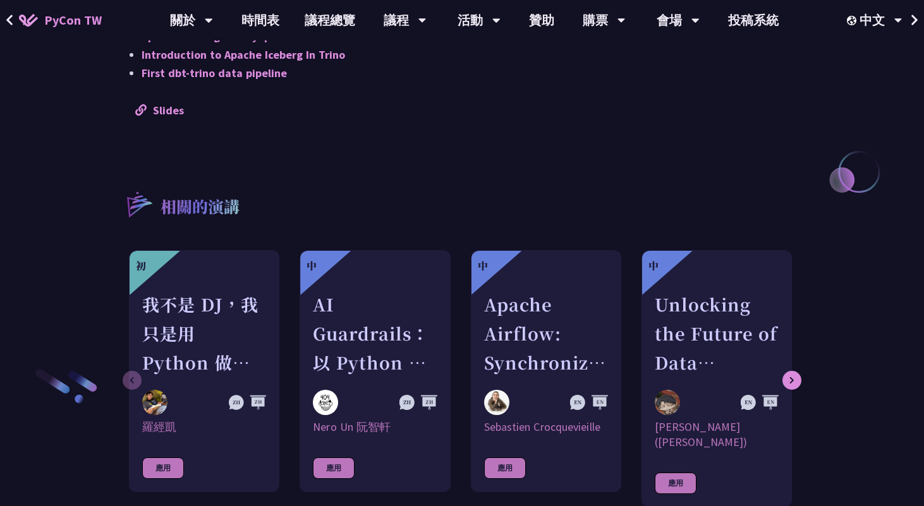
scroll to position [1298, 0]
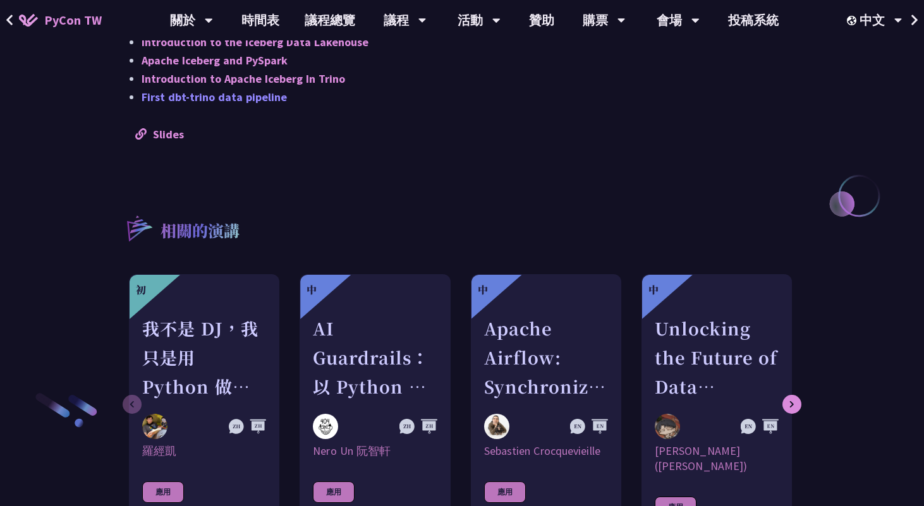
click at [214, 99] on link "First dbt-trino data pipeline" at bounding box center [214, 97] width 145 height 15
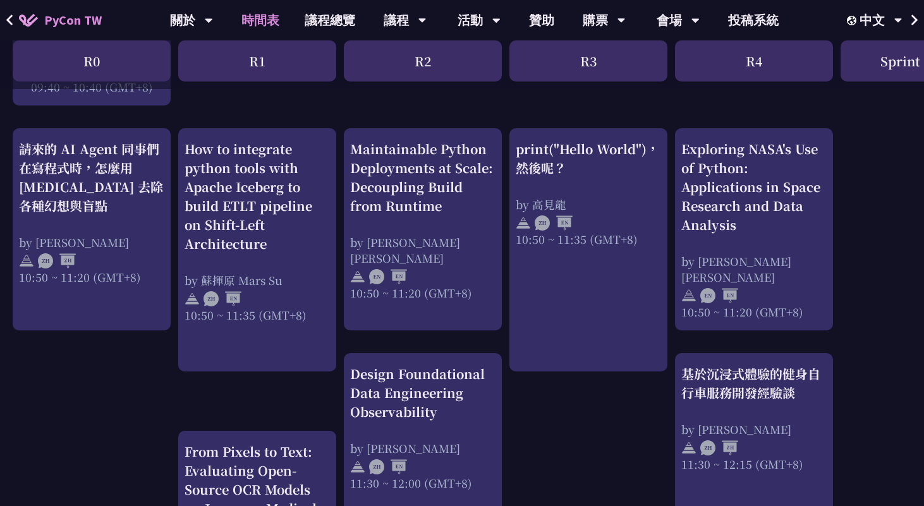
scroll to position [445, 0]
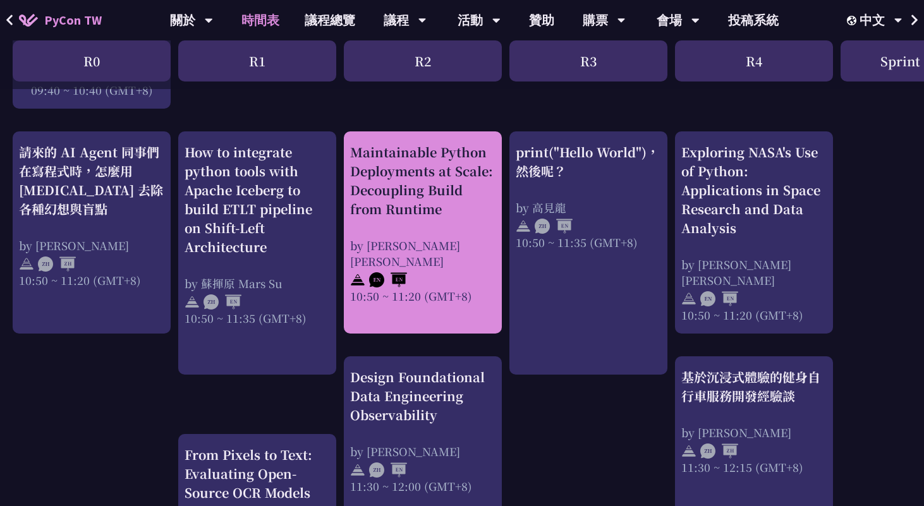
click at [401, 189] on div "Maintainable Python Deployments at Scale: Decoupling Build from Runtime" at bounding box center [422, 181] width 145 height 76
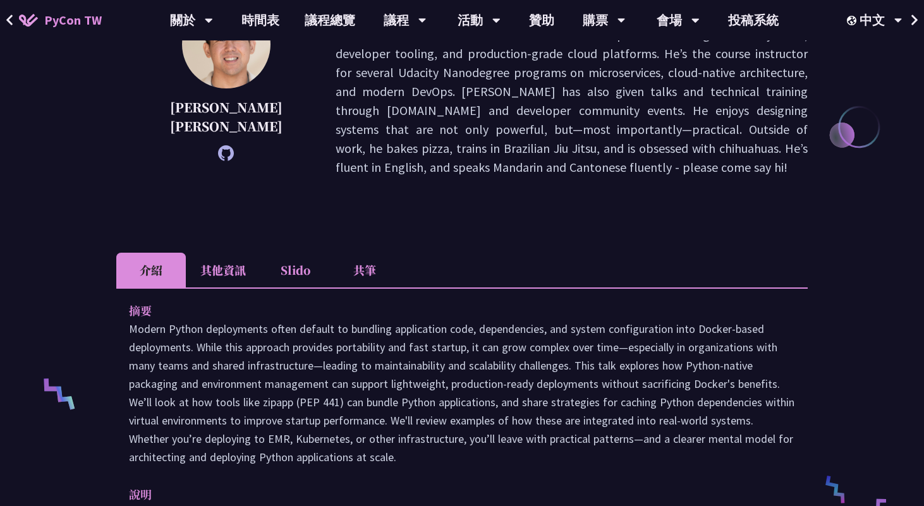
scroll to position [336, 0]
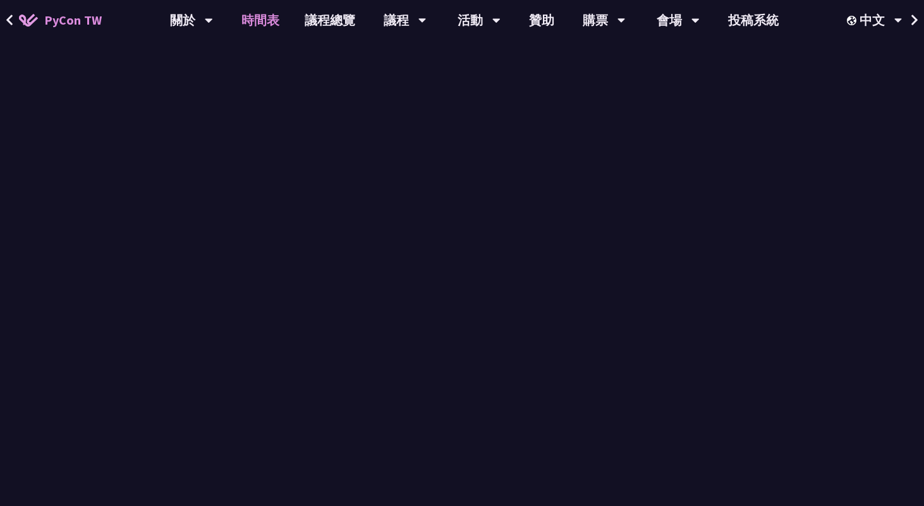
scroll to position [445, 0]
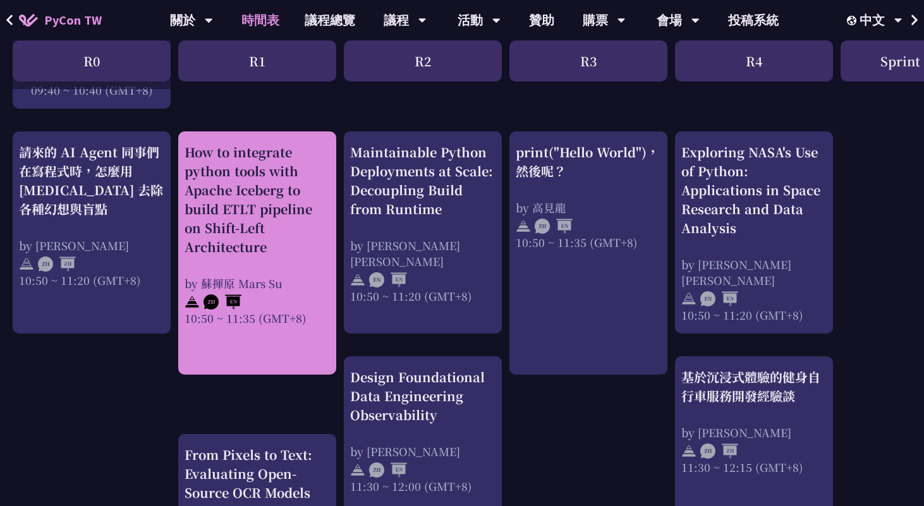
click at [300, 204] on div "How to integrate python tools with Apache Iceberg to build ETLT pipeline on Shi…" at bounding box center [257, 200] width 145 height 114
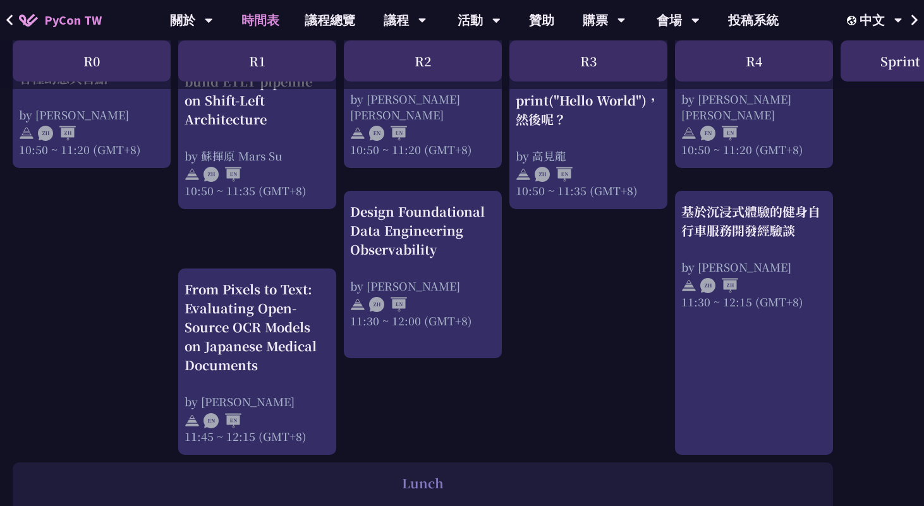
scroll to position [608, 0]
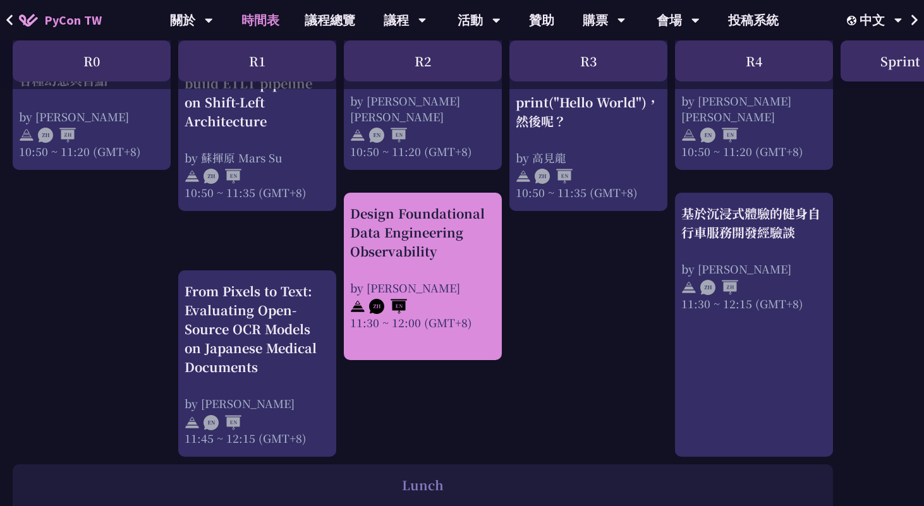
click at [371, 248] on div "Design Foundational Data Engineering Observability" at bounding box center [422, 232] width 145 height 57
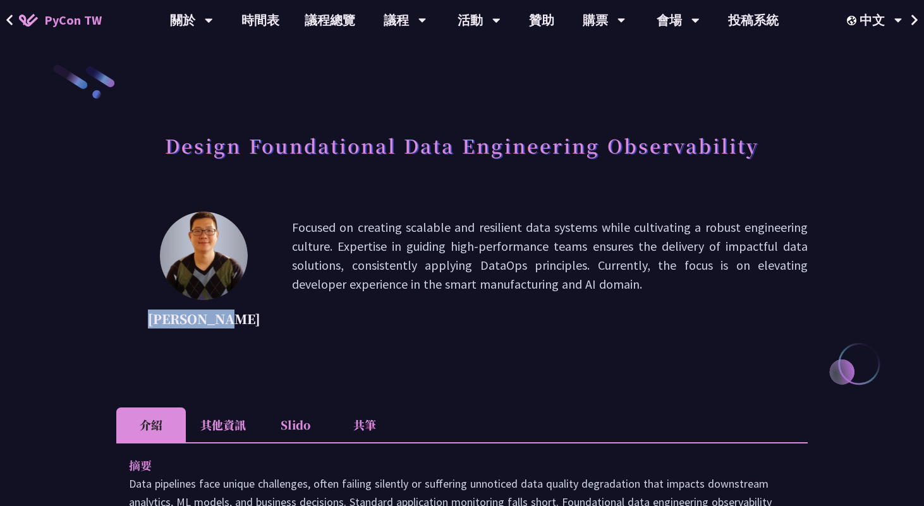
drag, startPoint x: 150, startPoint y: 318, endPoint x: 248, endPoint y: 316, distance: 98.0
click at [248, 316] on div "Shuhsi Lin Focused on creating scalable and resilient data systems while cultiv…" at bounding box center [461, 275] width 691 height 126
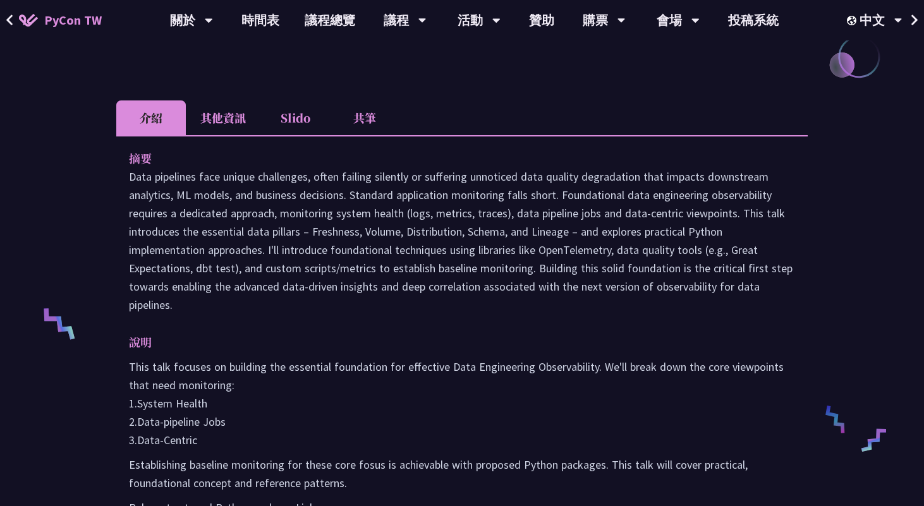
scroll to position [328, 0]
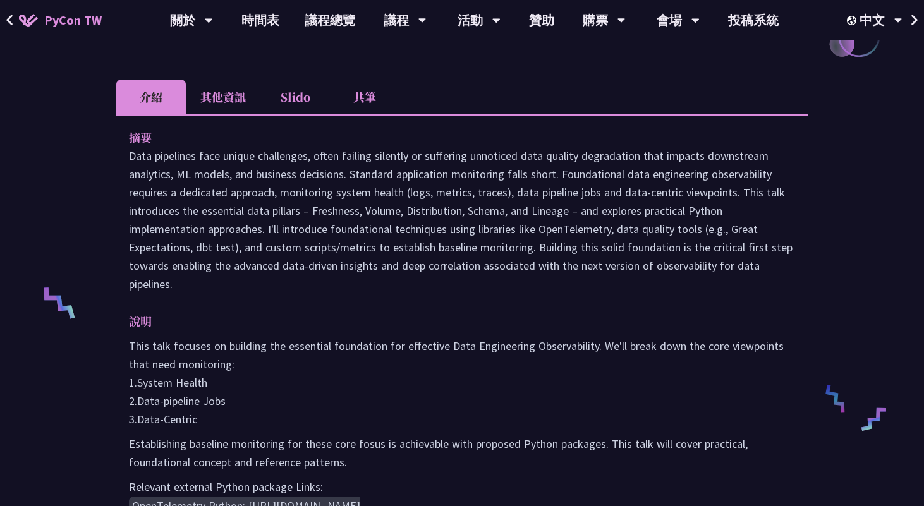
click at [467, 279] on p "Data pipelines face unique challenges, often failing silently or suffering unno…" at bounding box center [462, 220] width 666 height 147
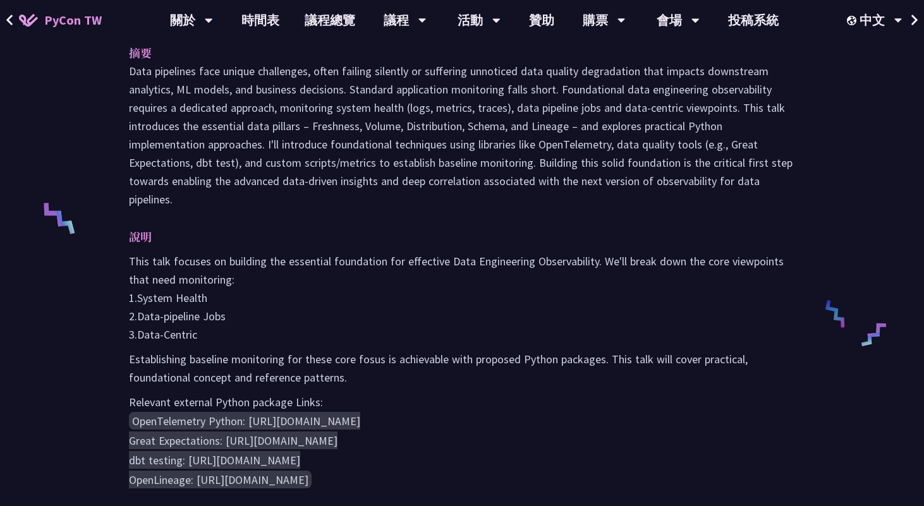
scroll to position [414, 0]
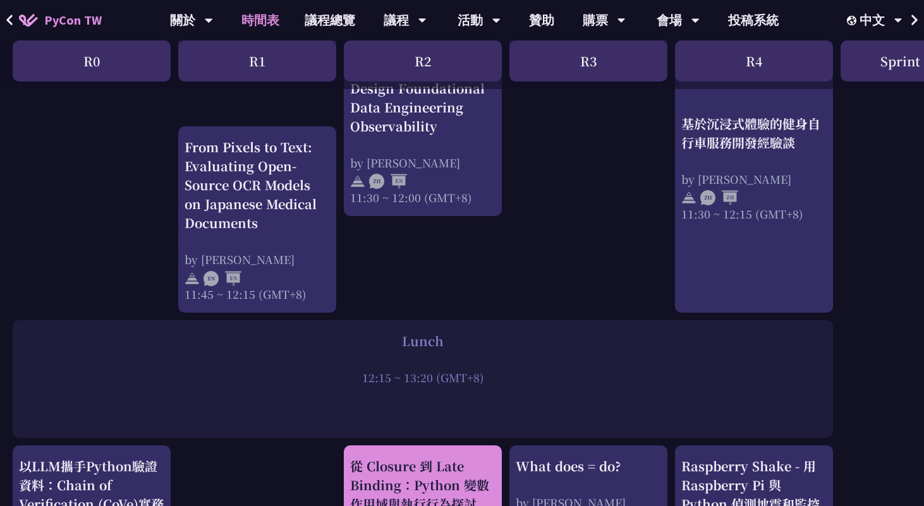
scroll to position [672, 0]
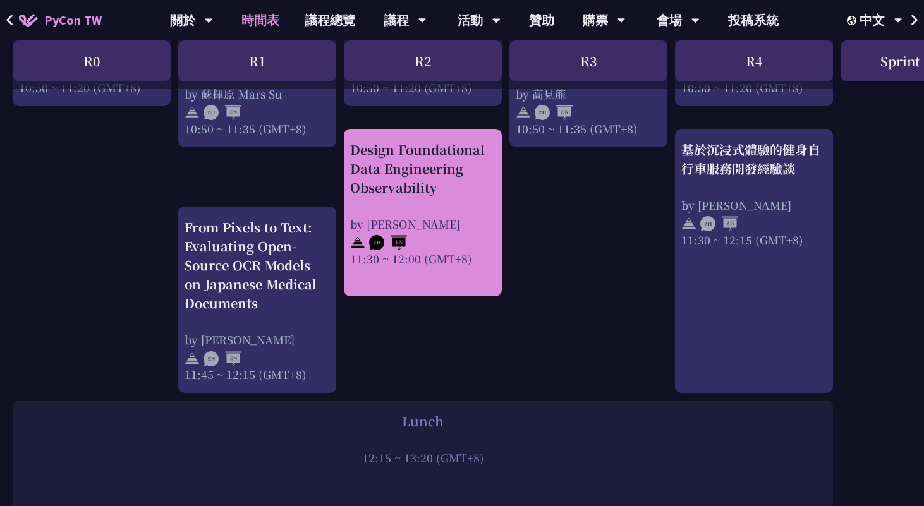
click at [423, 187] on div "Design Foundational Data Engineering Observability" at bounding box center [422, 168] width 145 height 57
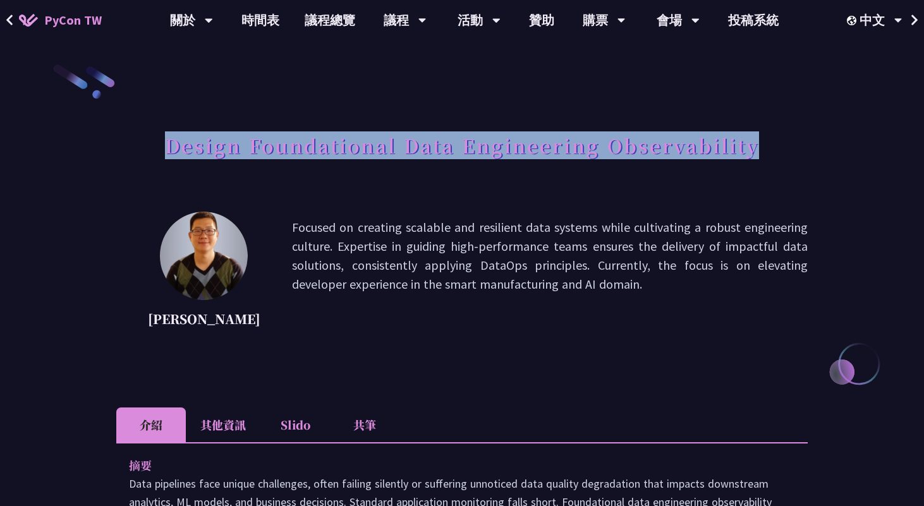
drag, startPoint x: 161, startPoint y: 141, endPoint x: 788, endPoint y: 140, distance: 626.8
click at [788, 140] on div "Design Foundational Data Engineering Observability" at bounding box center [461, 159] width 691 height 66
copy h1 "Design Foundational Data Engineering Observability"
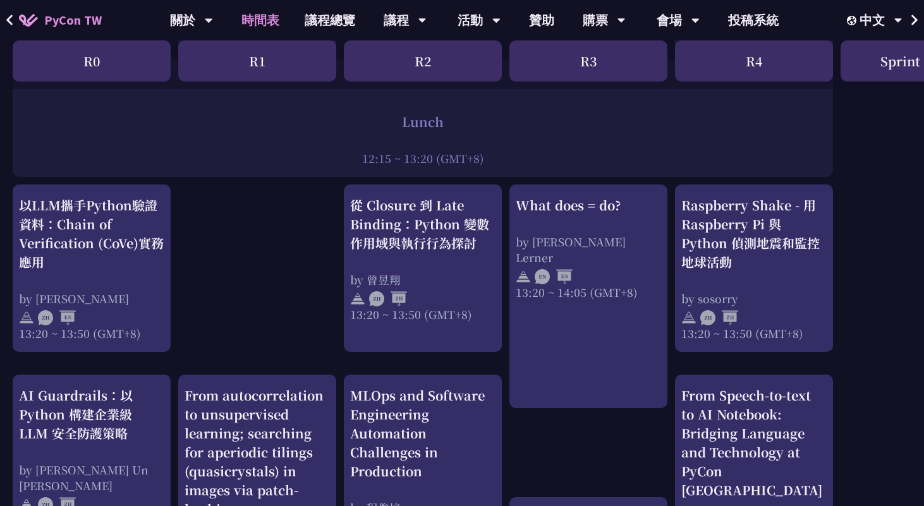
scroll to position [1015, 0]
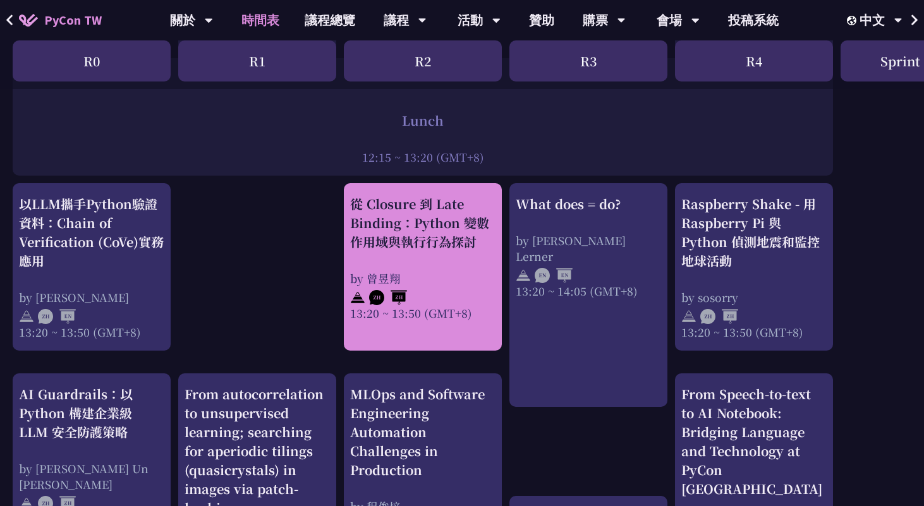
click at [434, 245] on div "從 Closure 到 Late Binding：Python 變數作用域與執行行為探討" at bounding box center [422, 223] width 145 height 57
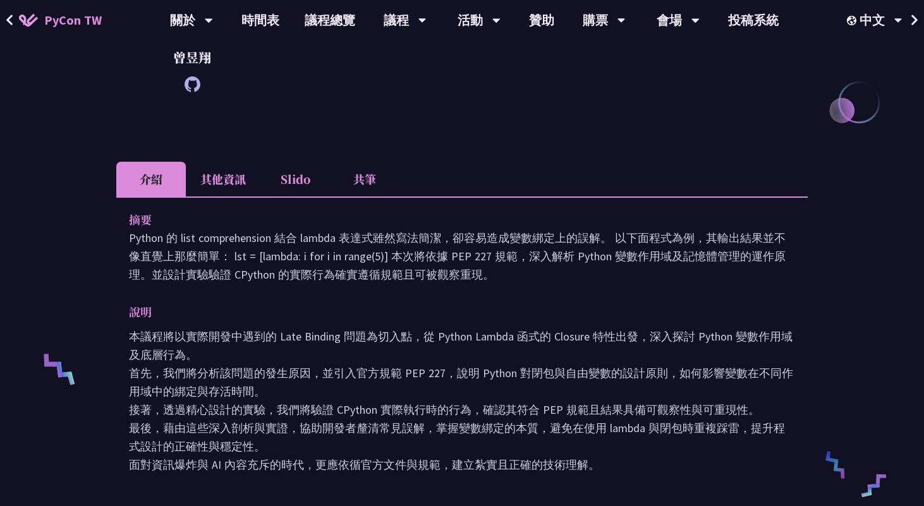
scroll to position [261, 0]
click at [226, 179] on li "其他資訊" at bounding box center [223, 179] width 75 height 35
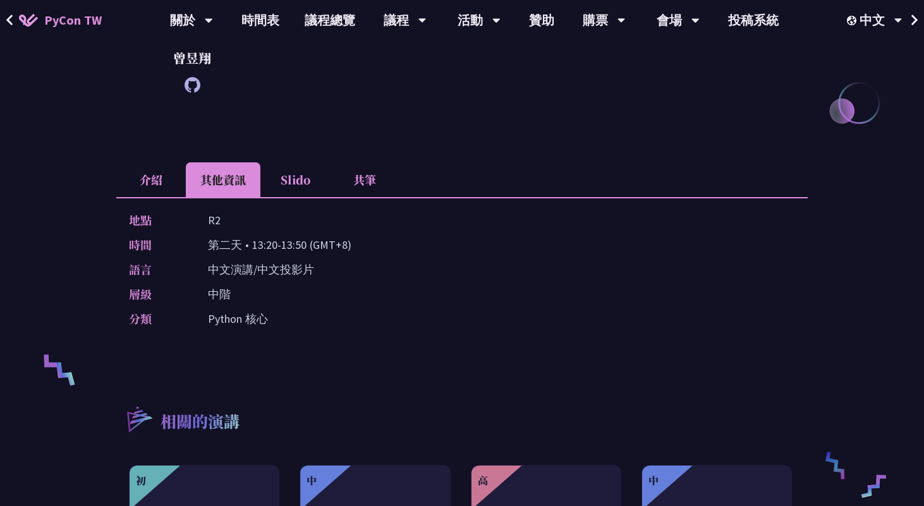
click at [154, 178] on li "介紹" at bounding box center [151, 179] width 70 height 35
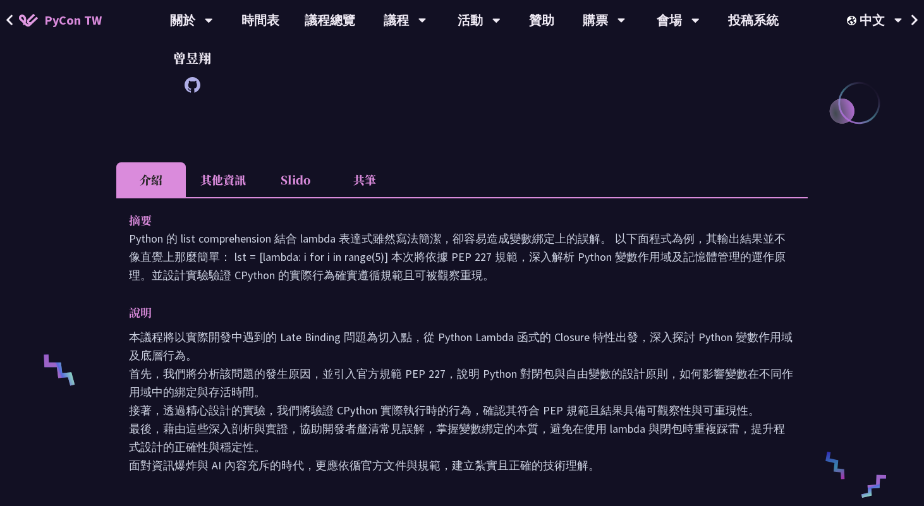
scroll to position [1015, 0]
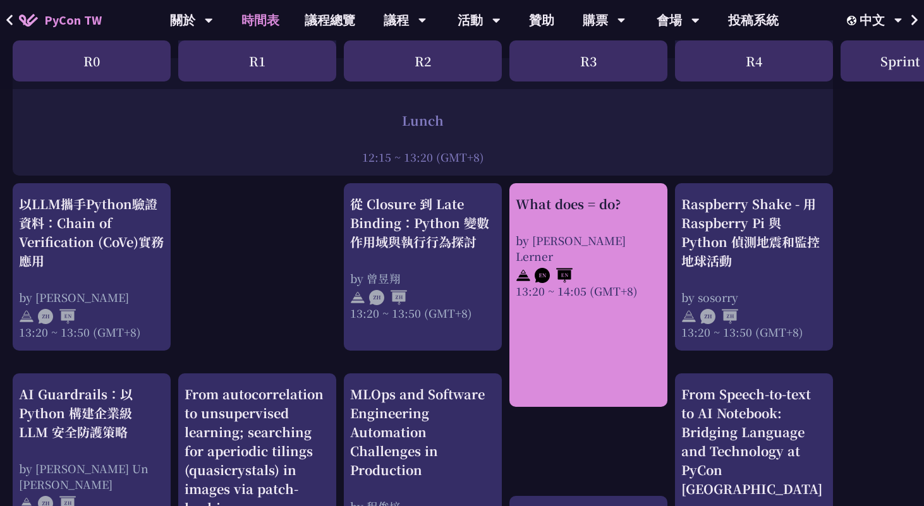
click at [566, 283] on div "13:20 ~ 14:05 (GMT+8)" at bounding box center [588, 291] width 145 height 16
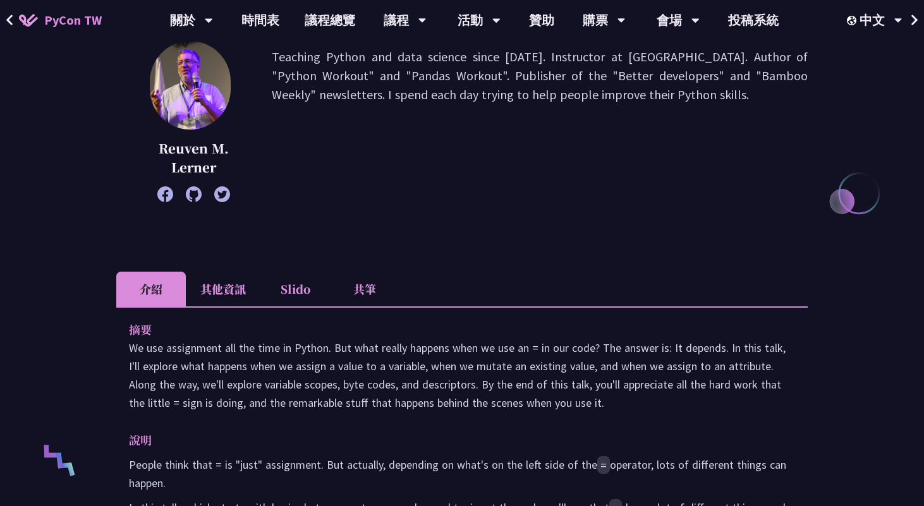
scroll to position [195, 0]
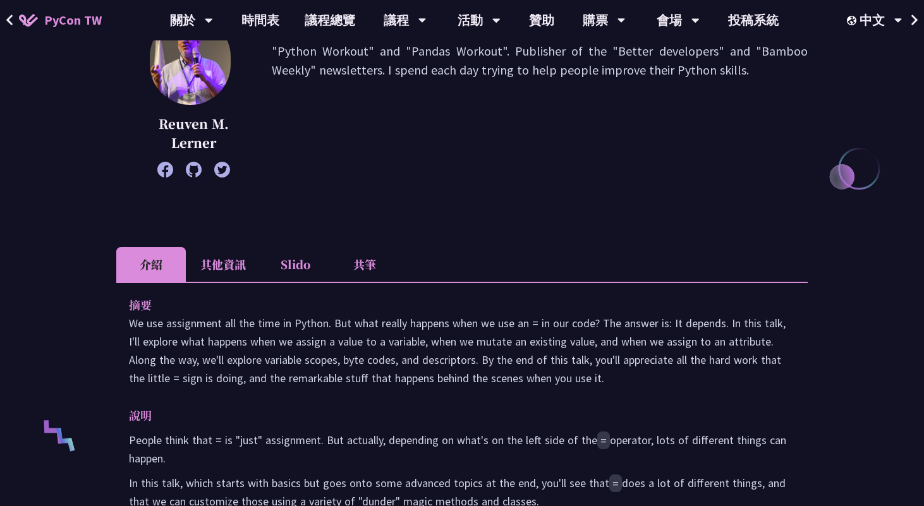
click at [215, 251] on li "其他資訊" at bounding box center [223, 264] width 75 height 35
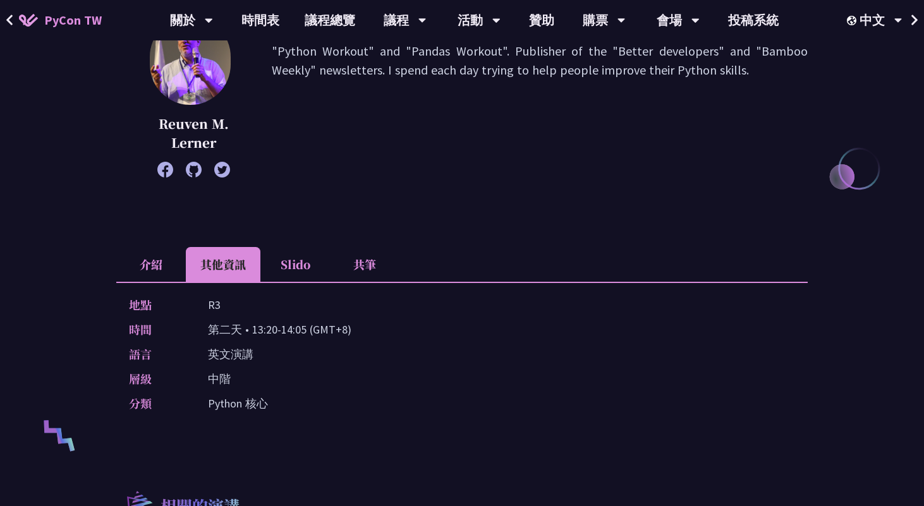
click at [166, 262] on li "介紹" at bounding box center [151, 264] width 70 height 35
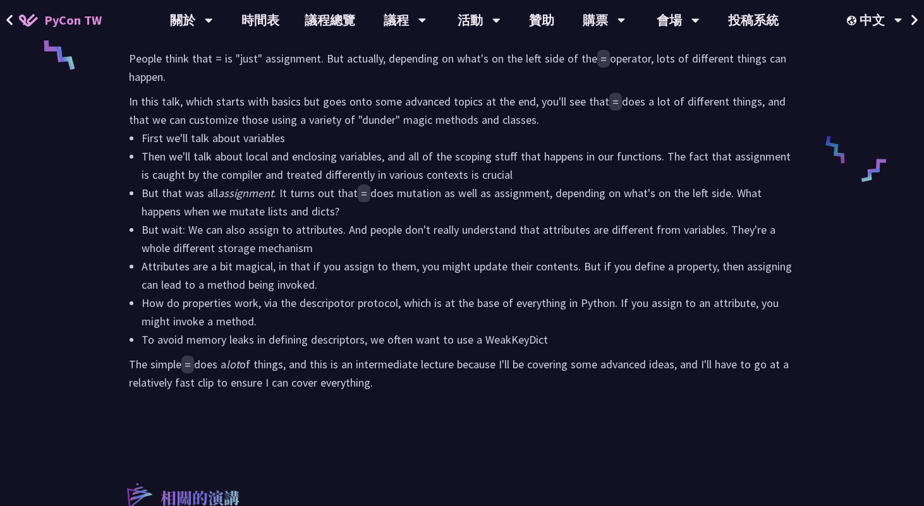
scroll to position [594, 0]
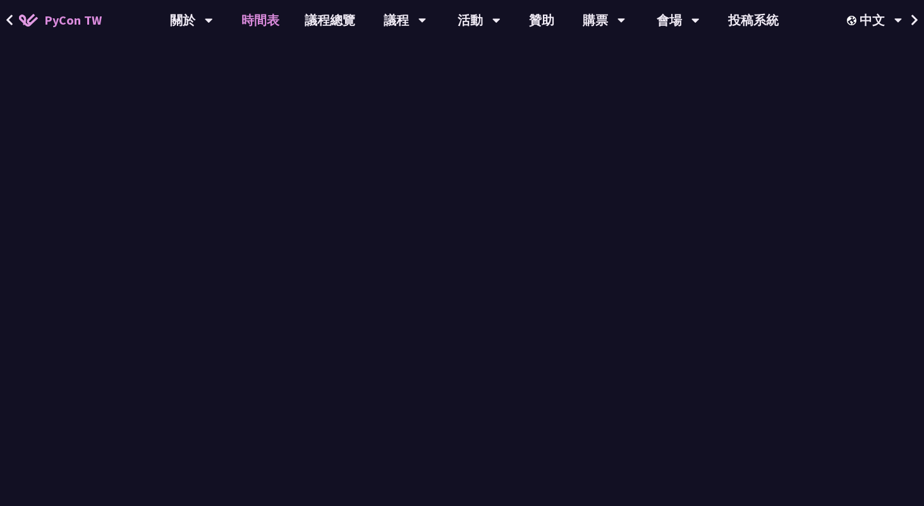
scroll to position [1015, 0]
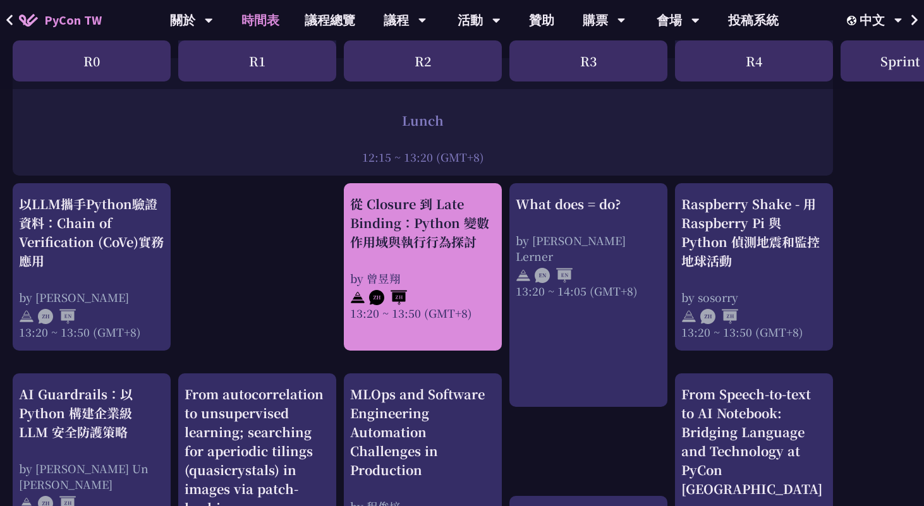
click at [445, 330] on link "從 Closure 到 Late Binding：Python 變數作用域與執行行為探討 by 曾昱翔 13:20 ~ 13:50 (GMT+8)" at bounding box center [422, 267] width 145 height 145
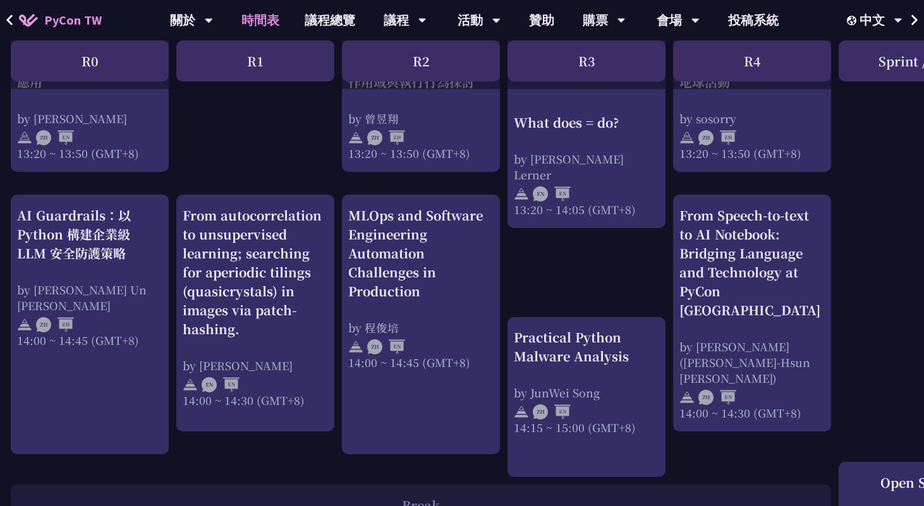
scroll to position [1190, 2]
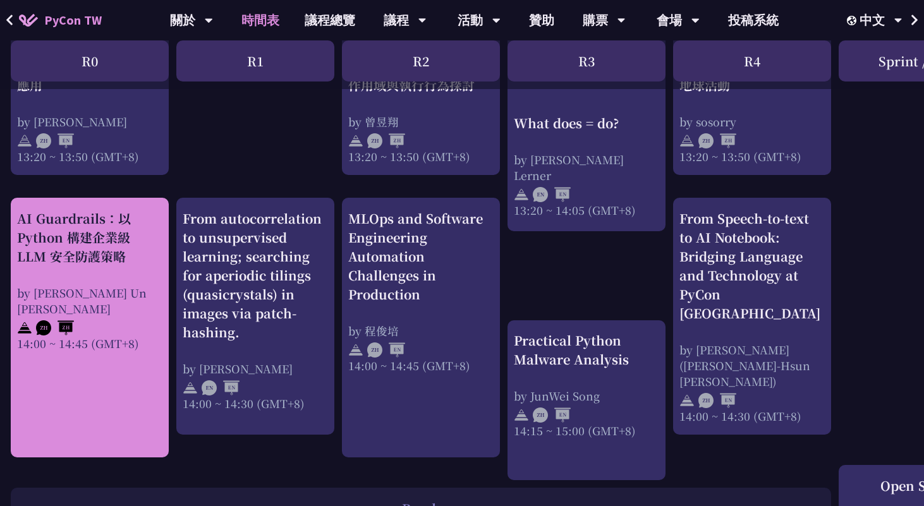
click at [109, 262] on div "AI Guardrails：以 Python 構建企業級 LLM 安全防護策略" at bounding box center [89, 237] width 145 height 57
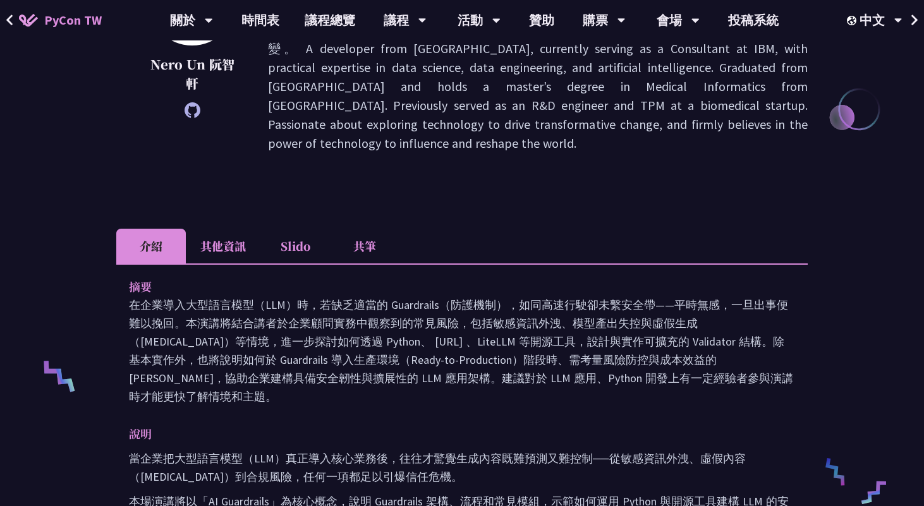
scroll to position [612, 0]
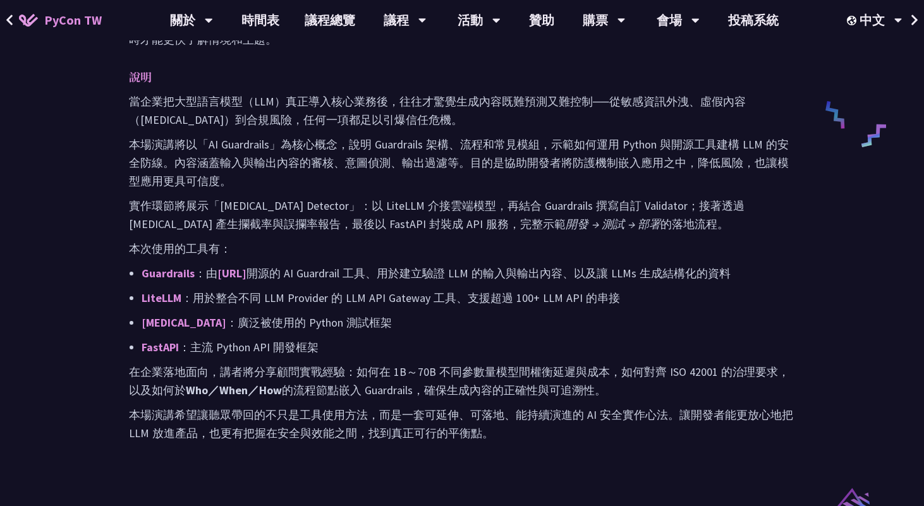
scroll to position [1190, 0]
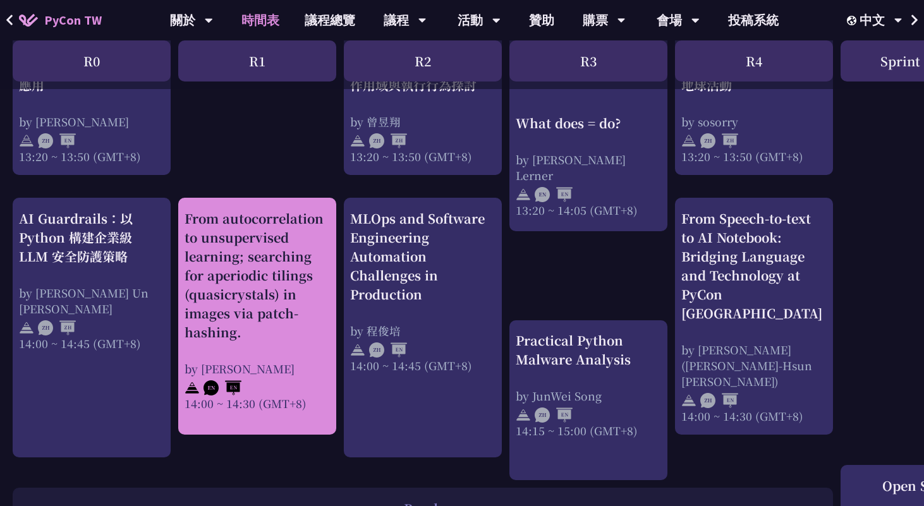
click at [315, 278] on div "From autocorrelation to unsupervised learning; searching for aperiodic tilings …" at bounding box center [257, 275] width 145 height 133
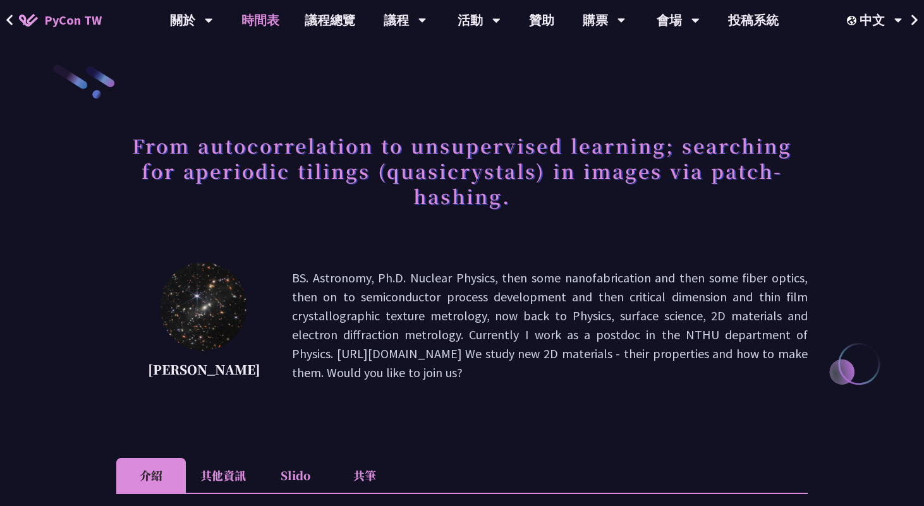
scroll to position [1190, 0]
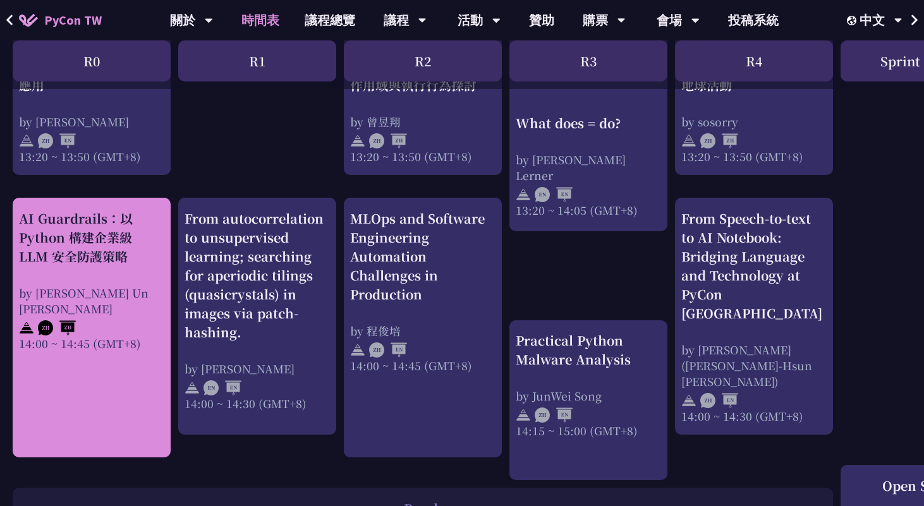
click at [131, 277] on div "AI Guardrails：以 Python 構建企業級 LLM 安全防護策略 by Nero Un 阮智軒 14:00 ~ 14:45 (GMT+8)" at bounding box center [91, 280] width 145 height 142
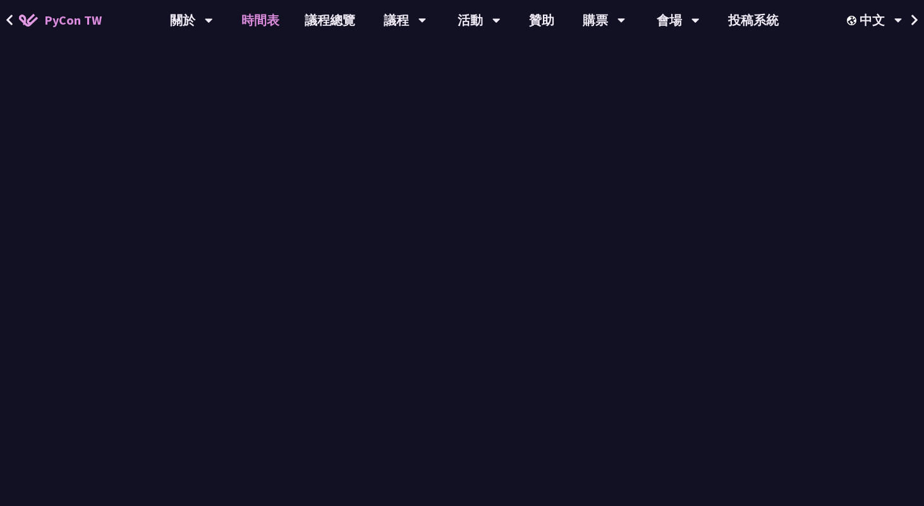
scroll to position [1190, 0]
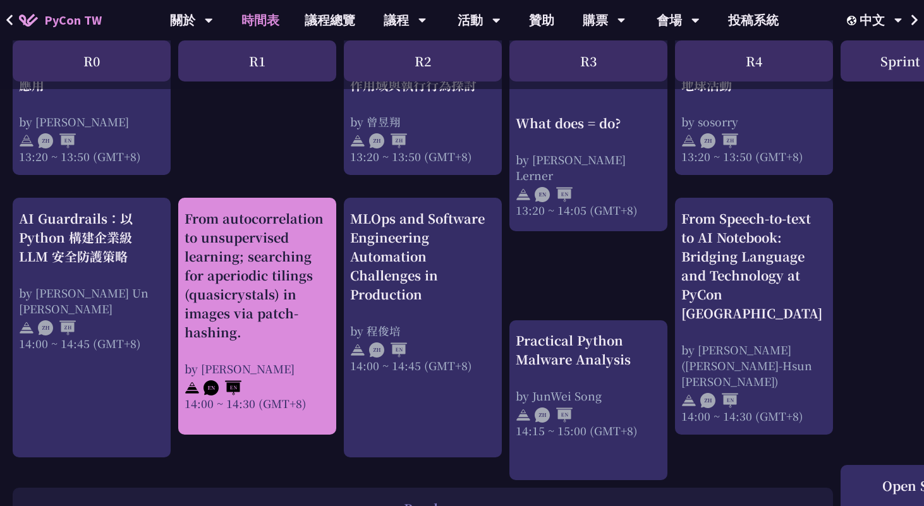
click at [328, 280] on div "From autocorrelation to unsupervised learning; searching for aperiodic tilings …" at bounding box center [257, 275] width 145 height 133
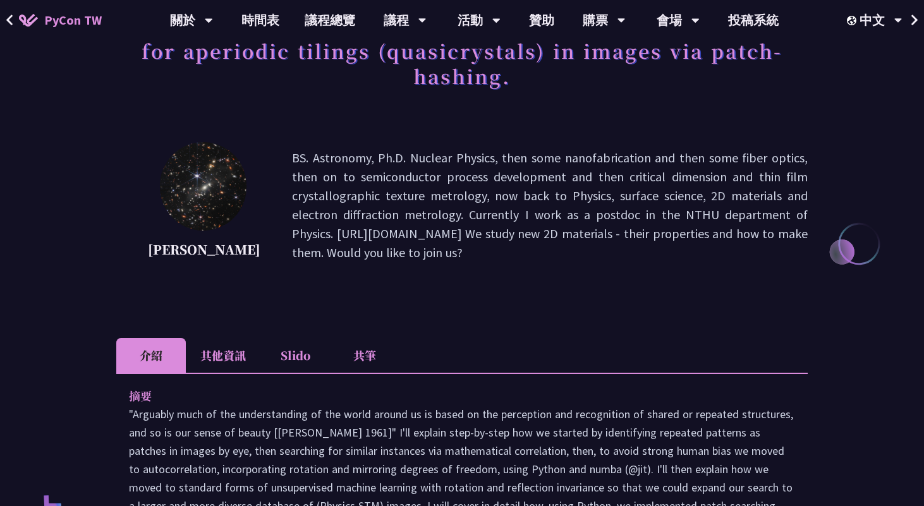
scroll to position [231, 0]
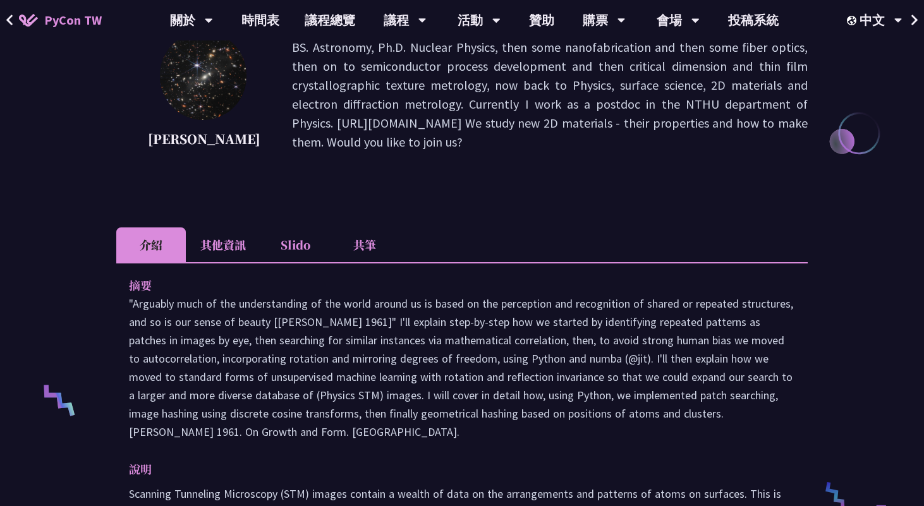
click at [221, 262] on li "其他資訊" at bounding box center [223, 244] width 75 height 35
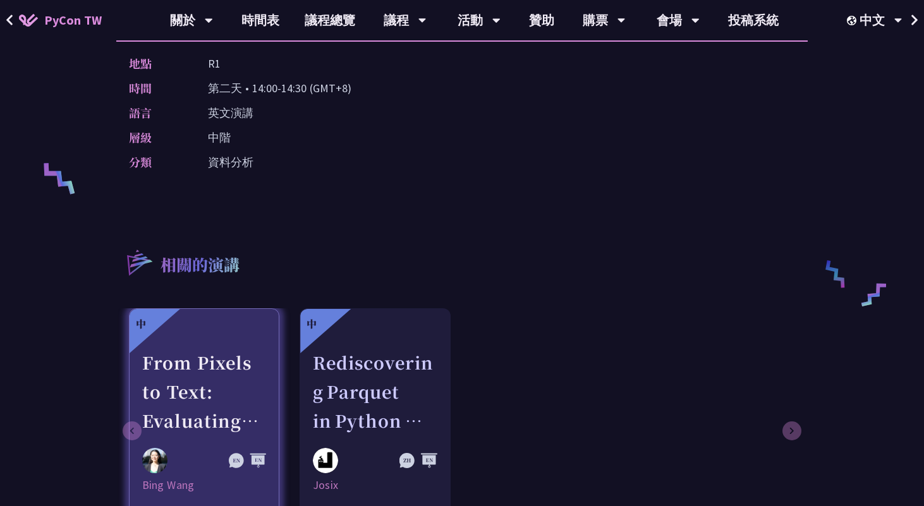
scroll to position [361, 0]
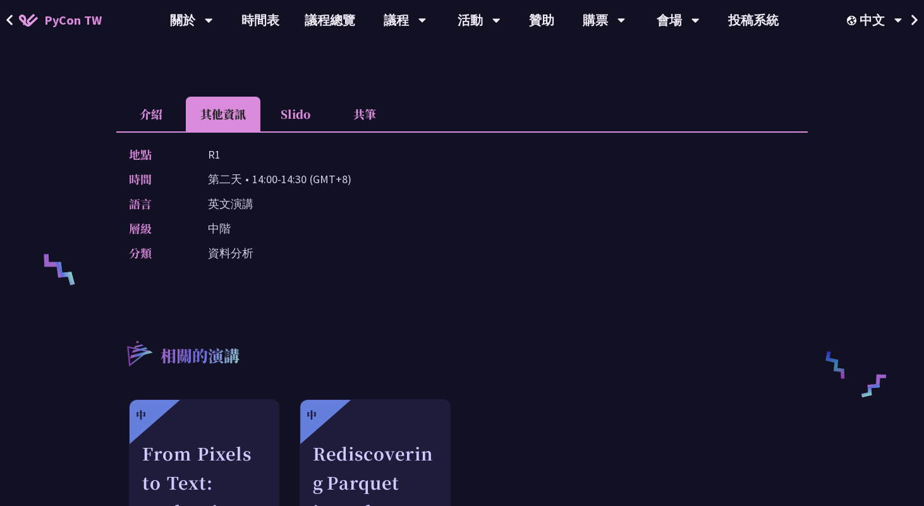
click at [131, 131] on li "介紹" at bounding box center [151, 114] width 70 height 35
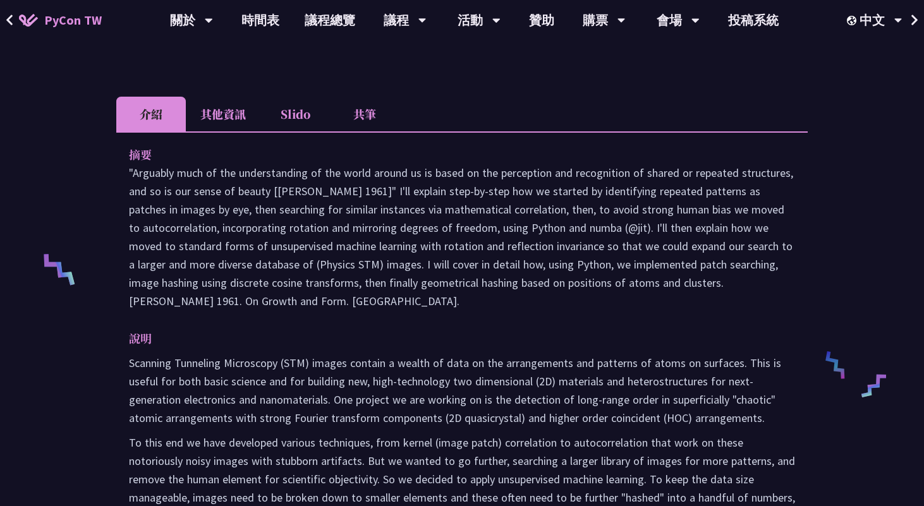
scroll to position [534, 0]
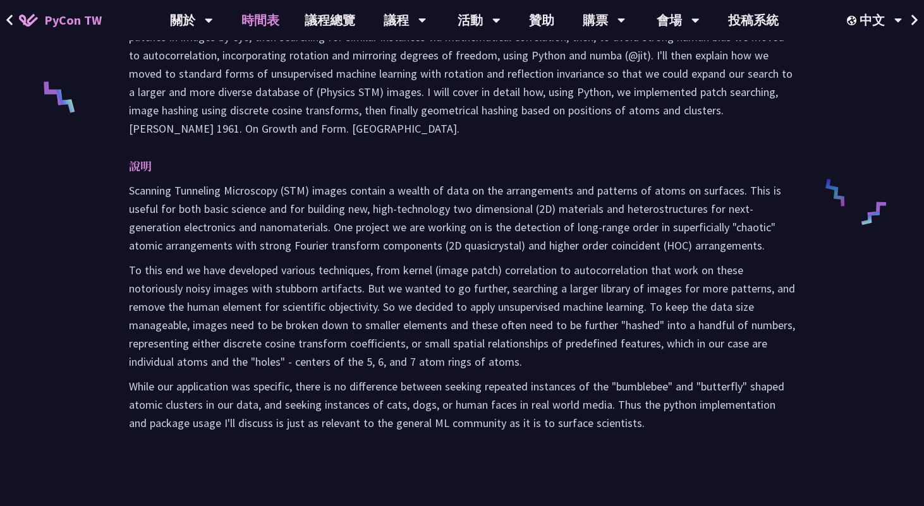
scroll to position [1190, 0]
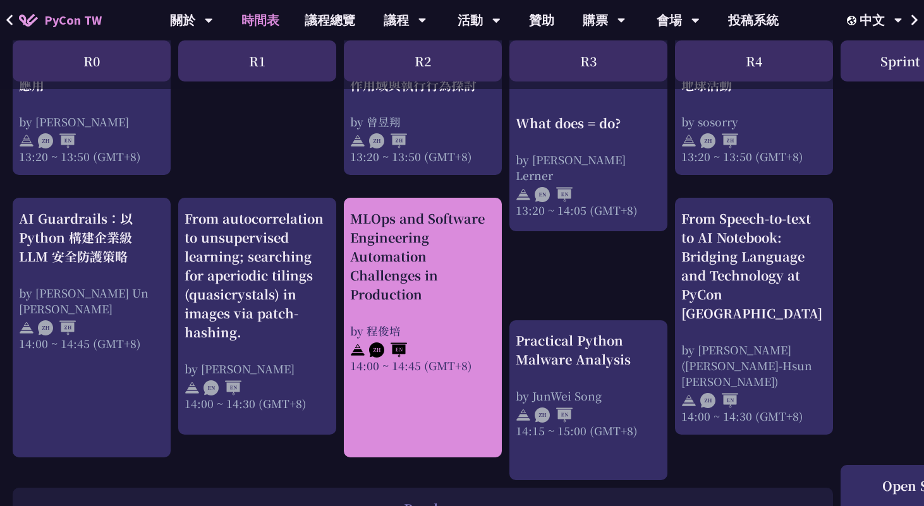
click at [399, 300] on div "MLOps and Software Engineering Automation Challenges in Production" at bounding box center [422, 256] width 145 height 95
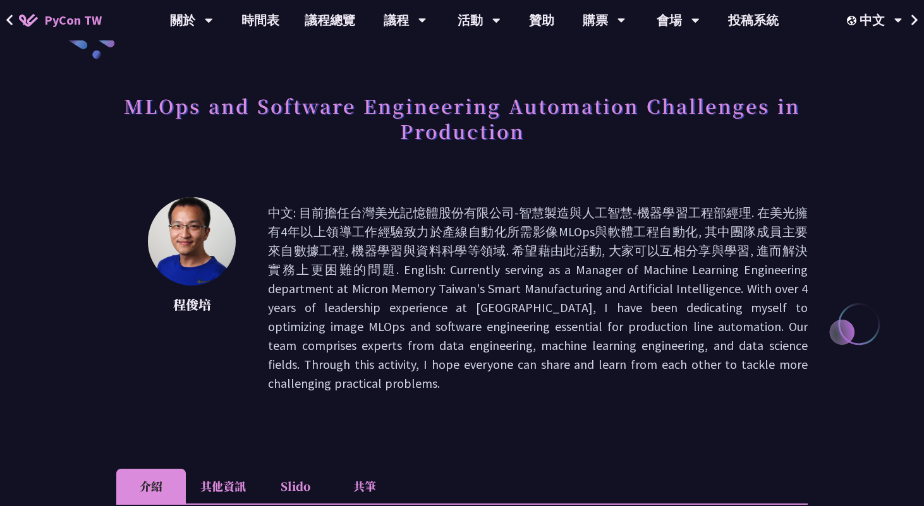
scroll to position [167, 0]
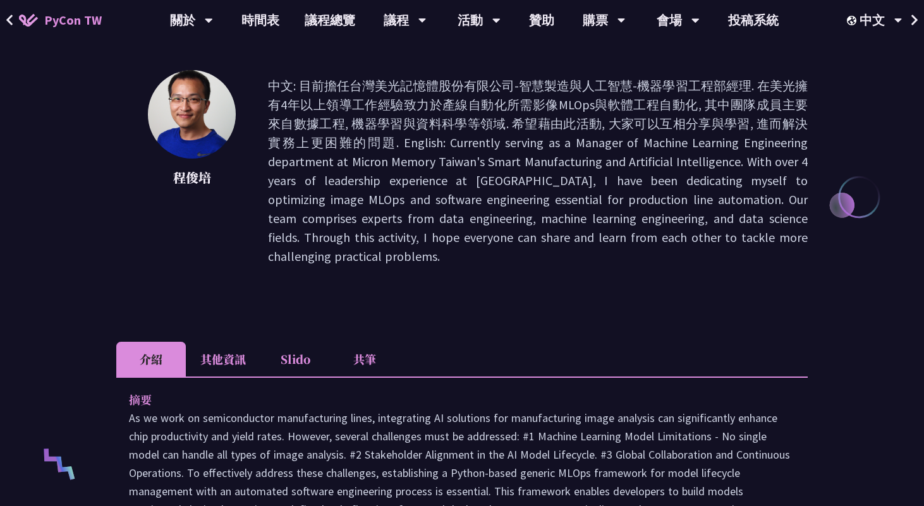
click at [233, 342] on li "其他資訊" at bounding box center [223, 359] width 75 height 35
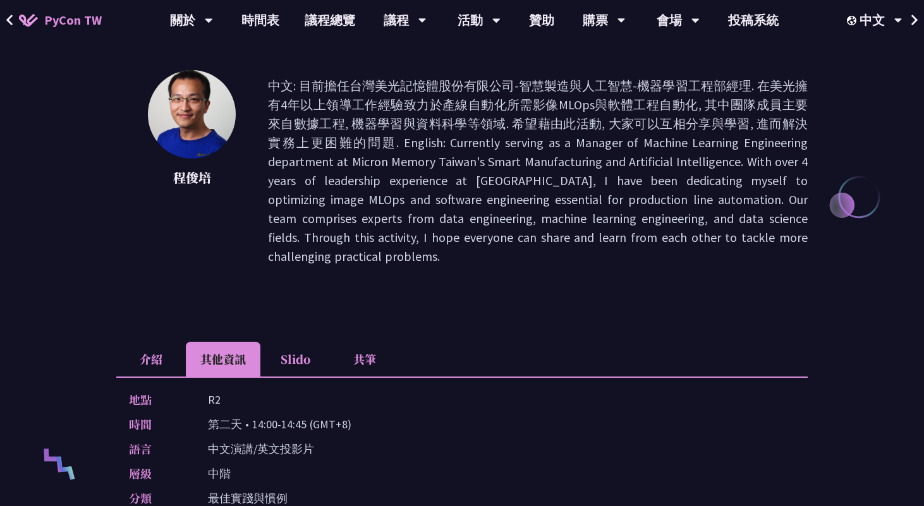
click at [160, 342] on li "介紹" at bounding box center [151, 359] width 70 height 35
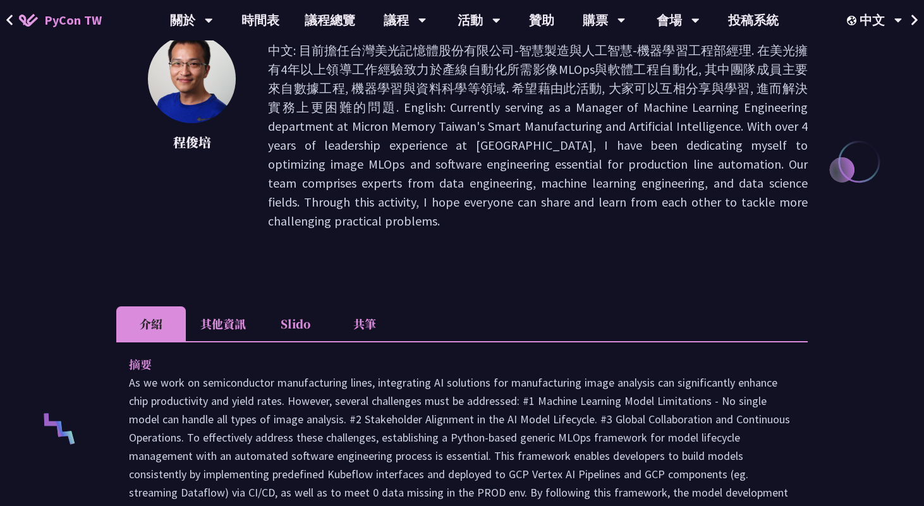
scroll to position [195, 0]
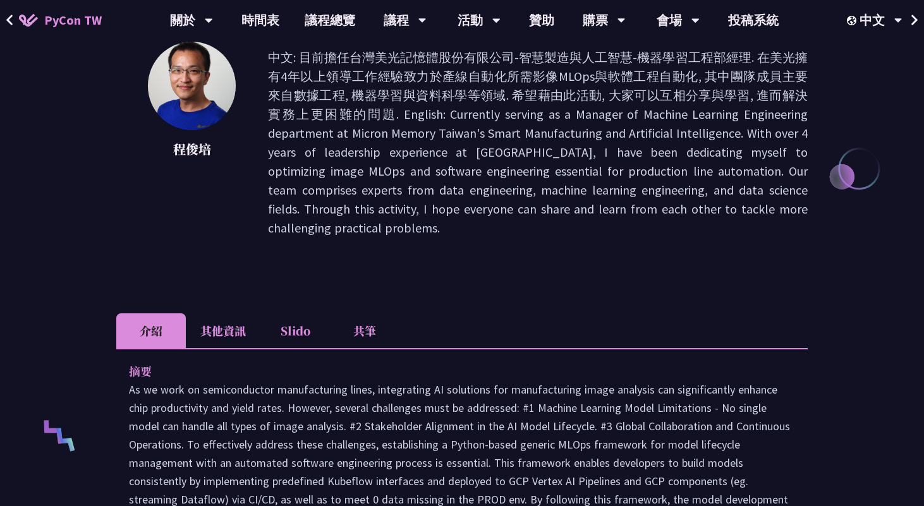
click at [360, 313] on li "共筆" at bounding box center [365, 330] width 70 height 35
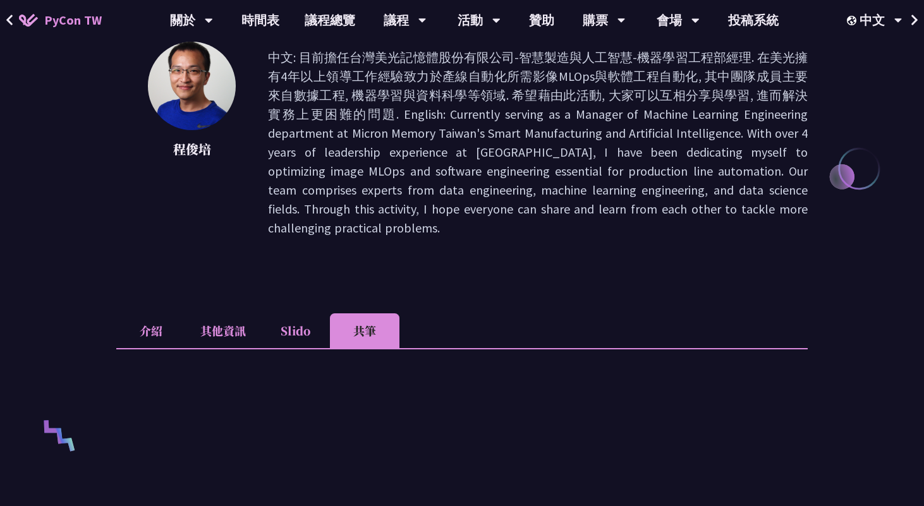
click at [307, 313] on li "Slido" at bounding box center [295, 330] width 70 height 35
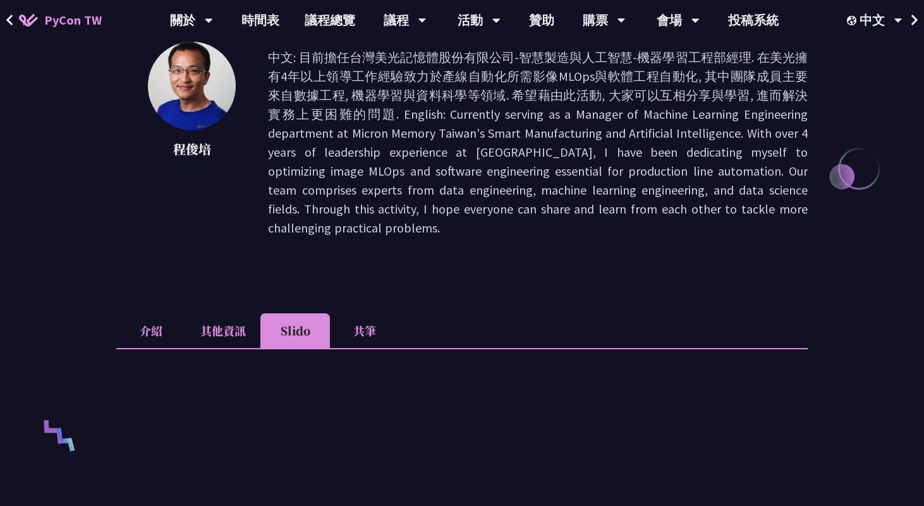
click at [221, 315] on li "其他資訊" at bounding box center [223, 330] width 75 height 35
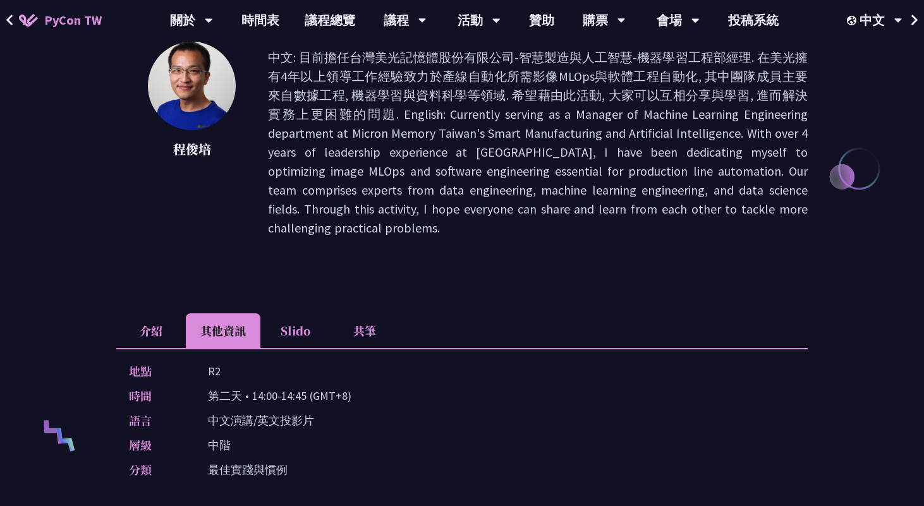
click at [152, 317] on li "介紹" at bounding box center [151, 330] width 70 height 35
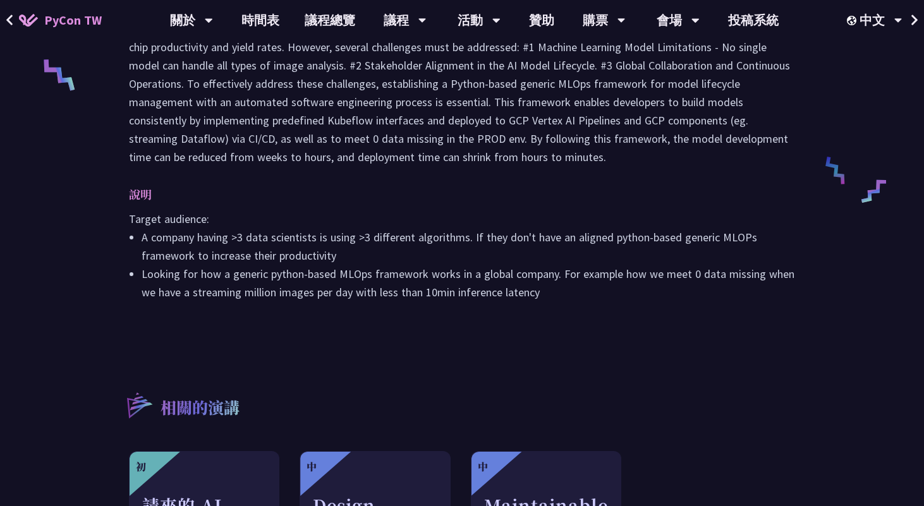
scroll to position [415, 0]
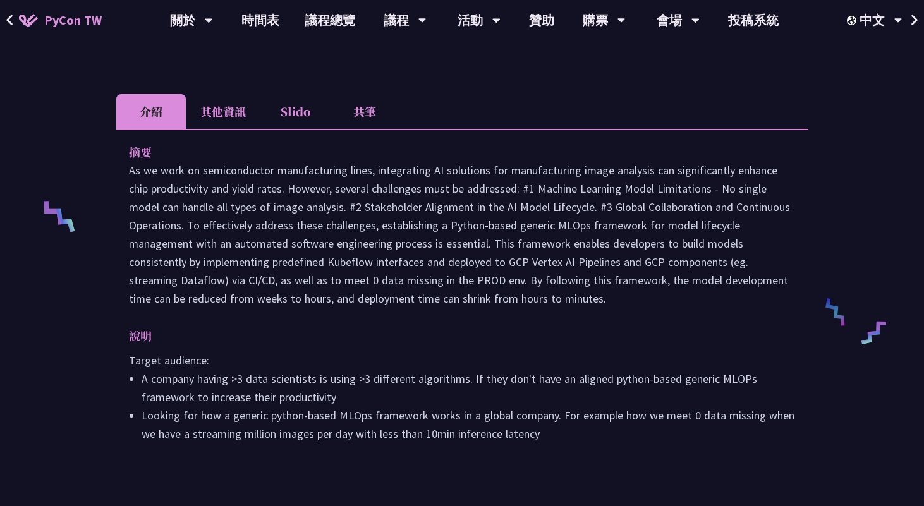
click at [211, 94] on li "其他資訊" at bounding box center [223, 111] width 75 height 35
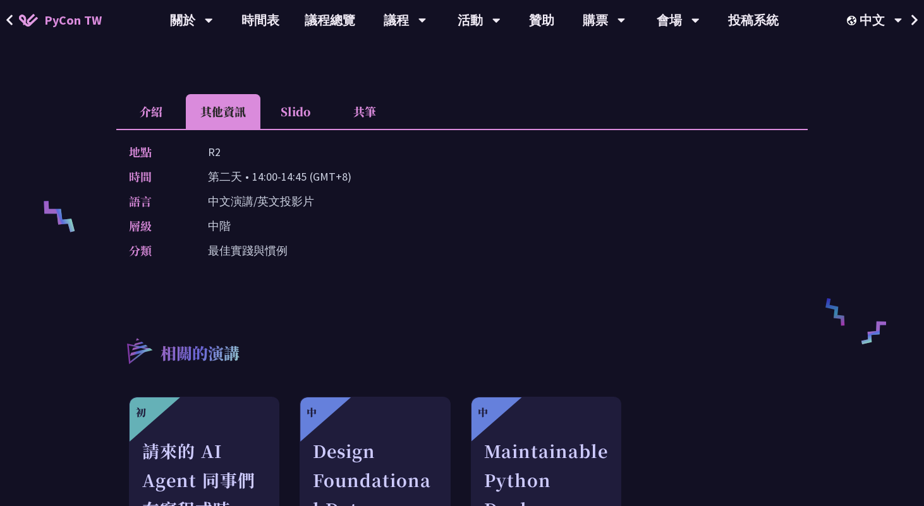
click at [161, 101] on li "介紹" at bounding box center [151, 111] width 70 height 35
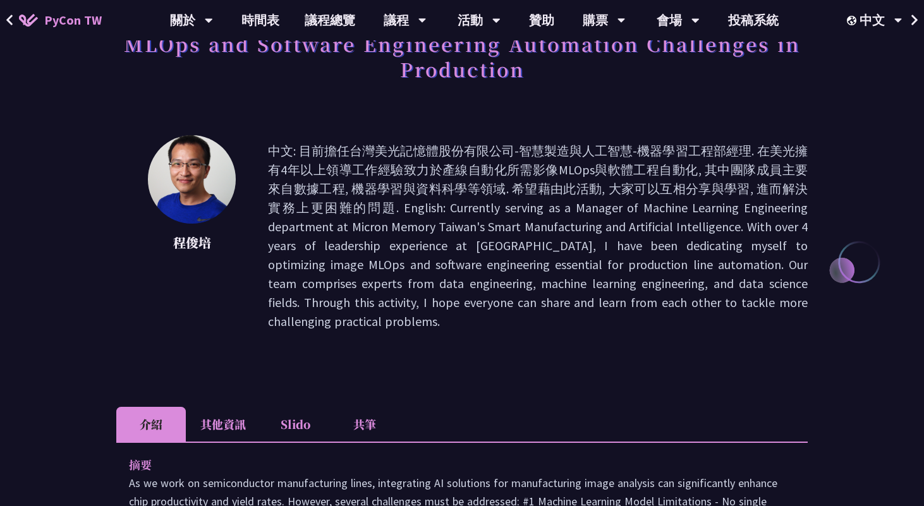
scroll to position [0, 0]
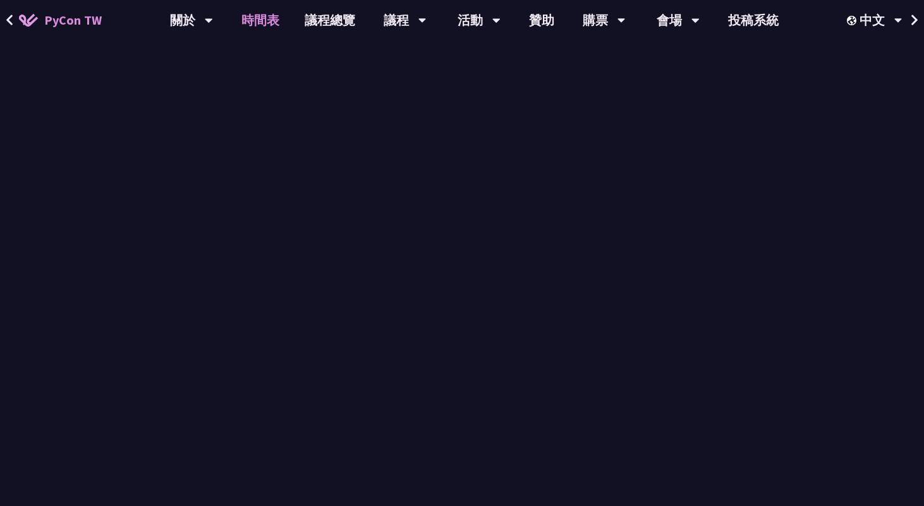
scroll to position [1190, 0]
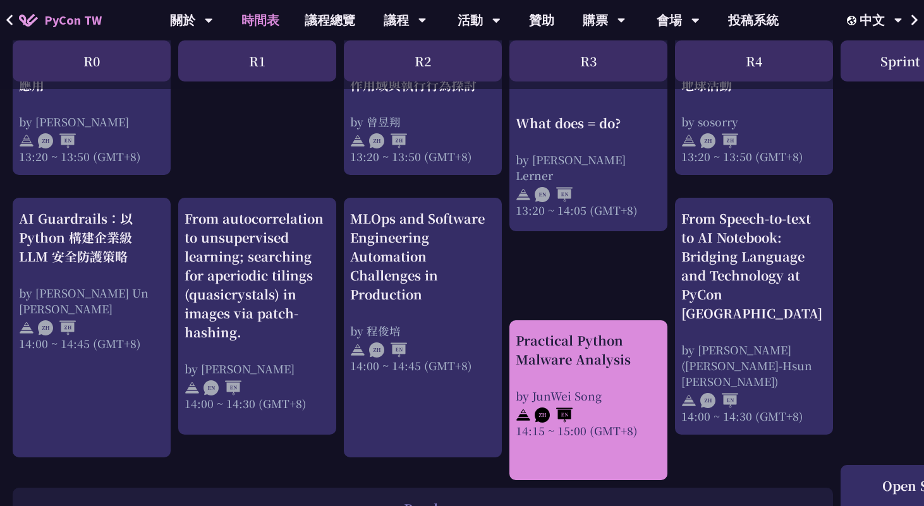
click at [595, 356] on div "Practical Python Malware Analysis" at bounding box center [588, 350] width 145 height 38
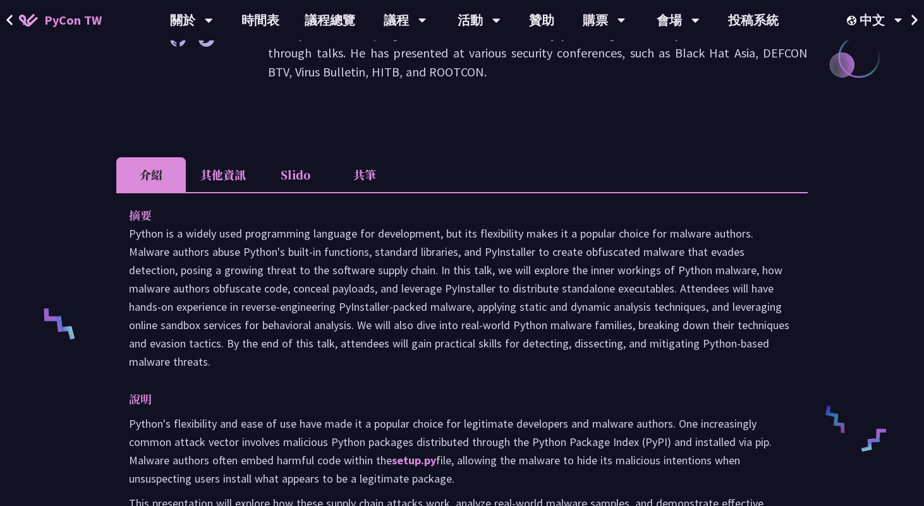
scroll to position [305, 0]
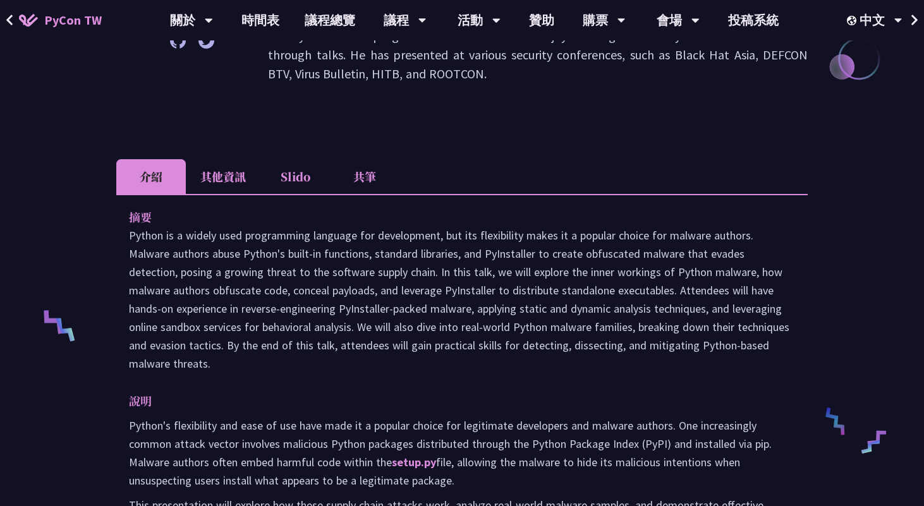
click at [230, 171] on li "其他資訊" at bounding box center [223, 176] width 75 height 35
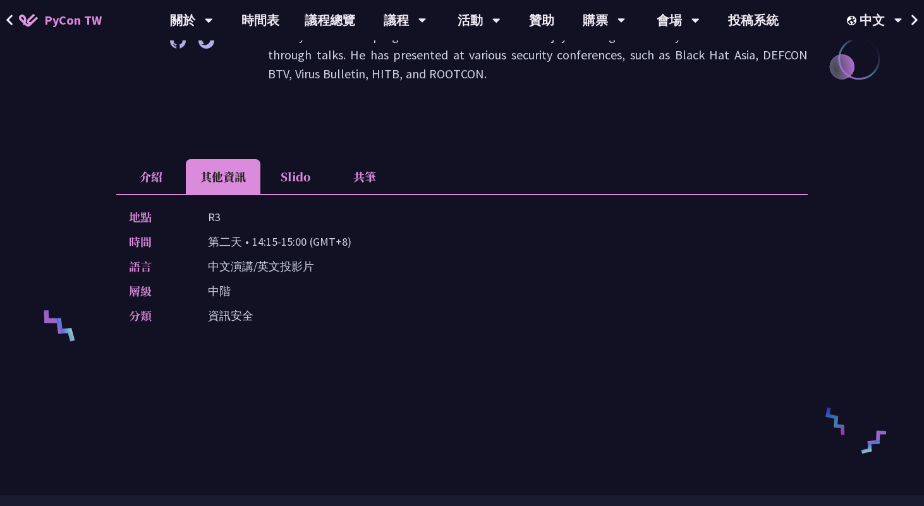
click at [172, 174] on li "介紹" at bounding box center [151, 176] width 70 height 35
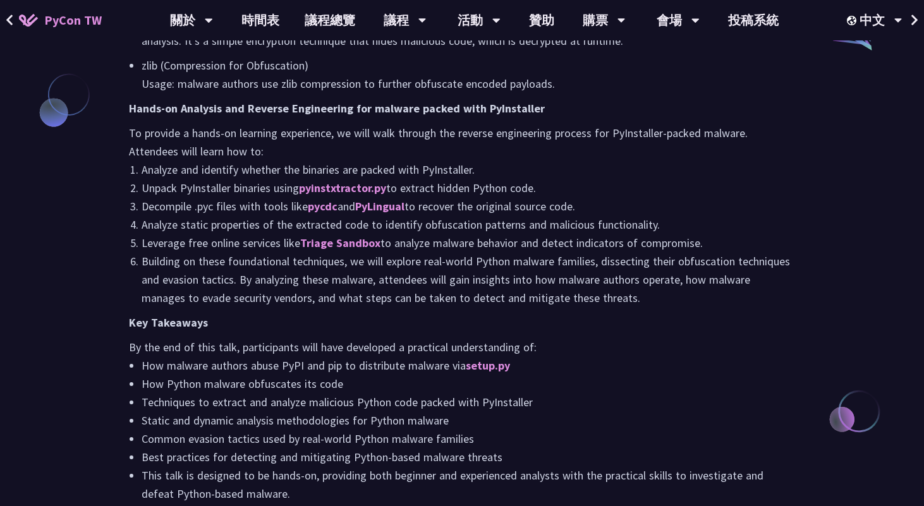
scroll to position [1132, 0]
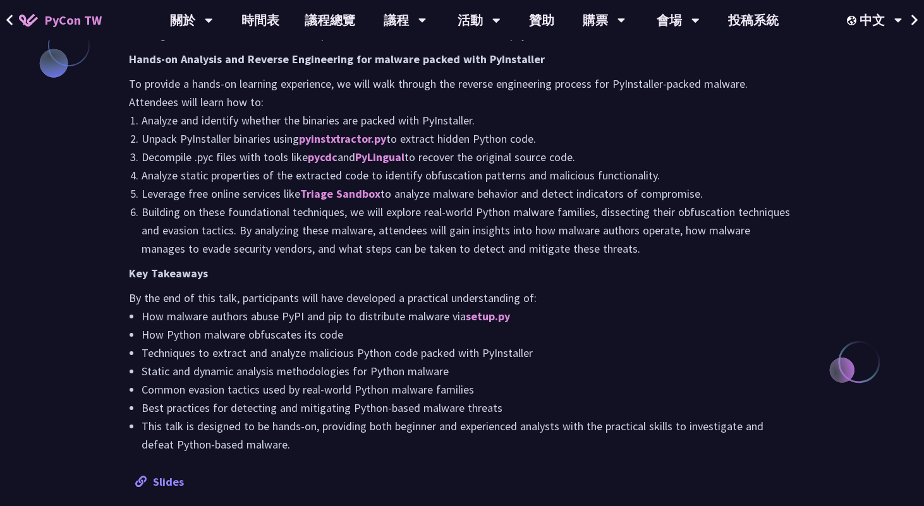
click at [159, 475] on link "Slides" at bounding box center [159, 482] width 49 height 15
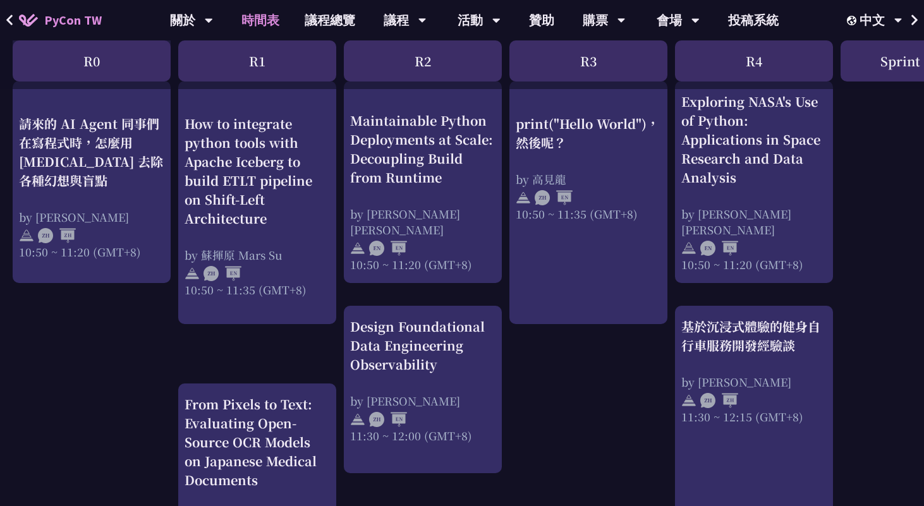
scroll to position [495, 0]
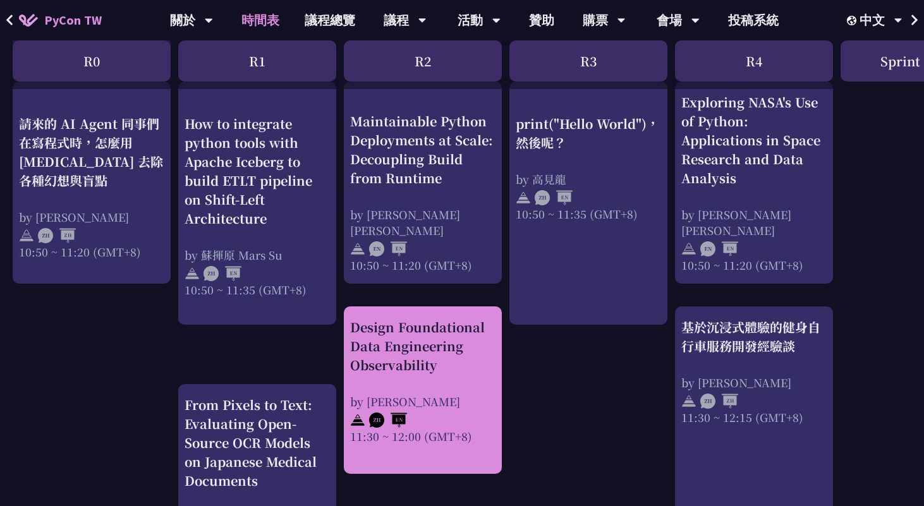
click at [418, 337] on div "Design Foundational Data Engineering Observability" at bounding box center [422, 346] width 145 height 57
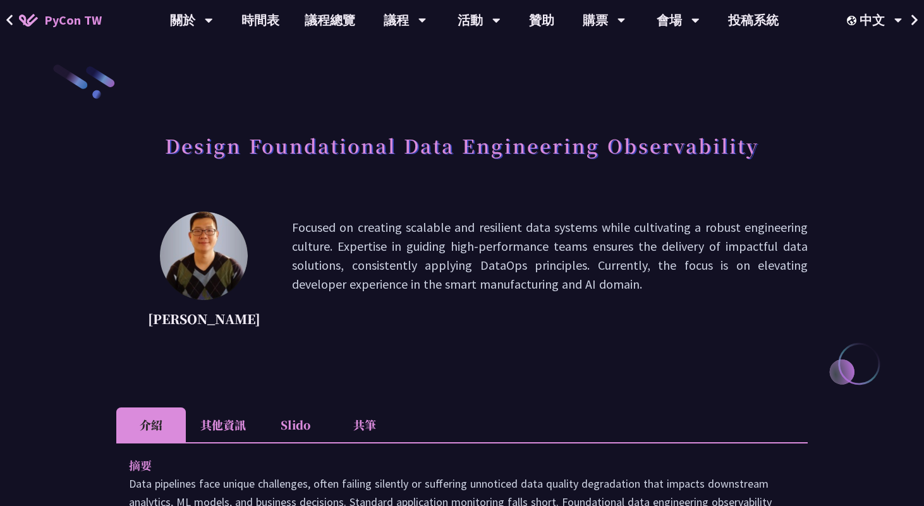
click at [231, 437] on li "其他資訊" at bounding box center [223, 425] width 75 height 35
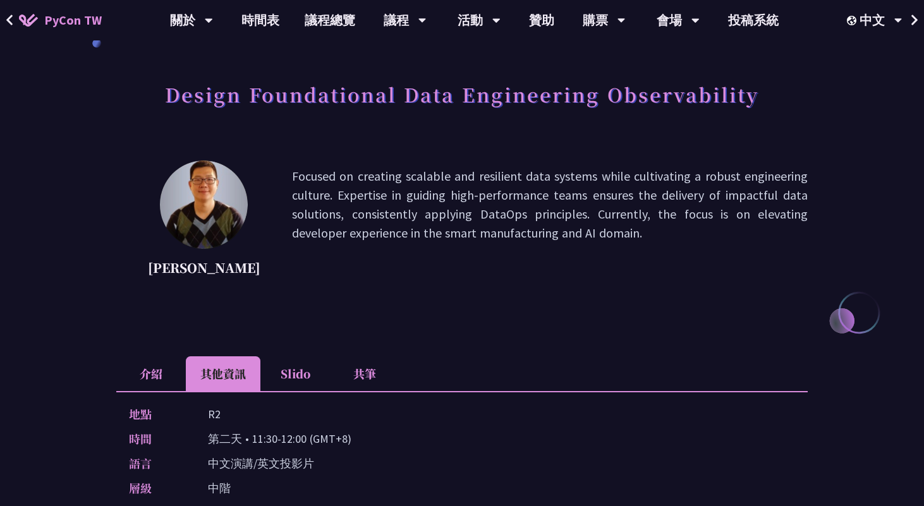
scroll to position [145, 0]
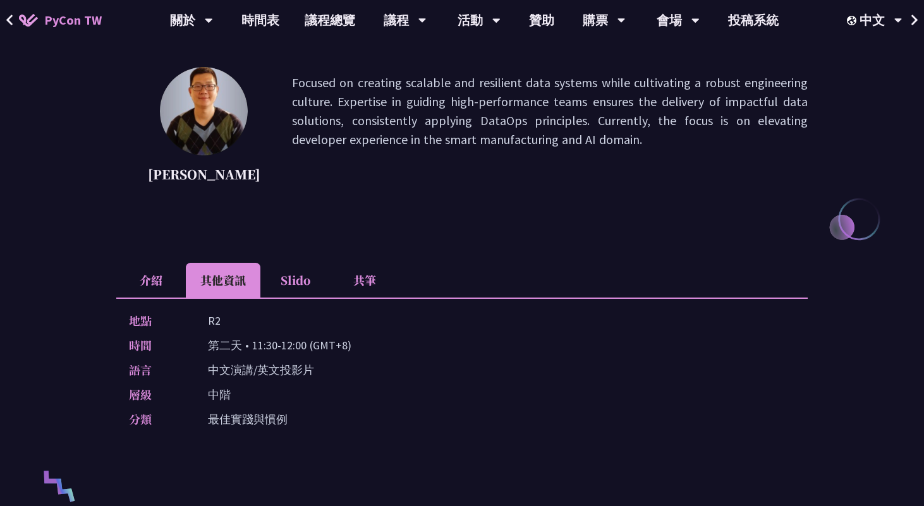
click at [153, 281] on li "介紹" at bounding box center [151, 280] width 70 height 35
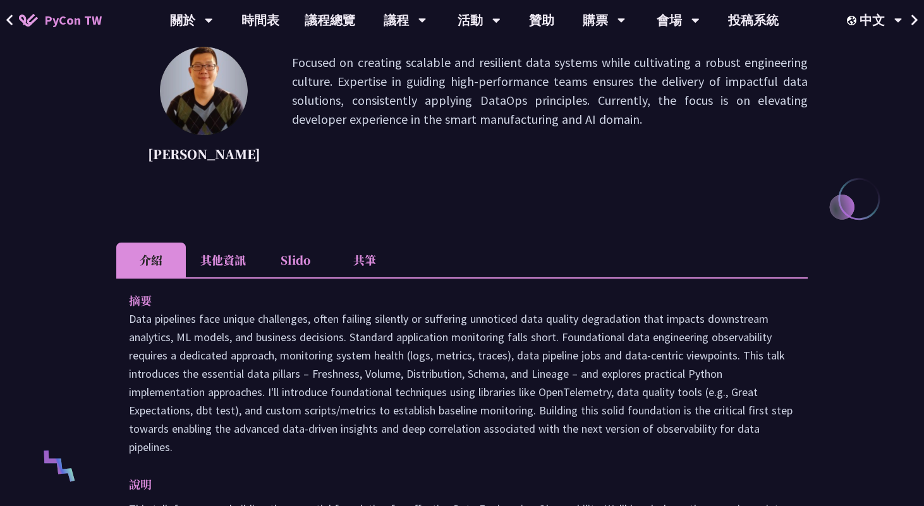
scroll to position [176, 0]
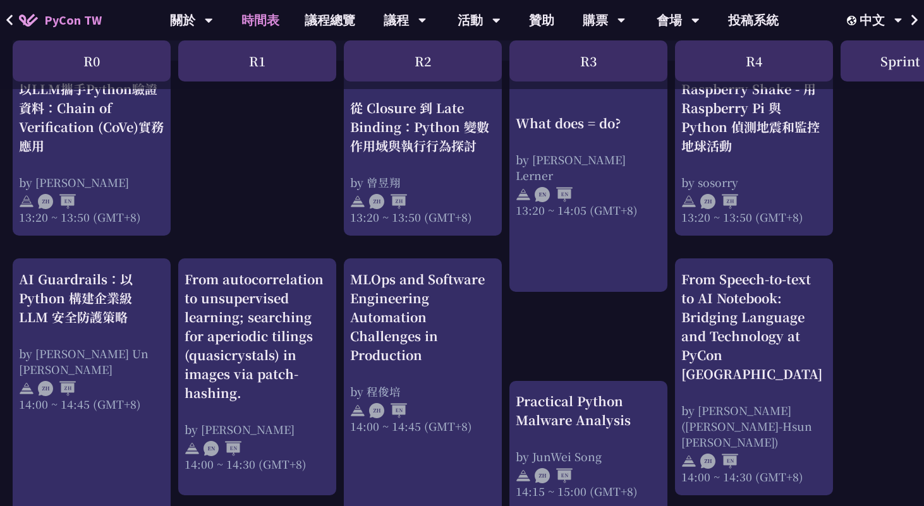
scroll to position [1133, 0]
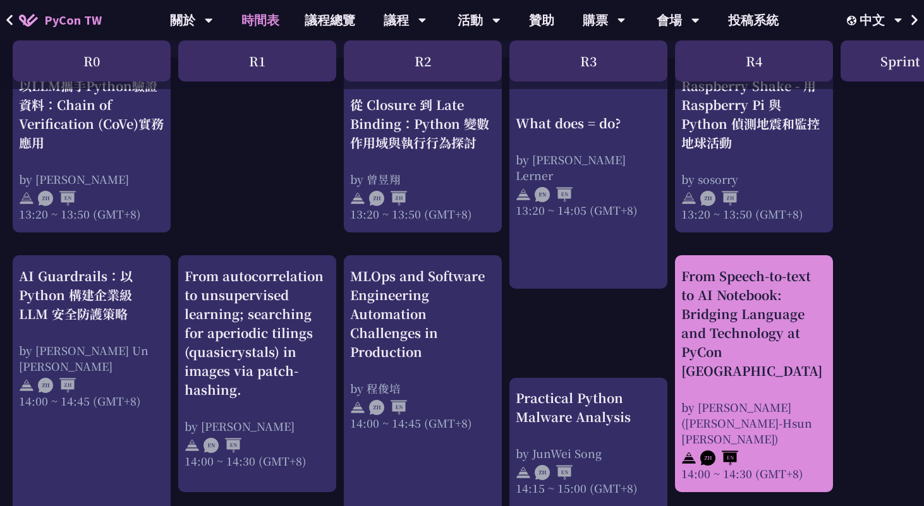
click at [710, 347] on div "From Speech-to-text to AI Notebook: Bridging Language and Technology at PyCon T…" at bounding box center [753, 324] width 145 height 114
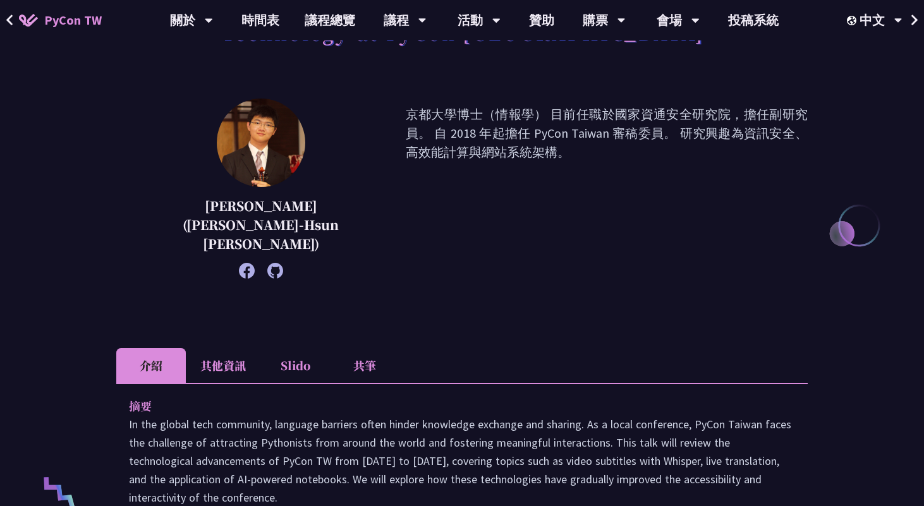
scroll to position [143, 0]
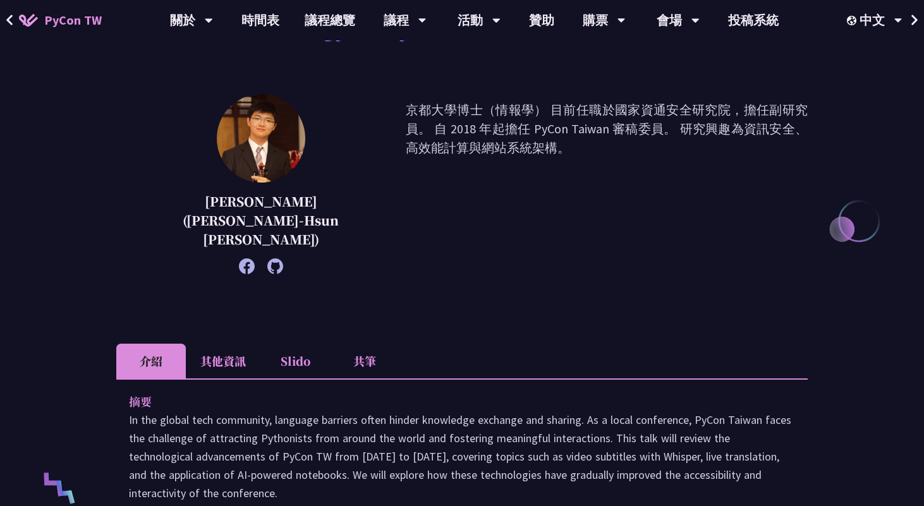
click at [223, 346] on li "其他資訊" at bounding box center [223, 361] width 75 height 35
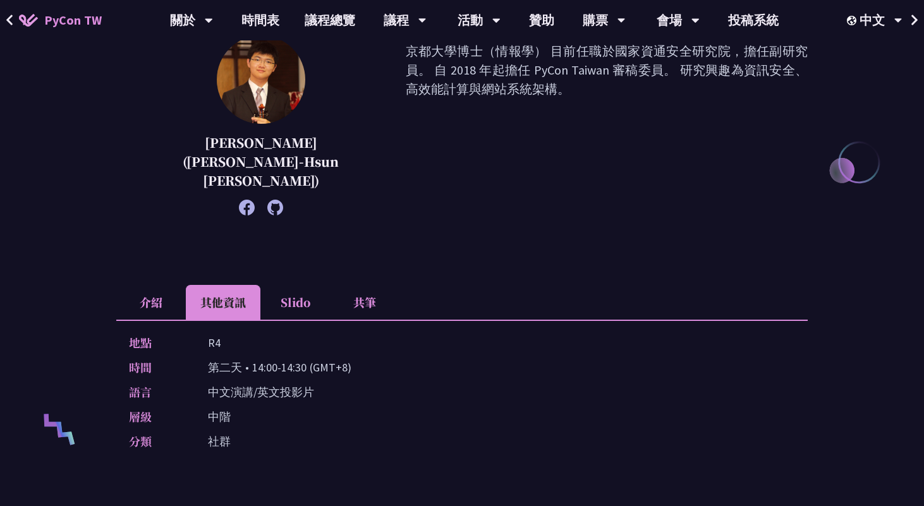
scroll to position [202, 0]
click at [155, 290] on li "介紹" at bounding box center [151, 301] width 70 height 35
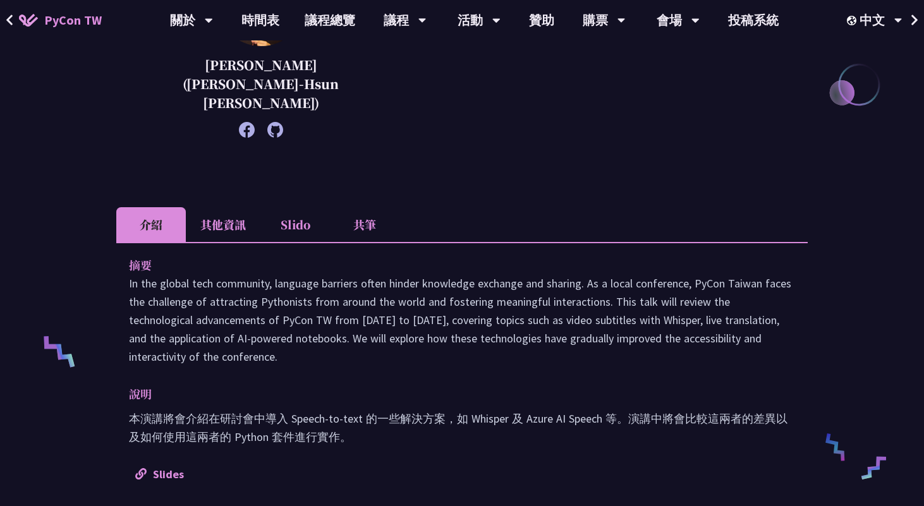
scroll to position [303, 0]
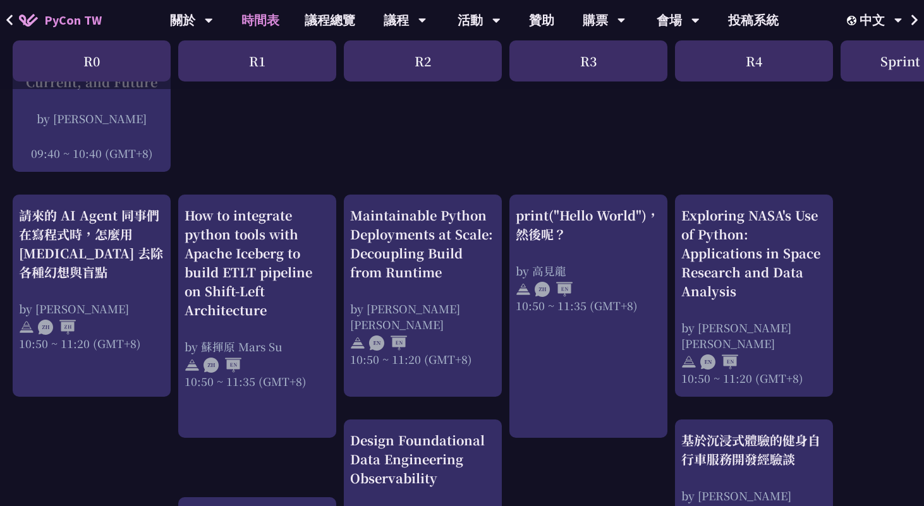
scroll to position [493, 0]
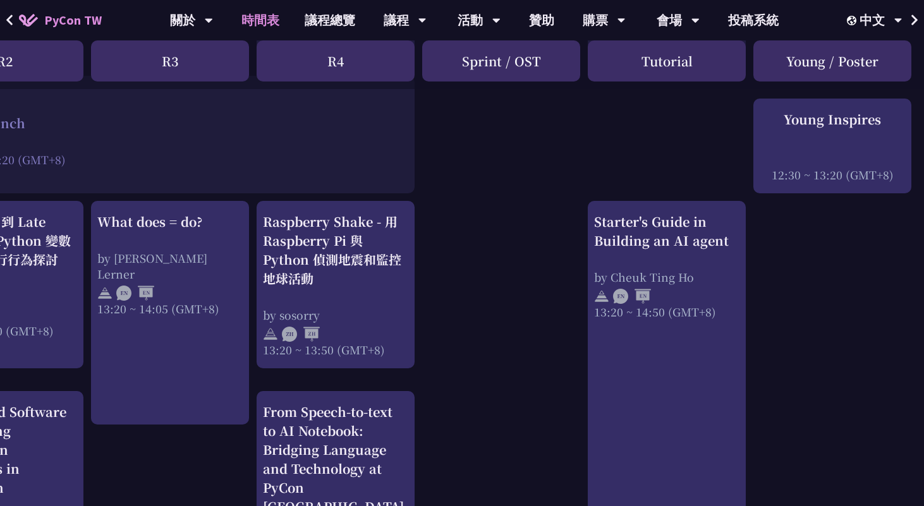
click at [663, 401] on link "Starter's Guide in Building an AI agent by Cheuk Ting Ho 13:20 ~ 14:50 (GMT+8)" at bounding box center [666, 429] width 145 height 435
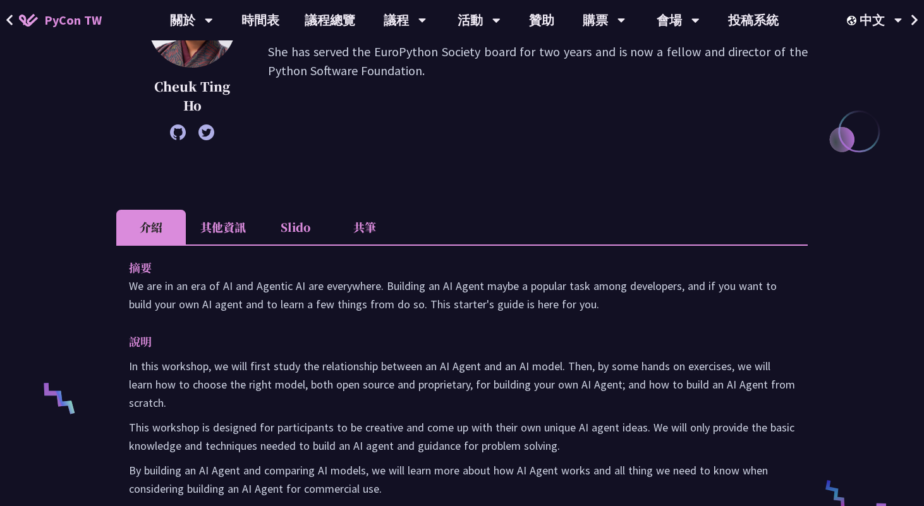
scroll to position [255, 0]
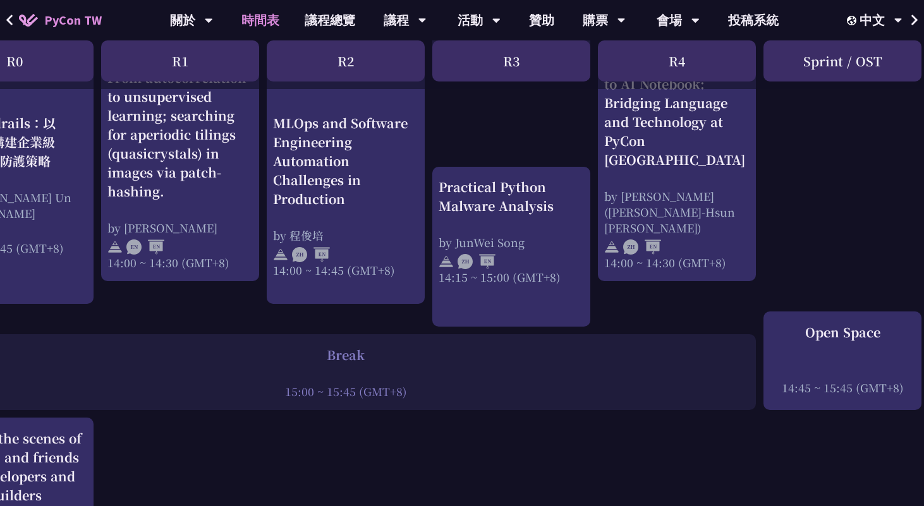
scroll to position [1335, 77]
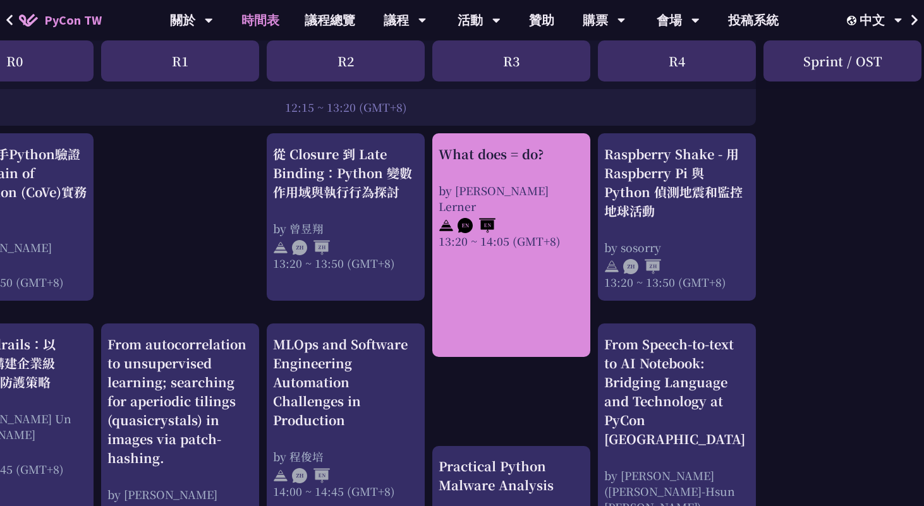
click at [518, 261] on link "What does = do? by Reuven M. Lerner 13:20 ~ 14:05 (GMT+8)" at bounding box center [511, 246] width 145 height 202
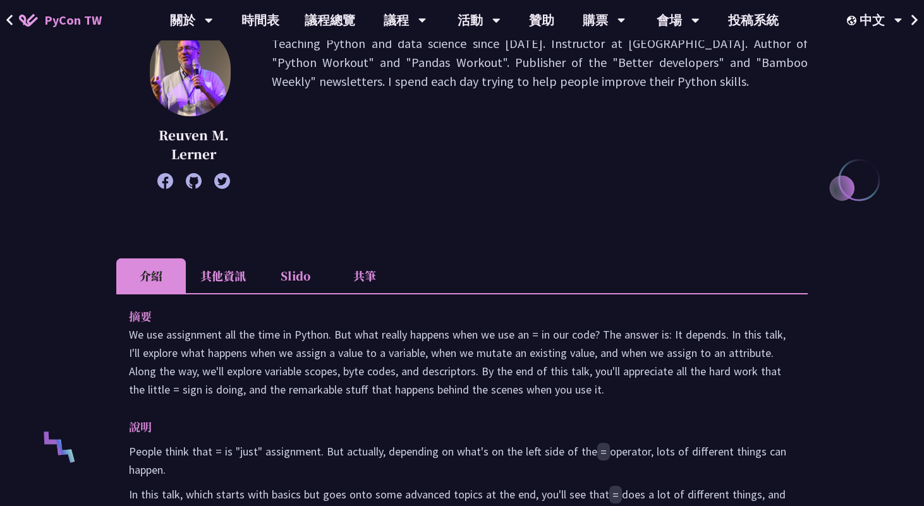
scroll to position [28, 0]
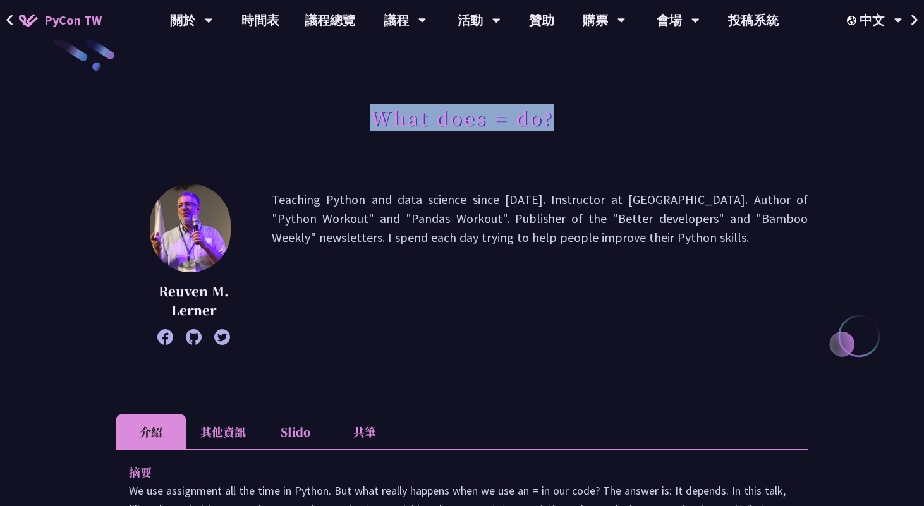
drag, startPoint x: 372, startPoint y: 114, endPoint x: 590, endPoint y: 114, distance: 218.0
click at [590, 114] on div "What does = do?" at bounding box center [461, 132] width 691 height 66
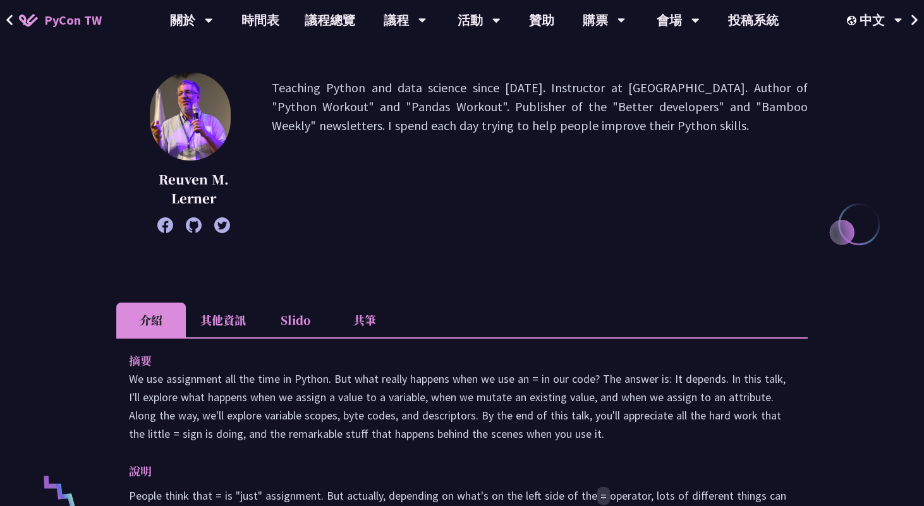
scroll to position [338, 0]
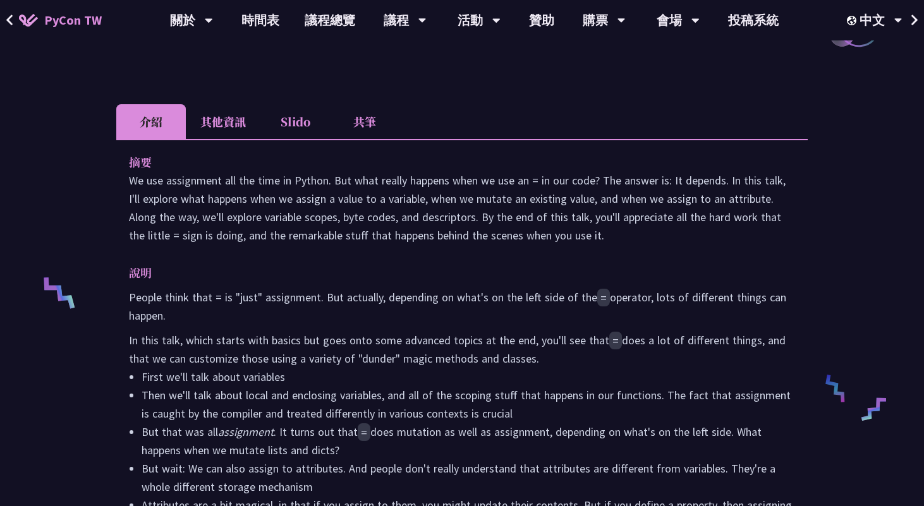
click at [228, 121] on li "其他資訊" at bounding box center [223, 121] width 75 height 35
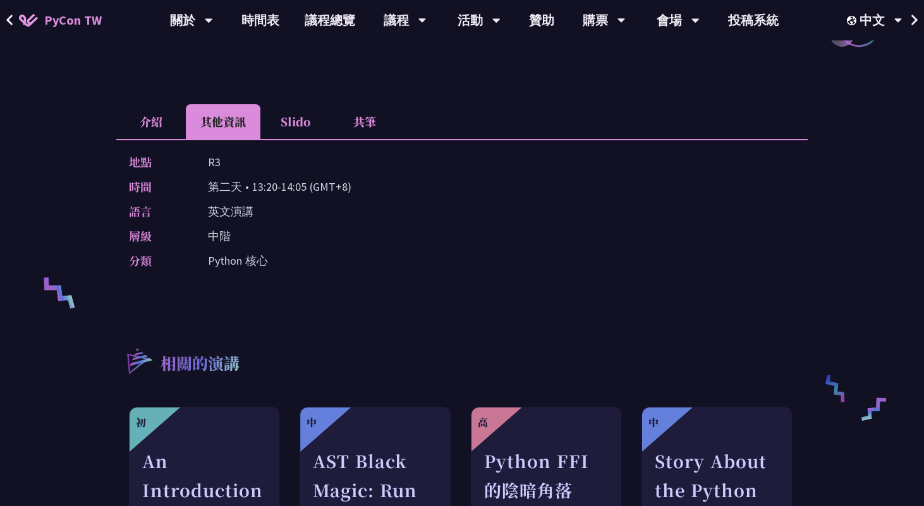
click at [165, 126] on li "介紹" at bounding box center [151, 121] width 70 height 35
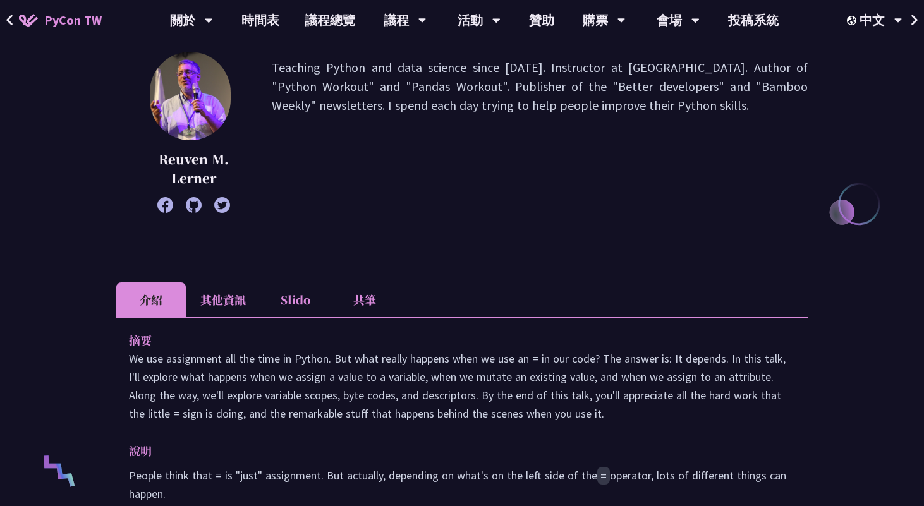
scroll to position [90, 0]
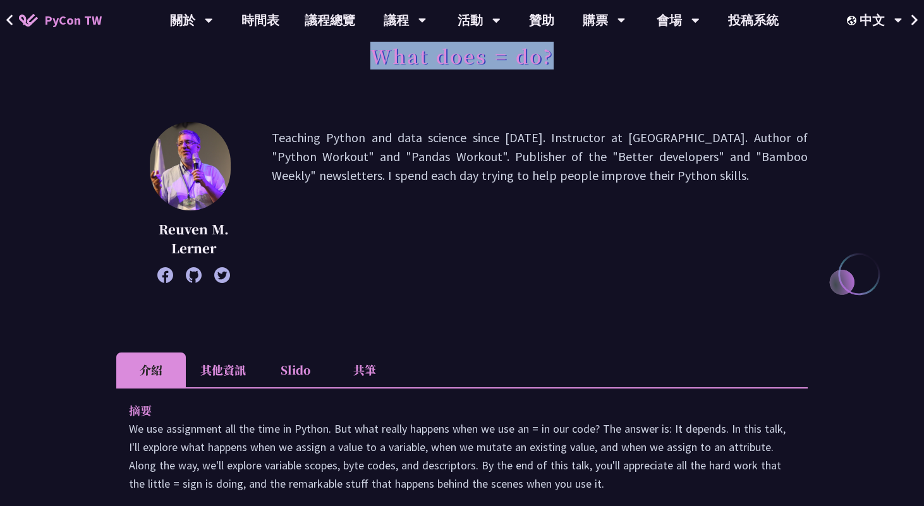
drag, startPoint x: 378, startPoint y: 55, endPoint x: 562, endPoint y: 56, distance: 183.9
click at [562, 56] on div "What does = do?" at bounding box center [461, 70] width 691 height 66
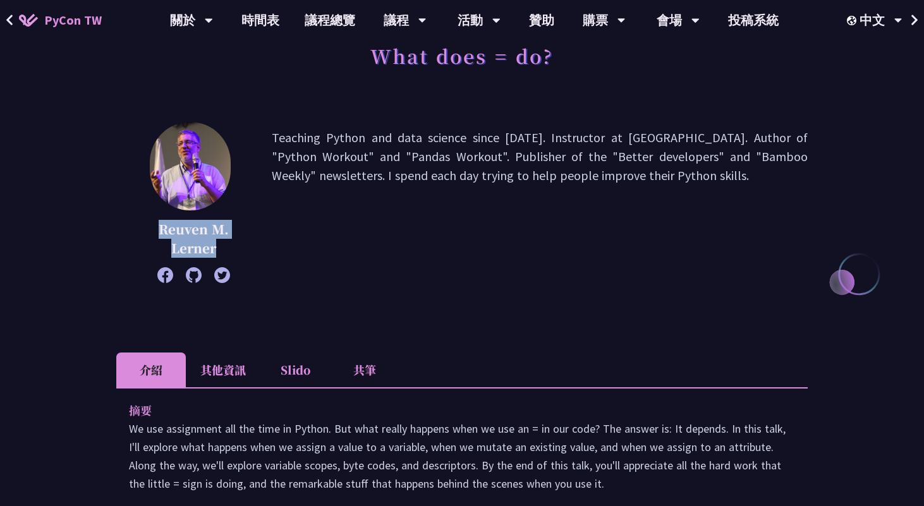
drag, startPoint x: 157, startPoint y: 230, endPoint x: 226, endPoint y: 246, distance: 71.4
click at [226, 246] on p "Reuven M. Lerner" at bounding box center [194, 239] width 92 height 38
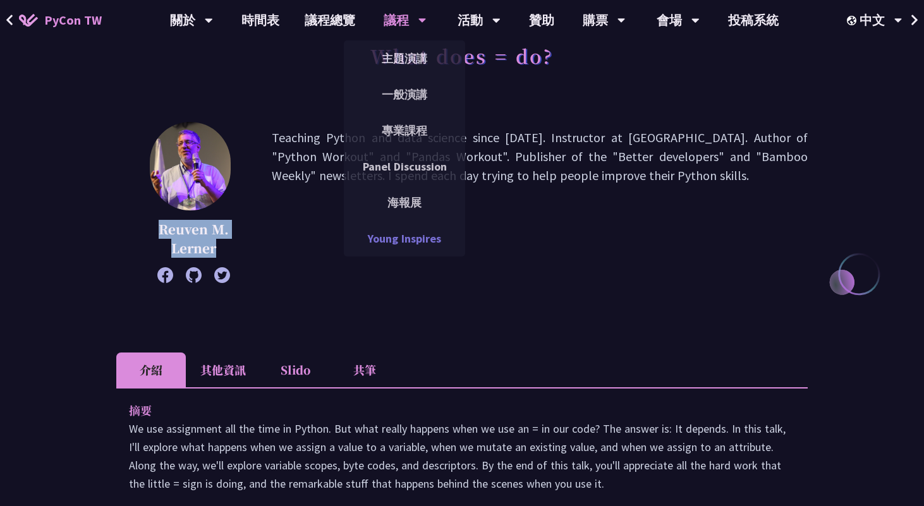
click at [459, 233] on link "Young Inspires" at bounding box center [404, 239] width 121 height 30
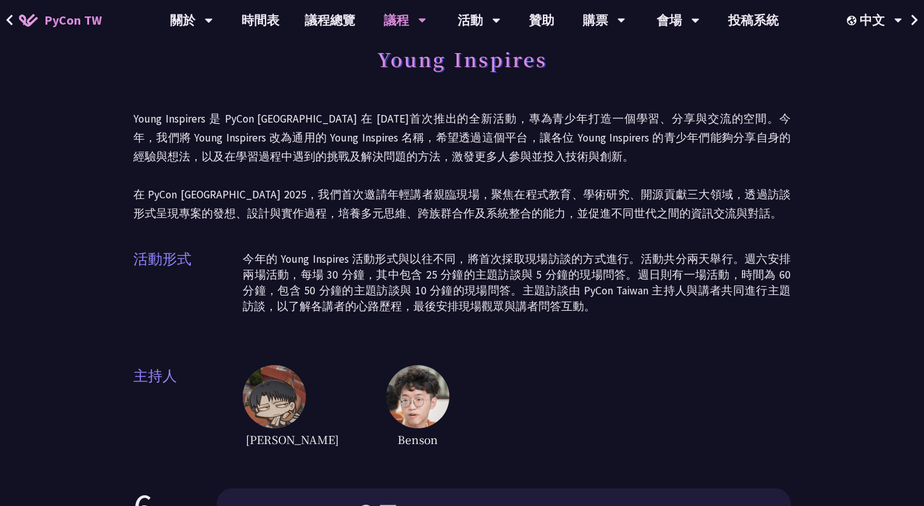
scroll to position [25, 0]
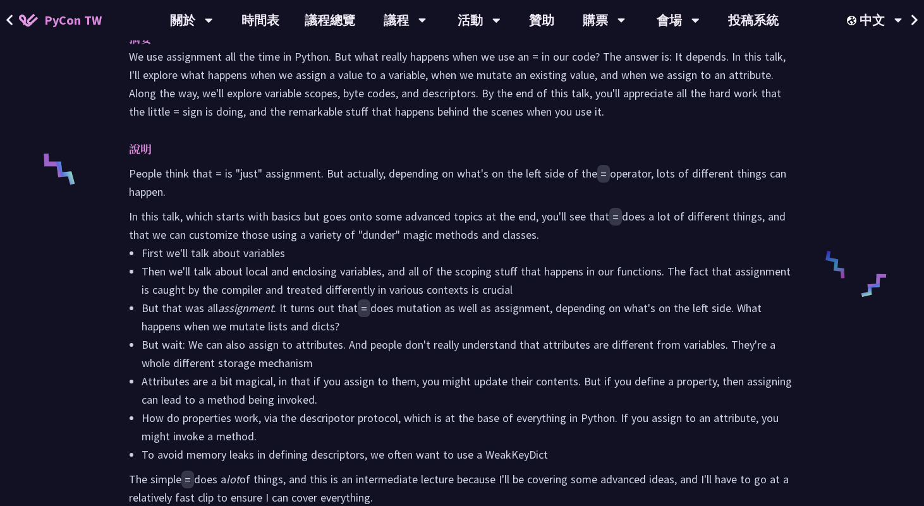
scroll to position [590, 0]
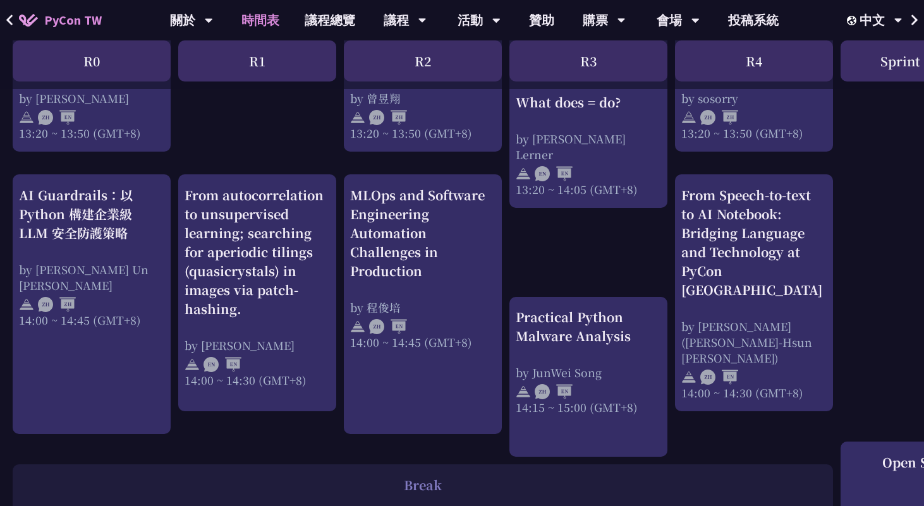
scroll to position [1221, 0]
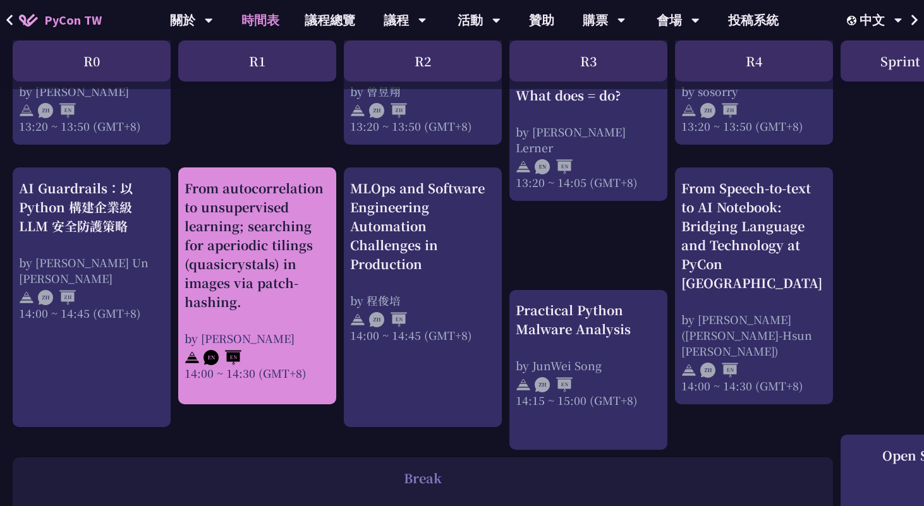
click at [307, 308] on div "From autocorrelation to unsupervised learning; searching for aperiodic tilings …" at bounding box center [257, 245] width 145 height 133
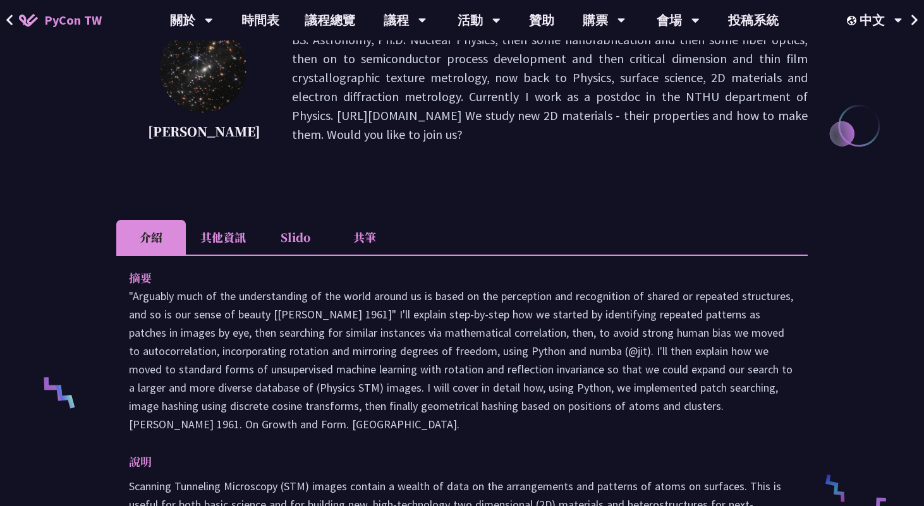
scroll to position [320, 0]
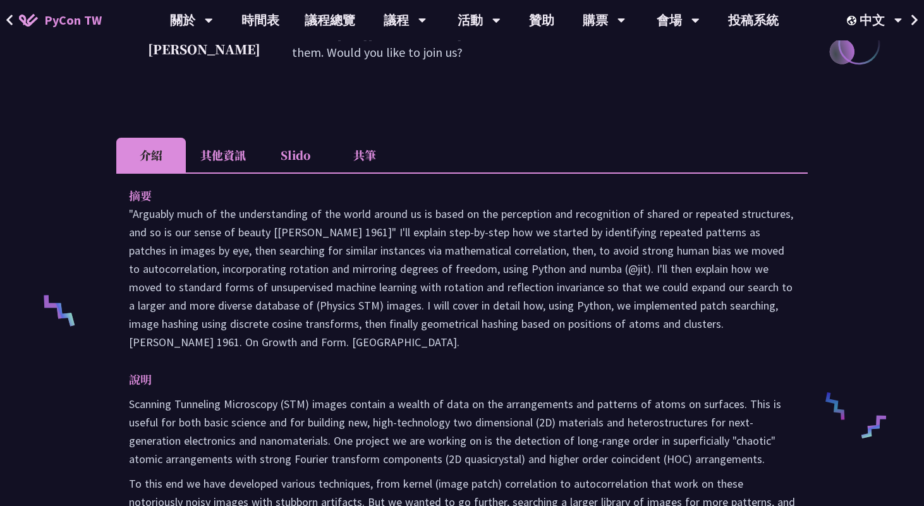
scroll to position [1221, 0]
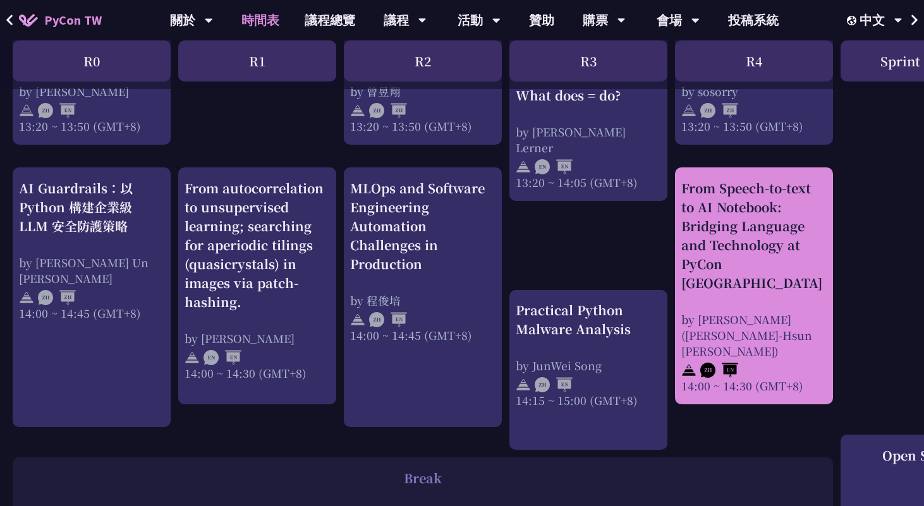
click at [694, 275] on div "From Speech-to-text to AI Notebook: Bridging Language and Technology at PyCon T…" at bounding box center [753, 286] width 145 height 215
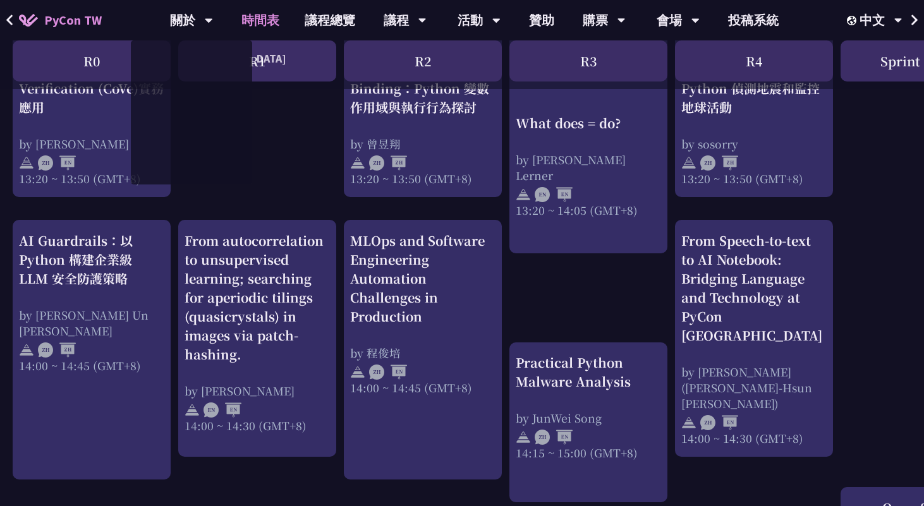
scroll to position [1221, 0]
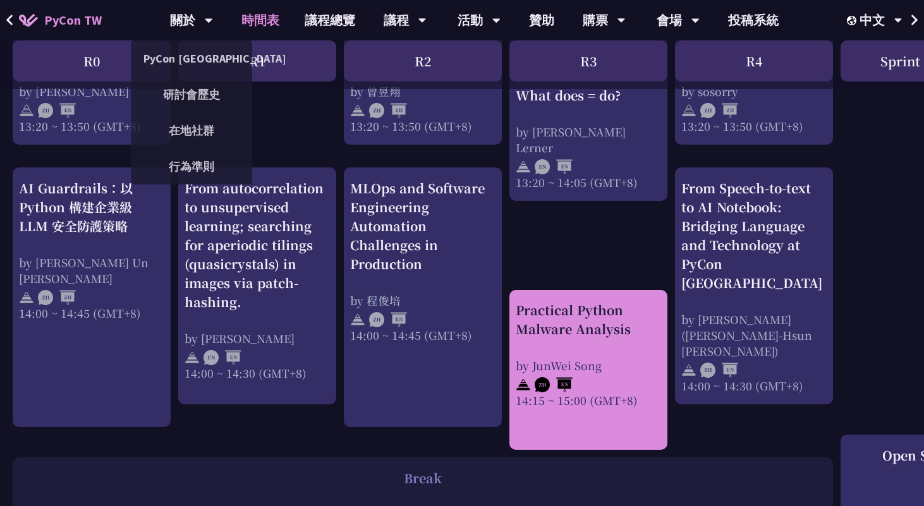
click at [604, 341] on div "Practical Python Malware Analysis by JunWei Song 14:15 ~ 15:00 (GMT+8)" at bounding box center [588, 354] width 145 height 107
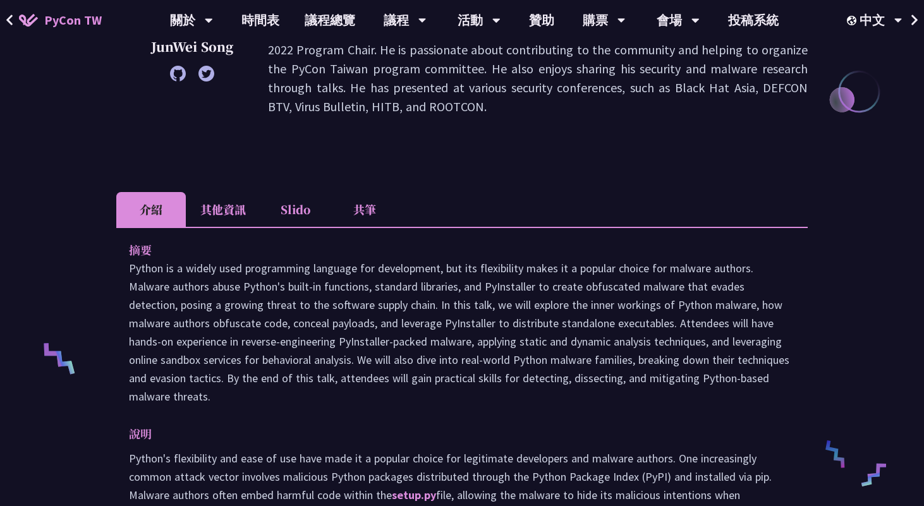
scroll to position [337, 0]
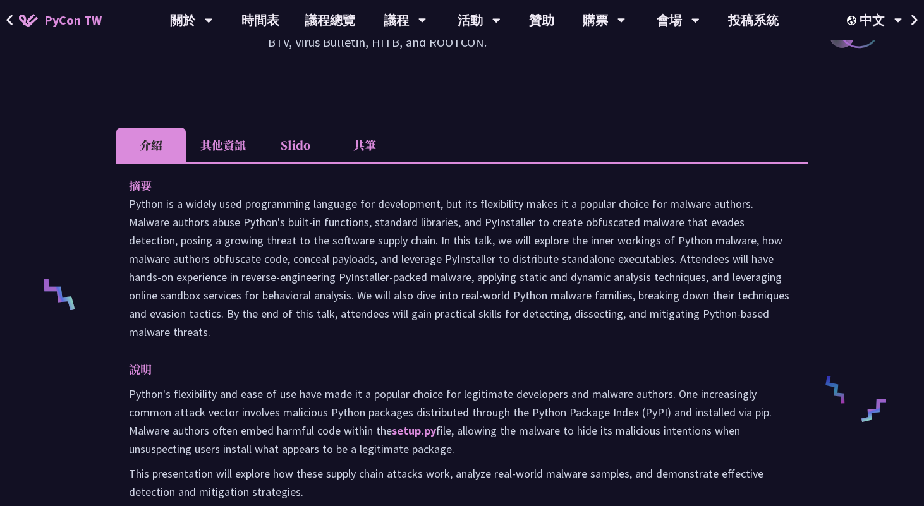
click at [234, 141] on li "其他資訊" at bounding box center [223, 145] width 75 height 35
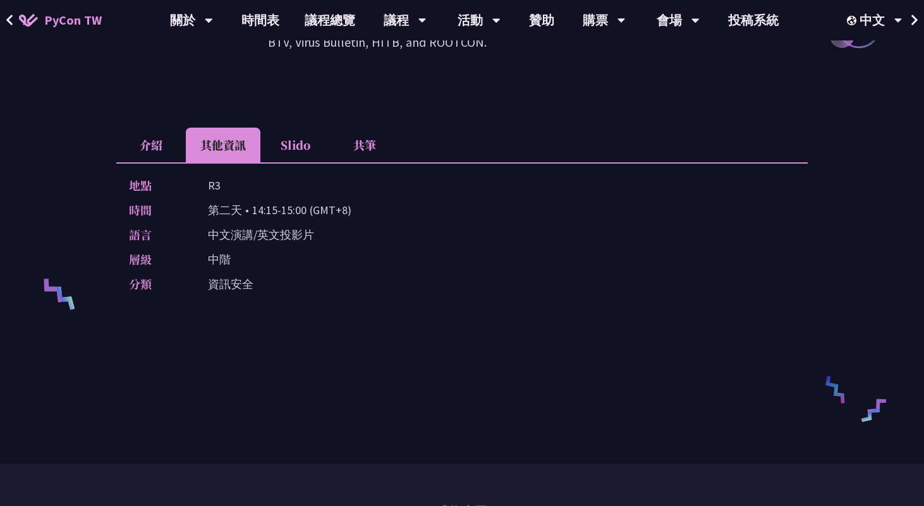
click at [156, 136] on li "介紹" at bounding box center [151, 145] width 70 height 35
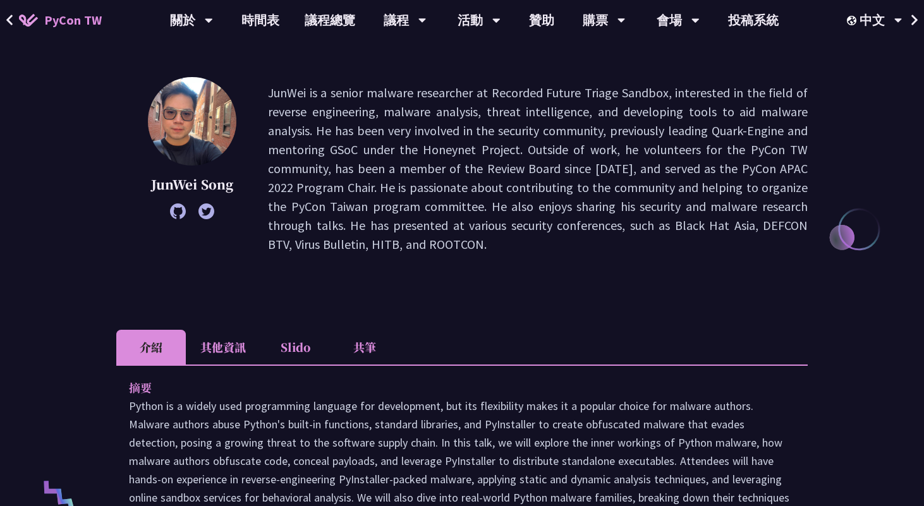
scroll to position [33, 0]
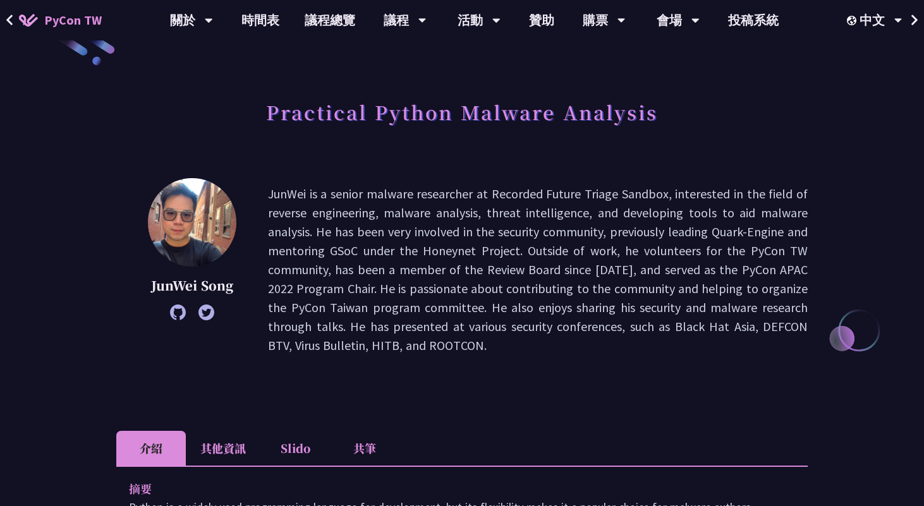
drag, startPoint x: 273, startPoint y: 110, endPoint x: 720, endPoint y: 109, distance: 446.7
click at [720, 109] on div "Practical Python Malware Analysis" at bounding box center [461, 126] width 691 height 66
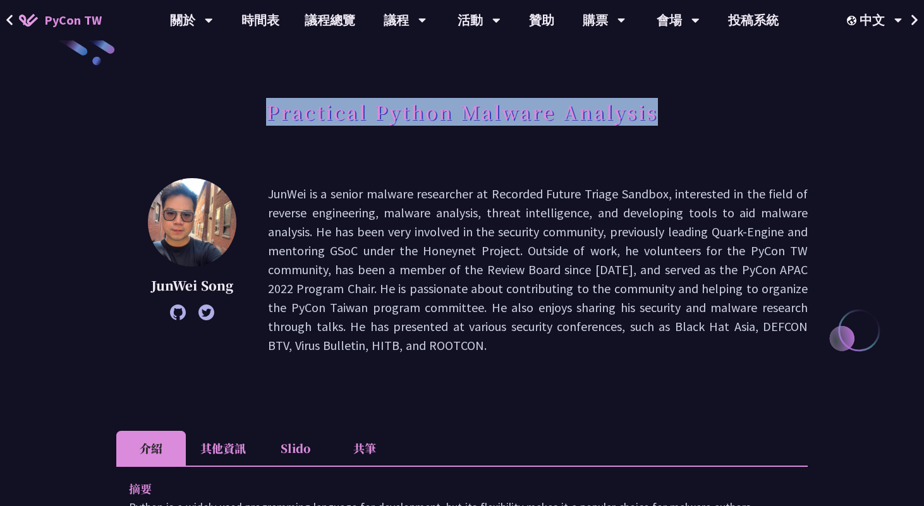
drag, startPoint x: 665, startPoint y: 111, endPoint x: 269, endPoint y: 112, distance: 396.2
click at [269, 112] on div "Practical Python Malware Analysis" at bounding box center [461, 126] width 691 height 66
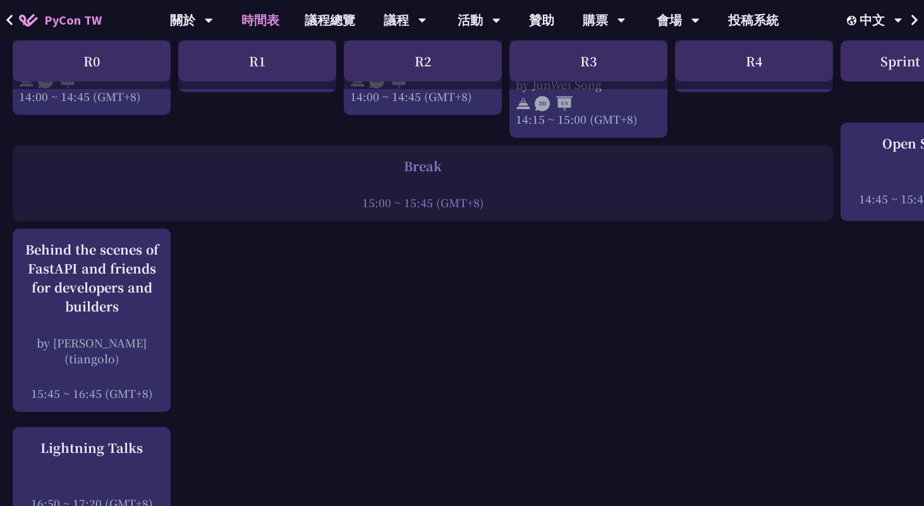
scroll to position [1544, 0]
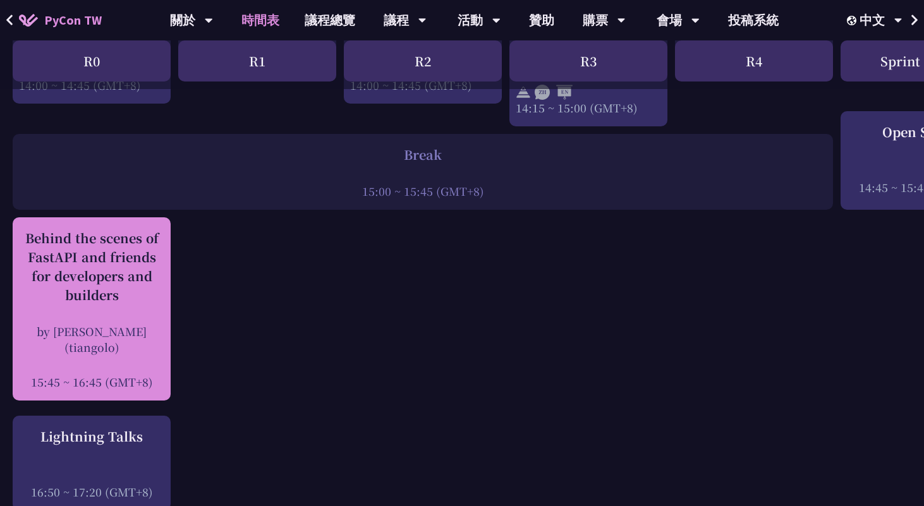
click at [135, 275] on div "Behind the scenes of FastAPI and friends for developers and builders" at bounding box center [91, 267] width 145 height 76
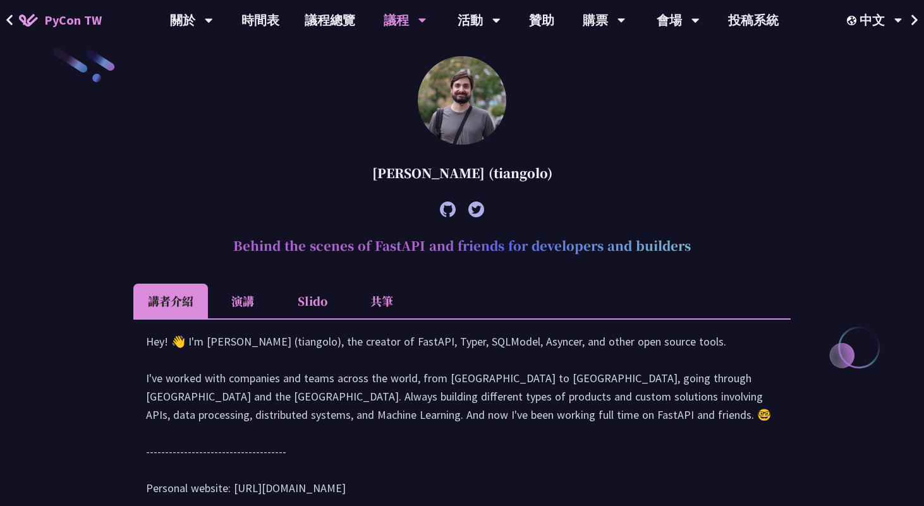
scroll to position [367, 0]
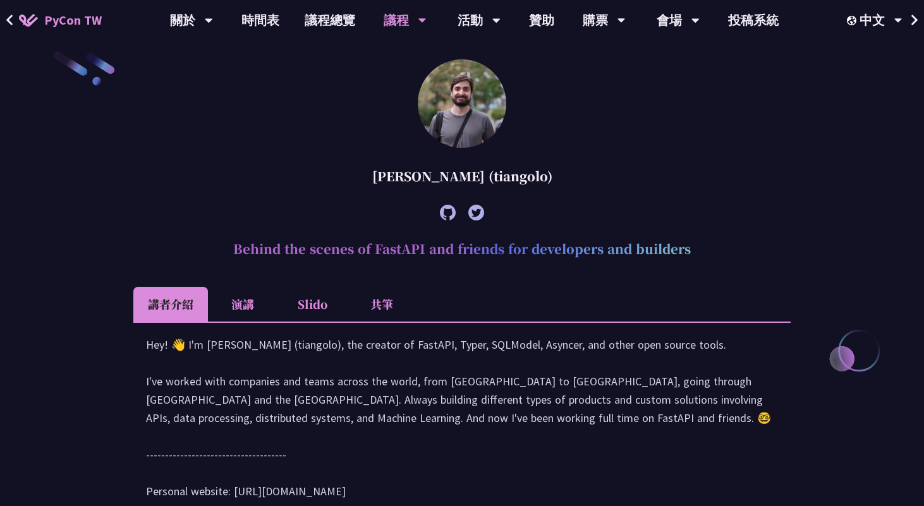
drag, startPoint x: 235, startPoint y: 243, endPoint x: 744, endPoint y: 244, distance: 509.3
click at [744, 244] on h2 "Behind the scenes of FastAPI and friends for developers and builders" at bounding box center [461, 249] width 657 height 38
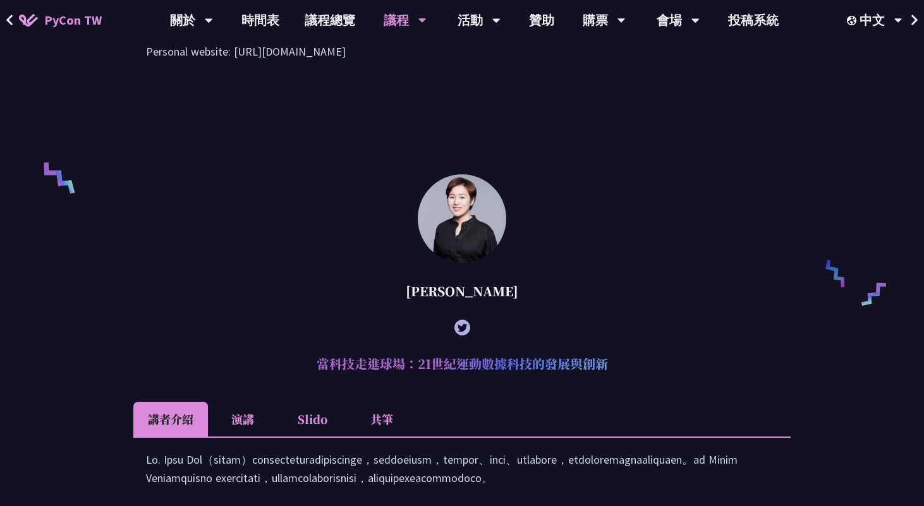
scroll to position [745, 0]
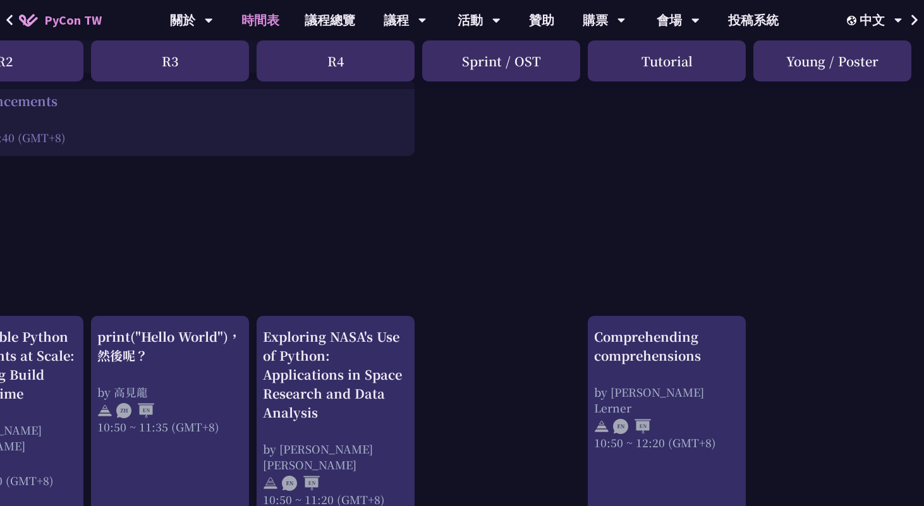
scroll to position [241, 418]
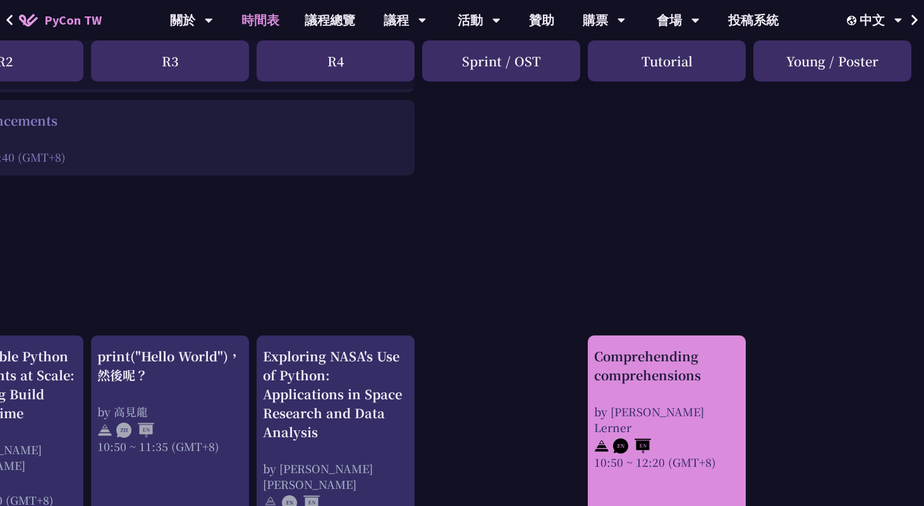
click at [654, 382] on div "Comprehending comprehensions" at bounding box center [666, 366] width 145 height 38
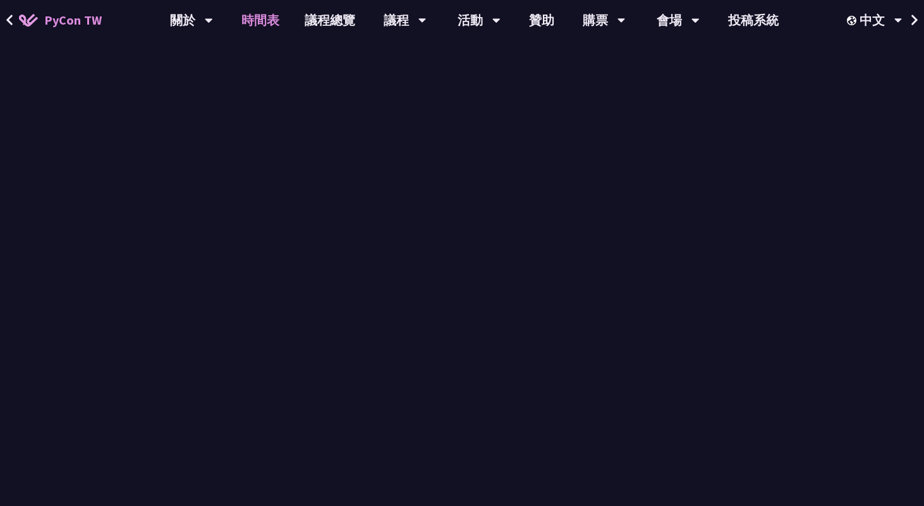
scroll to position [241, 0]
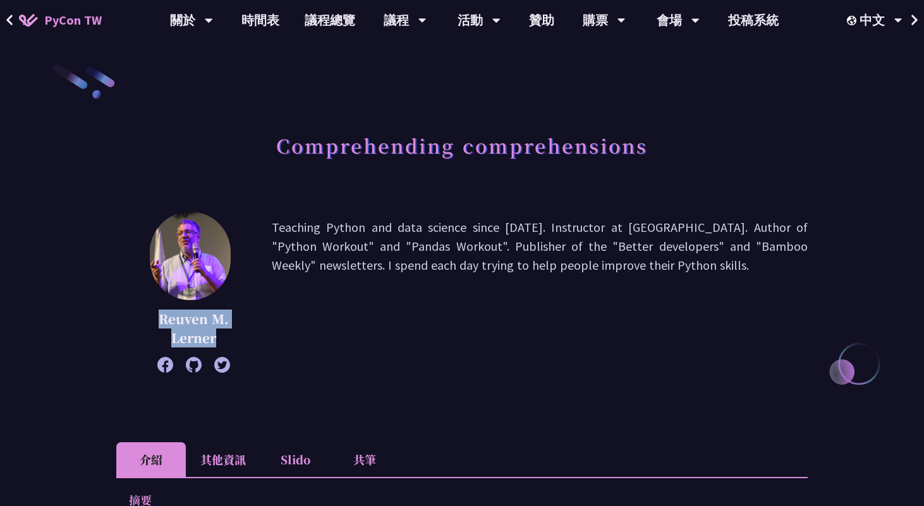
drag, startPoint x: 160, startPoint y: 320, endPoint x: 229, endPoint y: 342, distance: 72.5
click at [229, 342] on p "Reuven M. Lerner" at bounding box center [194, 329] width 92 height 38
click at [13, 18] on icon at bounding box center [10, 20] width 8 height 13
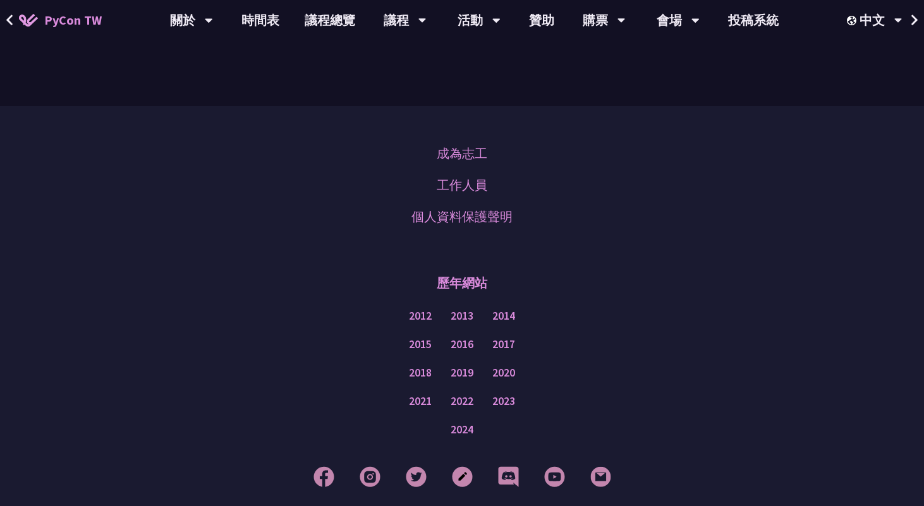
scroll to position [1051, 0]
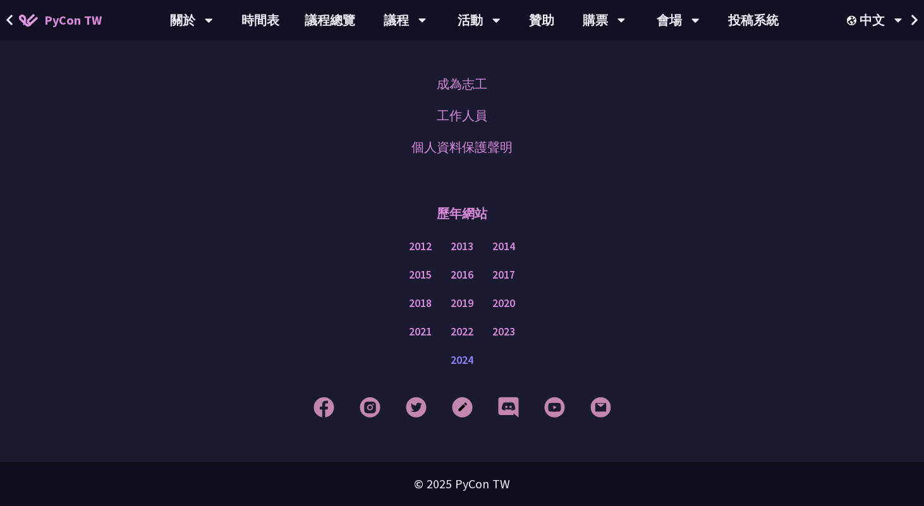
click at [464, 363] on link "2024" at bounding box center [462, 361] width 23 height 16
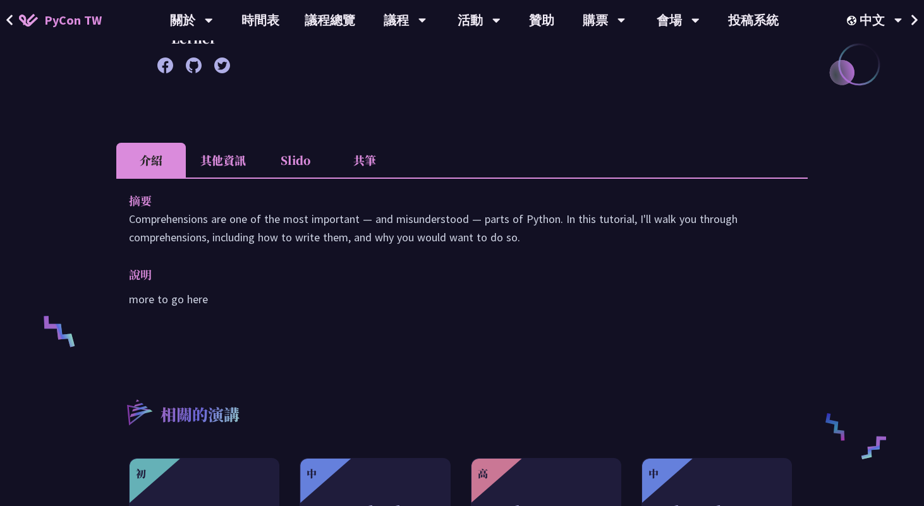
scroll to position [0, 0]
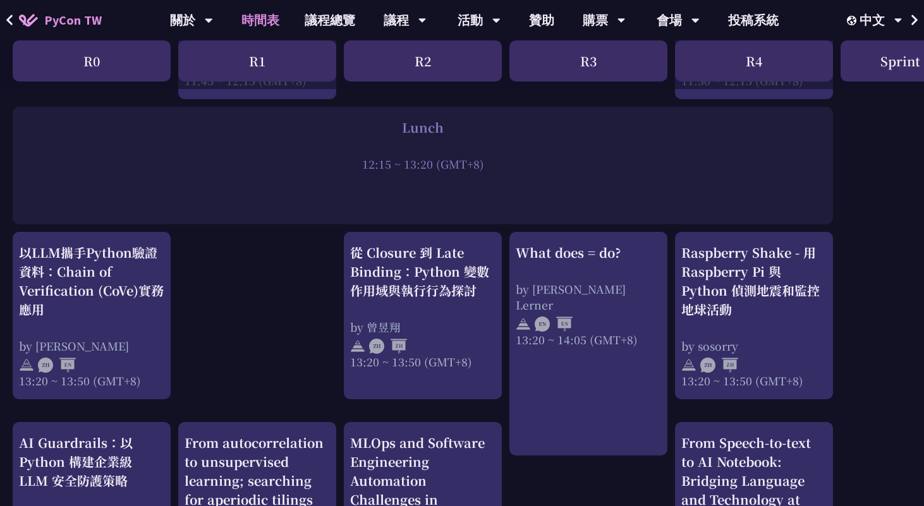
scroll to position [1254, 0]
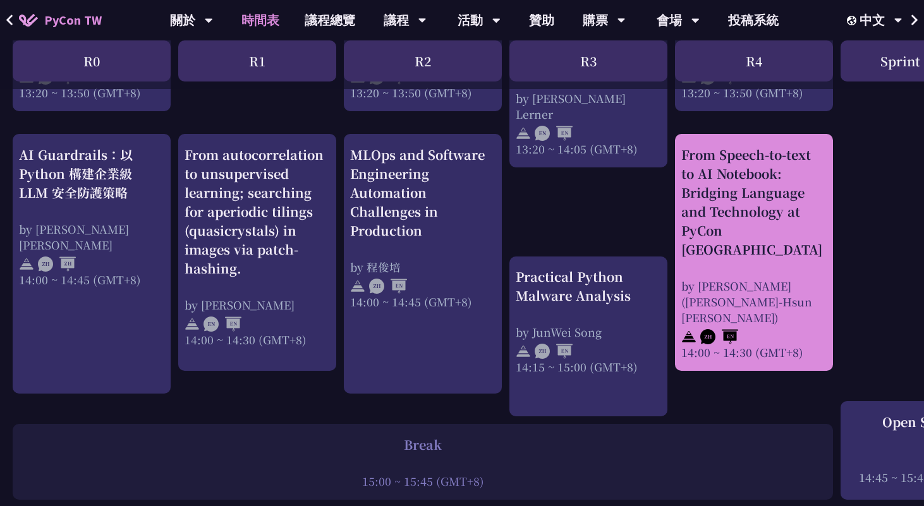
click at [796, 216] on div "From Speech-to-text to AI Notebook: Bridging Language and Technology at PyCon T…" at bounding box center [753, 202] width 145 height 114
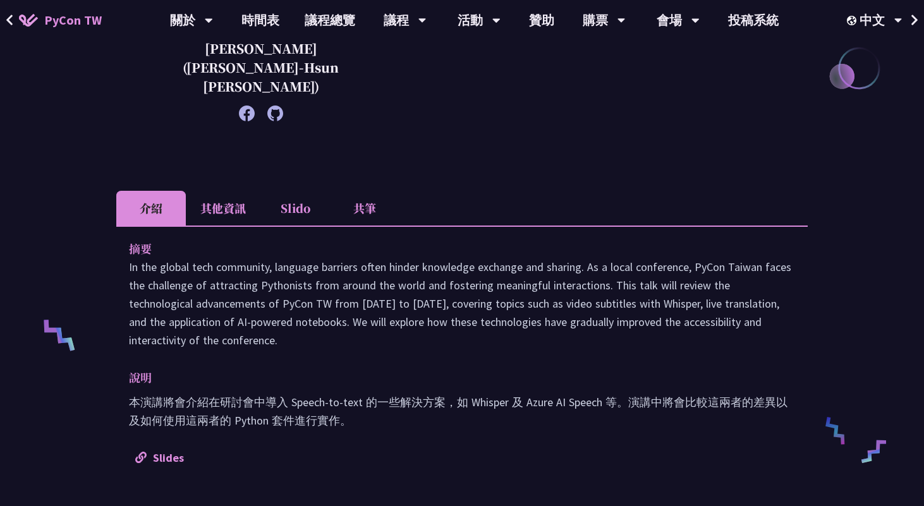
scroll to position [661, 0]
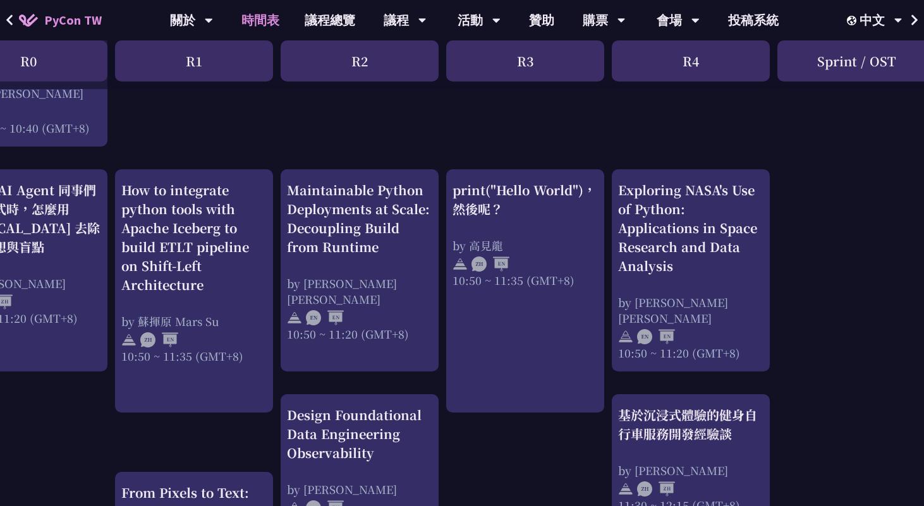
scroll to position [408, 63]
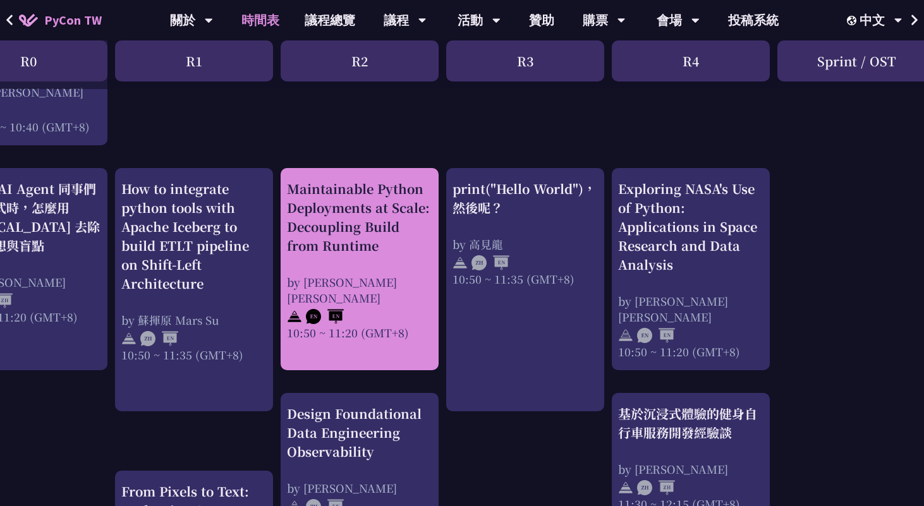
click at [365, 251] on div "Maintainable Python Deployments at Scale: Decoupling Build from Runtime" at bounding box center [359, 217] width 145 height 76
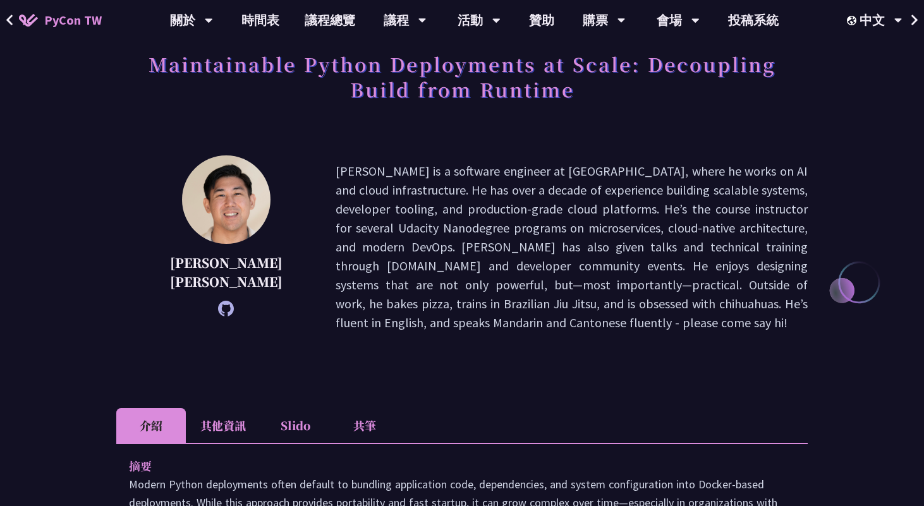
scroll to position [300, 0]
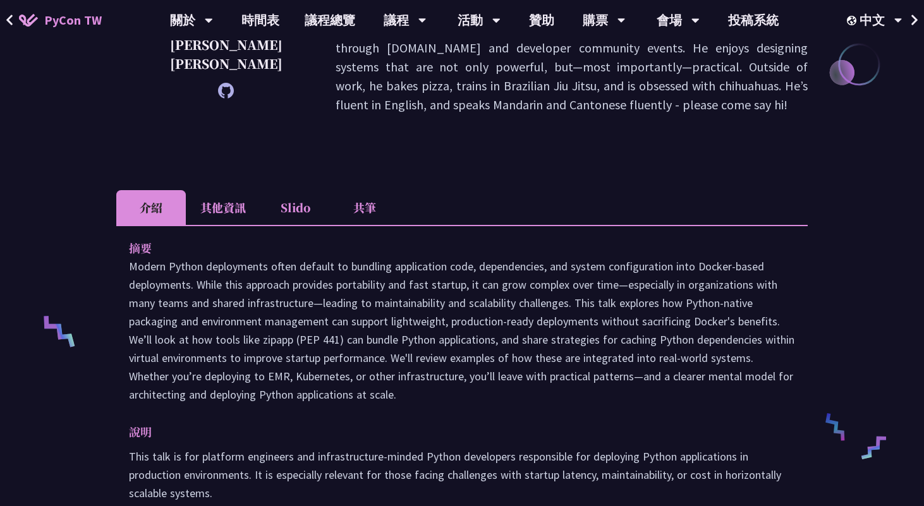
click at [211, 190] on li "其他資訊" at bounding box center [223, 207] width 75 height 35
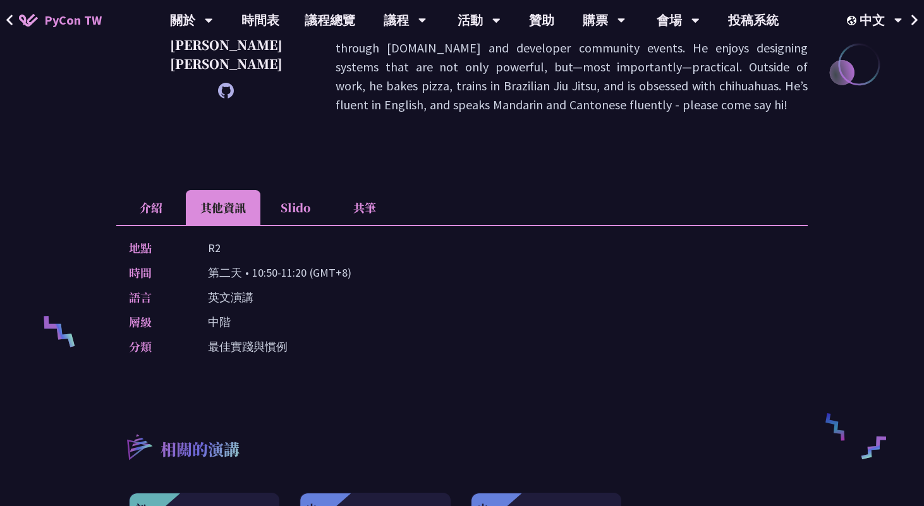
click at [159, 190] on li "介紹" at bounding box center [151, 207] width 70 height 35
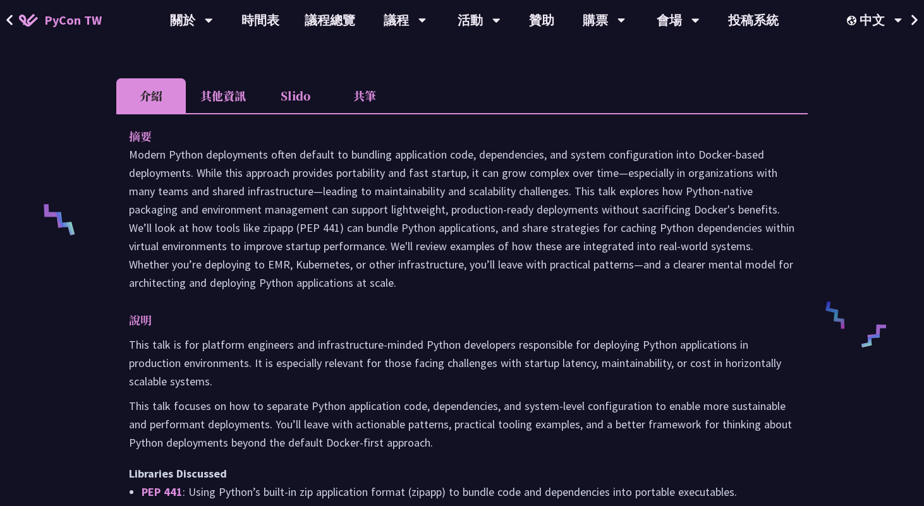
scroll to position [596, 0]
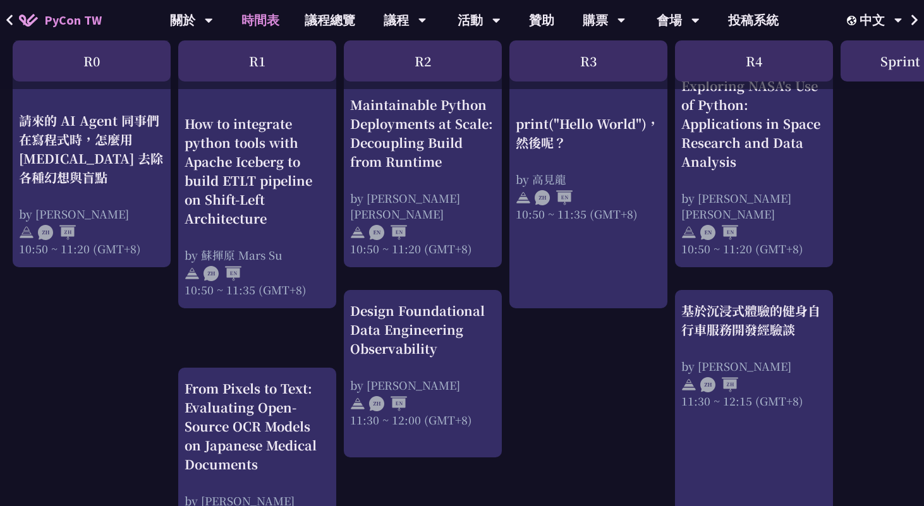
scroll to position [462, 0]
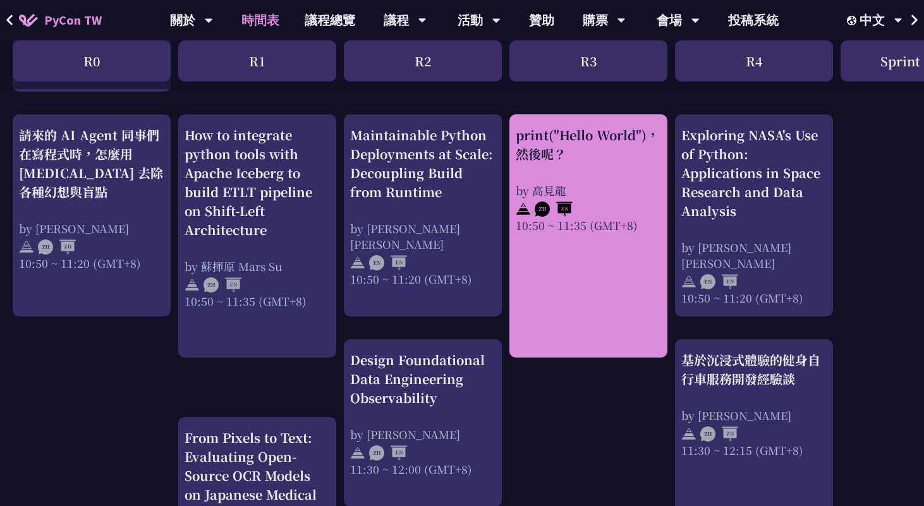
click at [570, 319] on link "print("Hello World")，然後呢？ by 高見龍 10:50 ~ 11:35 (GMT+8)" at bounding box center [588, 236] width 145 height 221
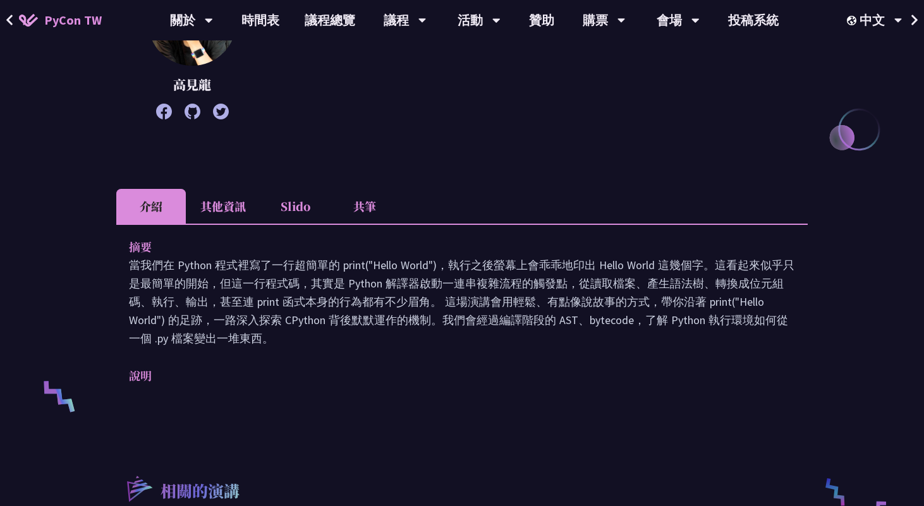
scroll to position [317, 0]
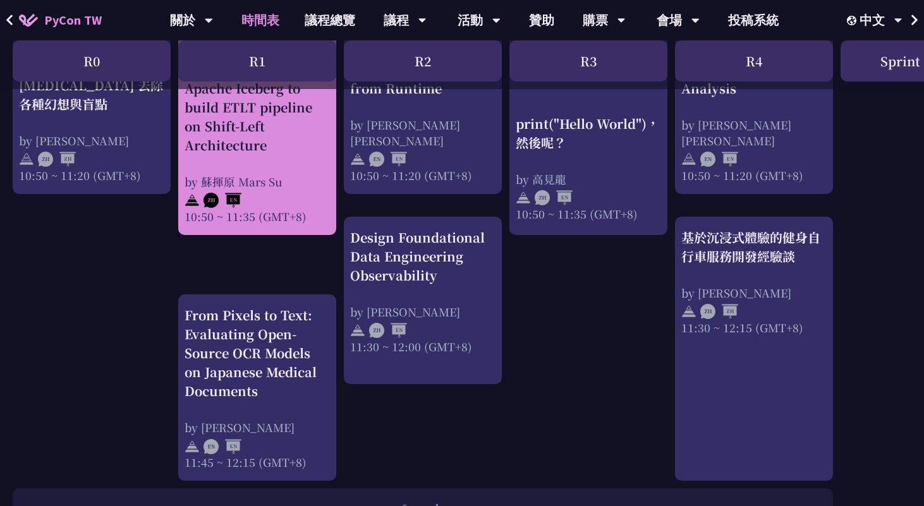
scroll to position [586, 0]
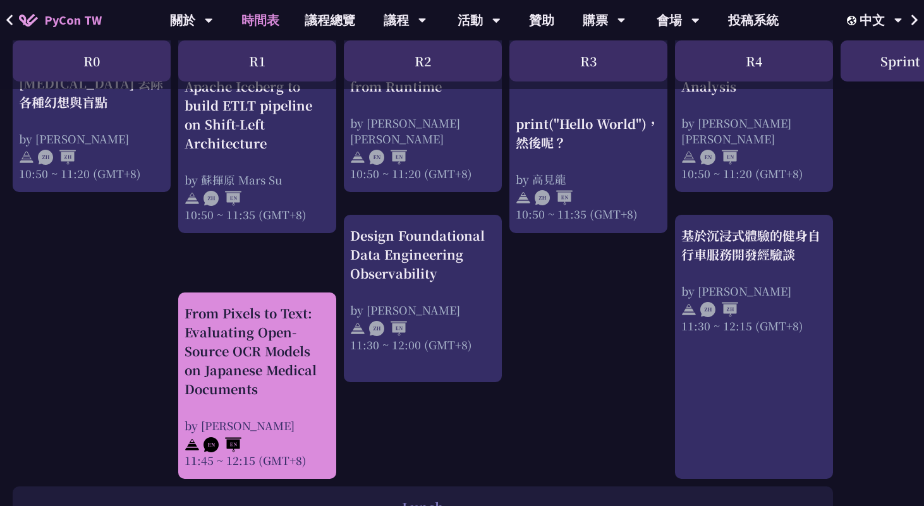
click at [299, 344] on div "From Pixels to Text: Evaluating Open-Source OCR Models on Japanese Medical Docu…" at bounding box center [257, 351] width 145 height 95
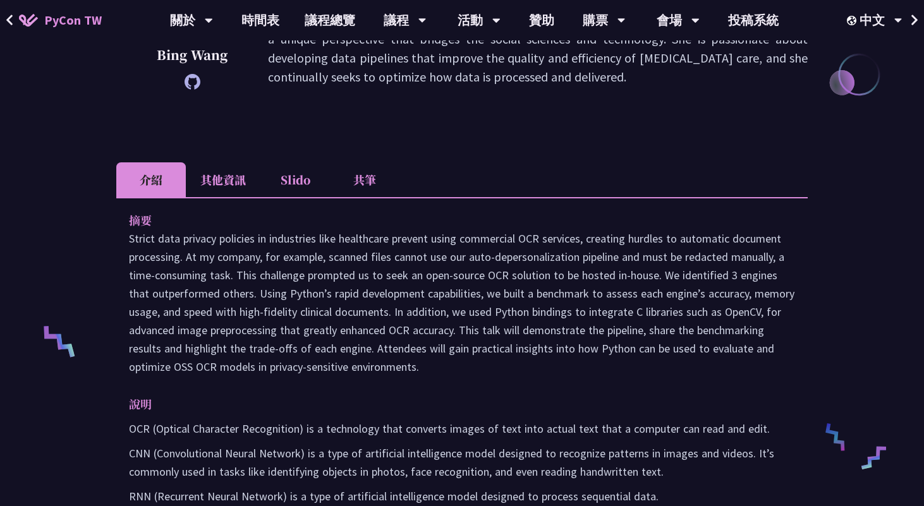
scroll to position [174, 0]
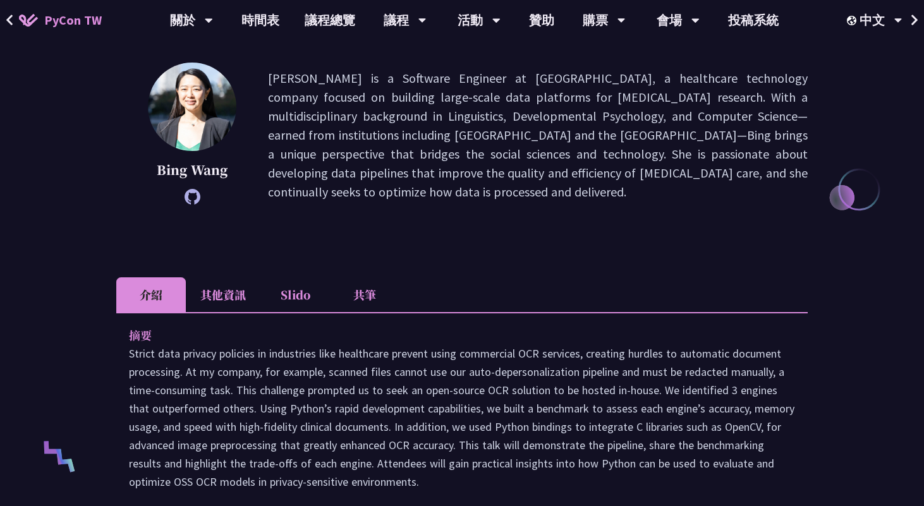
click at [236, 304] on li "其他資訊" at bounding box center [223, 294] width 75 height 35
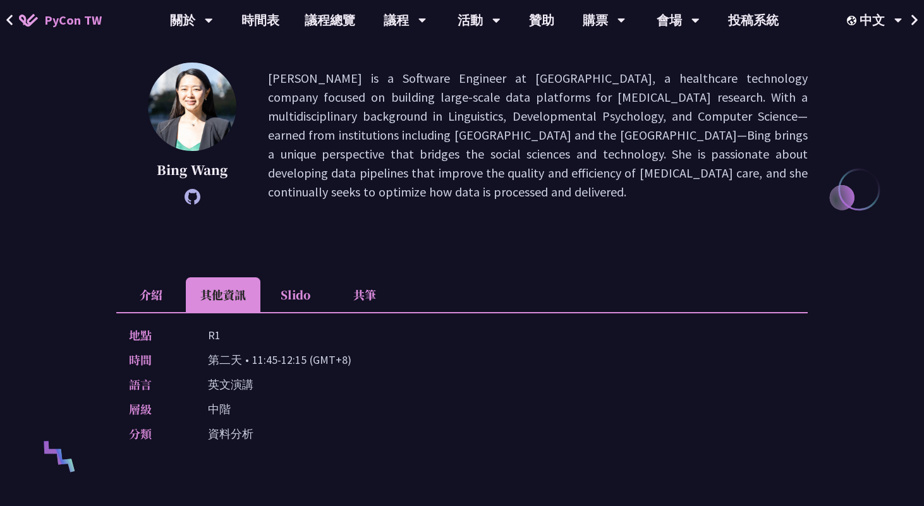
click at [161, 293] on li "介紹" at bounding box center [151, 294] width 70 height 35
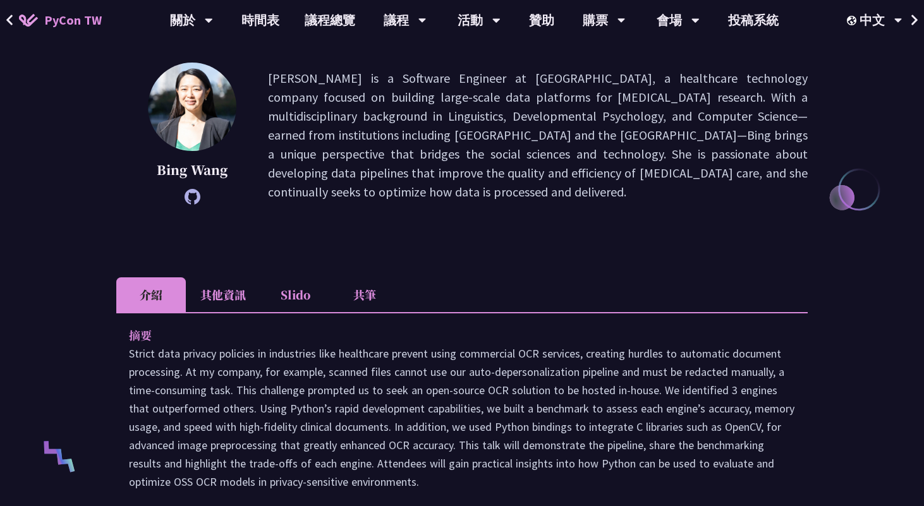
scroll to position [379, 0]
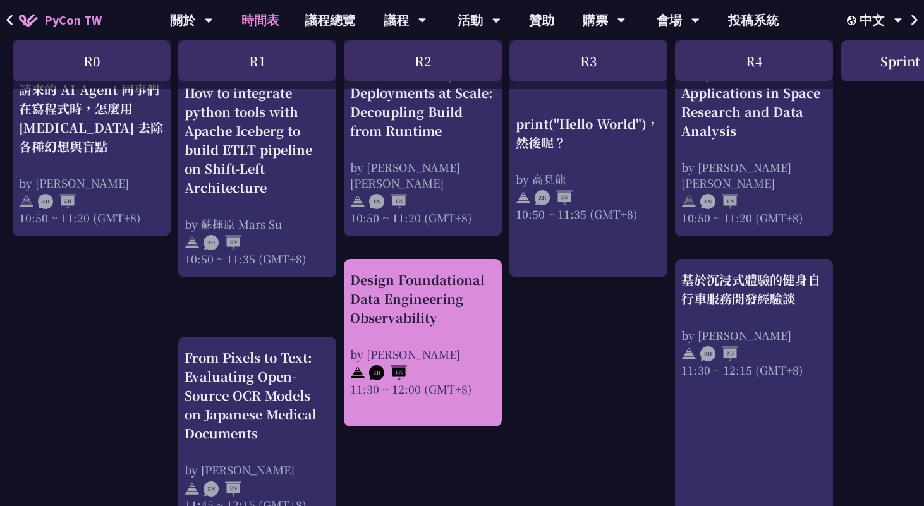
scroll to position [524, 0]
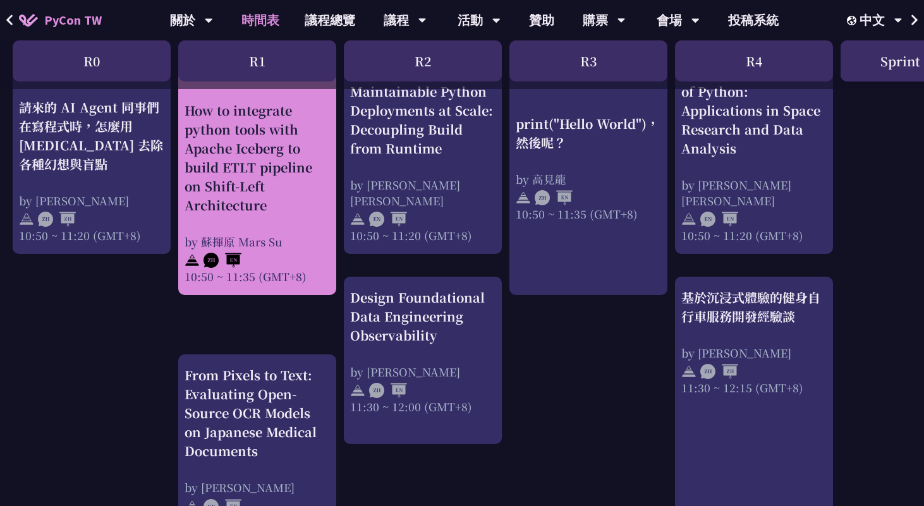
click at [265, 180] on div "How to integrate python tools with Apache Iceberg to build ETLT pipeline on Shi…" at bounding box center [257, 158] width 145 height 114
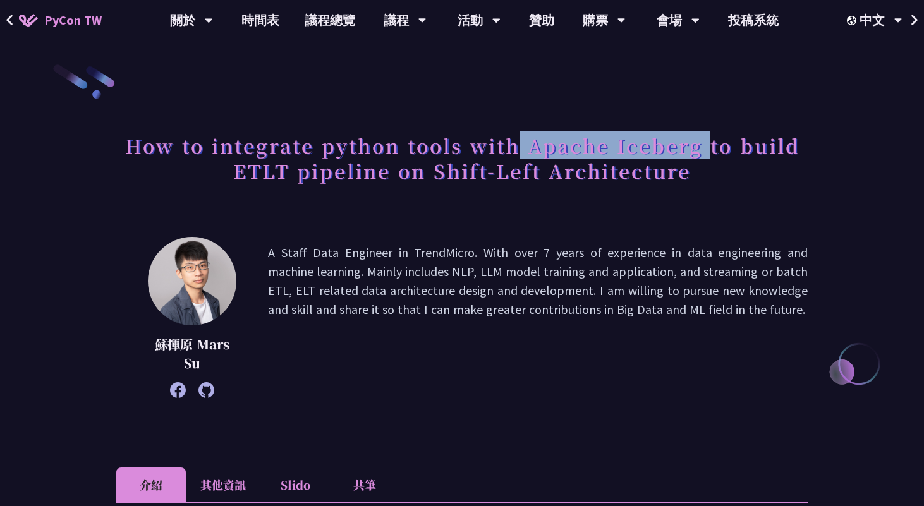
drag, startPoint x: 524, startPoint y: 148, endPoint x: 709, endPoint y: 148, distance: 184.5
click at [709, 148] on h1 "How to integrate python tools with Apache Iceberg to build ETLT pipeline on Shi…" at bounding box center [461, 157] width 691 height 63
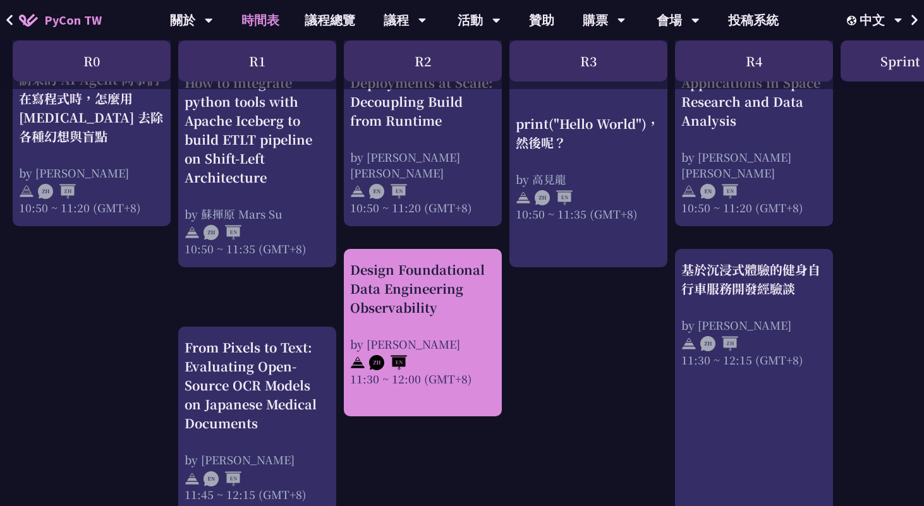
scroll to position [547, 0]
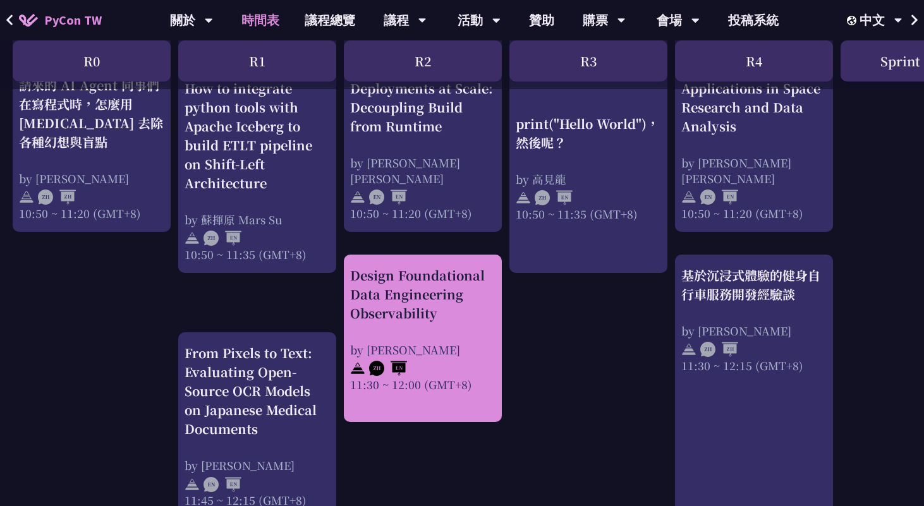
click at [396, 298] on div "Design Foundational Data Engineering Observability" at bounding box center [422, 294] width 145 height 57
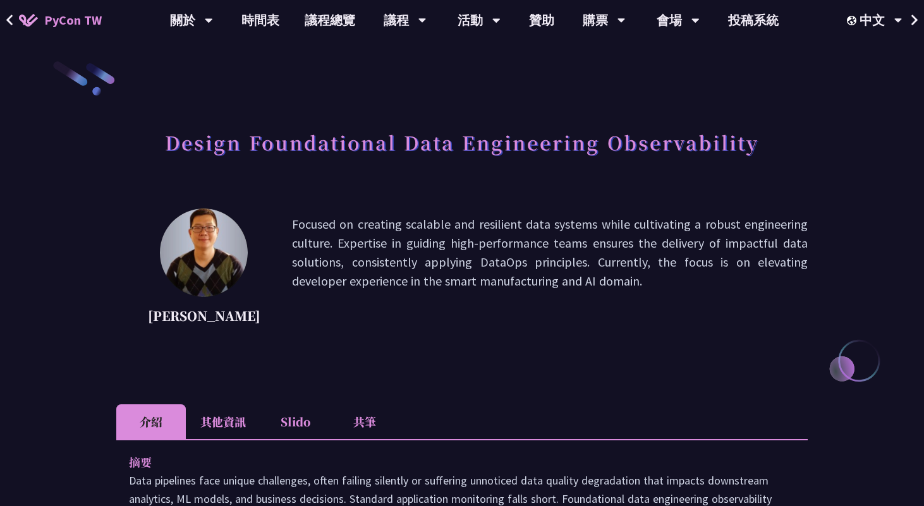
scroll to position [4, 0]
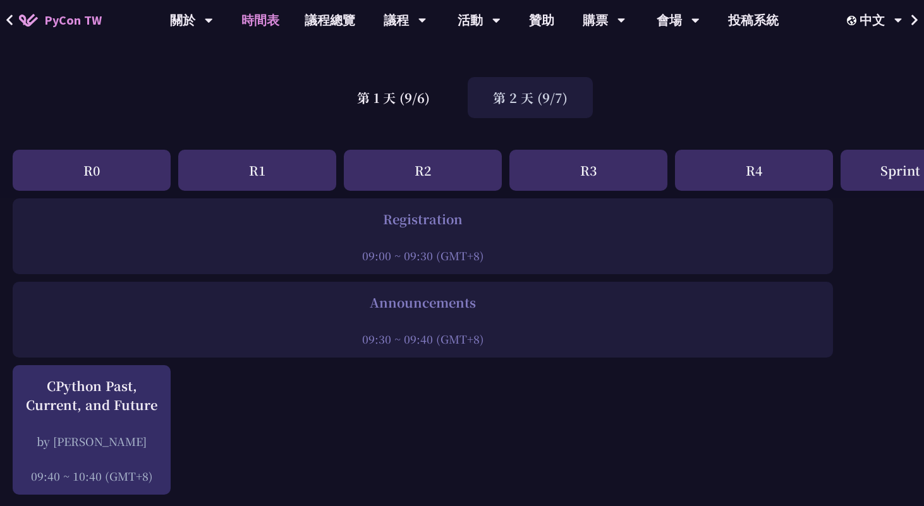
scroll to position [76, 0]
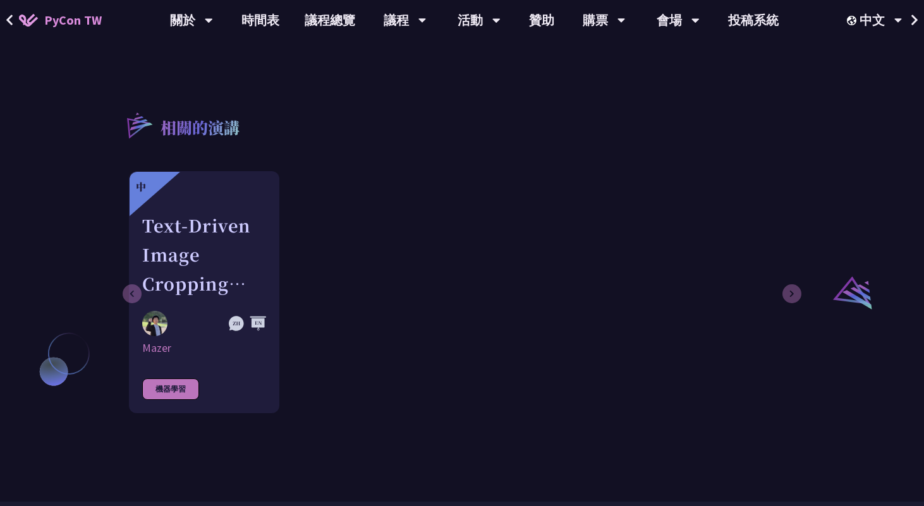
scroll to position [883, 0]
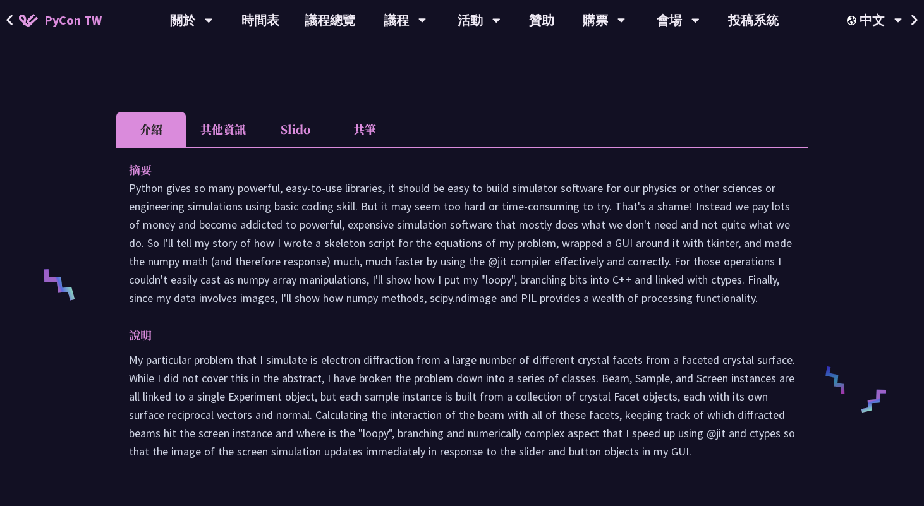
scroll to position [564, 0]
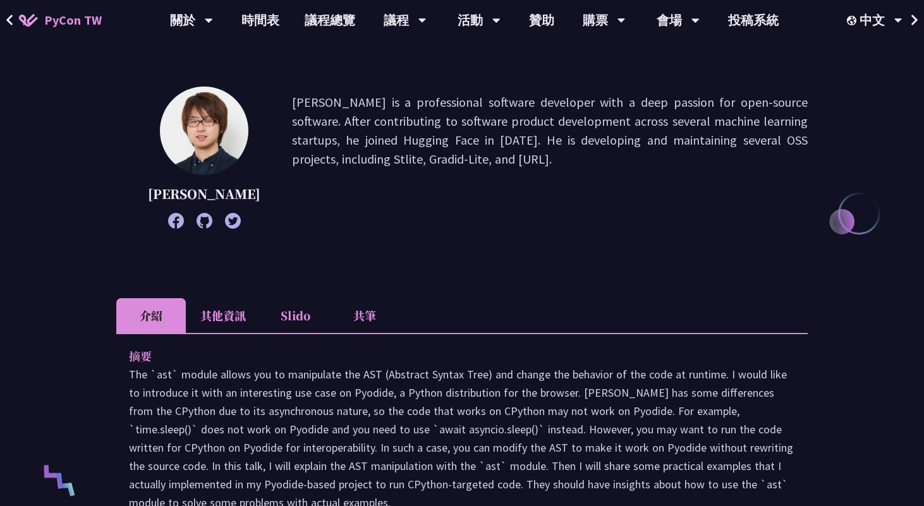
scroll to position [139, 0]
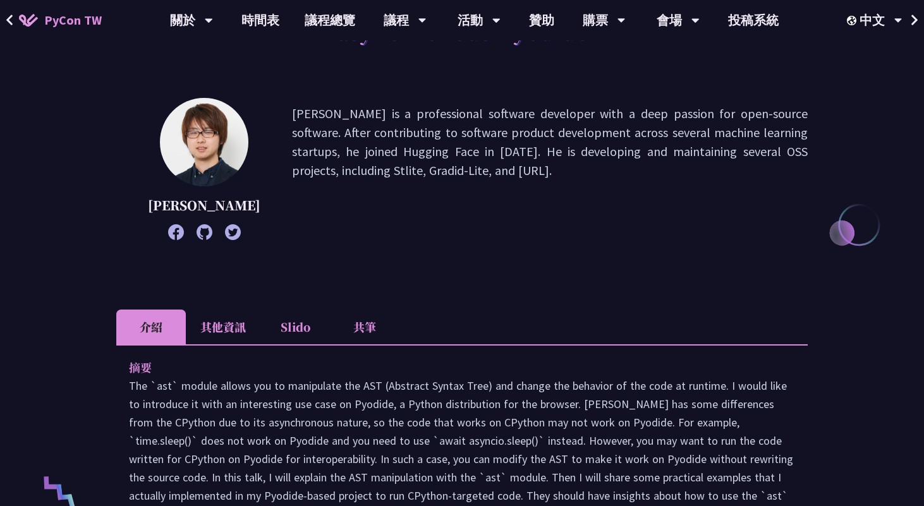
drag, startPoint x: 487, startPoint y: 174, endPoint x: 265, endPoint y: 114, distance: 229.2
click at [265, 114] on div "[PERSON_NAME] is a professional software developer with a deep passion for open…" at bounding box center [461, 169] width 691 height 142
click at [634, 155] on p "[PERSON_NAME] is a professional software developer with a deep passion for open…" at bounding box center [550, 169] width 516 height 130
drag, startPoint x: 643, startPoint y: 152, endPoint x: 709, endPoint y: 150, distance: 65.7
click at [709, 150] on p "[PERSON_NAME] is a professional software developer with a deep passion for open…" at bounding box center [550, 169] width 516 height 130
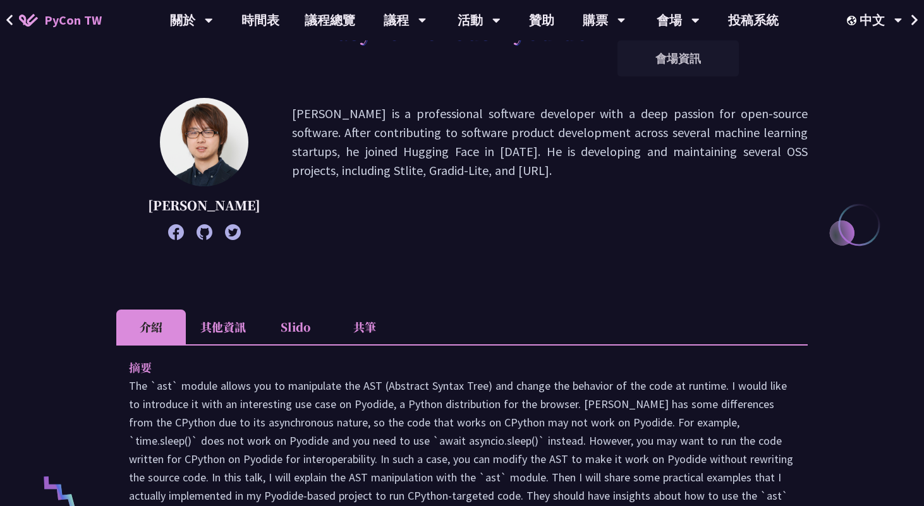
click at [701, 211] on p "[PERSON_NAME] is a professional software developer with a deep passion for open…" at bounding box center [550, 169] width 516 height 130
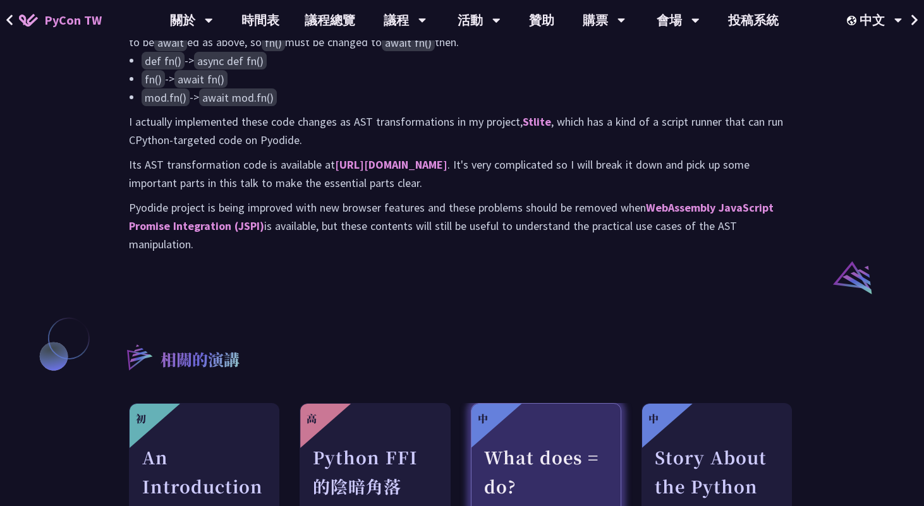
scroll to position [848, 0]
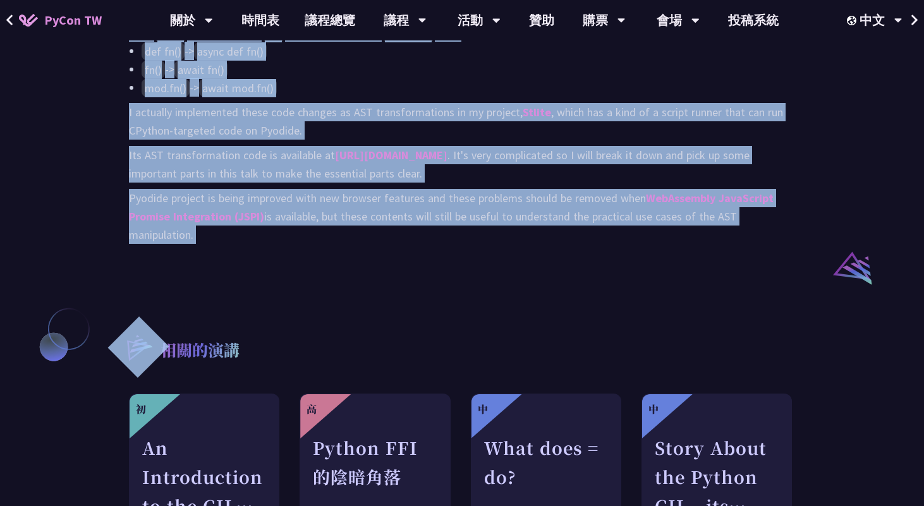
drag, startPoint x: 122, startPoint y: 175, endPoint x: 447, endPoint y: 322, distance: 357.2
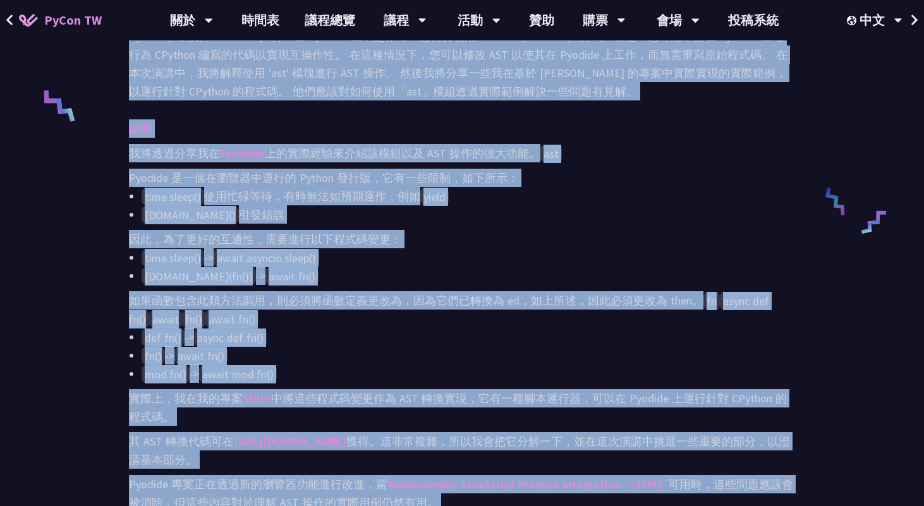
scroll to position [627, 0]
